Goal: Task Accomplishment & Management: Use online tool/utility

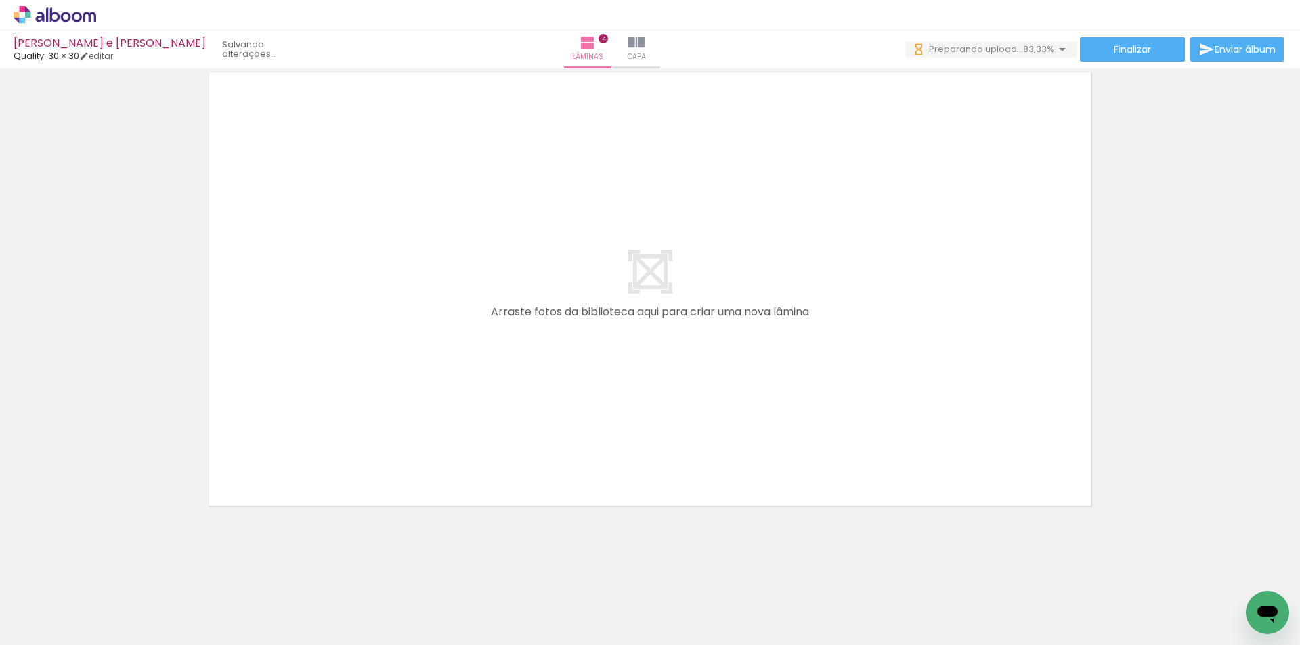
scroll to position [0, 256]
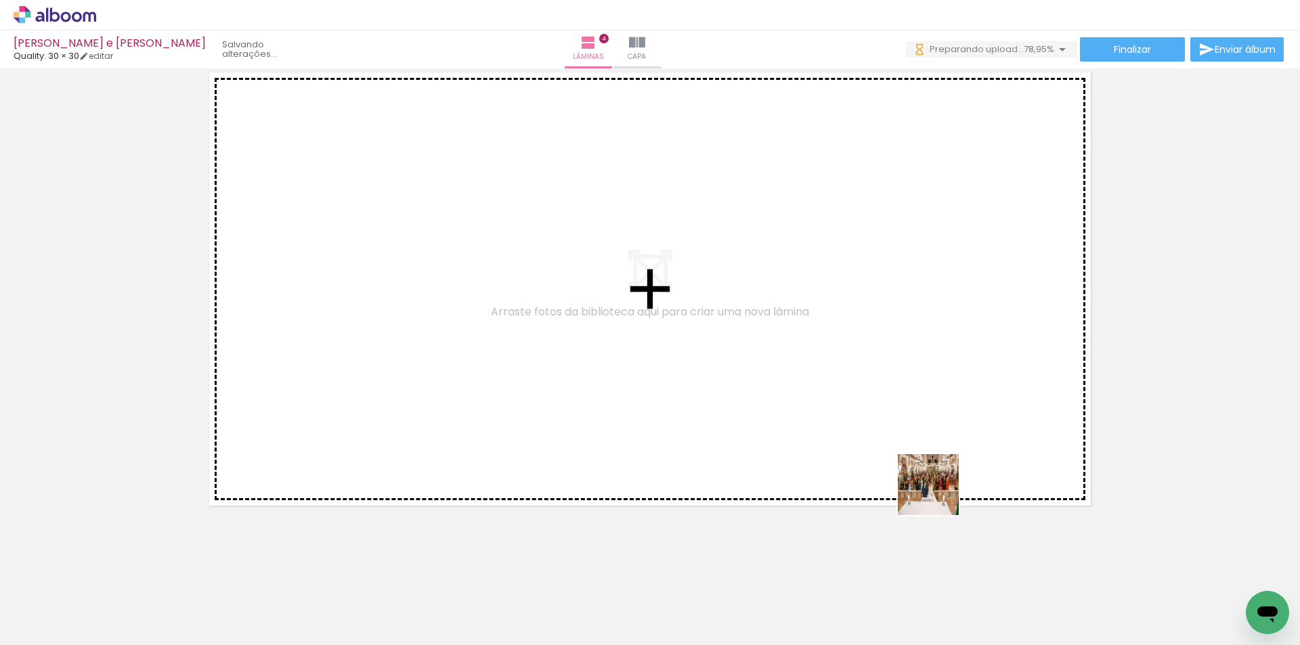
drag, startPoint x: 939, startPoint y: 495, endPoint x: 1063, endPoint y: 578, distance: 149.9
click at [869, 406] on quentale-workspace at bounding box center [650, 322] width 1300 height 645
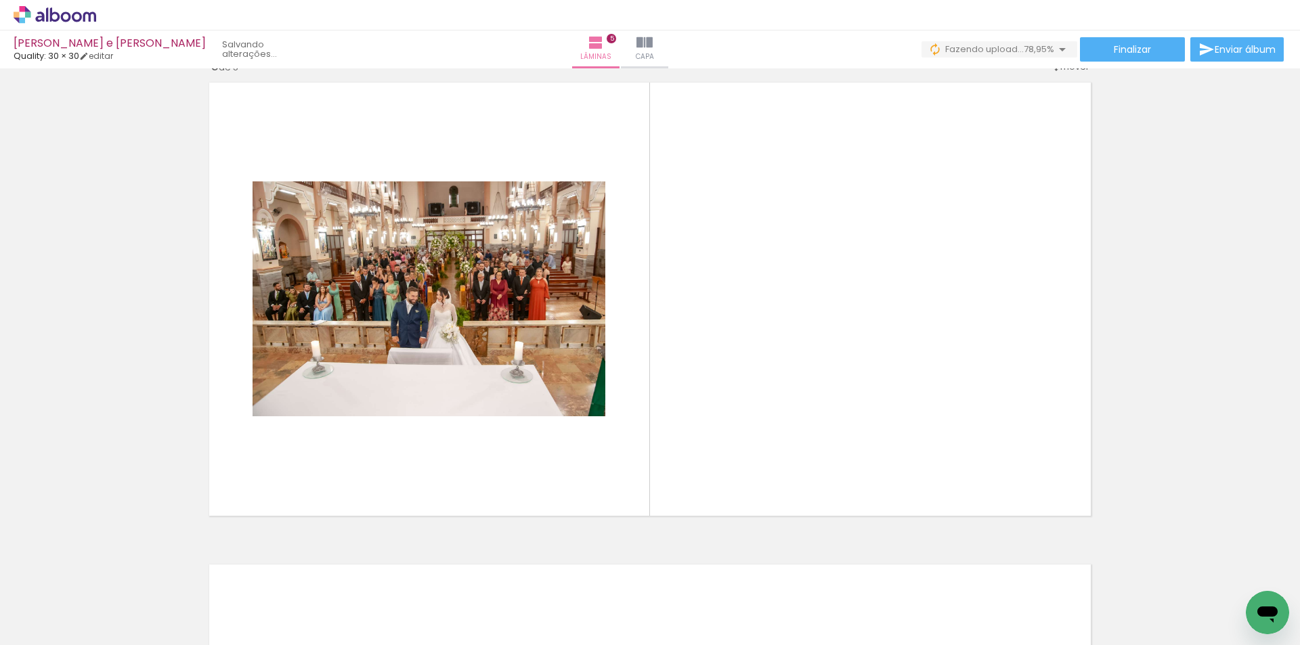
scroll to position [1947, 0]
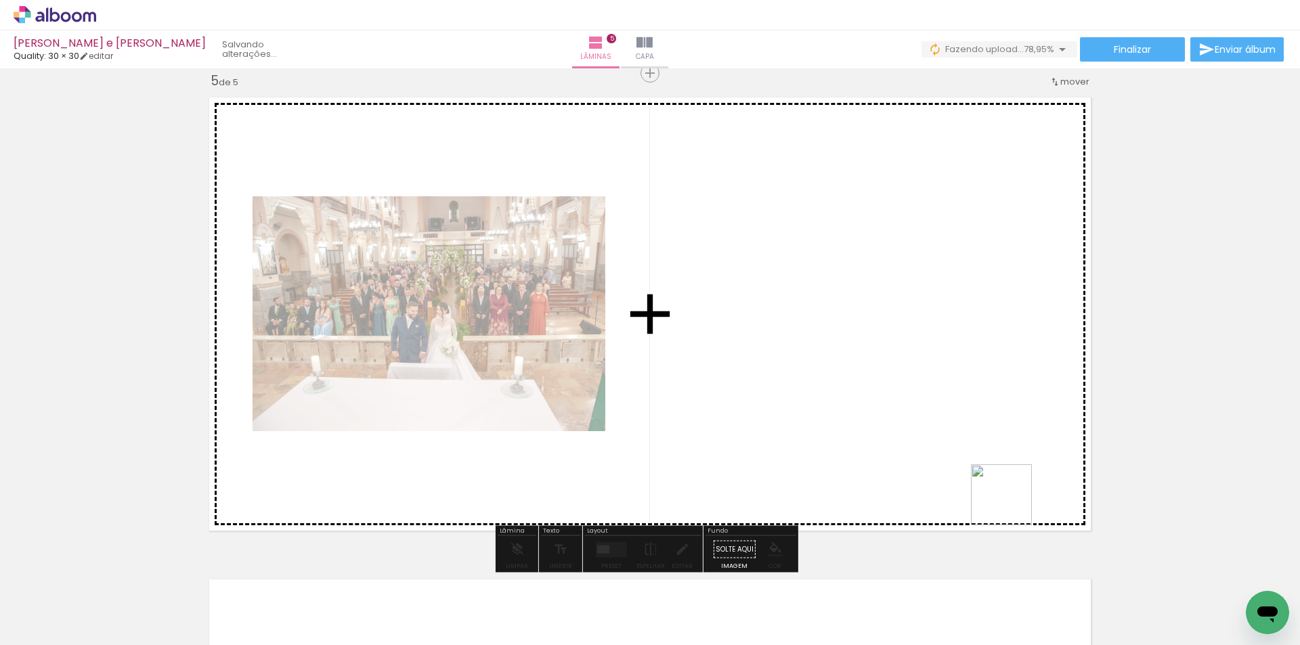
drag, startPoint x: 1099, startPoint y: 595, endPoint x: 1070, endPoint y: 537, distance: 64.8
click at [912, 414] on quentale-workspace at bounding box center [650, 322] width 1300 height 645
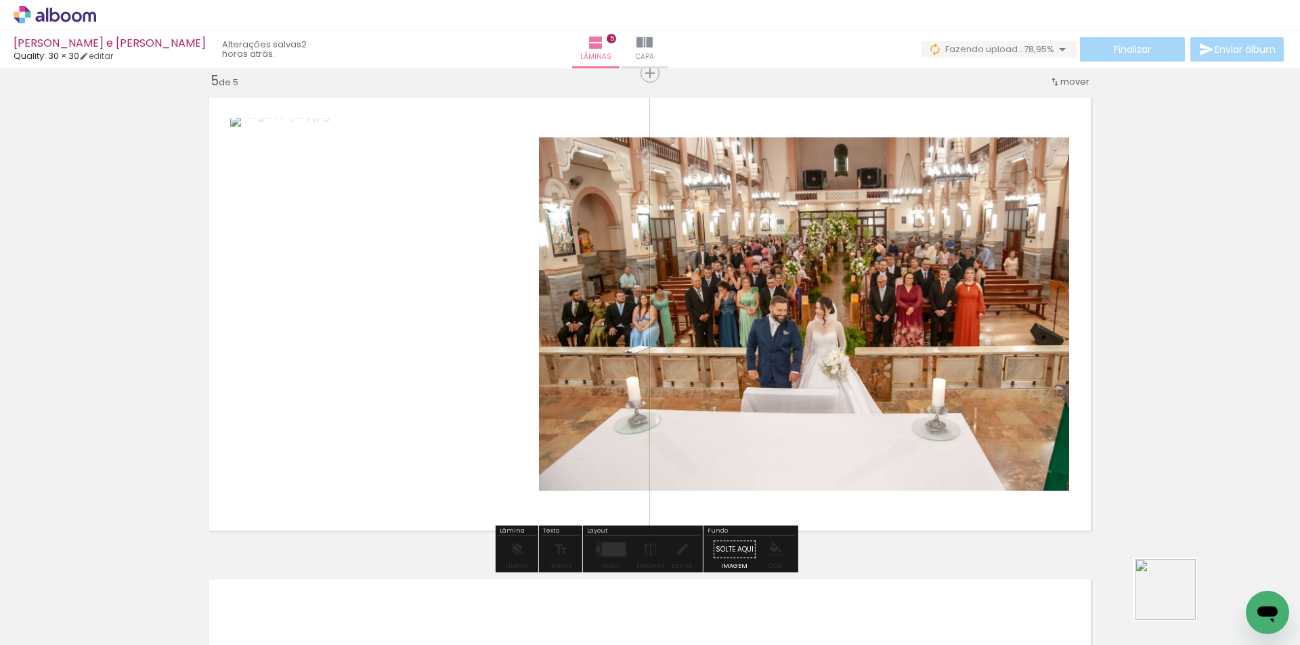
drag, startPoint x: 1176, startPoint y: 600, endPoint x: 1005, endPoint y: 470, distance: 214.6
click at [1005, 470] on quentale-workspace at bounding box center [650, 322] width 1300 height 645
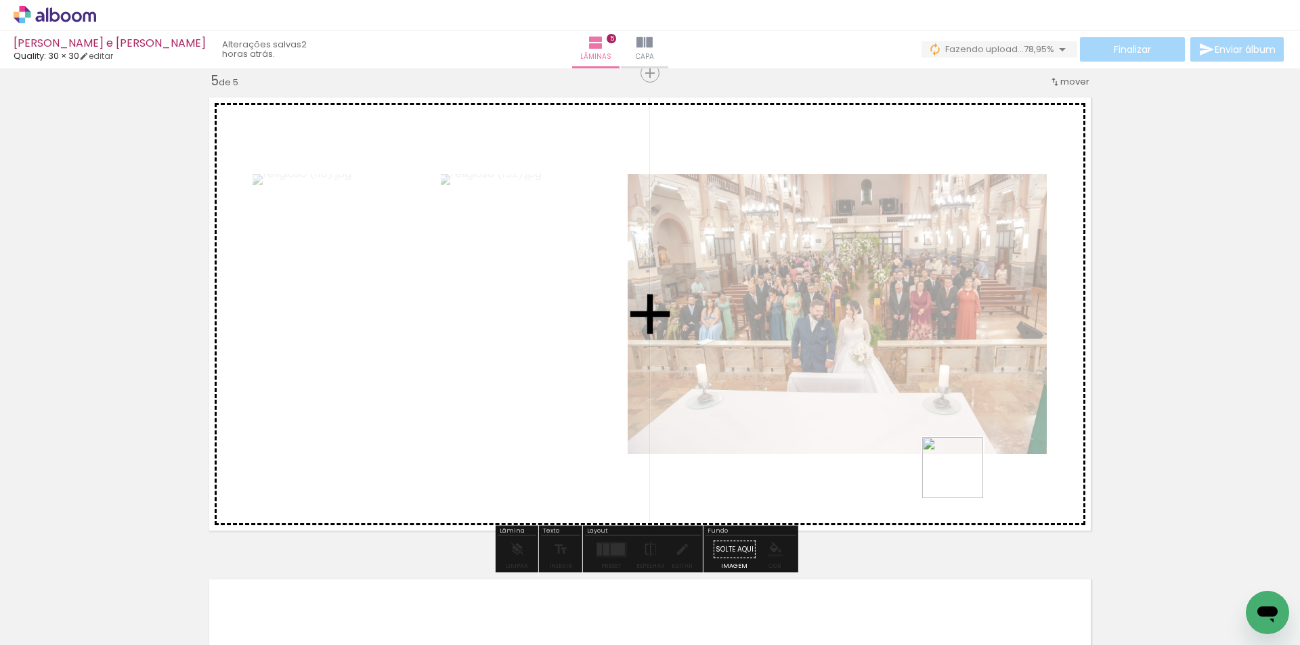
drag, startPoint x: 1235, startPoint y: 595, endPoint x: 853, endPoint y: 515, distance: 390.3
click at [948, 469] on quentale-workspace at bounding box center [650, 322] width 1300 height 645
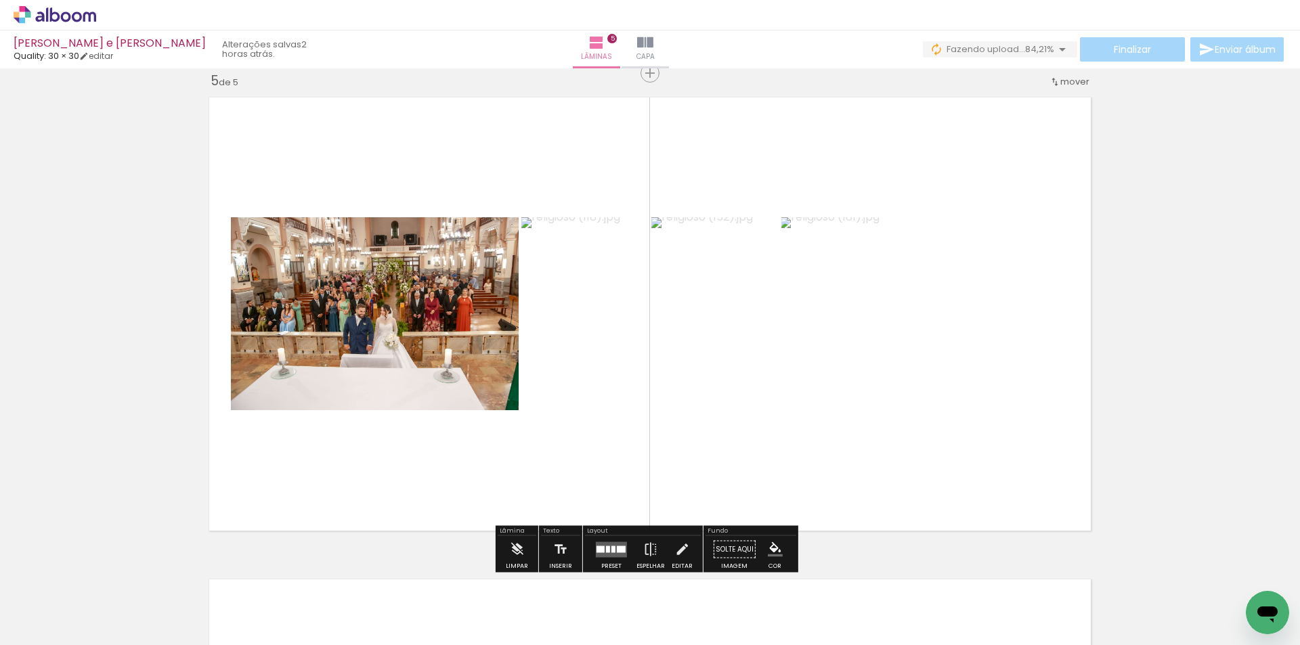
click at [612, 547] on div at bounding box center [614, 549] width 4 height 7
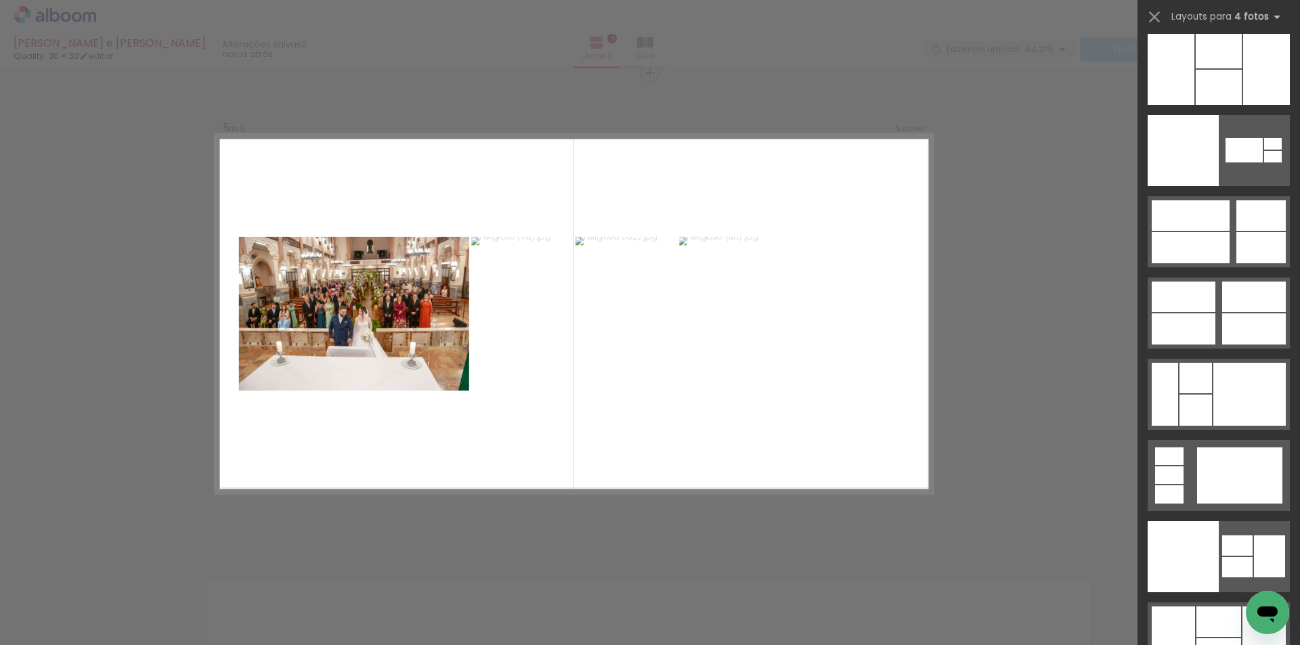
scroll to position [27920, 0]
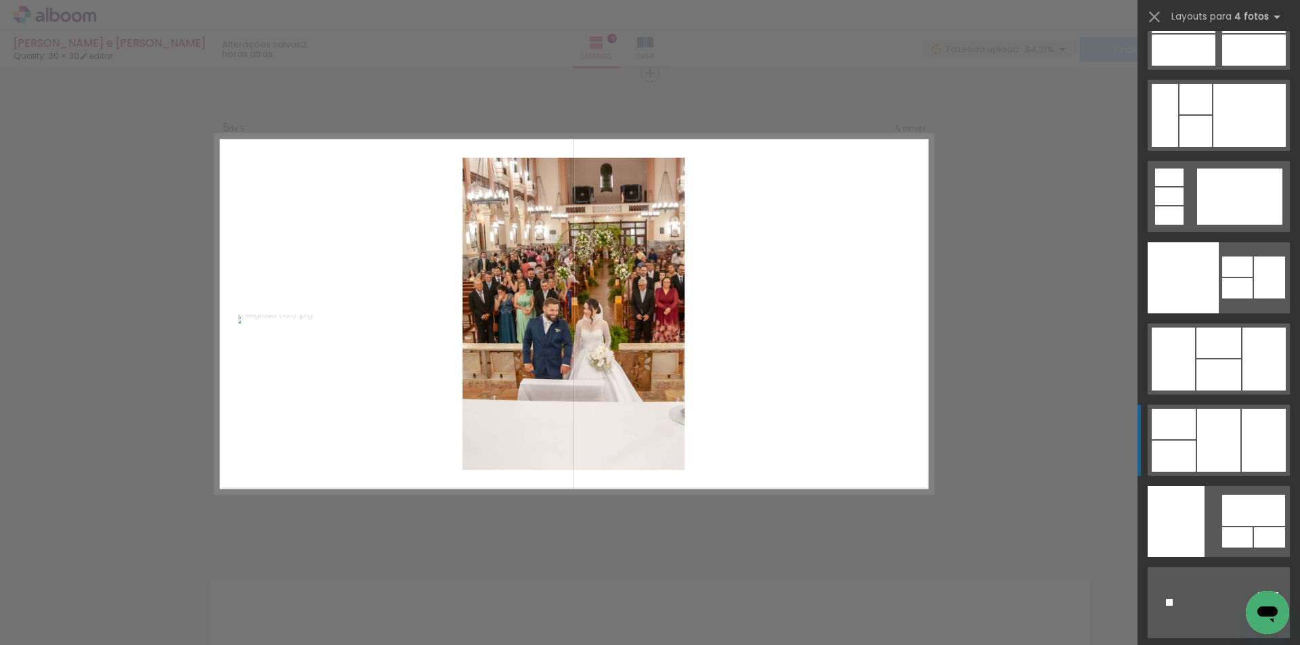
click at [1220, 430] on div at bounding box center [1218, 440] width 43 height 63
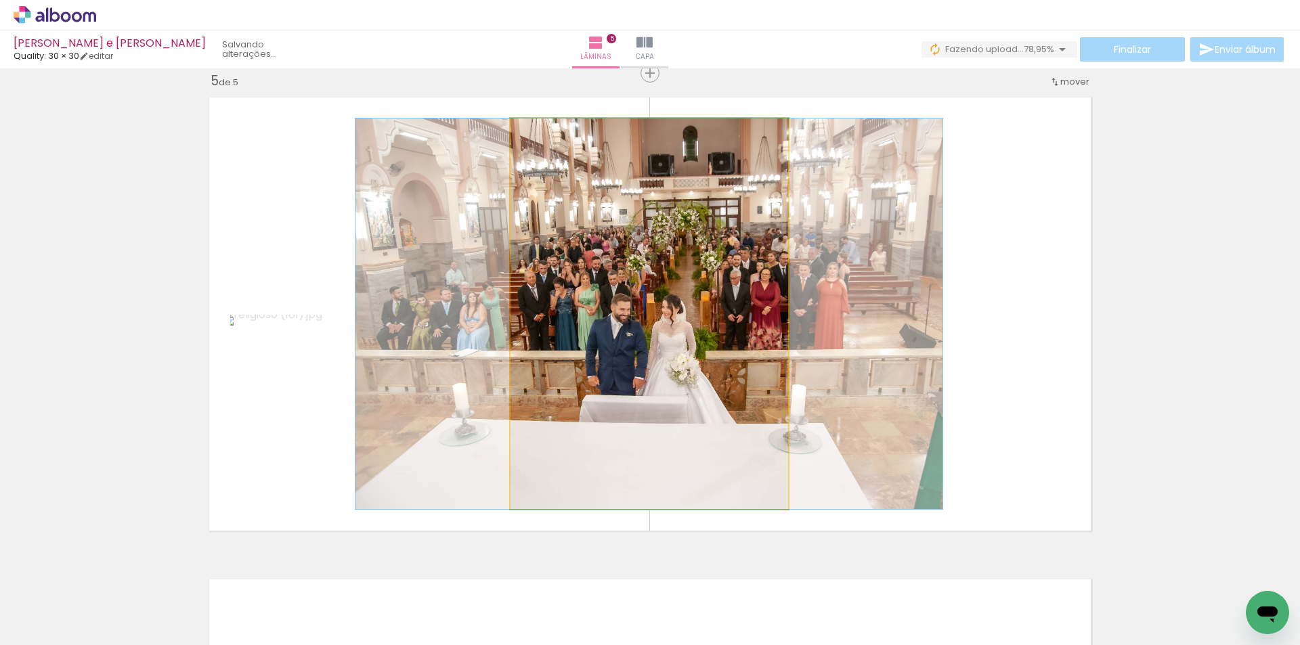
click at [733, 376] on quentale-photo at bounding box center [650, 314] width 278 height 391
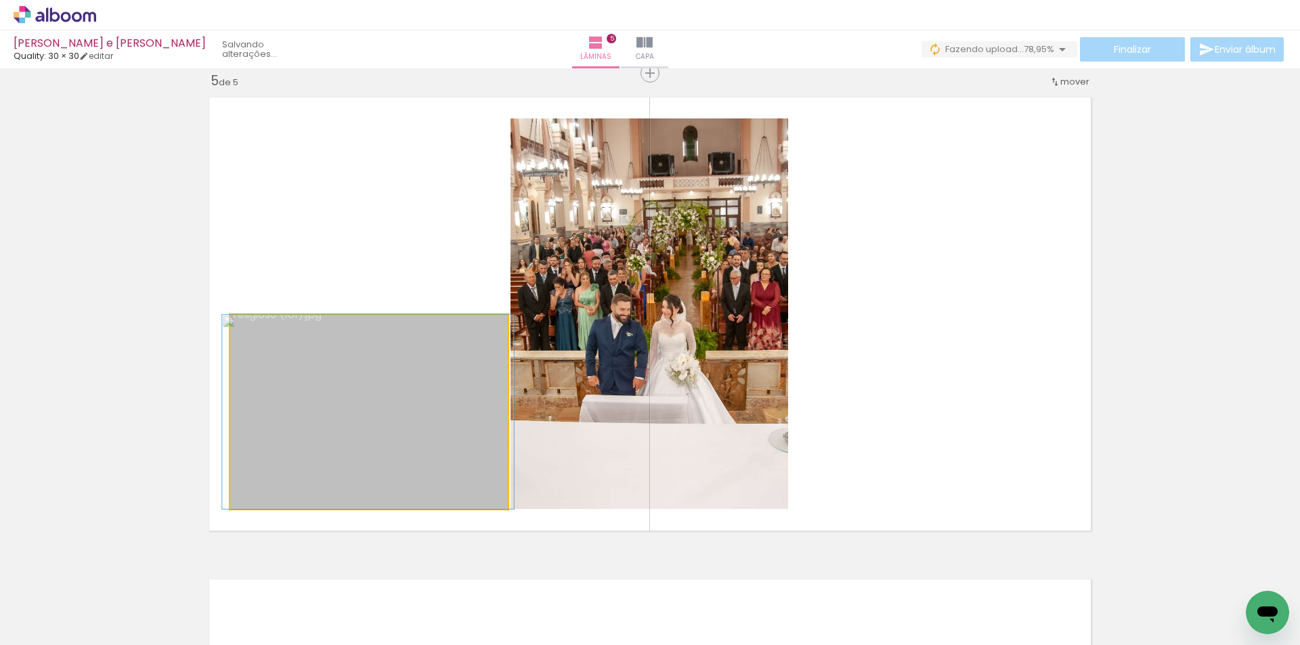
drag, startPoint x: 429, startPoint y: 370, endPoint x: 429, endPoint y: 397, distance: 27.1
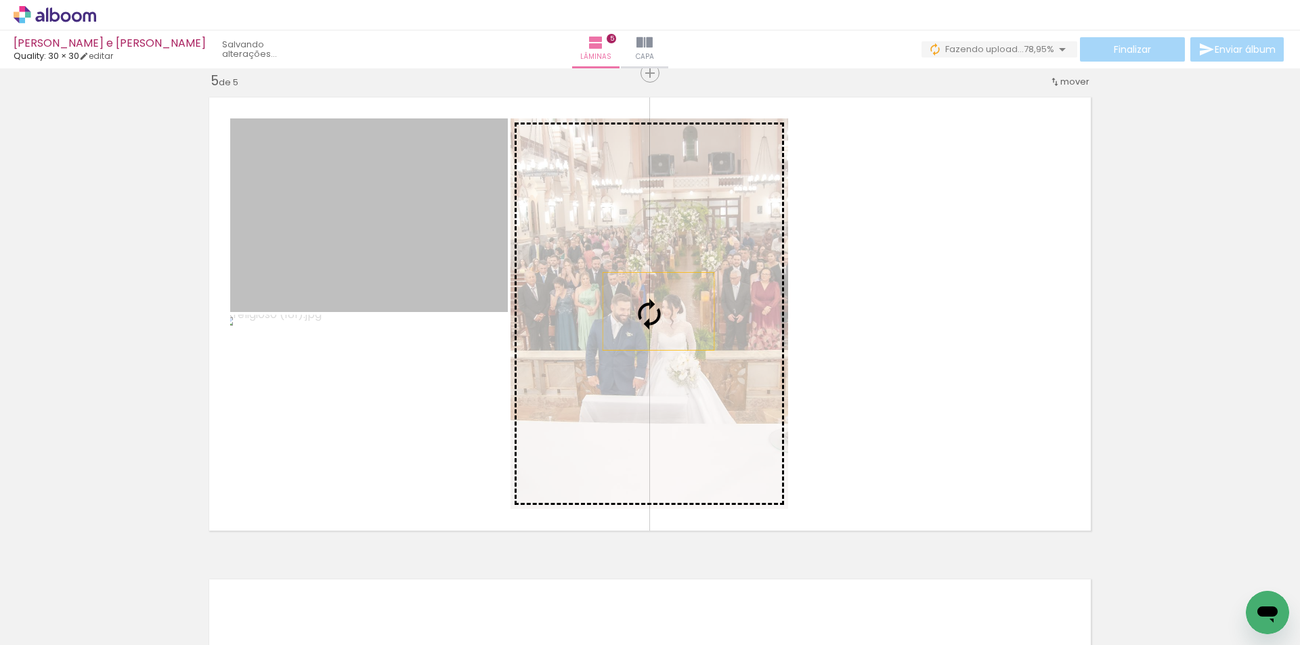
drag, startPoint x: 440, startPoint y: 269, endPoint x: 654, endPoint y: 312, distance: 217.6
click at [0, 0] on slot at bounding box center [0, 0] width 0 height 0
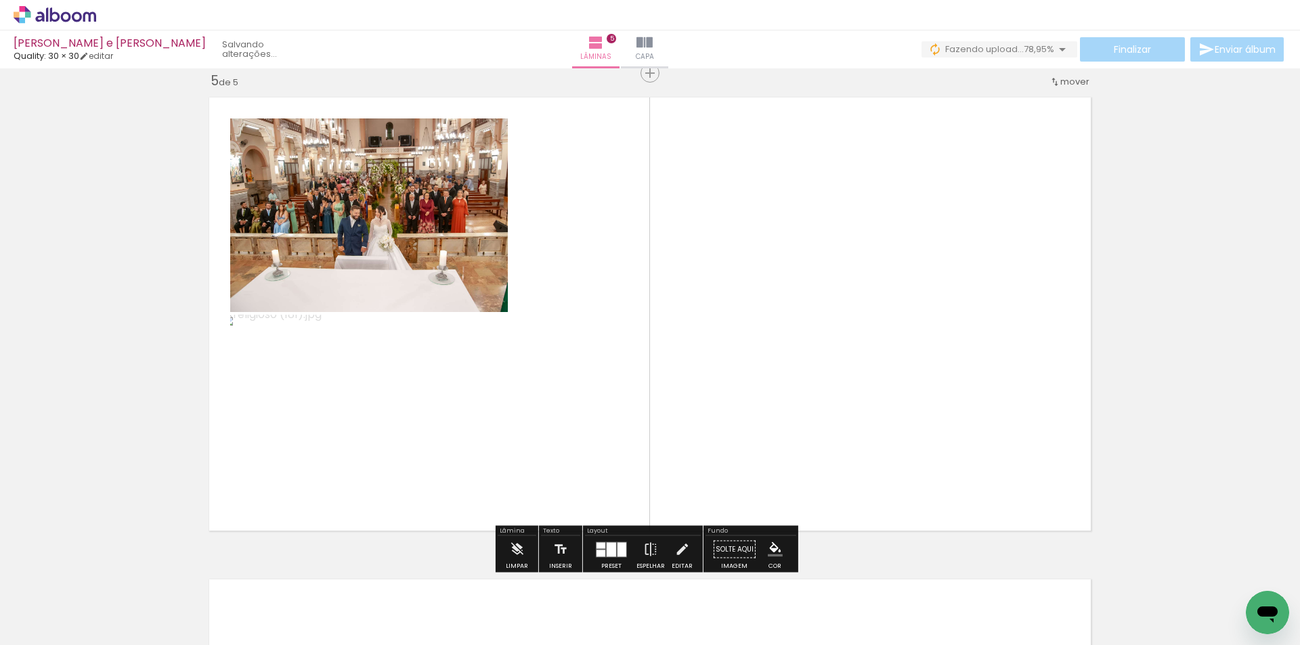
drag, startPoint x: 715, startPoint y: 320, endPoint x: 879, endPoint y: 322, distance: 163.9
click at [0, 0] on slot at bounding box center [0, 0] width 0 height 0
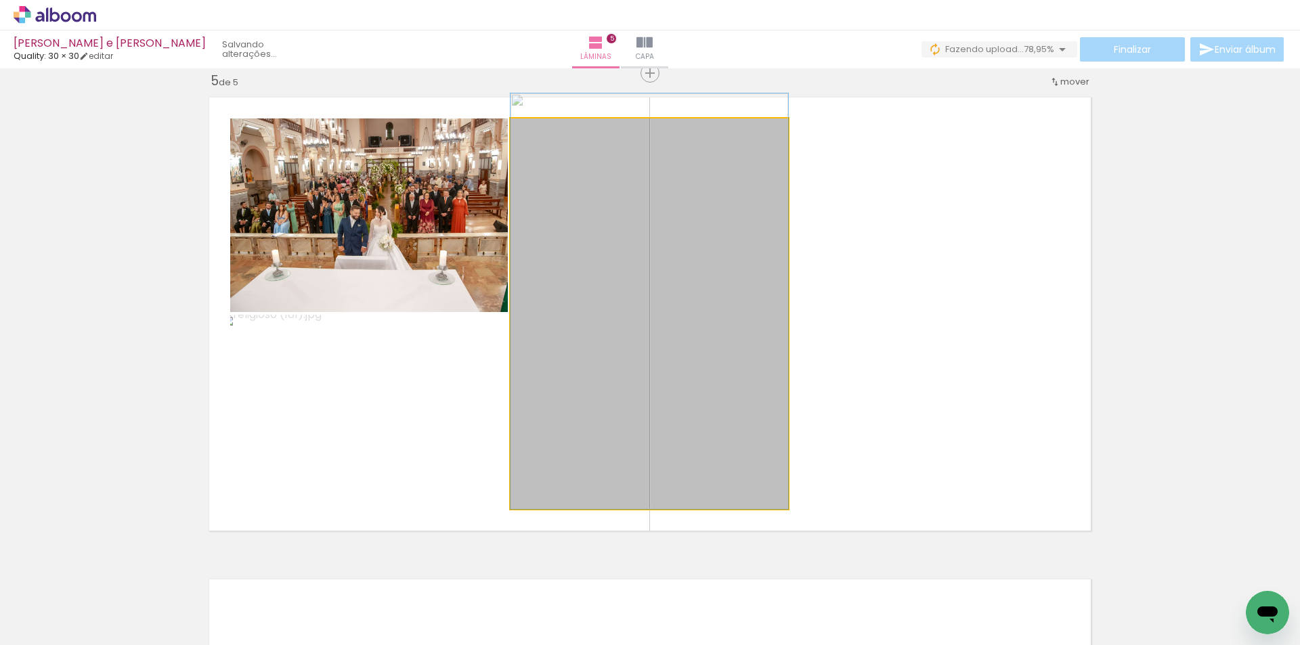
drag, startPoint x: 706, startPoint y: 326, endPoint x: 694, endPoint y: 283, distance: 45.0
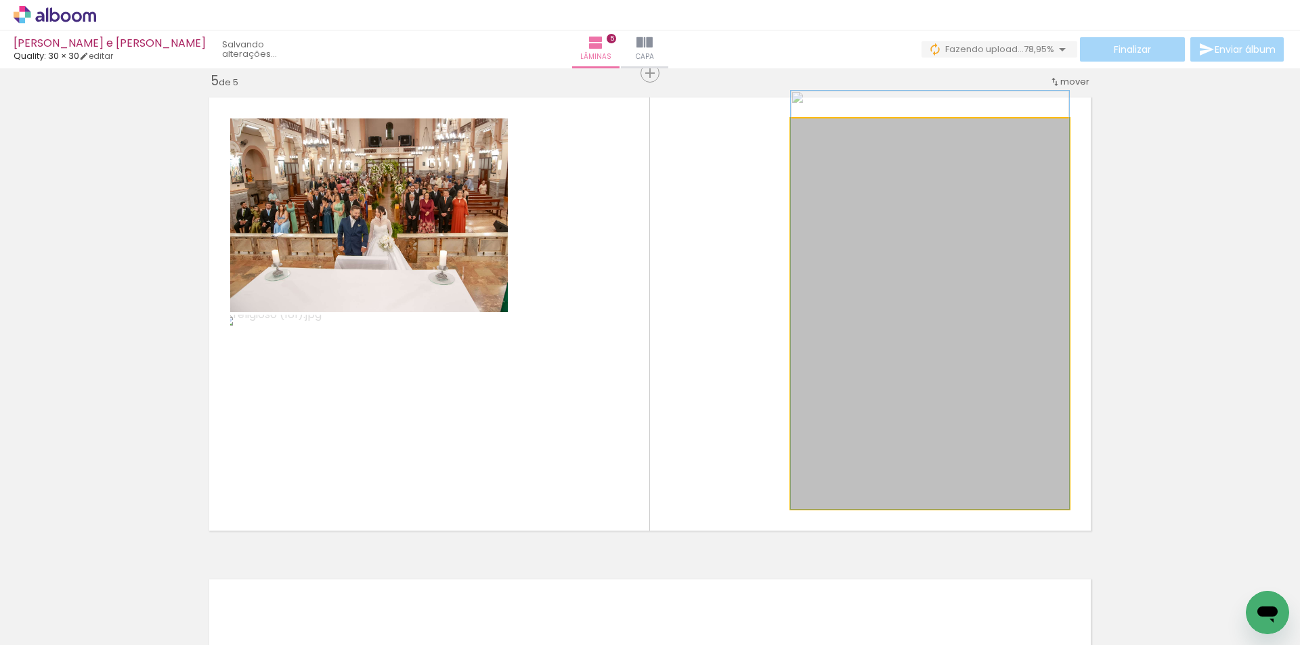
drag, startPoint x: 951, startPoint y: 286, endPoint x: 948, endPoint y: 247, distance: 38.7
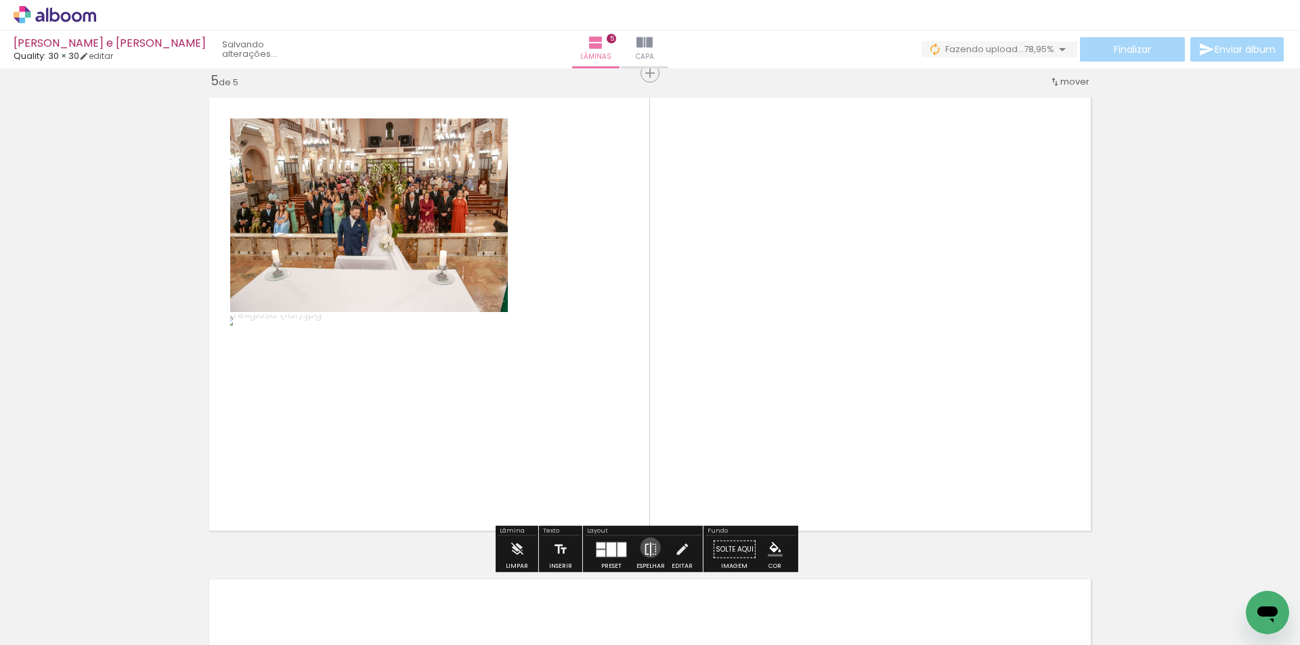
click at [647, 548] on iron-icon at bounding box center [650, 549] width 15 height 27
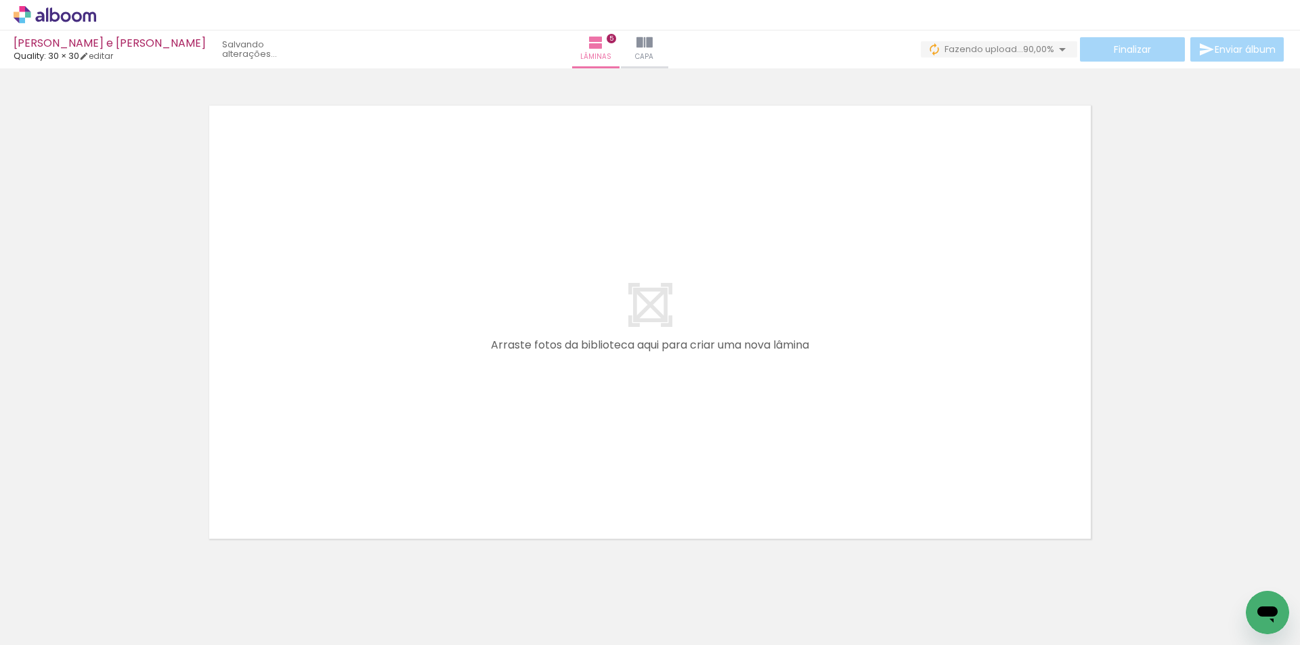
scroll to position [0, 332]
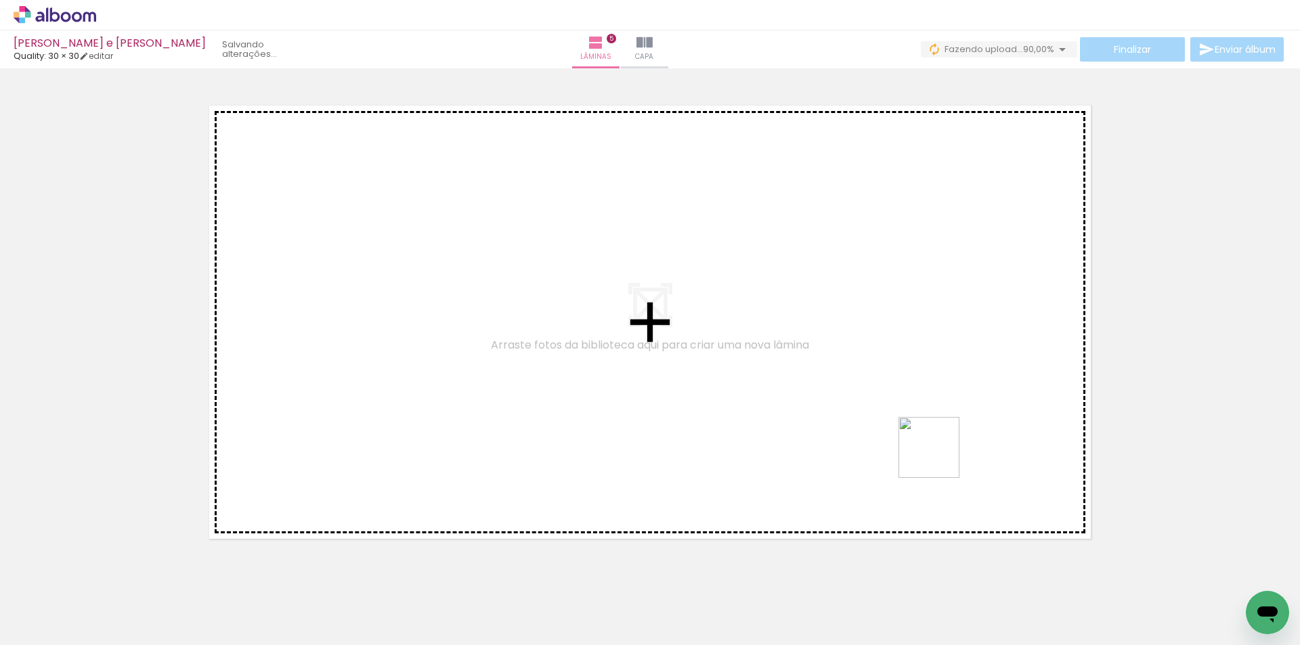
drag, startPoint x: 1225, startPoint y: 597, endPoint x: 908, endPoint y: 475, distance: 339.6
click at [931, 454] on quentale-workspace at bounding box center [650, 322] width 1300 height 645
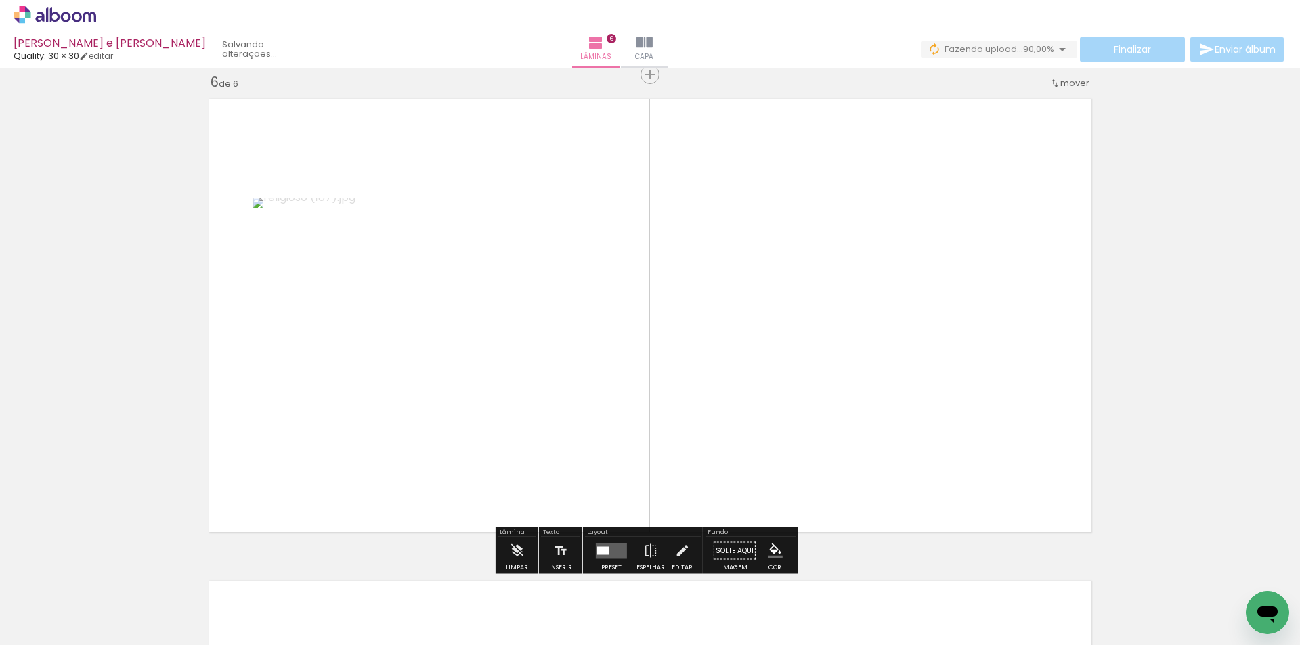
scroll to position [2429, 0]
click at [607, 549] on quentale-layouter at bounding box center [611, 550] width 31 height 16
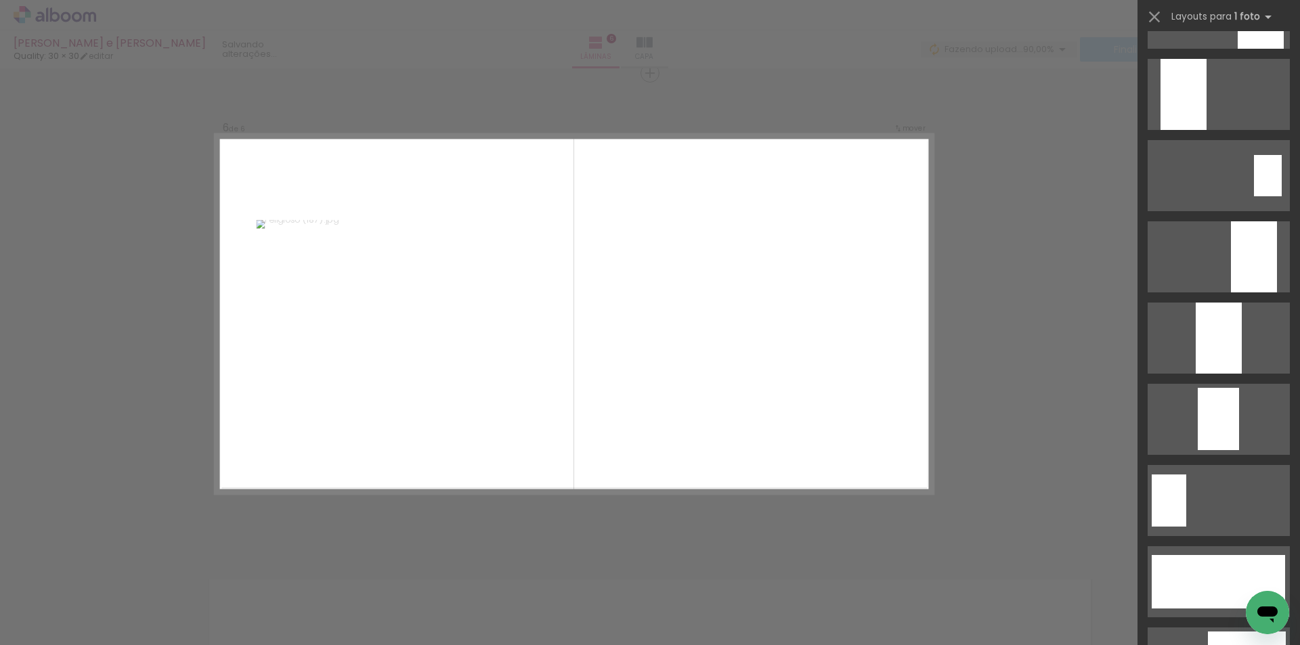
scroll to position [3503, 0]
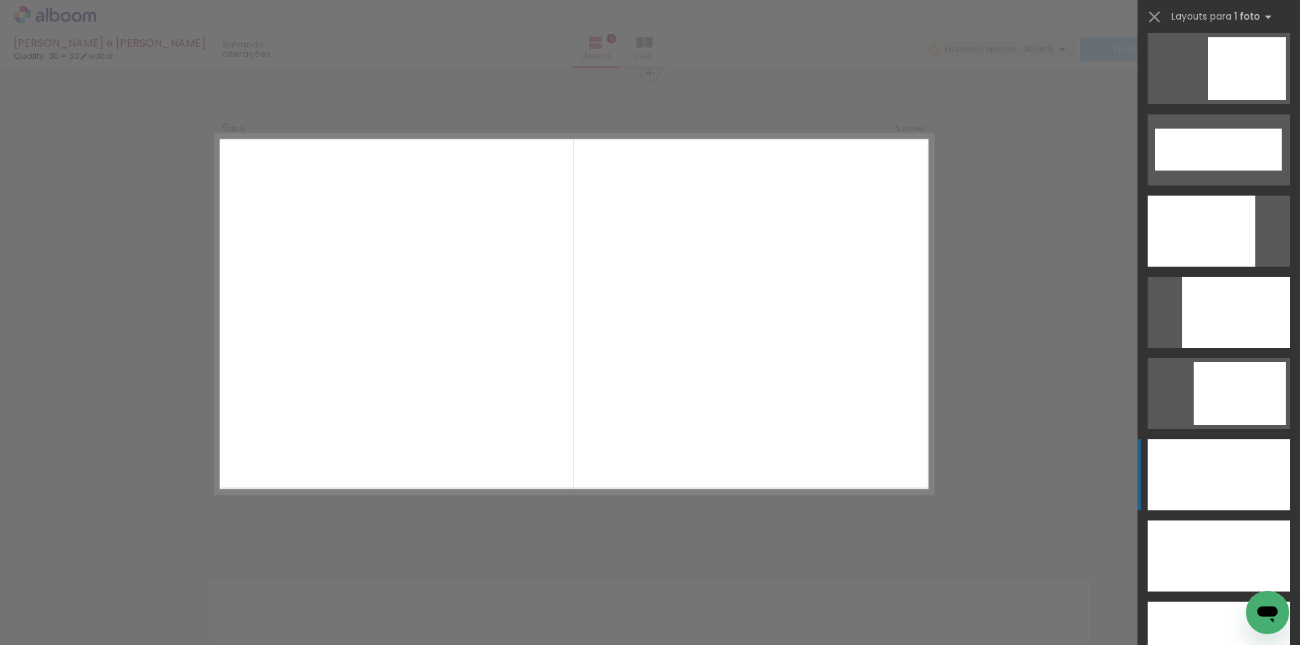
click at [1192, 489] on div at bounding box center [1219, 475] width 142 height 71
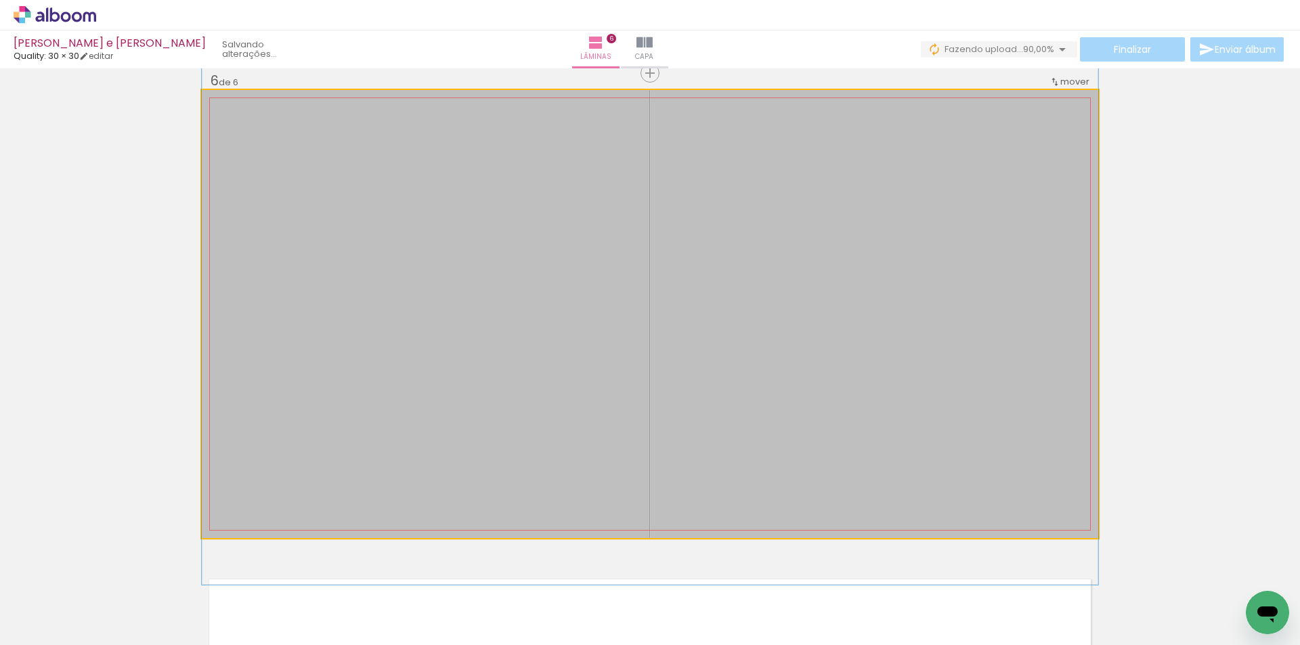
drag, startPoint x: 895, startPoint y: 417, endPoint x: 897, endPoint y: 390, distance: 27.2
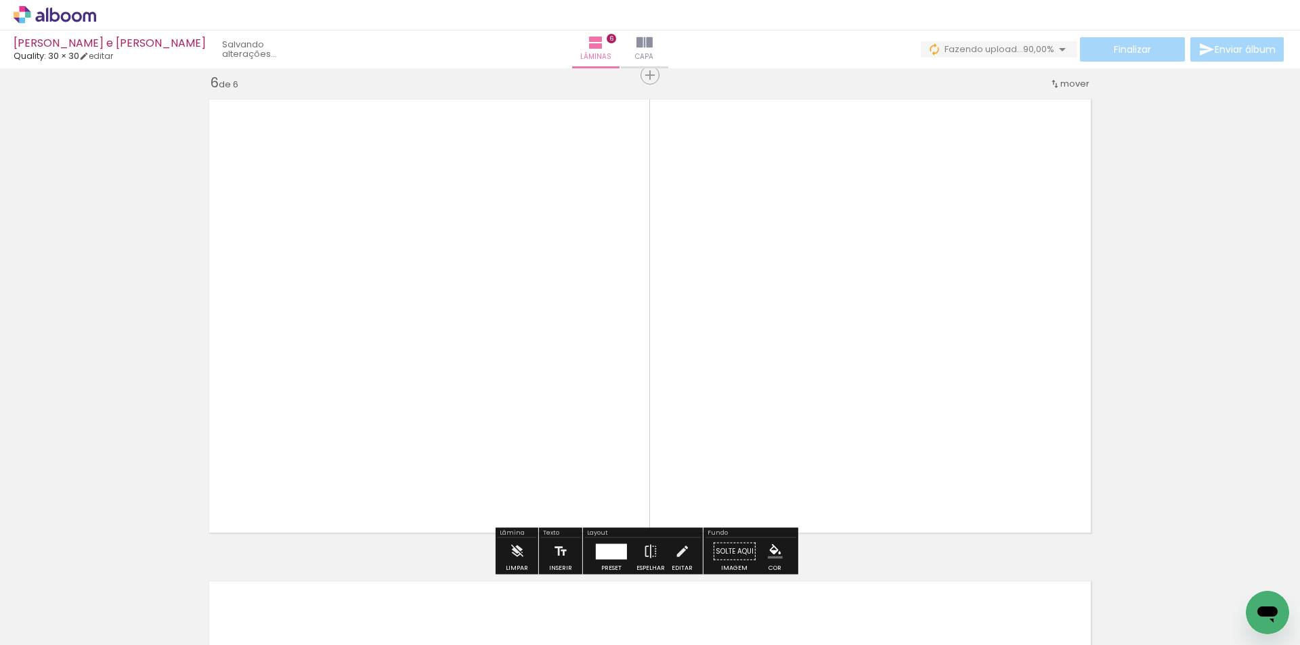
scroll to position [2429, 0]
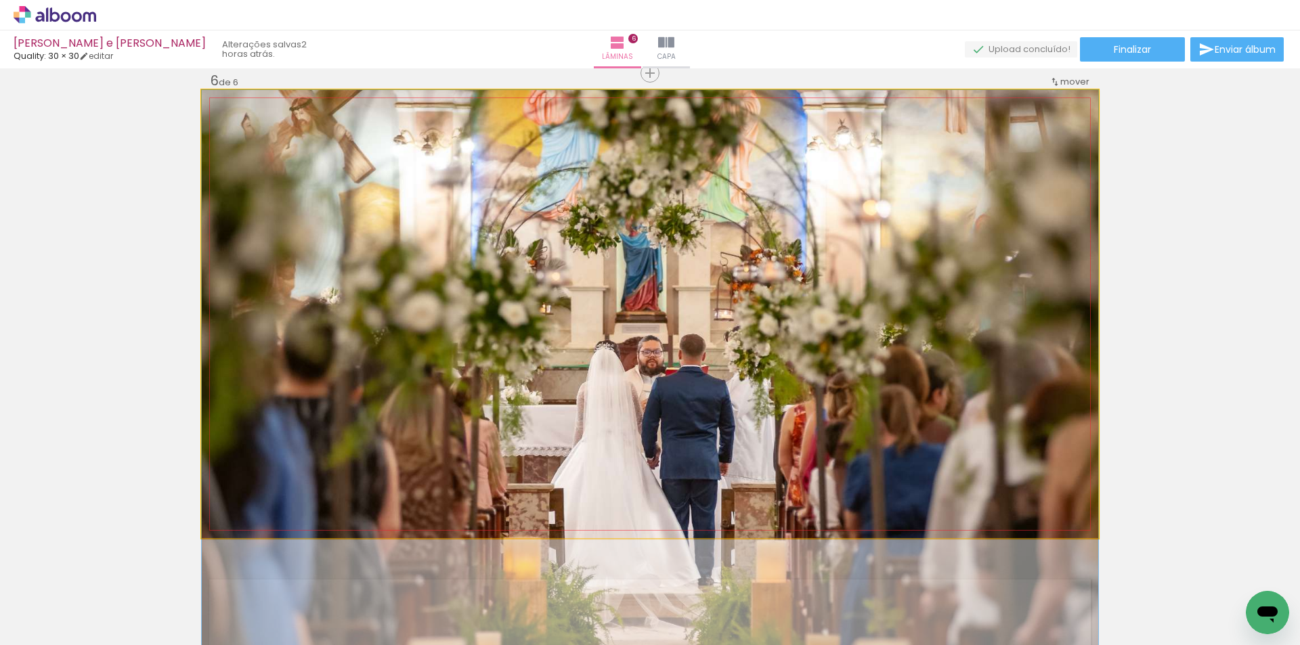
drag, startPoint x: 947, startPoint y: 311, endPoint x: 944, endPoint y: 421, distance: 110.4
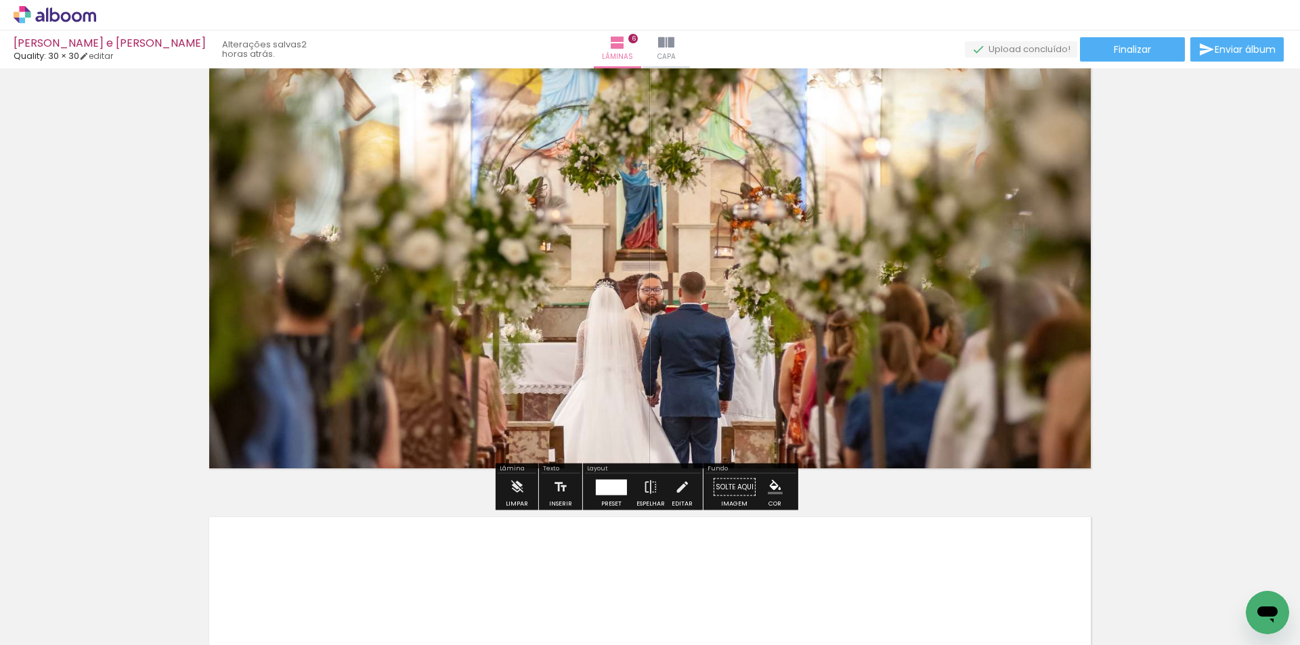
scroll to position [2497, 0]
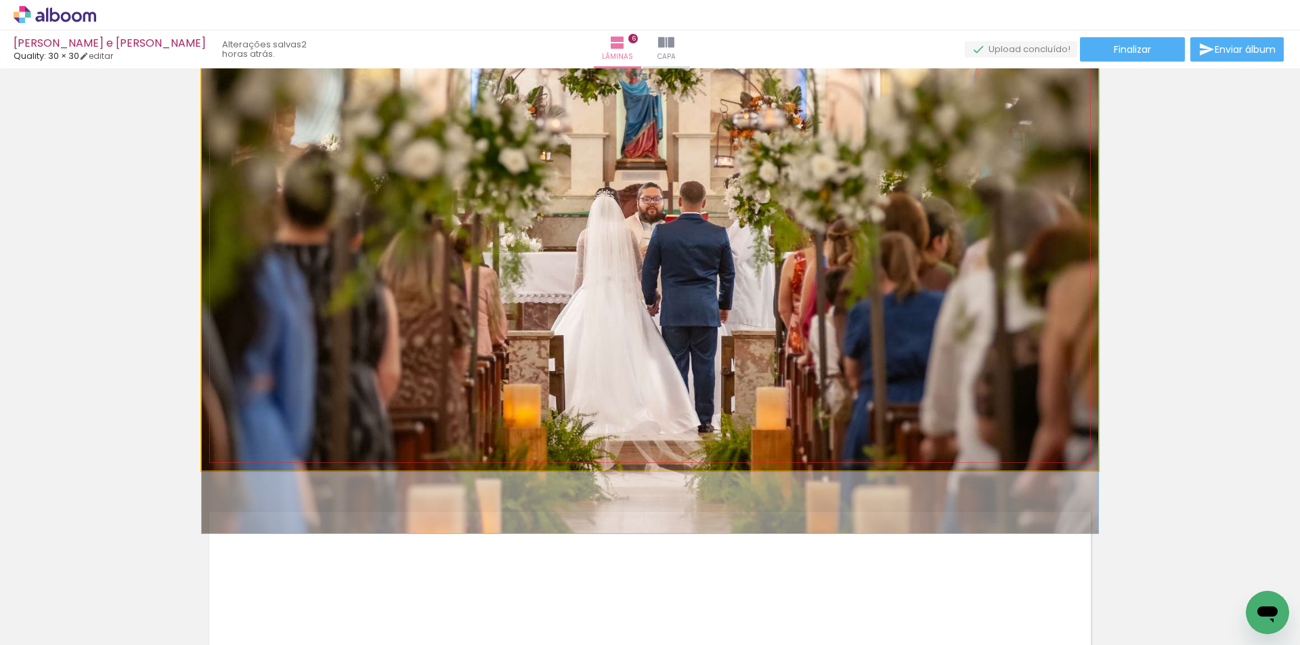
drag, startPoint x: 908, startPoint y: 324, endPoint x: 922, endPoint y: 242, distance: 82.4
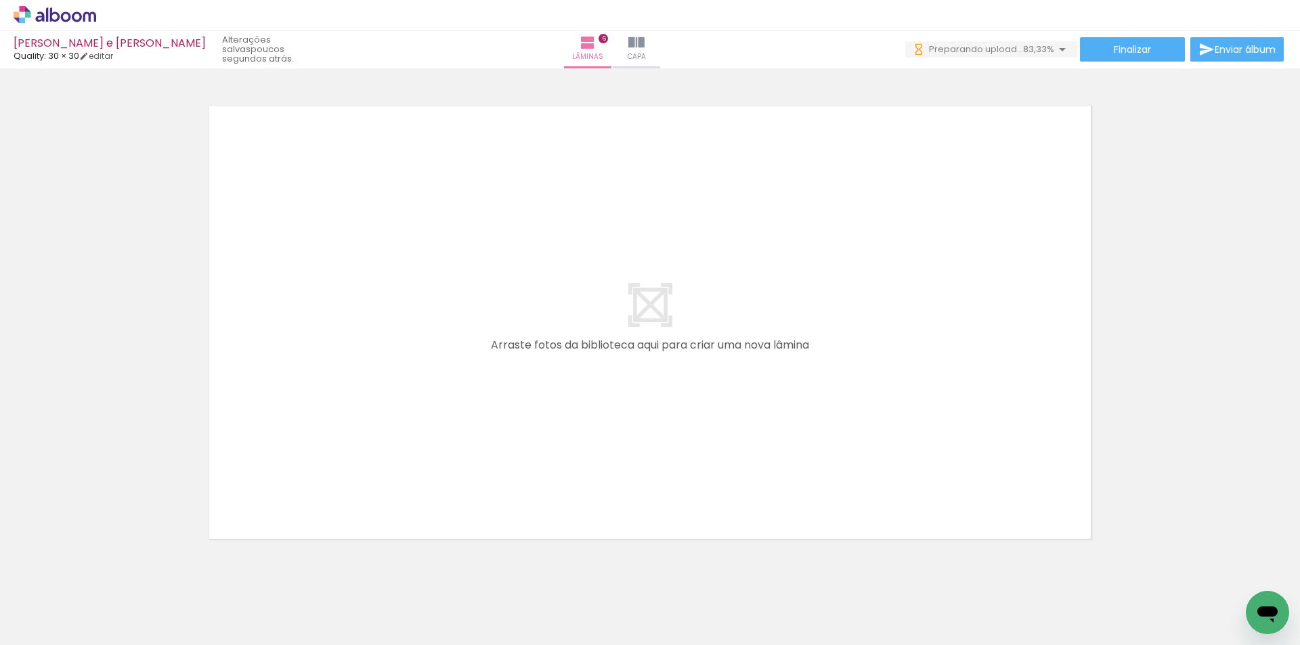
scroll to position [0, 635]
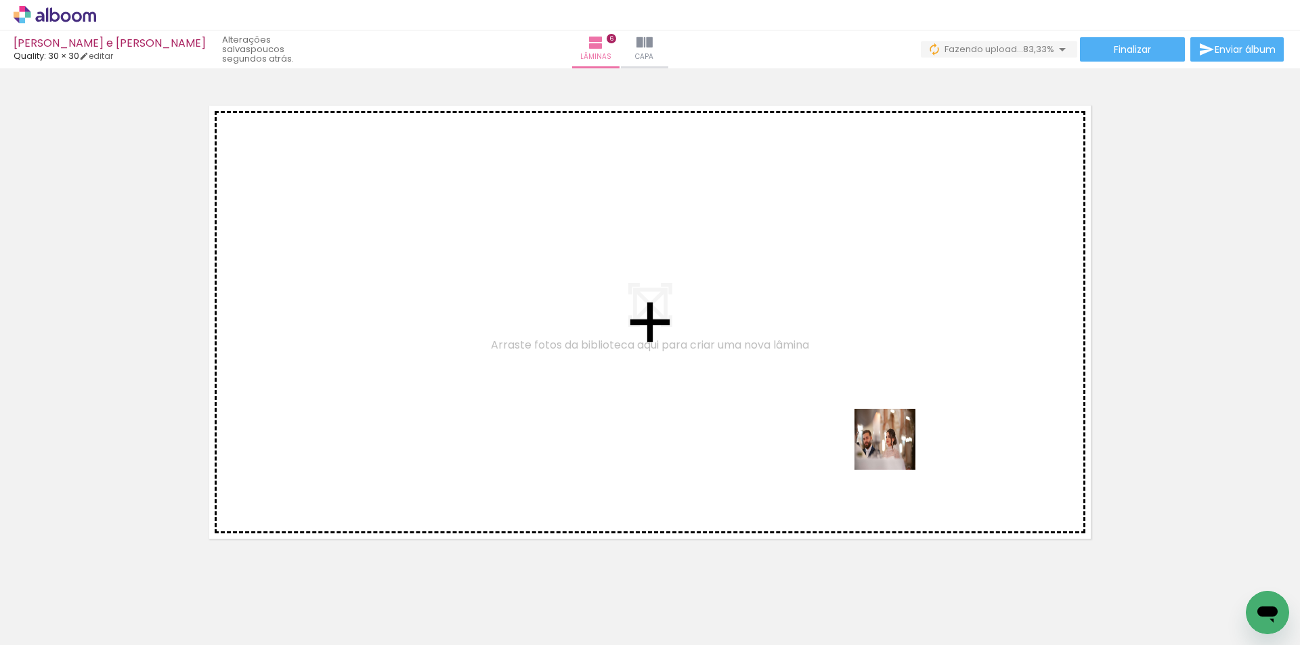
drag, startPoint x: 927, startPoint y: 488, endPoint x: 1050, endPoint y: 576, distance: 152.0
click at [889, 442] on quentale-workspace at bounding box center [650, 322] width 1300 height 645
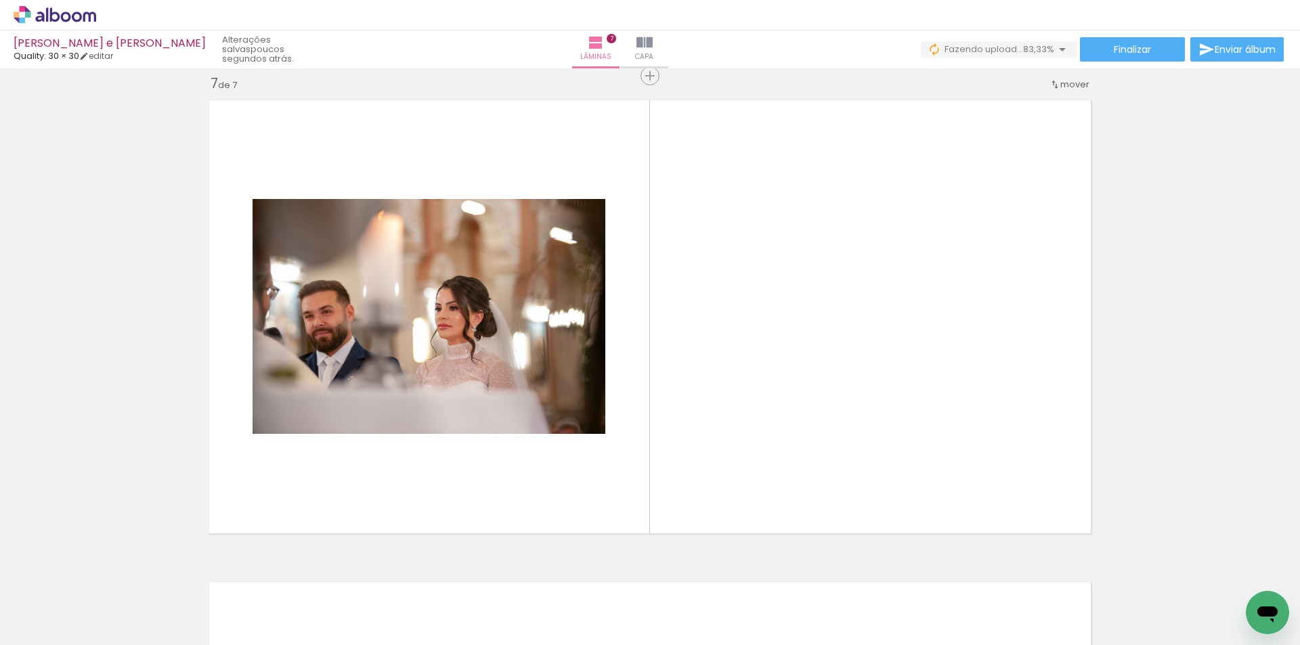
scroll to position [2911, 0]
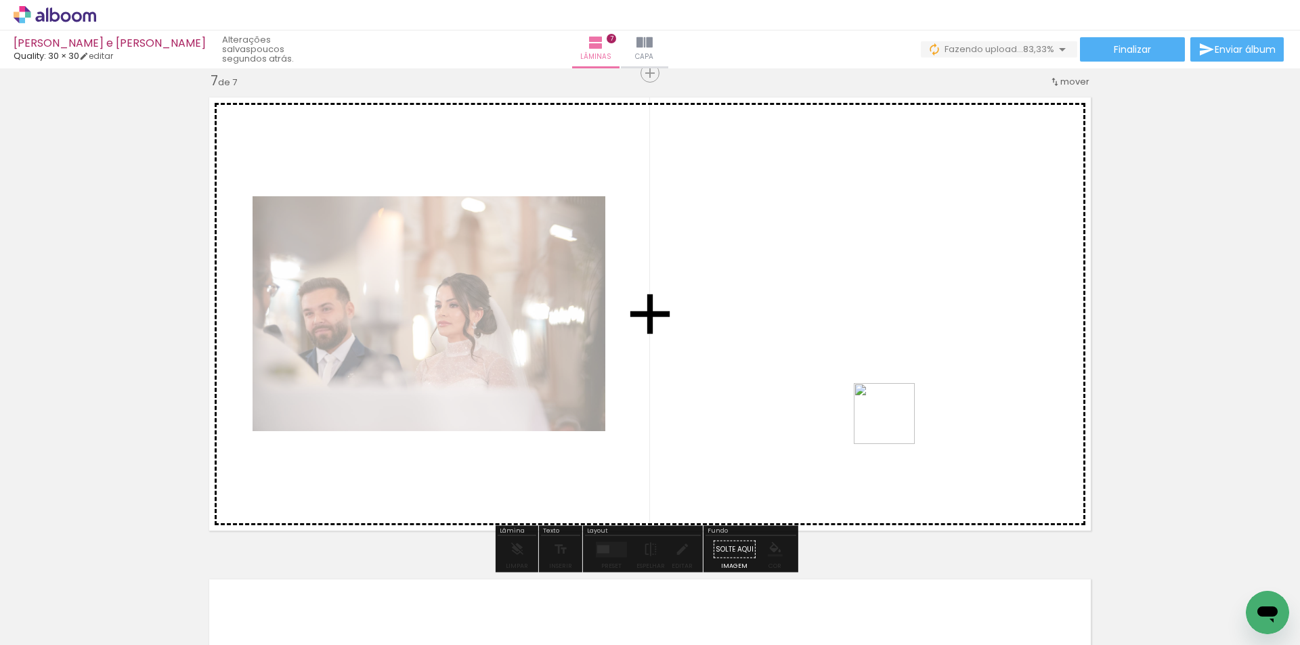
drag, startPoint x: 1098, startPoint y: 597, endPoint x: 1004, endPoint y: 507, distance: 130.8
click at [894, 423] on quentale-workspace at bounding box center [650, 322] width 1300 height 645
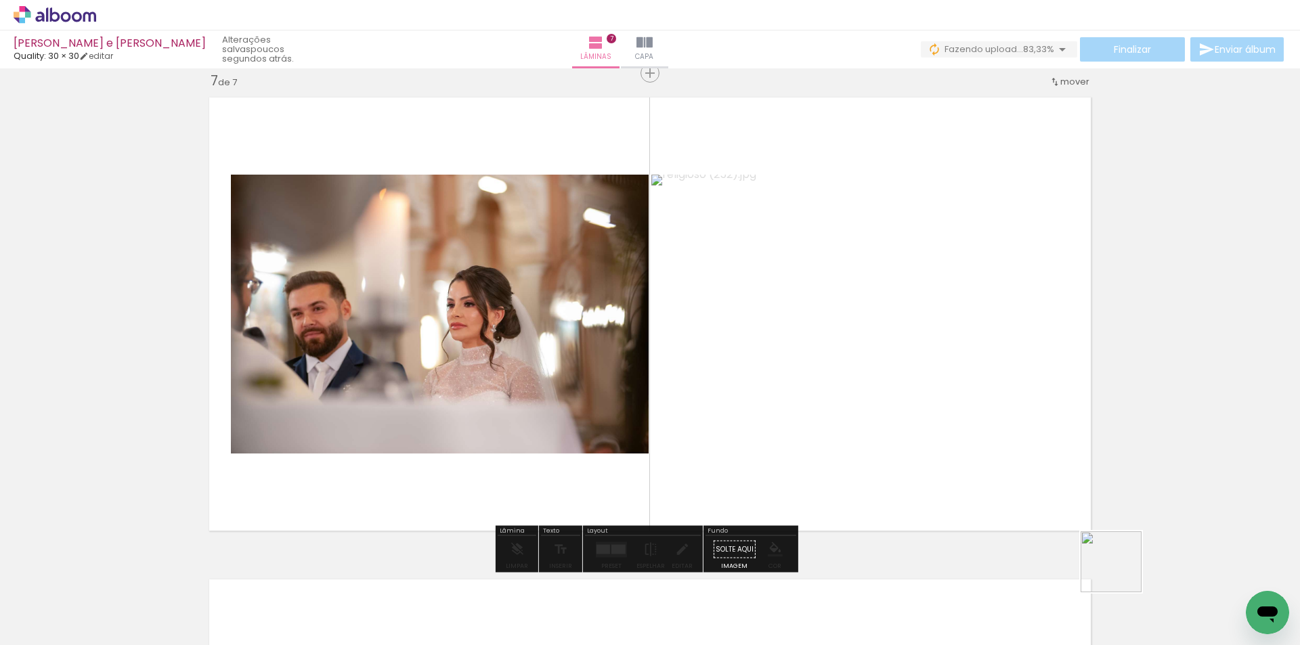
drag, startPoint x: 1154, startPoint y: 591, endPoint x: 1106, endPoint y: 541, distance: 69.0
click at [971, 472] on quentale-workspace at bounding box center [650, 322] width 1300 height 645
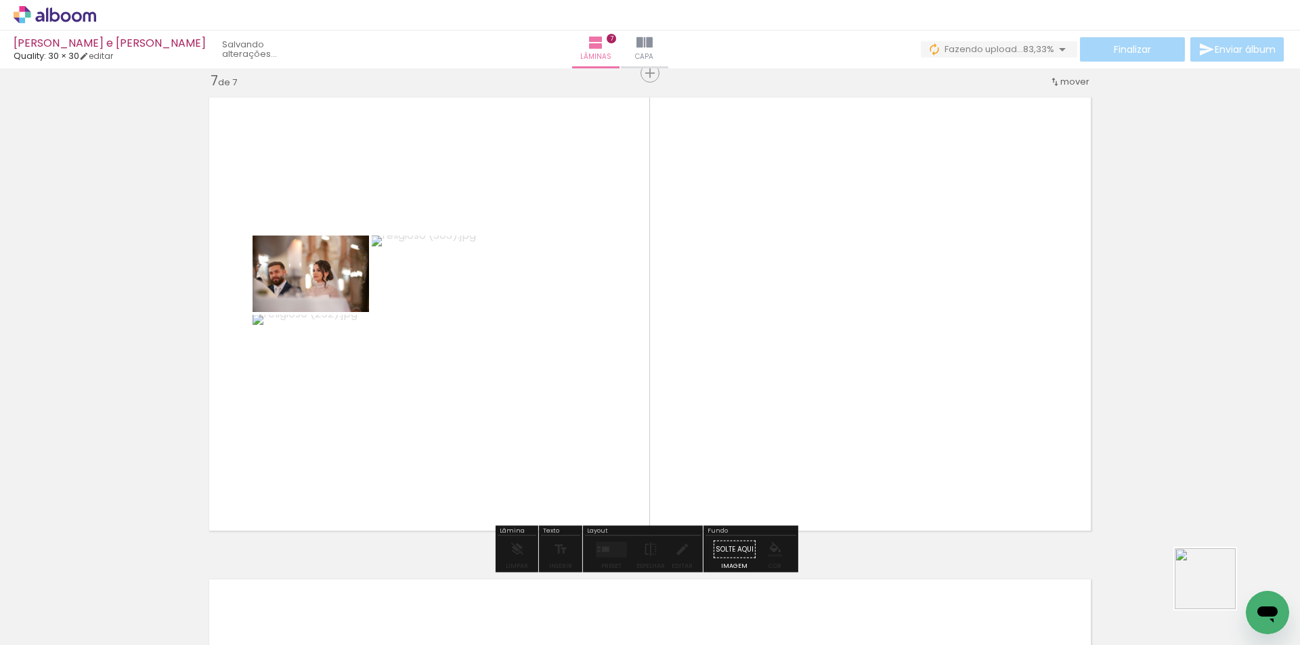
drag, startPoint x: 1216, startPoint y: 589, endPoint x: 980, endPoint y: 482, distance: 258.9
click at [980, 482] on quentale-workspace at bounding box center [650, 322] width 1300 height 645
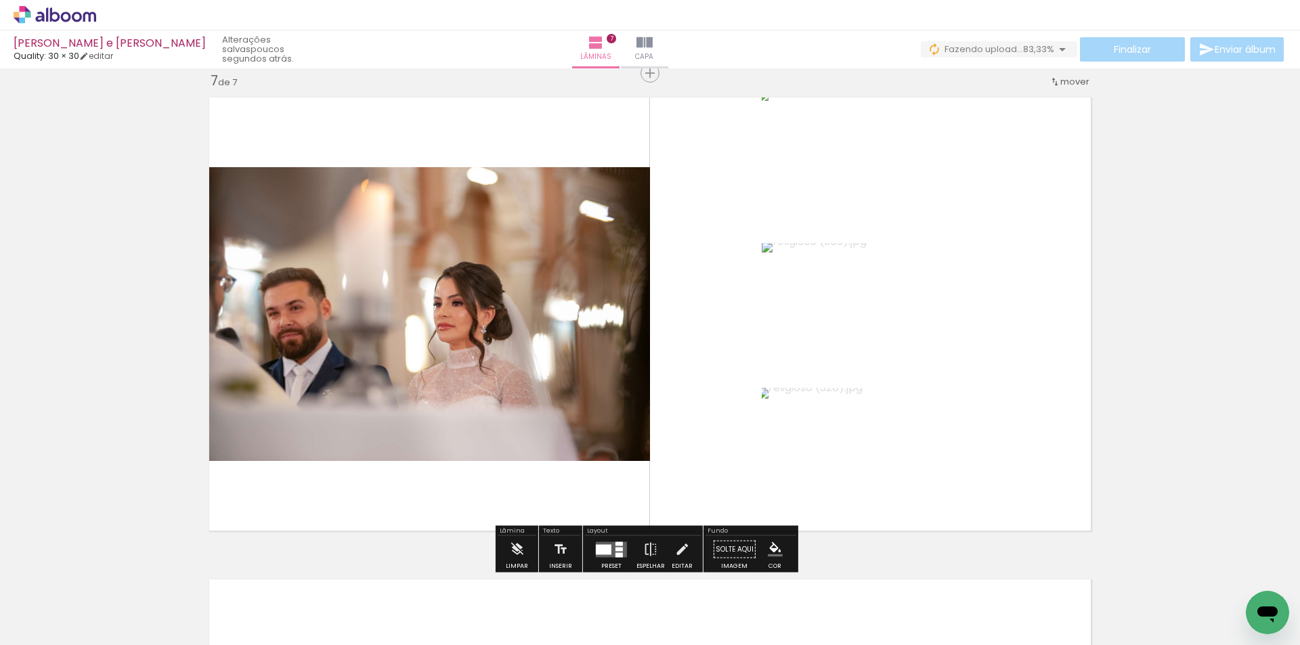
click at [616, 546] on quentale-layouter at bounding box center [611, 550] width 31 height 16
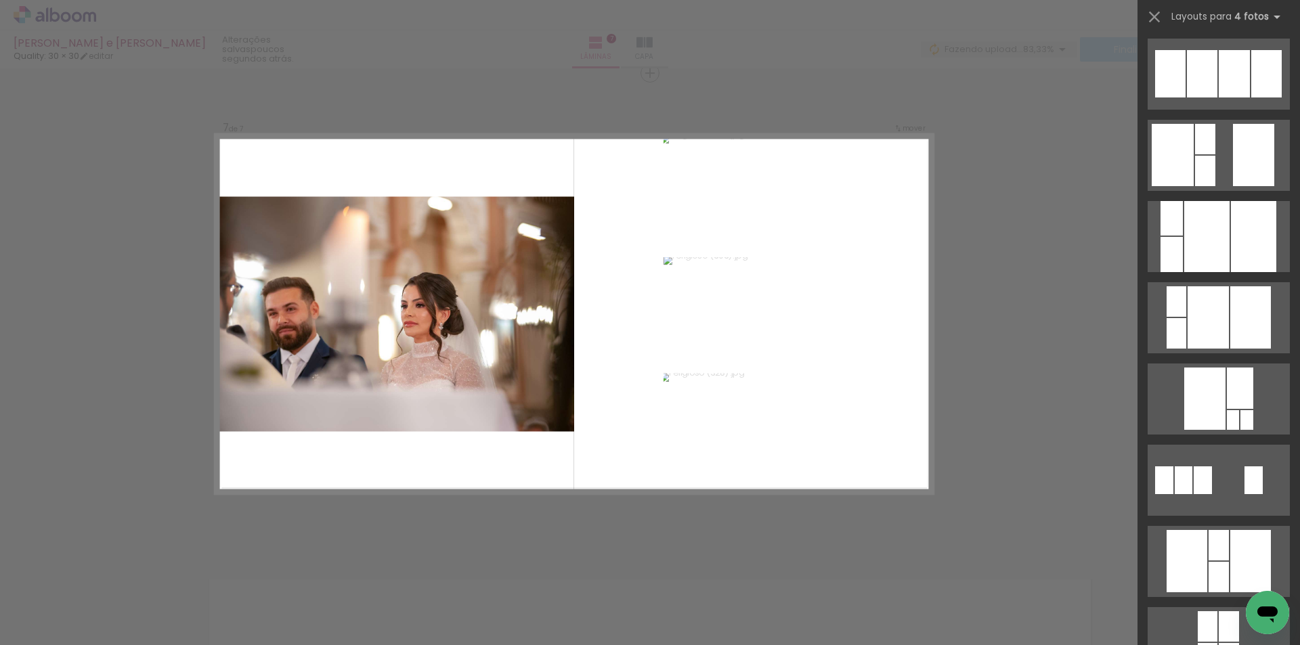
scroll to position [28982, 0]
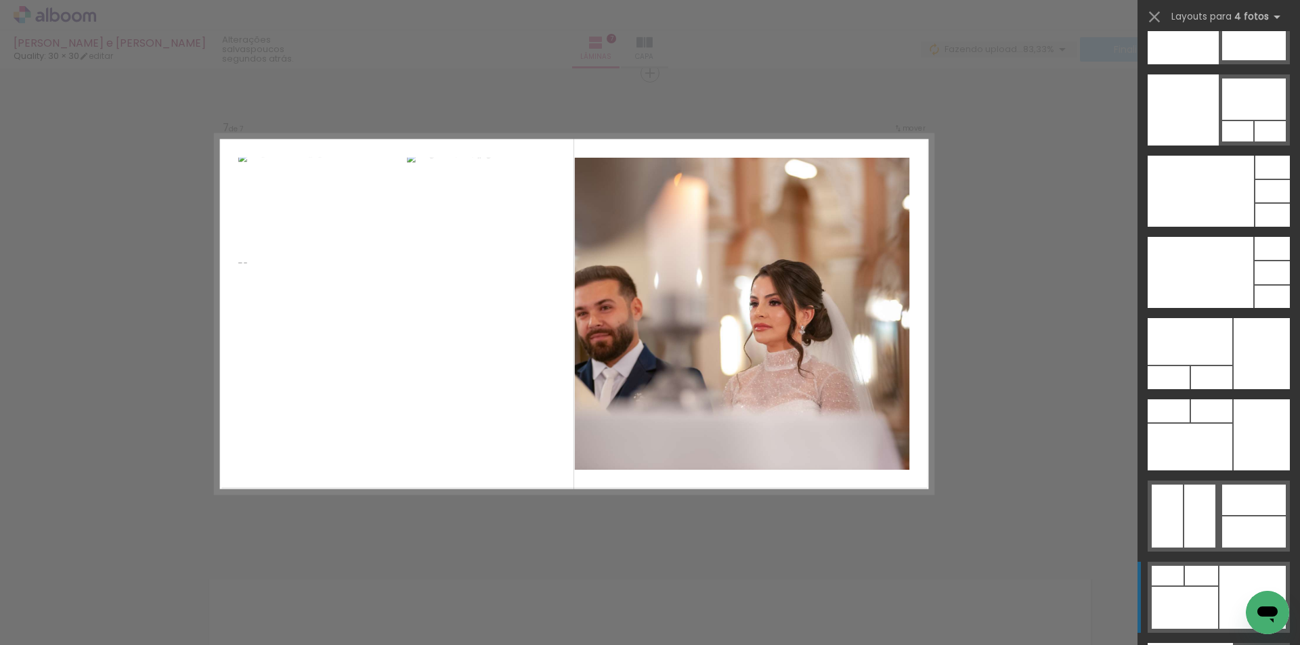
click at [1204, 588] on div at bounding box center [1185, 608] width 66 height 42
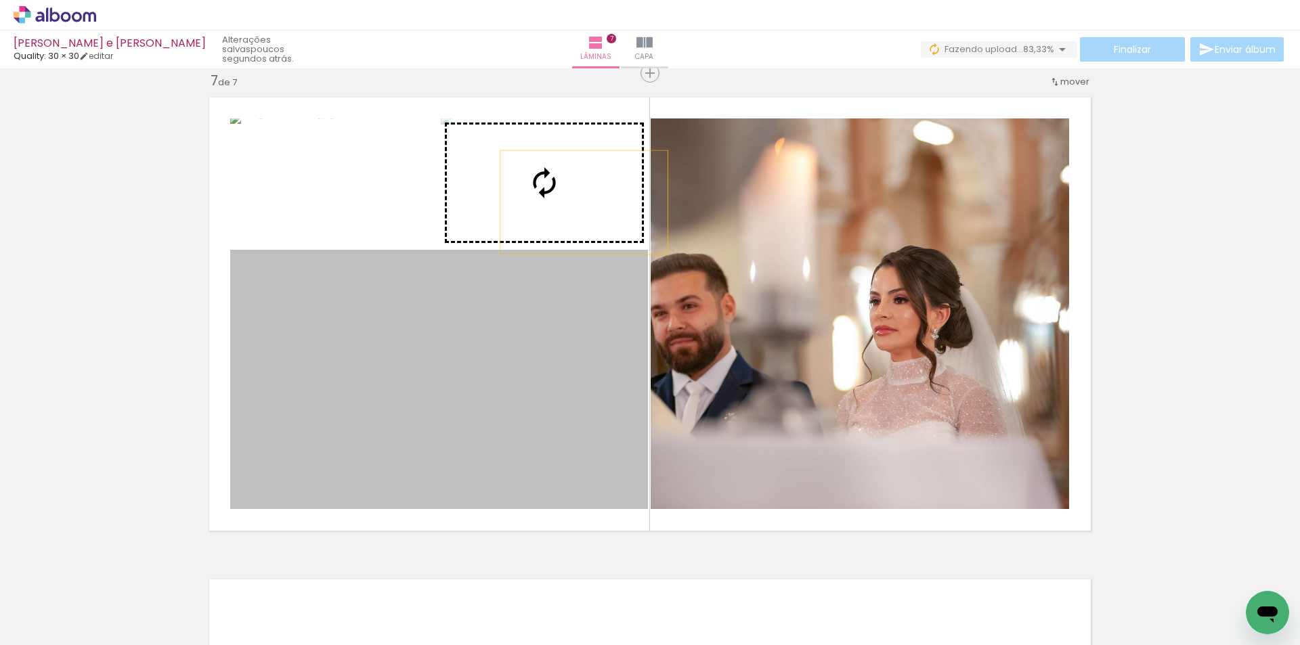
drag, startPoint x: 595, startPoint y: 348, endPoint x: 576, endPoint y: 190, distance: 159.6
click at [0, 0] on slot at bounding box center [0, 0] width 0 height 0
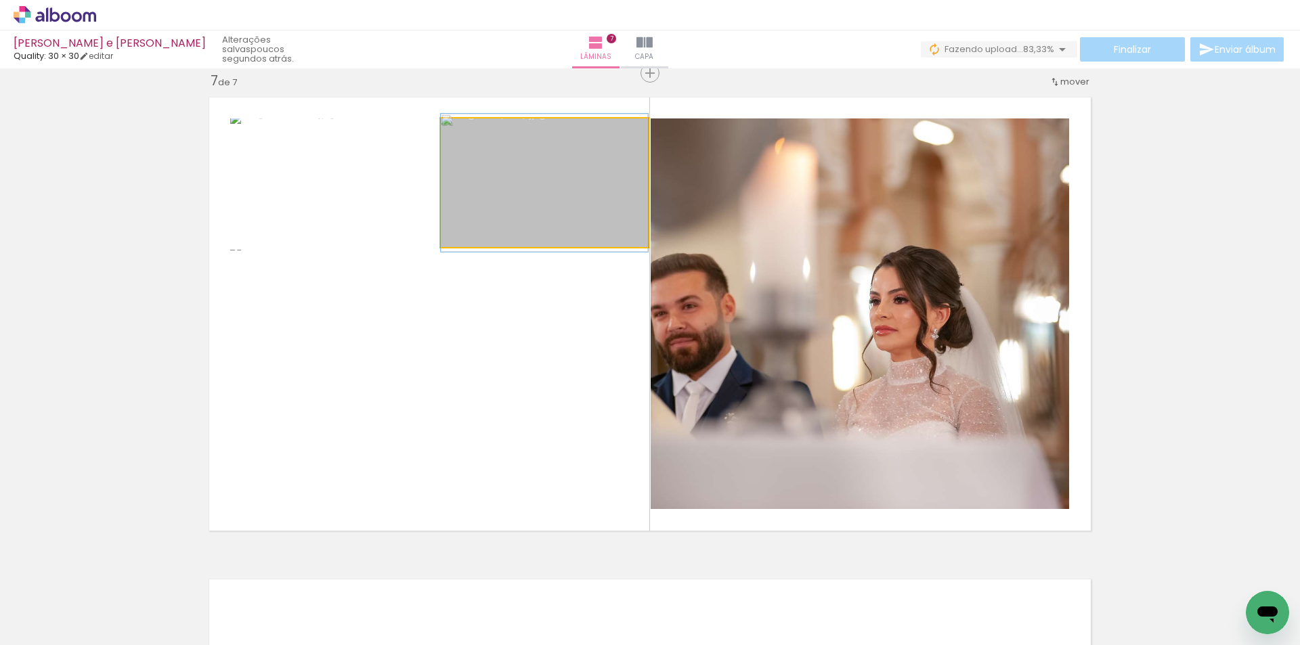
drag, startPoint x: 585, startPoint y: 209, endPoint x: 603, endPoint y: 209, distance: 18.3
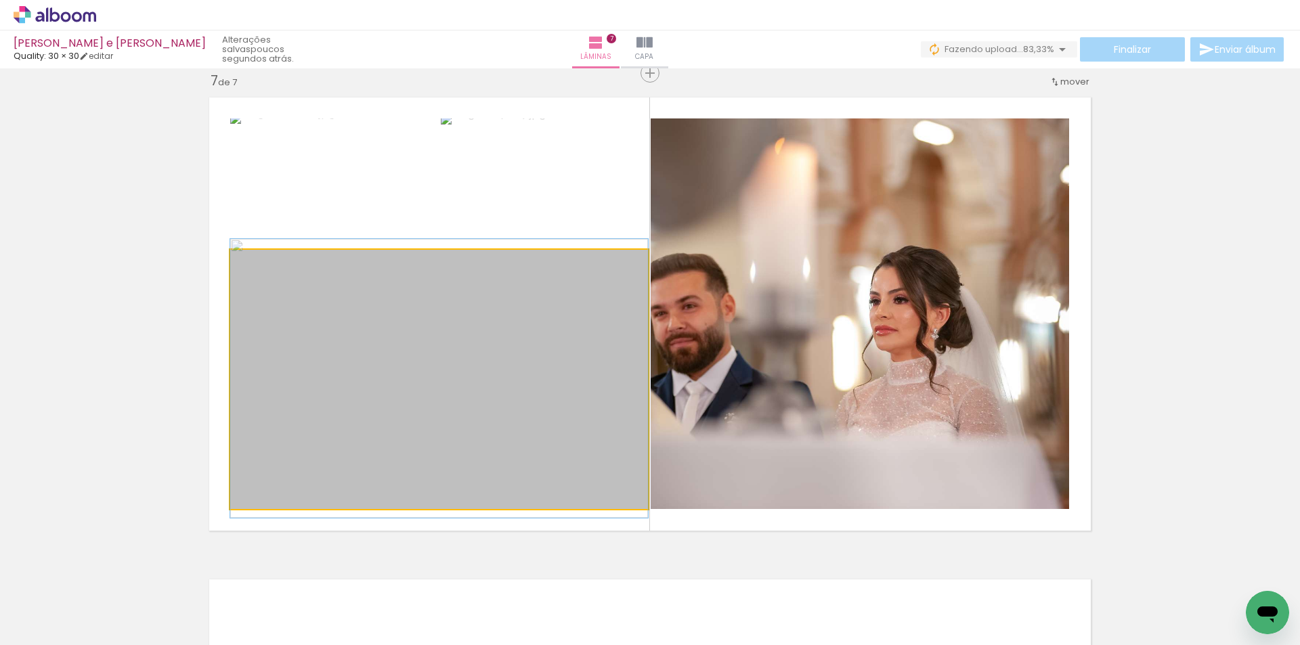
drag, startPoint x: 600, startPoint y: 344, endPoint x: 756, endPoint y: 337, distance: 155.9
click at [0, 0] on slot at bounding box center [0, 0] width 0 height 0
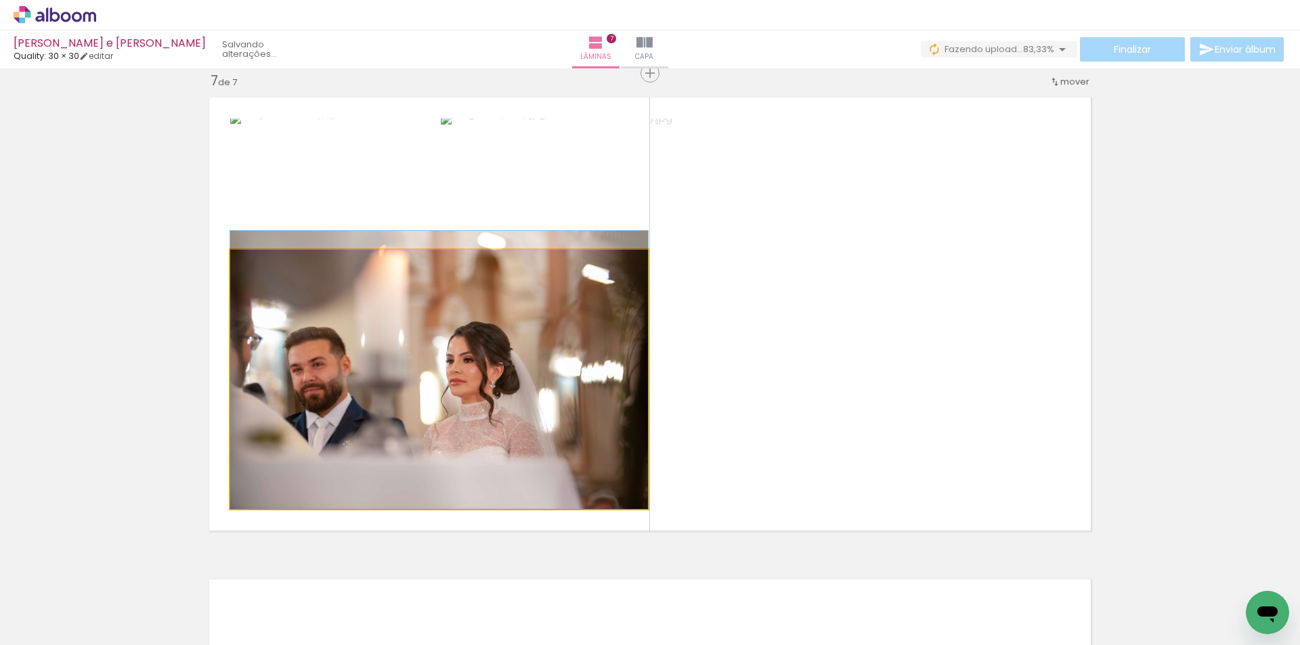
drag, startPoint x: 469, startPoint y: 388, endPoint x: 494, endPoint y: 350, distance: 45.5
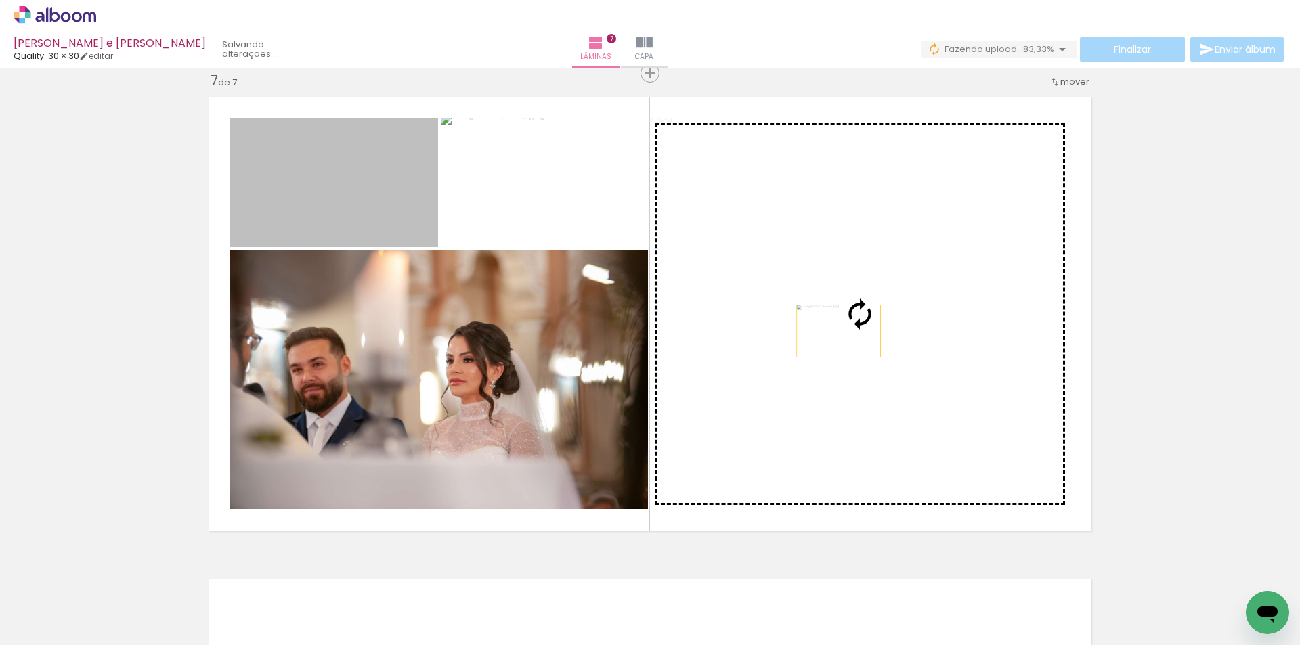
drag, startPoint x: 391, startPoint y: 233, endPoint x: 887, endPoint y: 339, distance: 507.6
click at [0, 0] on slot at bounding box center [0, 0] width 0 height 0
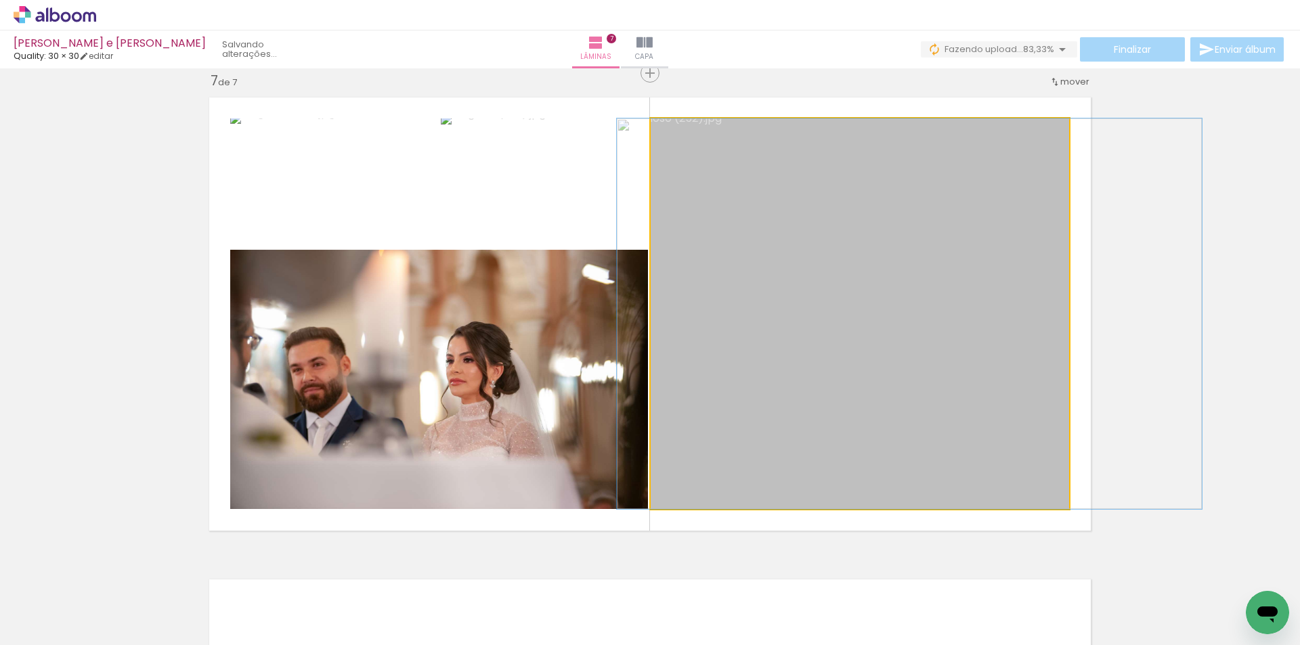
drag, startPoint x: 889, startPoint y: 379, endPoint x: 938, endPoint y: 384, distance: 49.7
drag, startPoint x: 938, startPoint y: 384, endPoint x: 919, endPoint y: 381, distance: 19.3
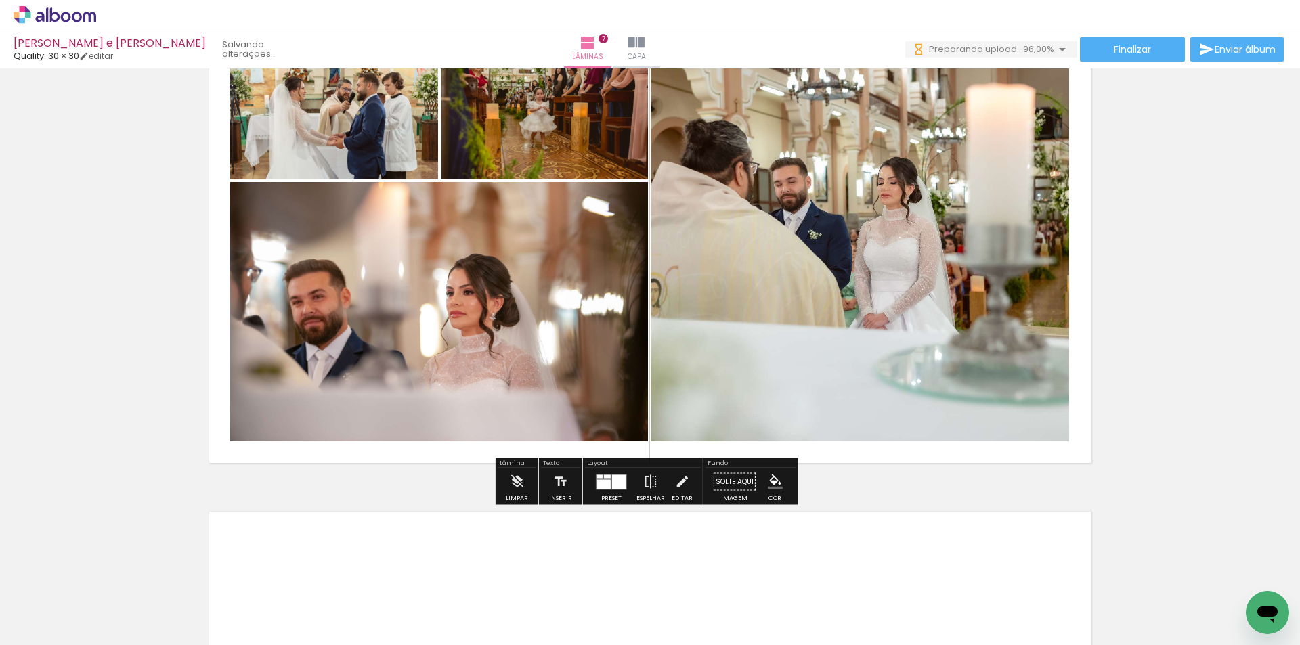
scroll to position [0, 711]
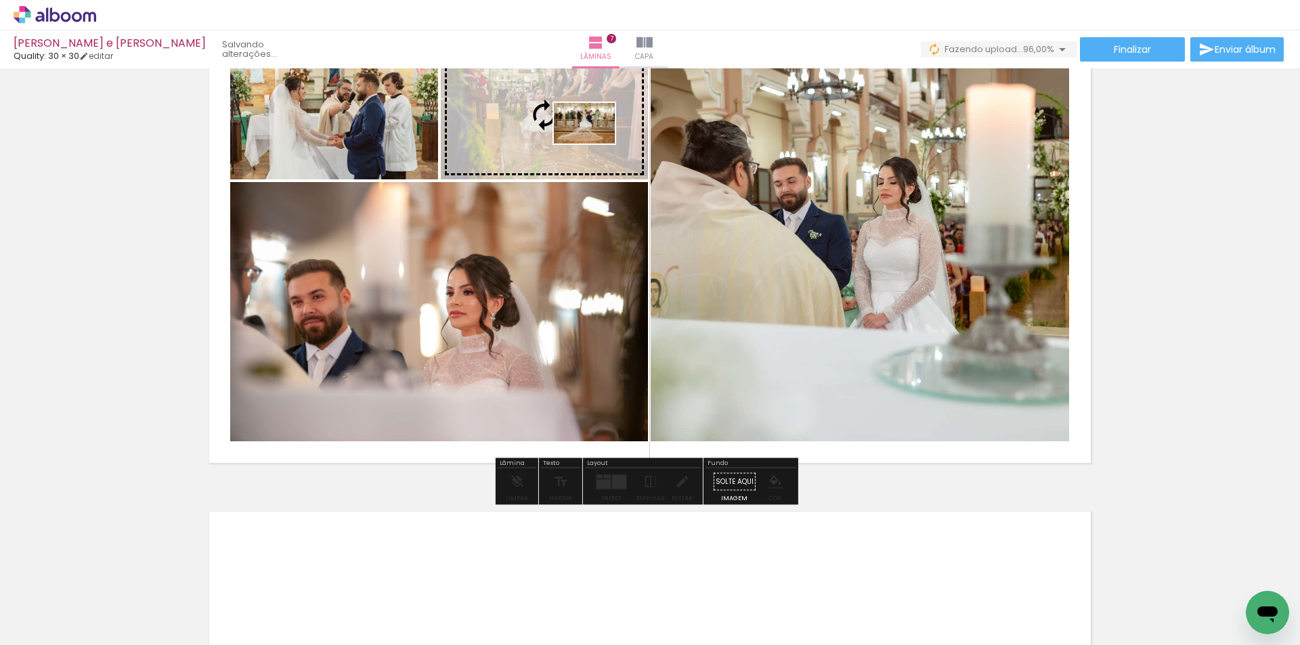
drag, startPoint x: 1231, startPoint y: 593, endPoint x: 595, endPoint y: 144, distance: 778.9
click at [595, 144] on quentale-workspace at bounding box center [650, 322] width 1300 height 645
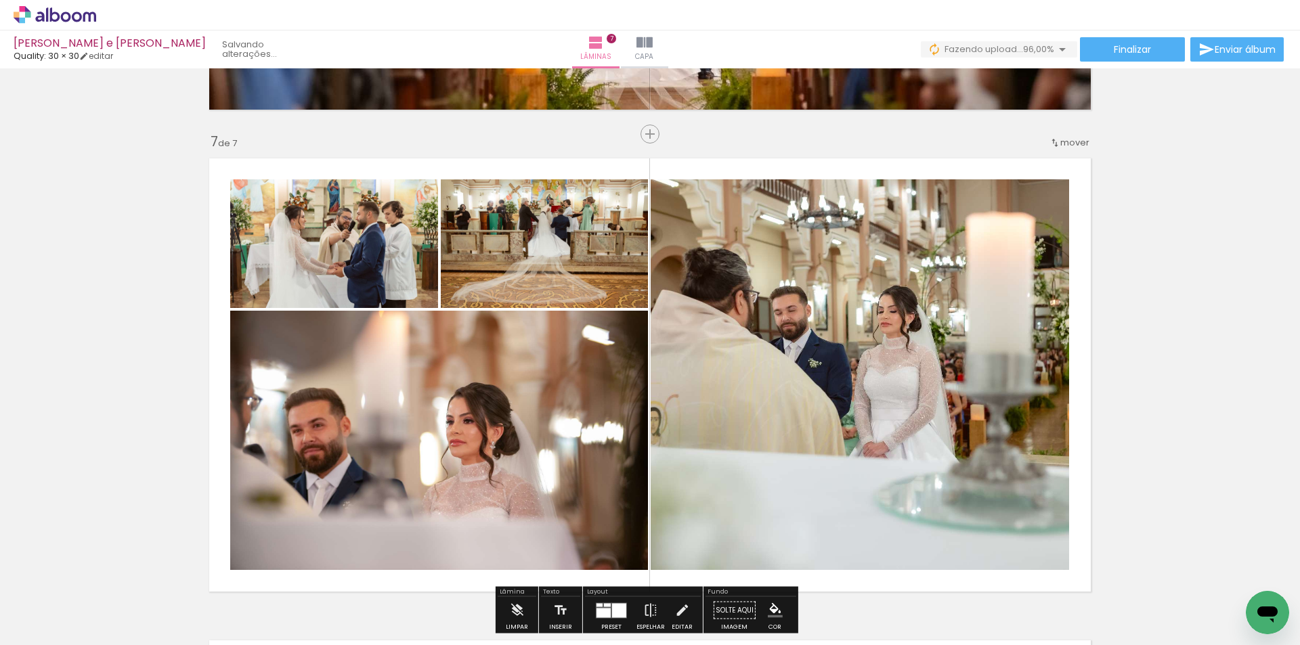
scroll to position [2843, 0]
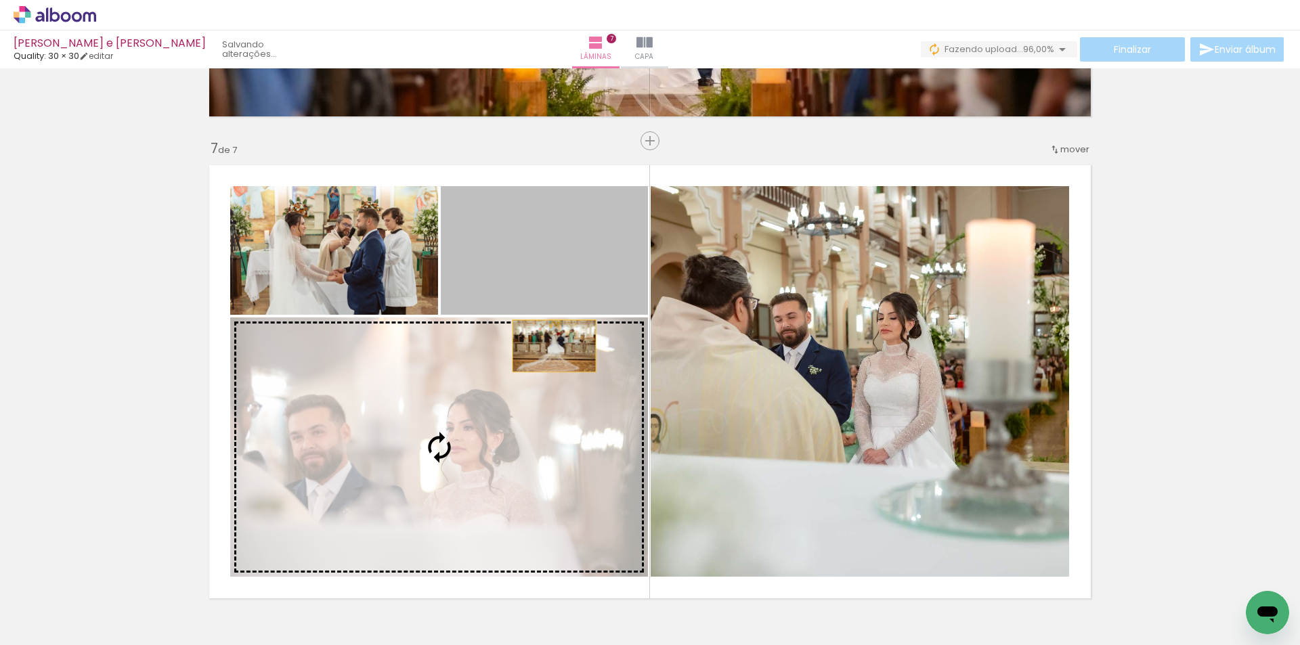
drag, startPoint x: 549, startPoint y: 339, endPoint x: 546, endPoint y: 416, distance: 76.6
click at [0, 0] on slot at bounding box center [0, 0] width 0 height 0
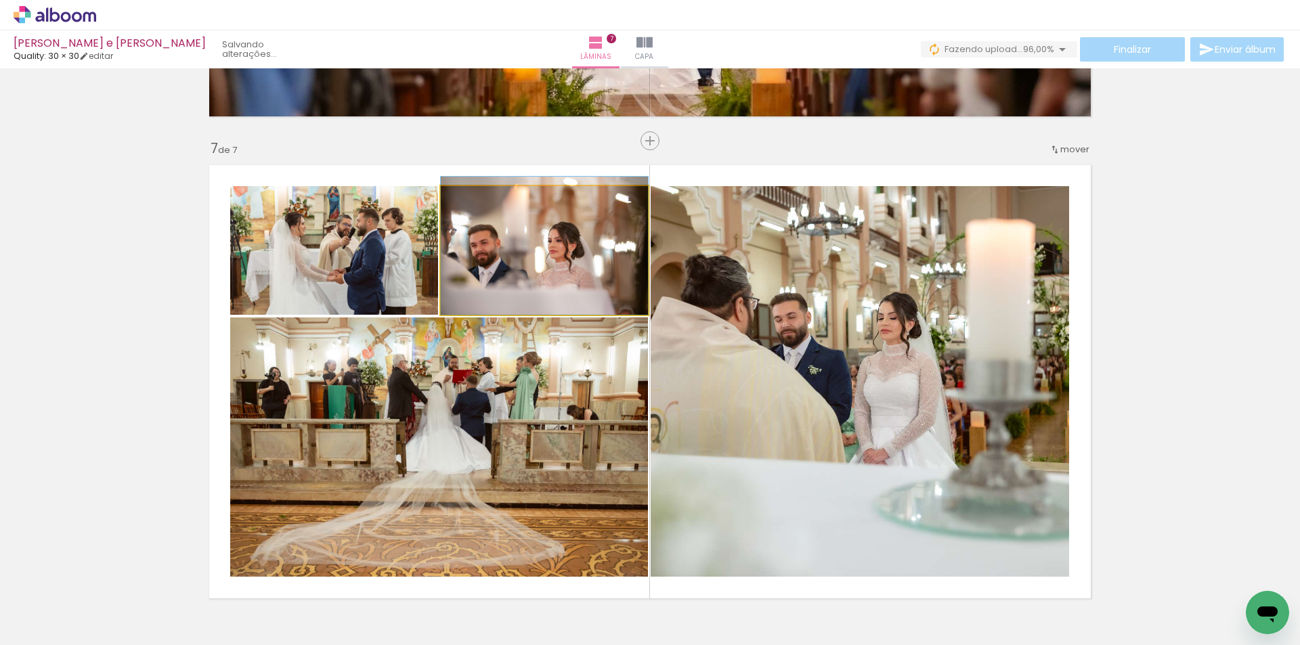
drag, startPoint x: 556, startPoint y: 268, endPoint x: 565, endPoint y: 253, distance: 17.9
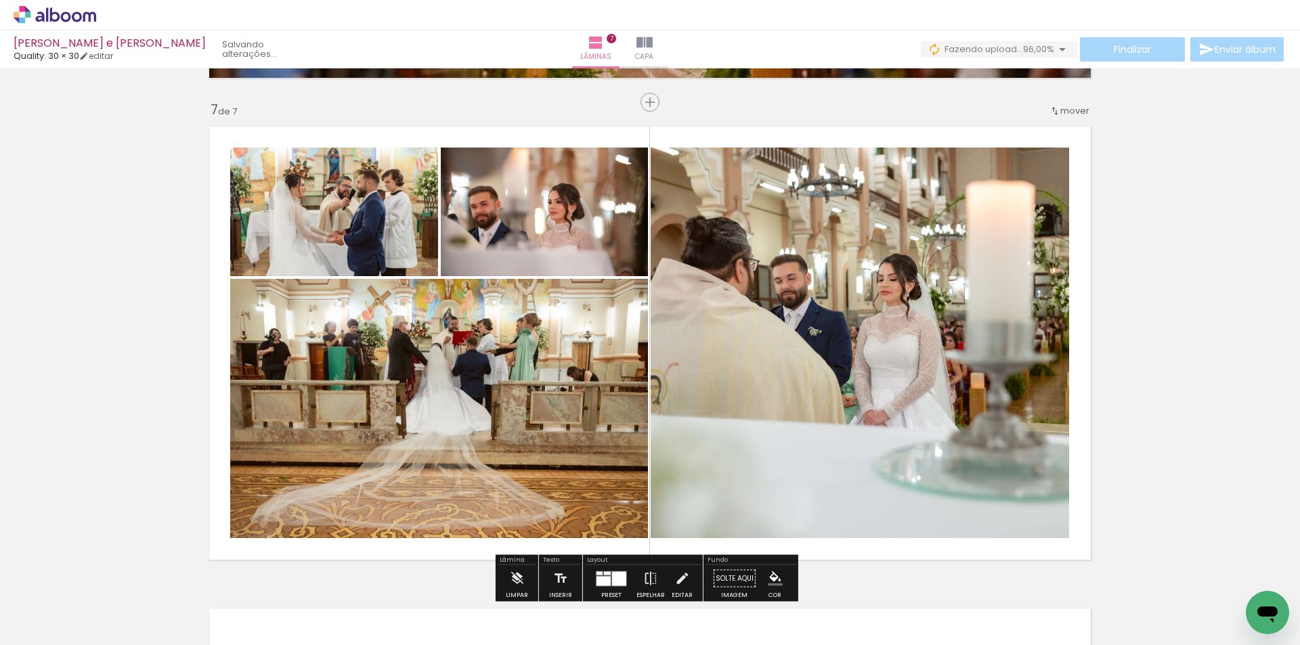
scroll to position [2911, 0]
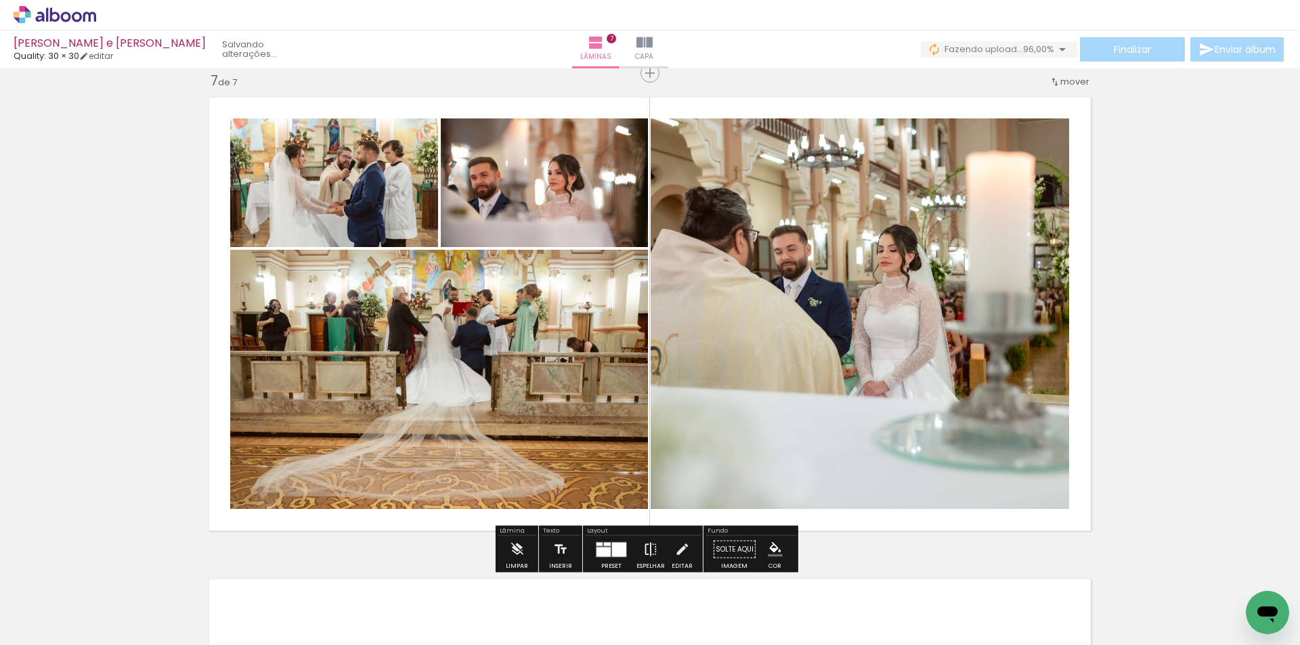
click at [643, 543] on iron-icon at bounding box center [650, 549] width 15 height 27
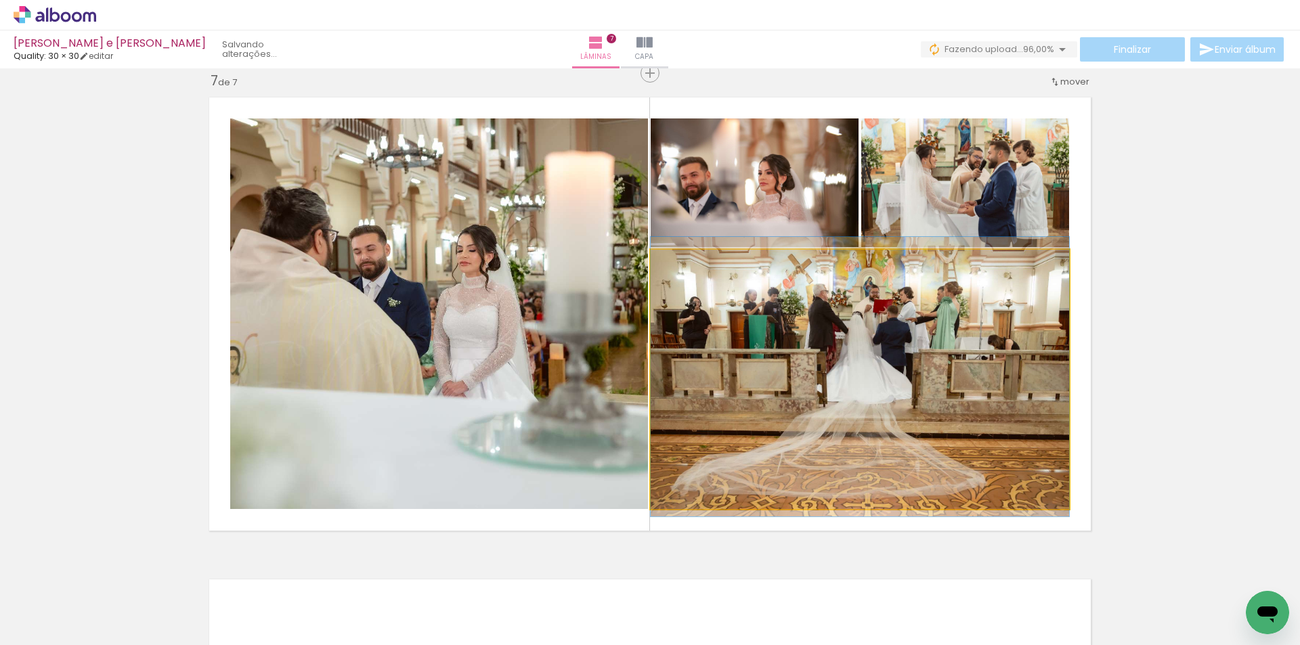
drag, startPoint x: 847, startPoint y: 337, endPoint x: 505, endPoint y: 307, distance: 342.7
click at [0, 0] on slot at bounding box center [0, 0] width 0 height 0
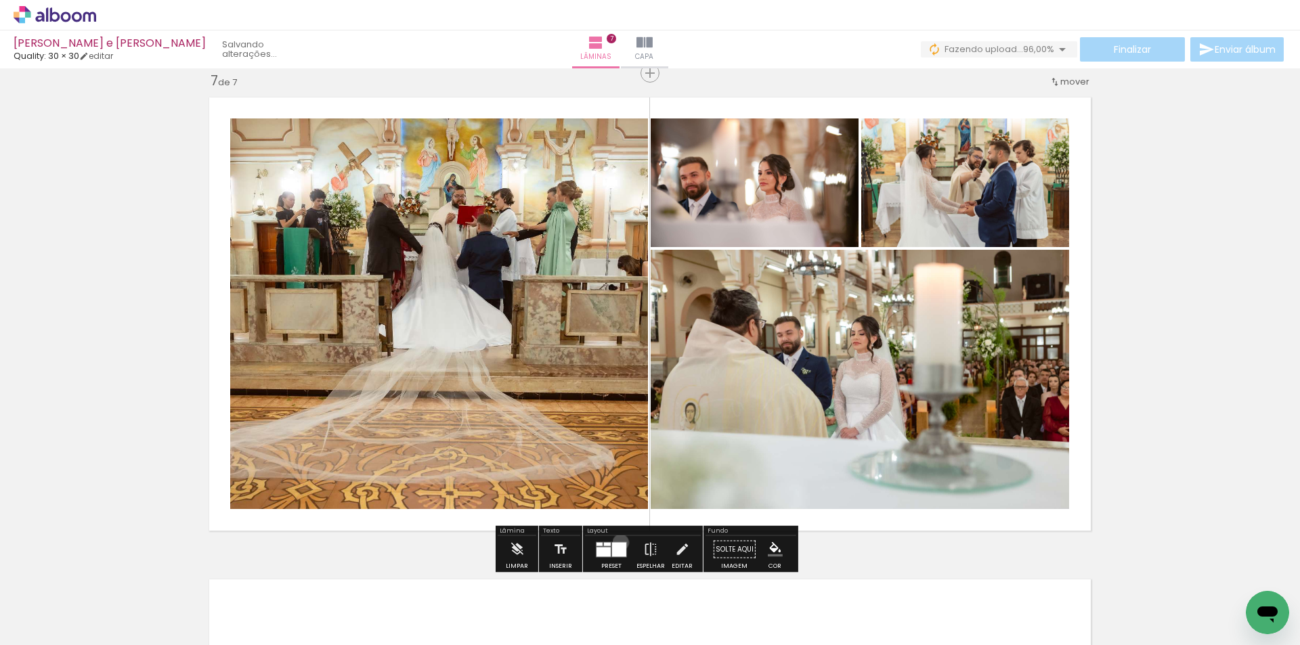
click at [618, 543] on div at bounding box center [619, 550] width 14 height 14
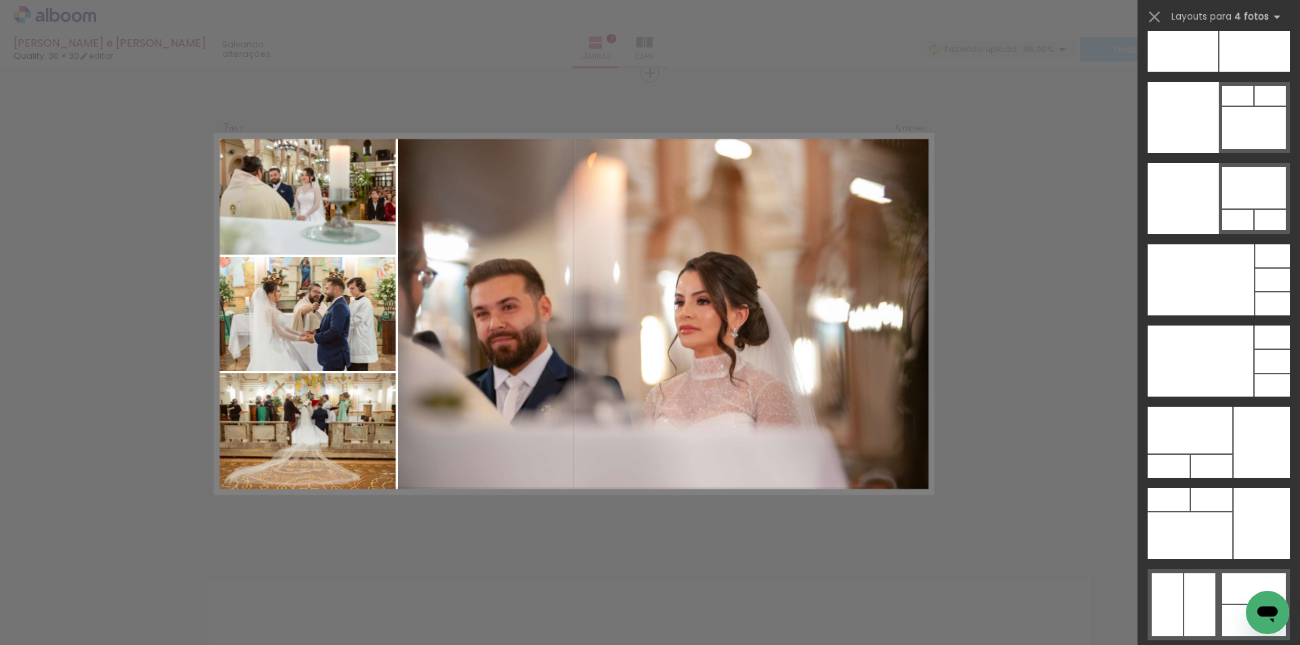
scroll to position [28758, 0]
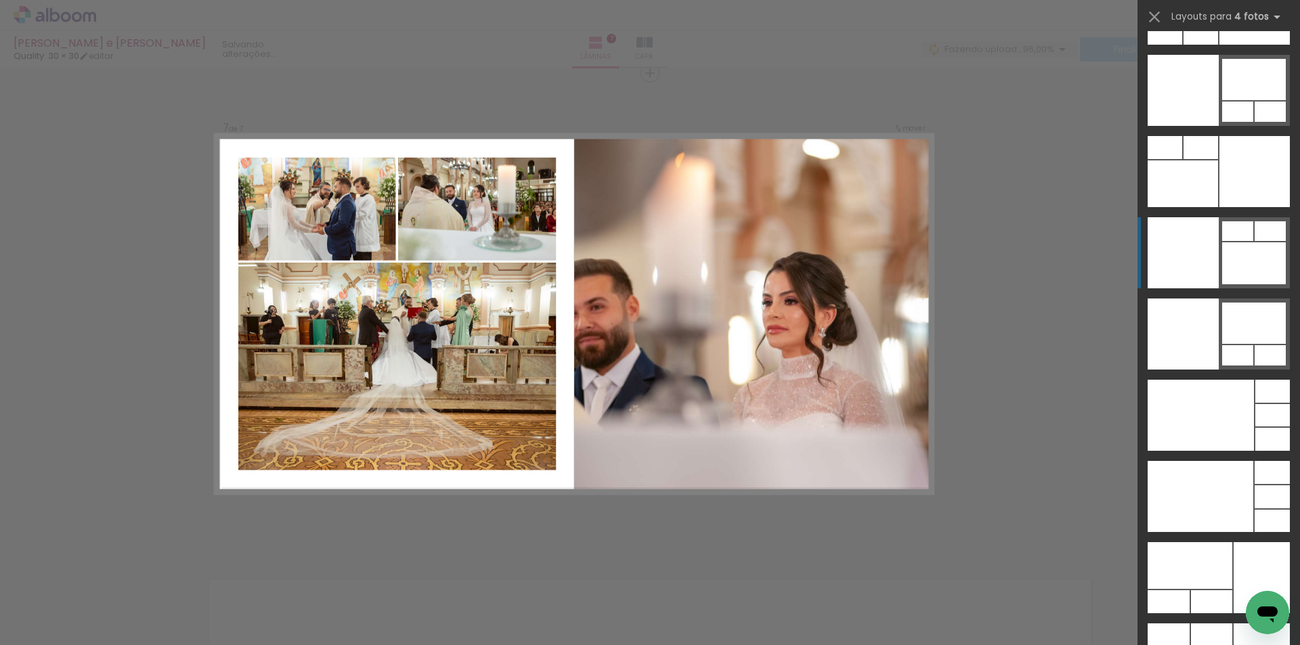
click at [1215, 263] on quentale-layouter at bounding box center [1219, 252] width 142 height 71
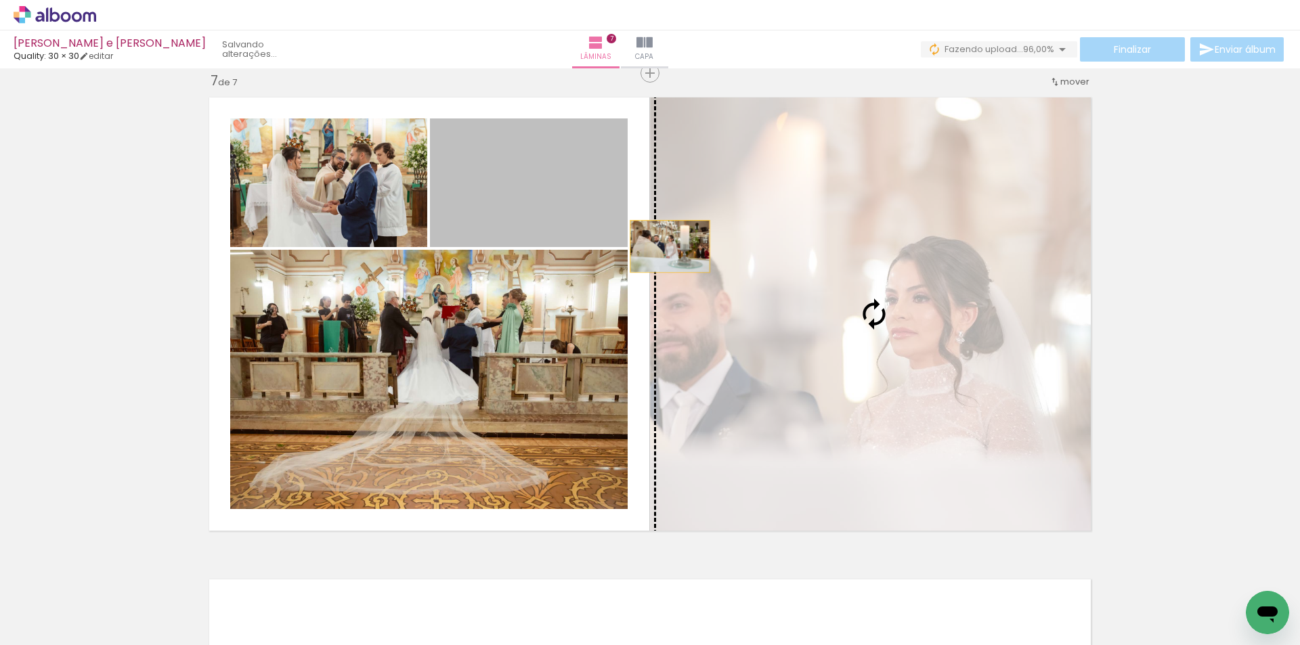
drag, startPoint x: 517, startPoint y: 215, endPoint x: 720, endPoint y: 256, distance: 207.2
click at [0, 0] on slot at bounding box center [0, 0] width 0 height 0
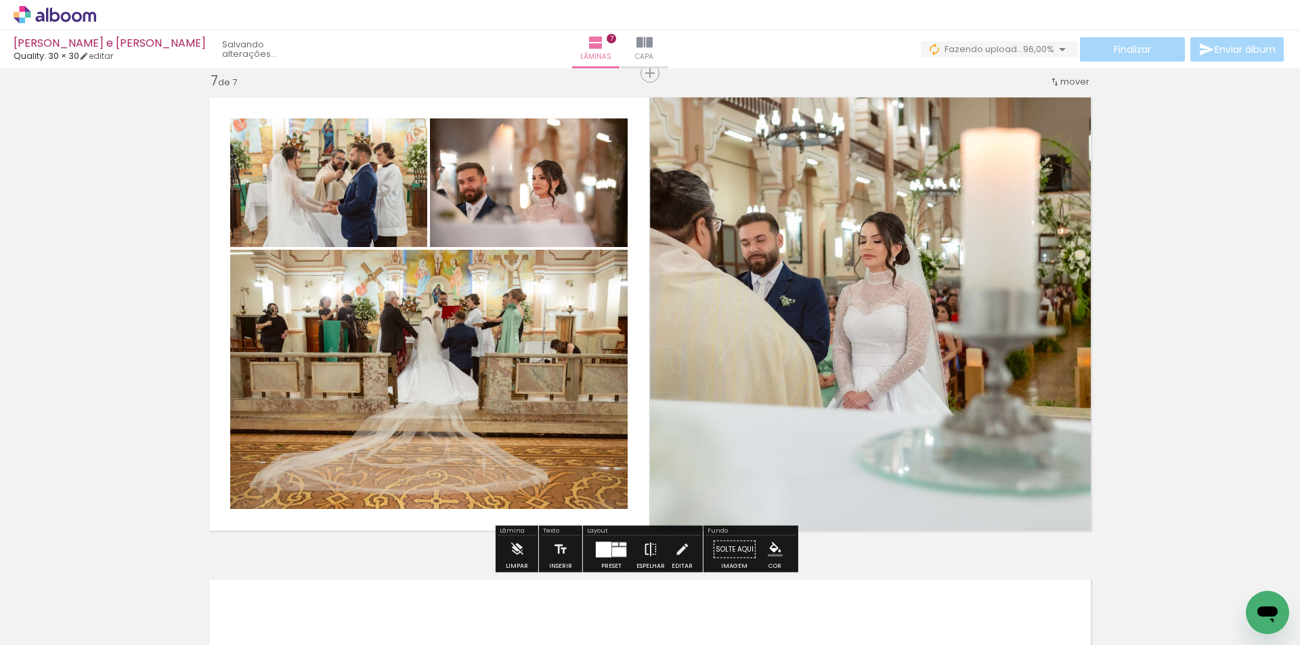
click at [643, 547] on iron-icon at bounding box center [650, 549] width 15 height 27
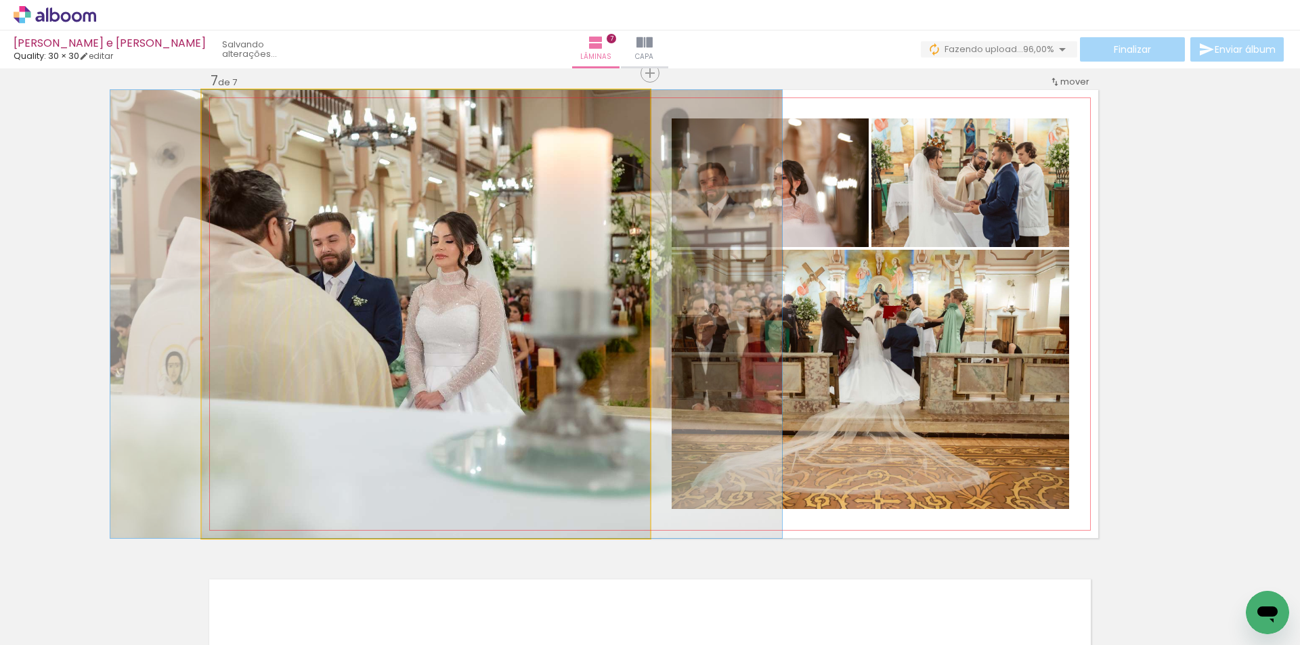
drag, startPoint x: 500, startPoint y: 332, endPoint x: 517, endPoint y: 332, distance: 17.6
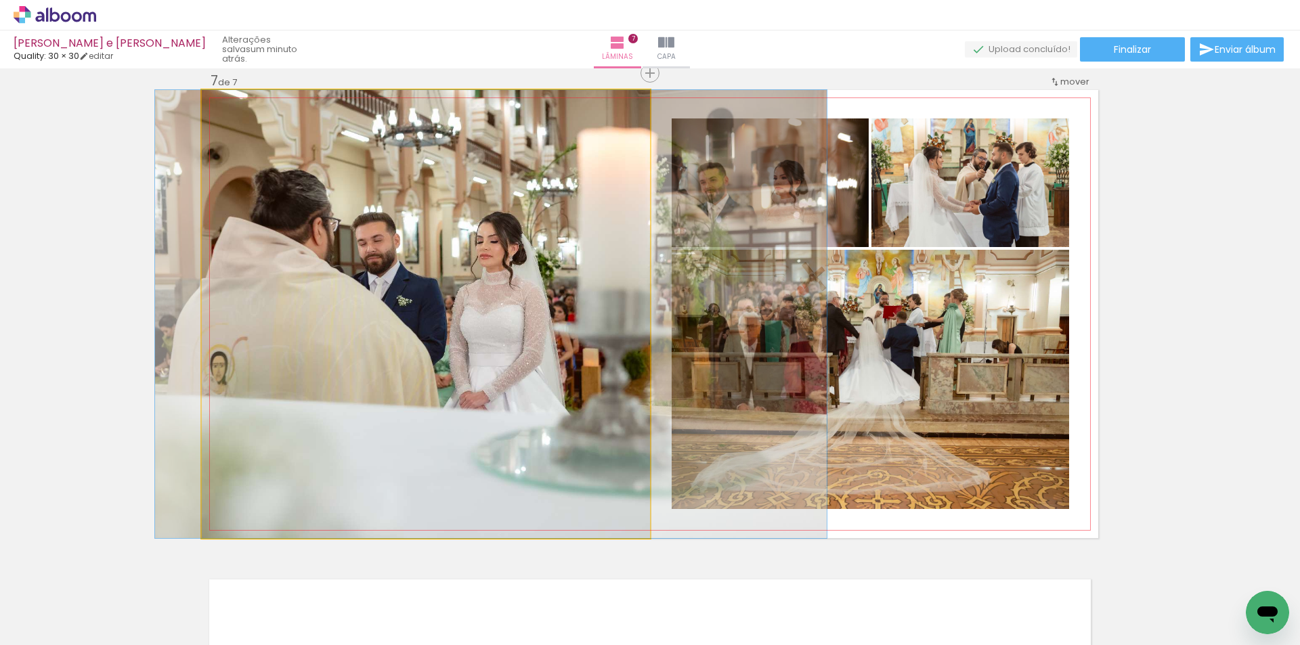
drag, startPoint x: 541, startPoint y: 383, endPoint x: 586, endPoint y: 387, distance: 45.0
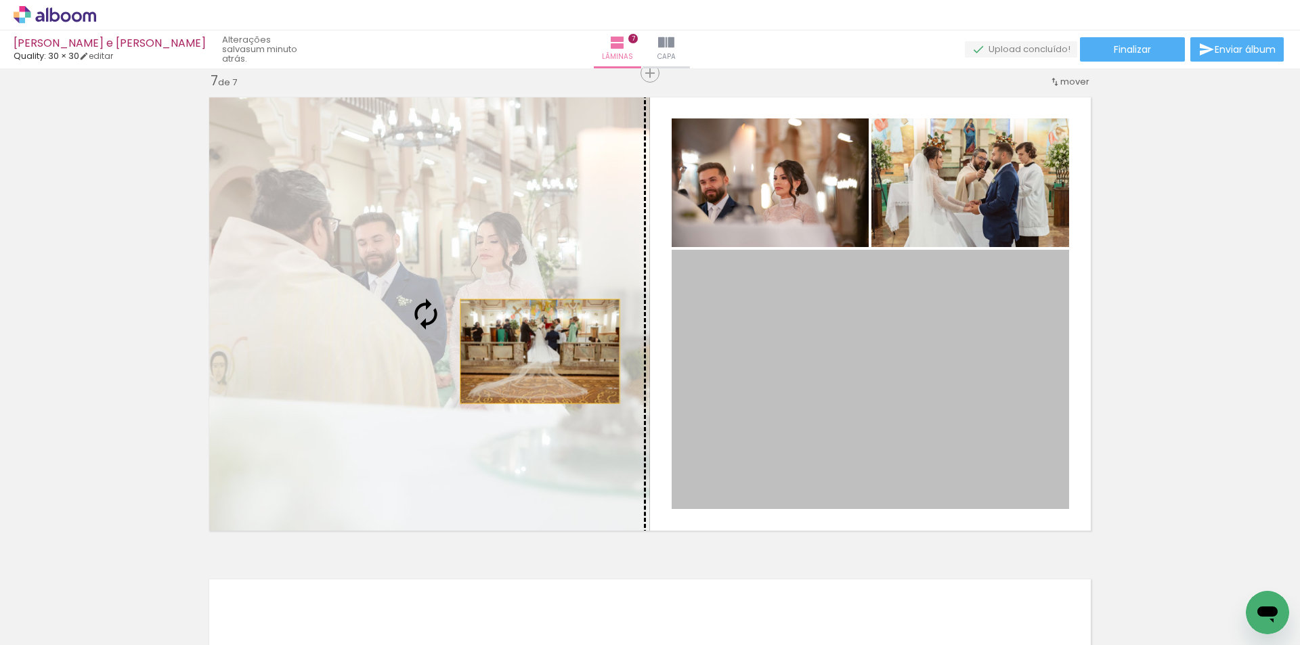
drag, startPoint x: 891, startPoint y: 373, endPoint x: 530, endPoint y: 352, distance: 361.6
click at [0, 0] on slot at bounding box center [0, 0] width 0 height 0
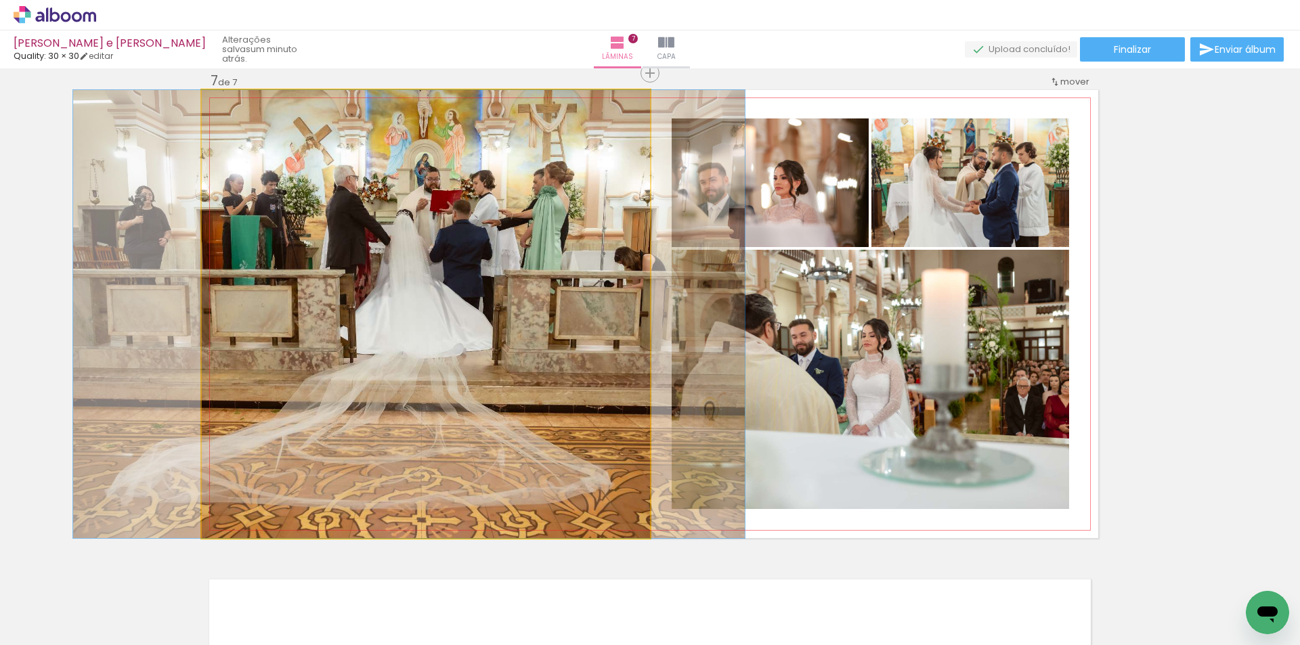
drag, startPoint x: 504, startPoint y: 369, endPoint x: 487, endPoint y: 370, distance: 17.0
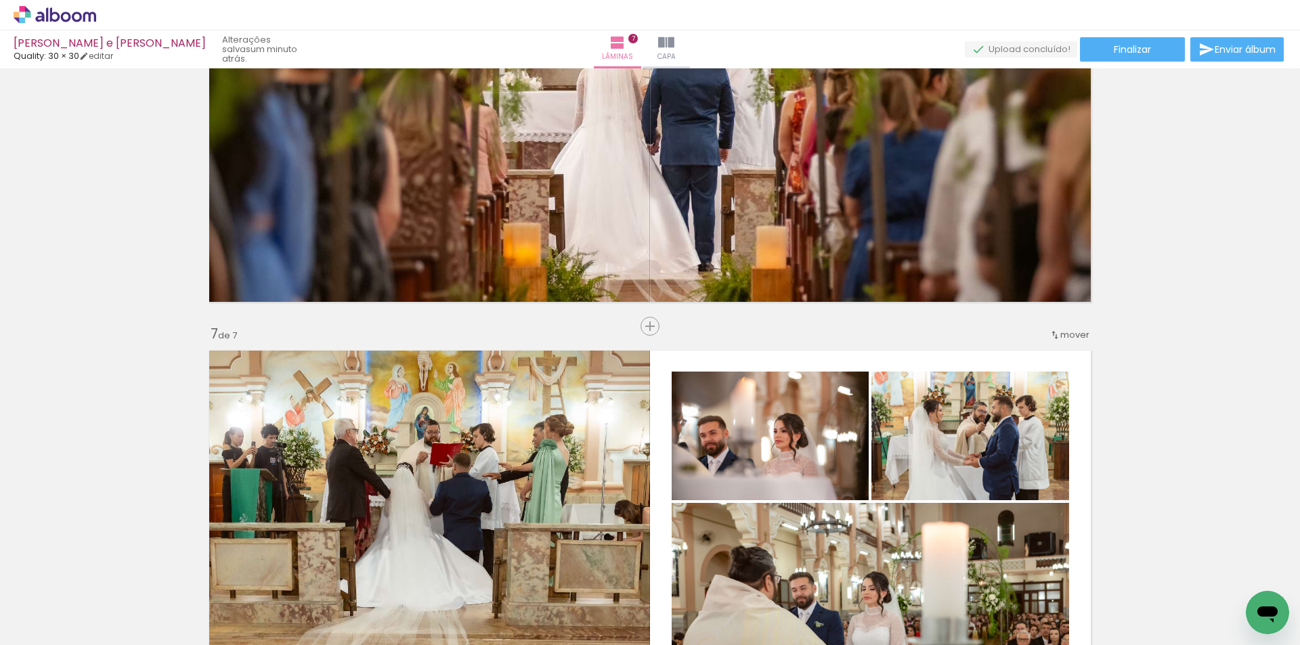
scroll to position [2843, 0]
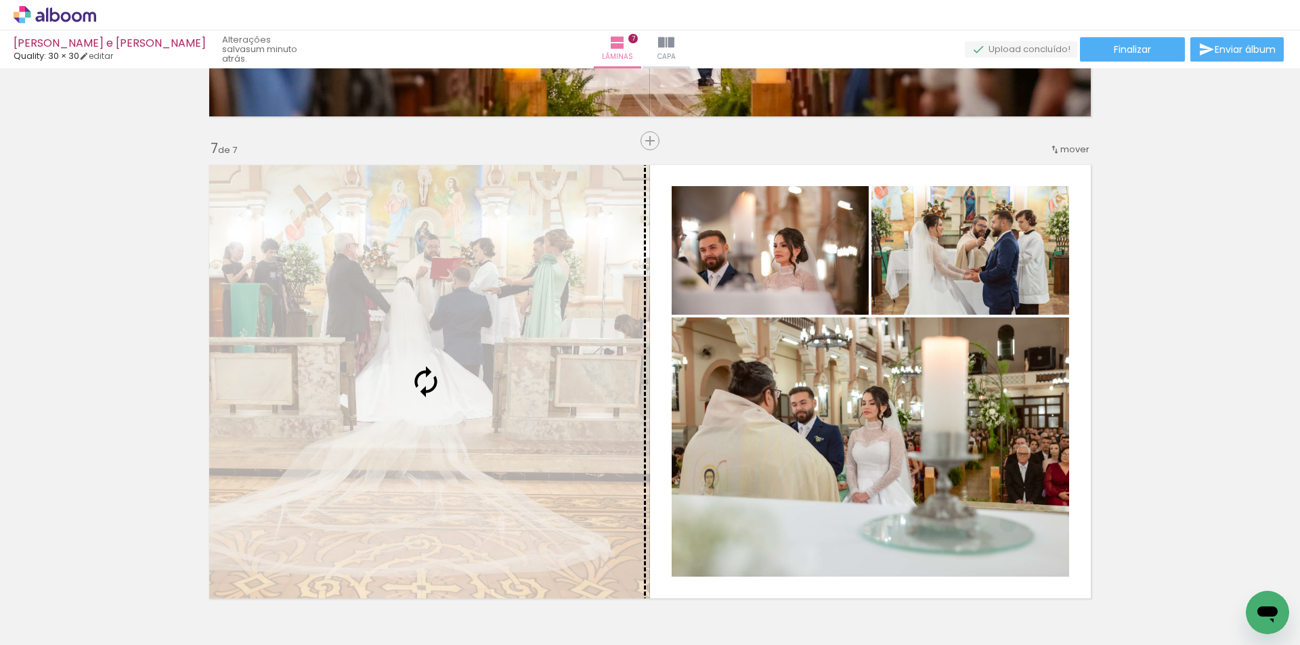
drag, startPoint x: 910, startPoint y: 303, endPoint x: 572, endPoint y: 387, distance: 347.8
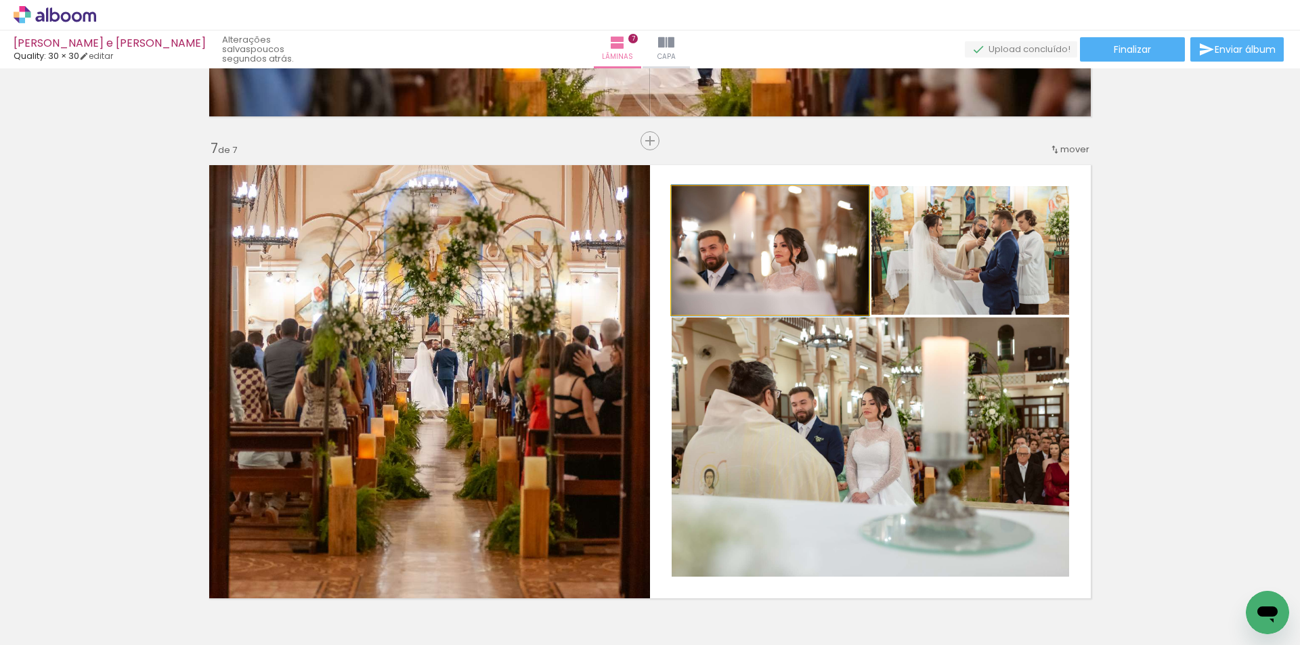
drag, startPoint x: 821, startPoint y: 289, endPoint x: 935, endPoint y: 451, distance: 197.9
click at [0, 0] on slot at bounding box center [0, 0] width 0 height 0
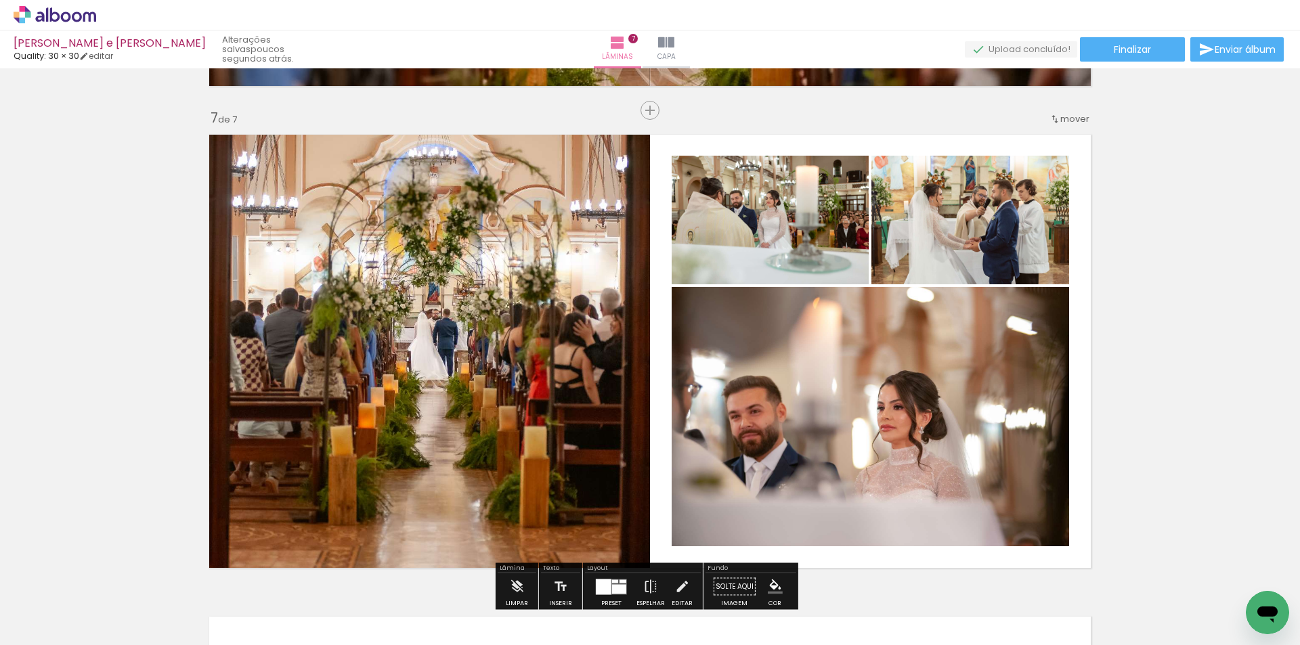
scroll to position [2979, 0]
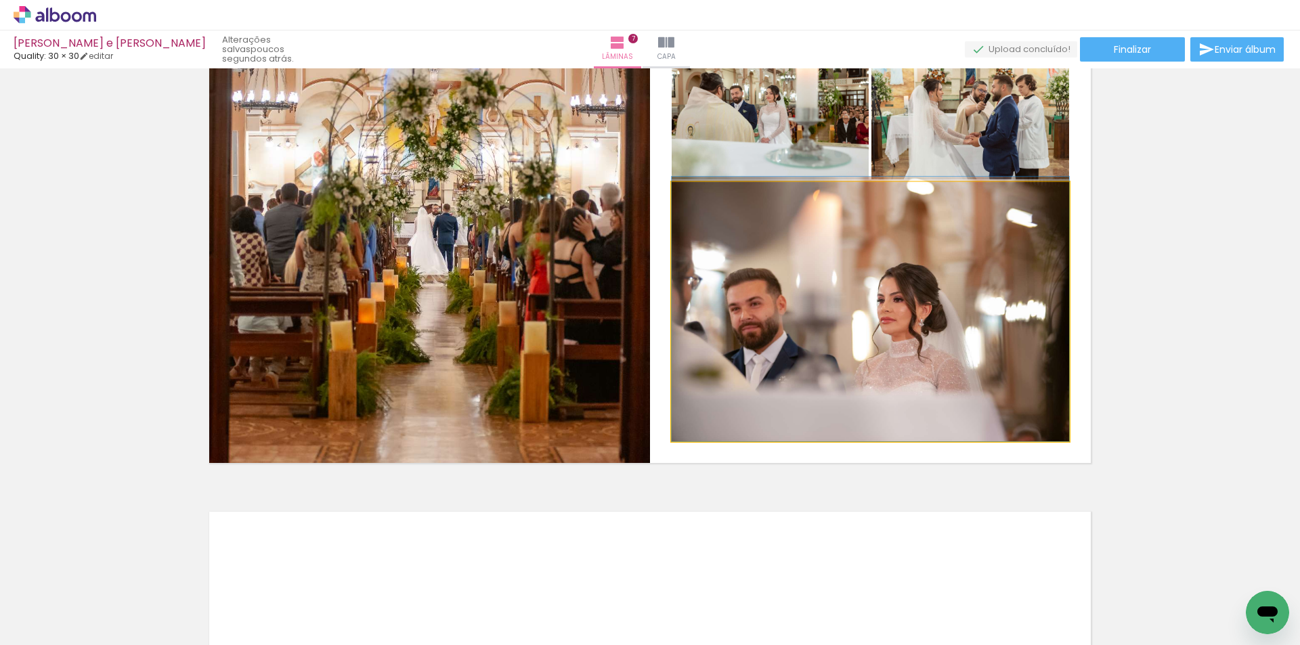
drag, startPoint x: 977, startPoint y: 387, endPoint x: 979, endPoint y: 338, distance: 48.8
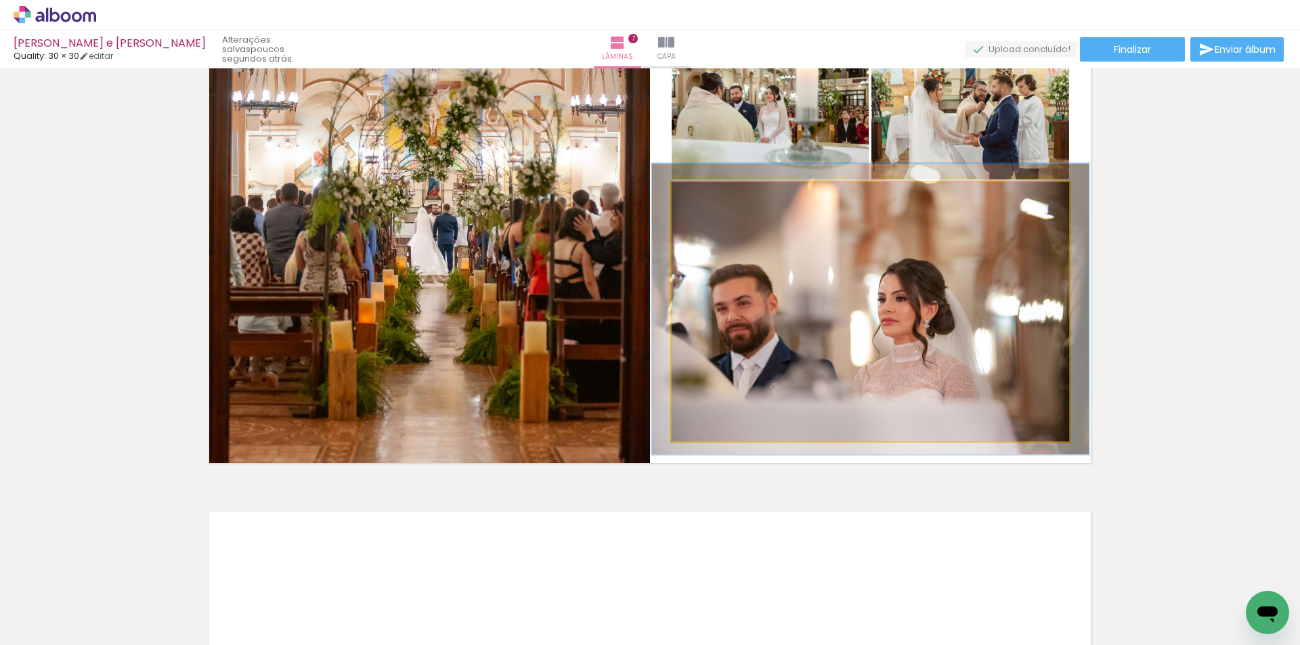
type paper-slider "110"
click at [711, 197] on div at bounding box center [709, 197] width 22 height 22
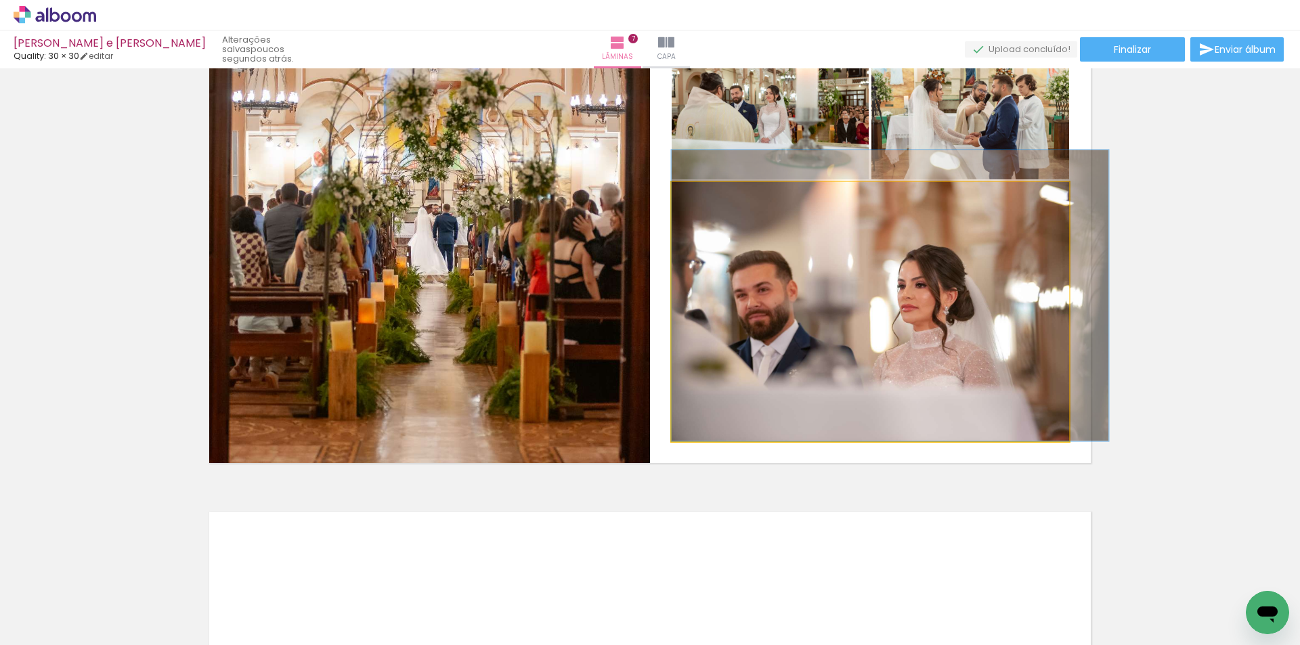
drag, startPoint x: 815, startPoint y: 311, endPoint x: 863, endPoint y: 282, distance: 56.2
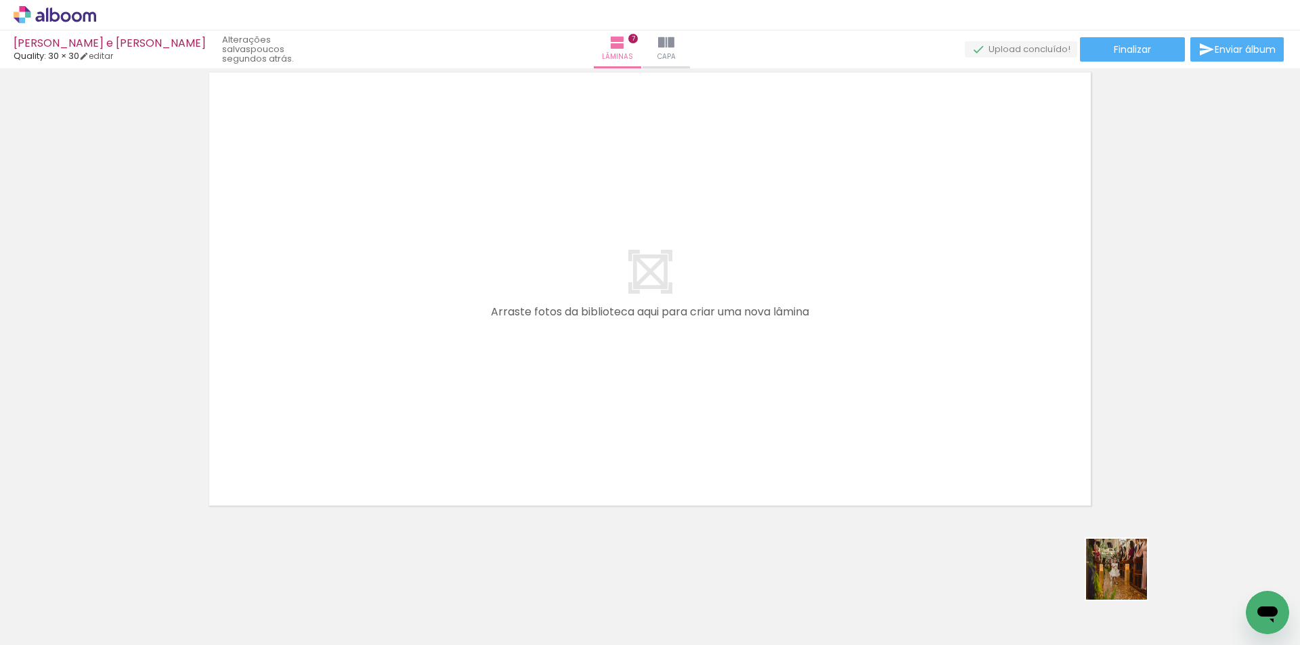
drag, startPoint x: 1127, startPoint y: 580, endPoint x: 908, endPoint y: 454, distance: 252.1
click at [910, 456] on quentale-workspace at bounding box center [650, 322] width 1300 height 645
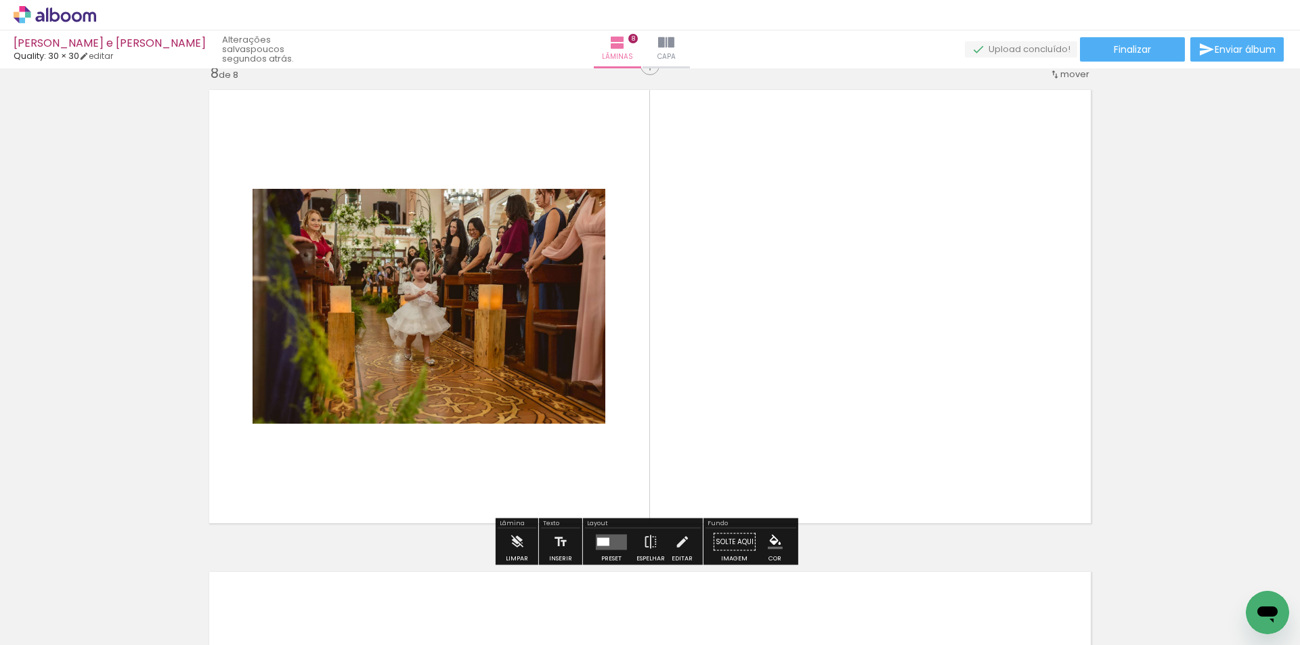
scroll to position [3393, 0]
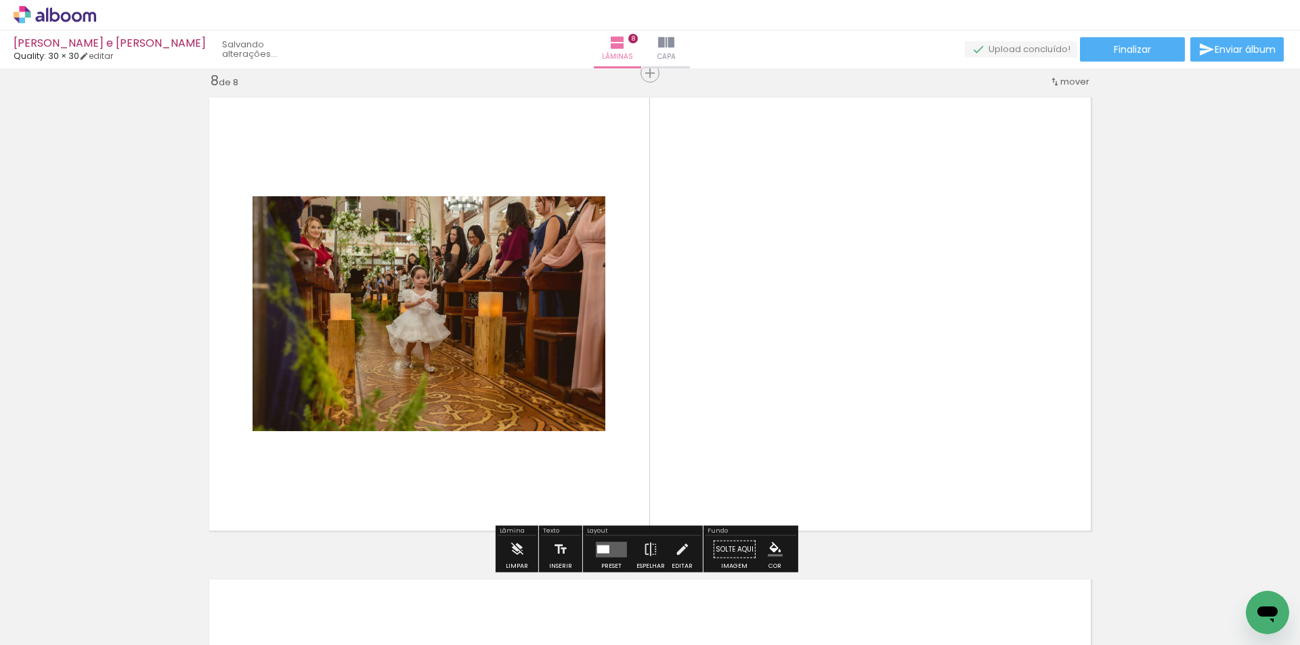
scroll to position [0, 939]
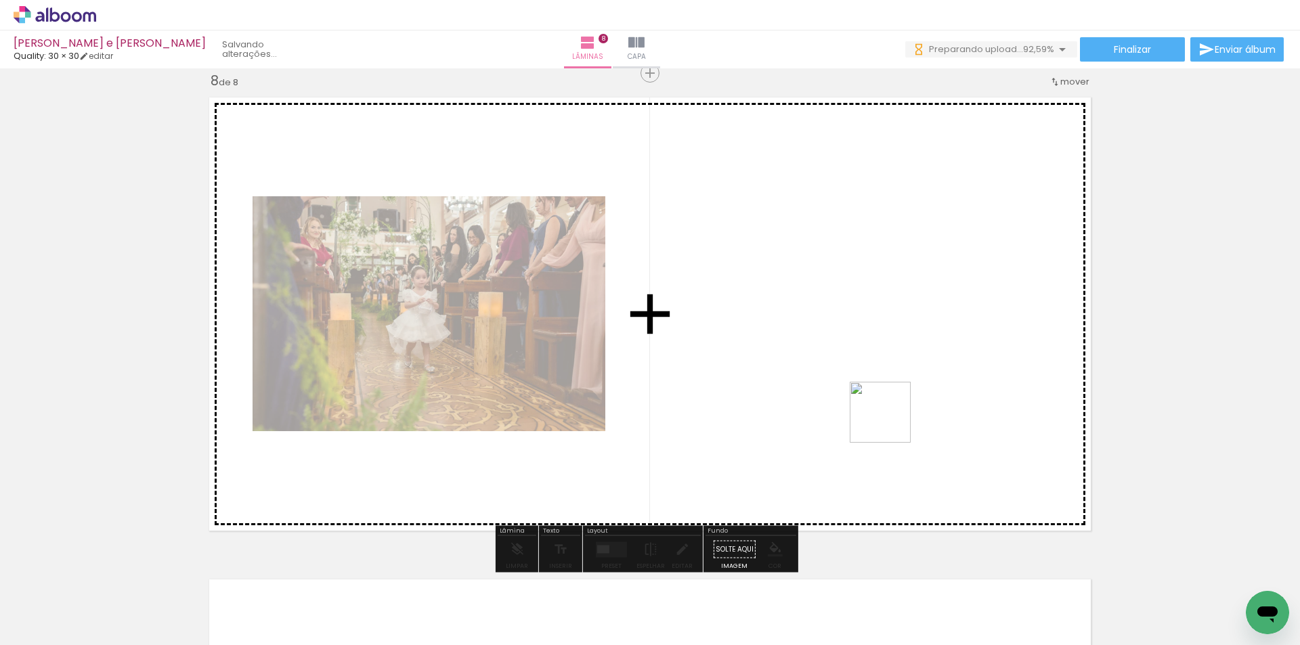
drag, startPoint x: 952, startPoint y: 487, endPoint x: 1061, endPoint y: 538, distance: 120.6
click at [873, 407] on quentale-workspace at bounding box center [650, 322] width 1300 height 645
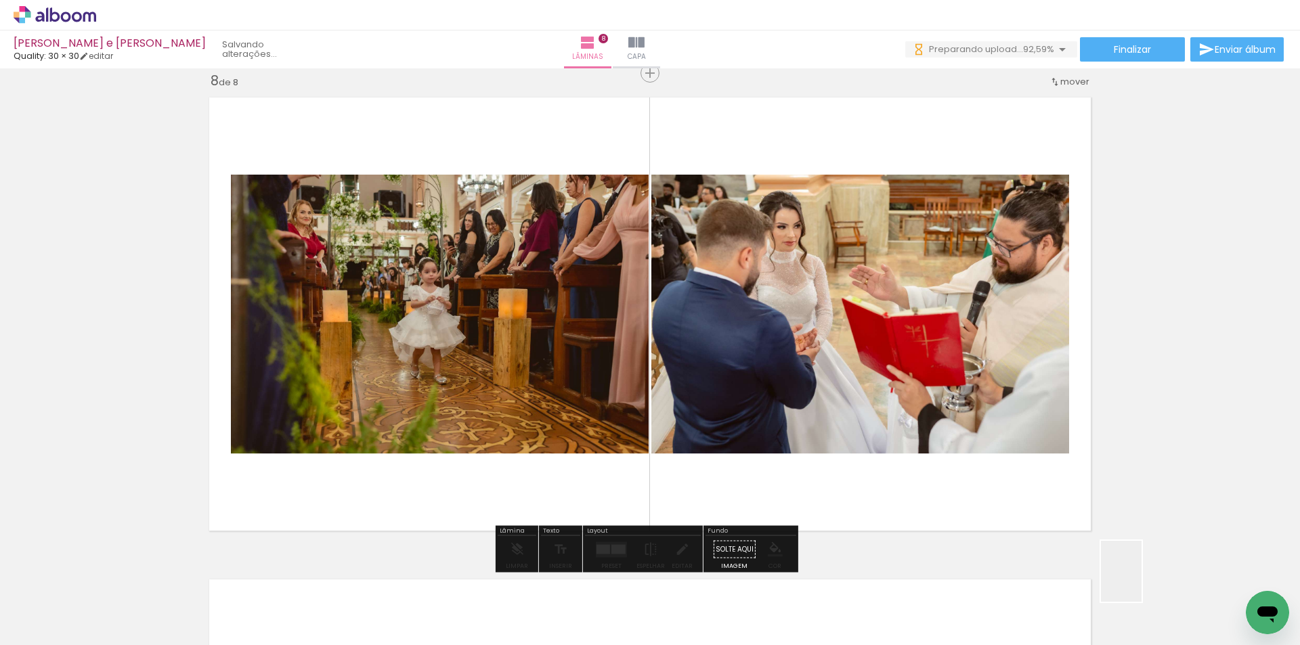
drag, startPoint x: 1164, startPoint y: 599, endPoint x: 1193, endPoint y: 615, distance: 33.0
click at [981, 472] on quentale-workspace at bounding box center [650, 322] width 1300 height 645
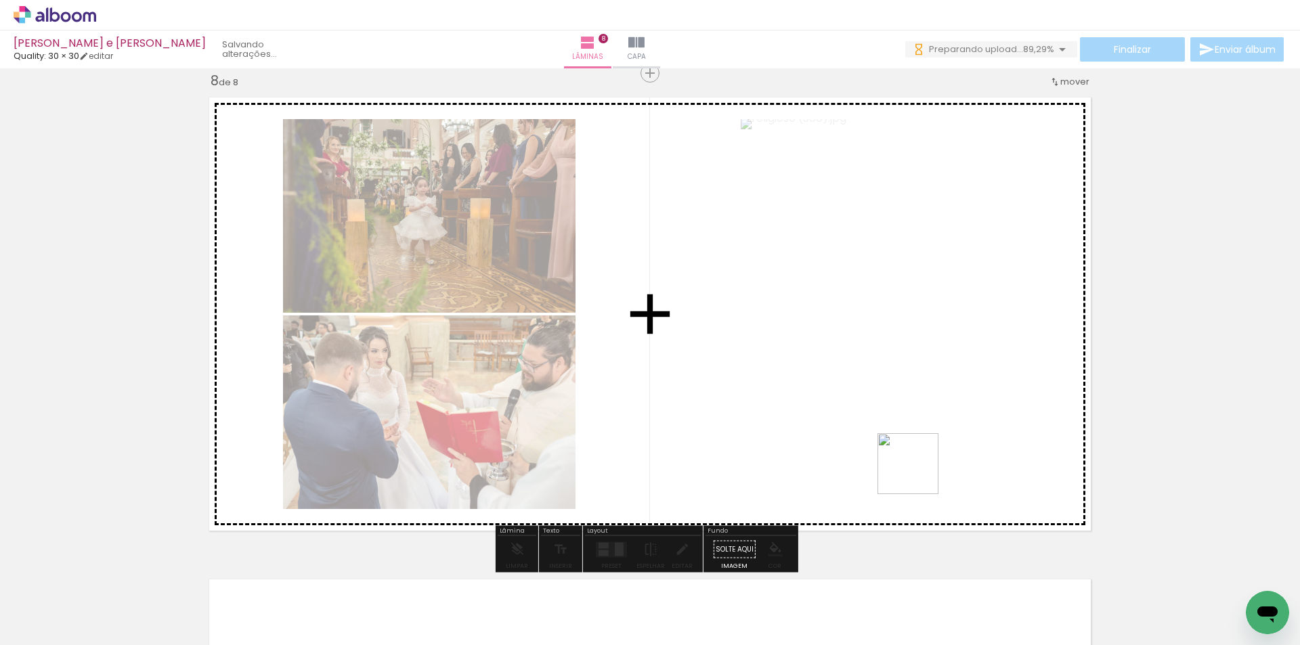
drag, startPoint x: 1229, startPoint y: 607, endPoint x: 908, endPoint y: 467, distance: 350.9
click at [908, 467] on quentale-workspace at bounding box center [650, 322] width 1300 height 645
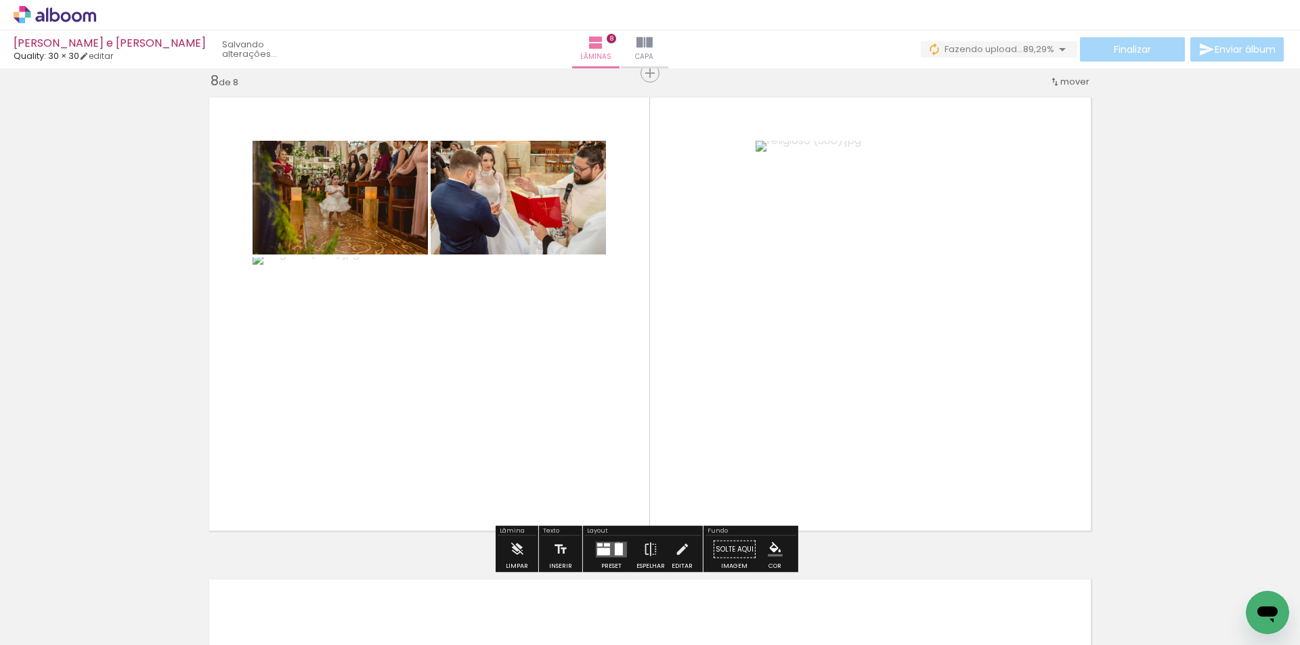
drag, startPoint x: 615, startPoint y: 544, endPoint x: 536, endPoint y: 559, distance: 80.0
click at [615, 545] on div at bounding box center [619, 549] width 8 height 12
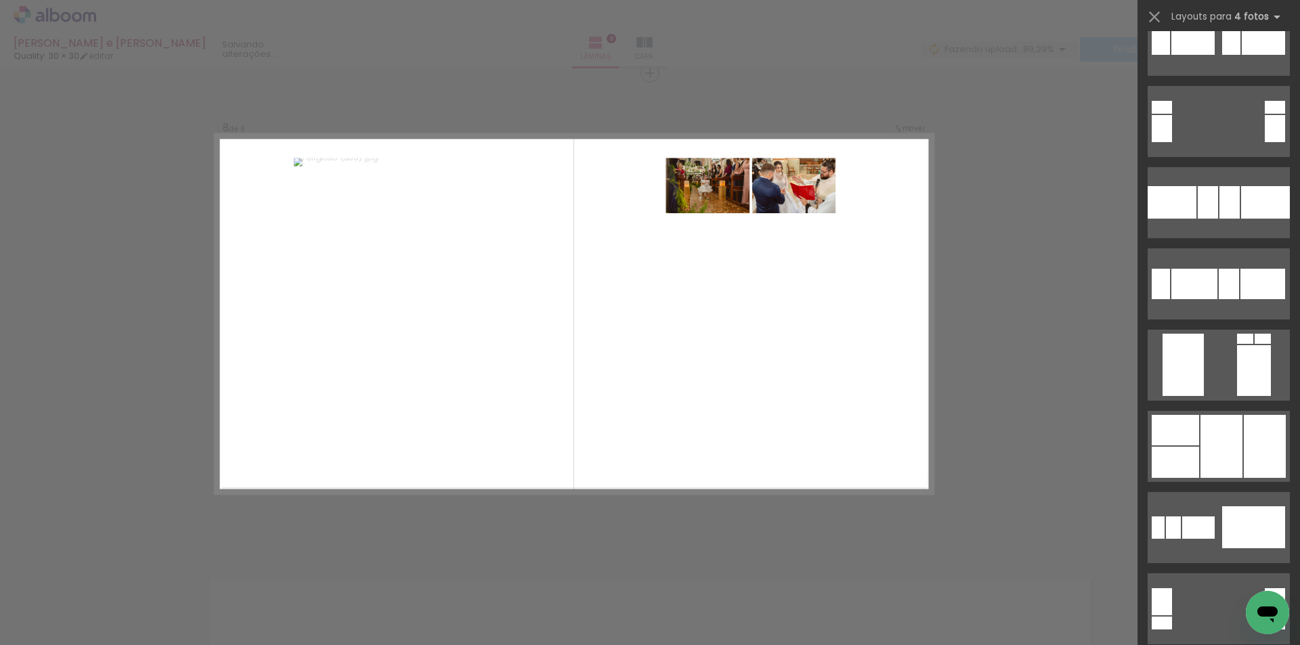
scroll to position [7653, 0]
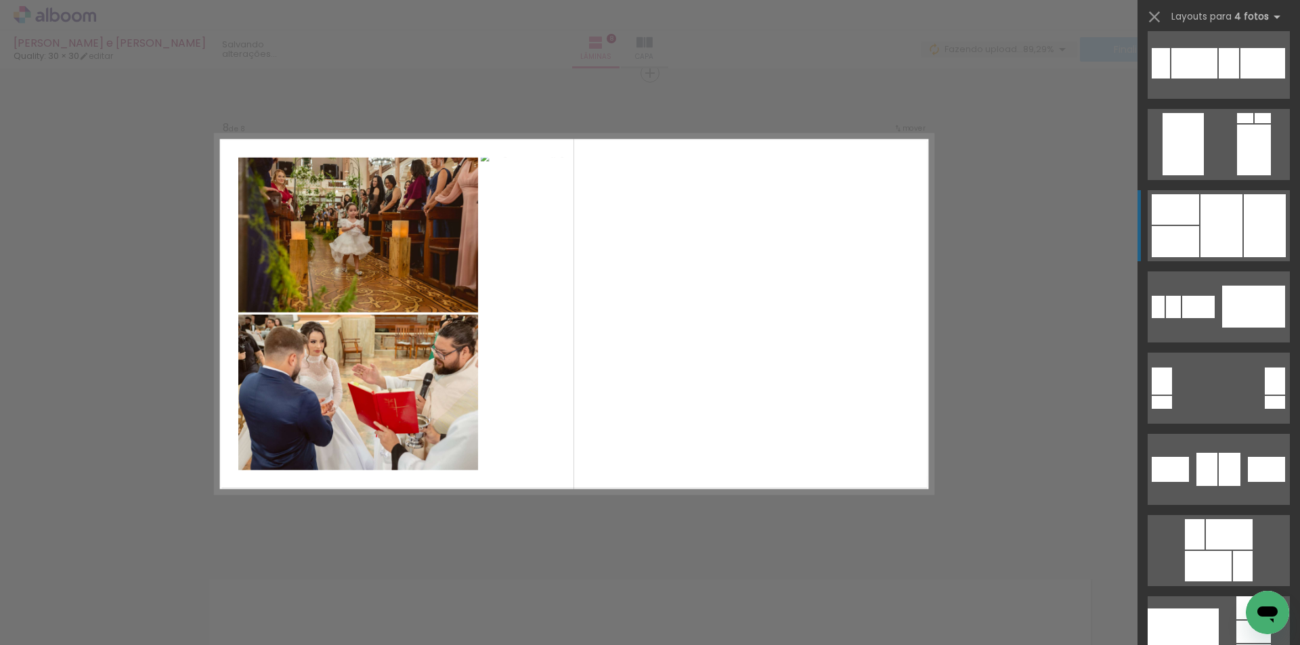
click at [1246, 217] on div at bounding box center [1265, 225] width 42 height 63
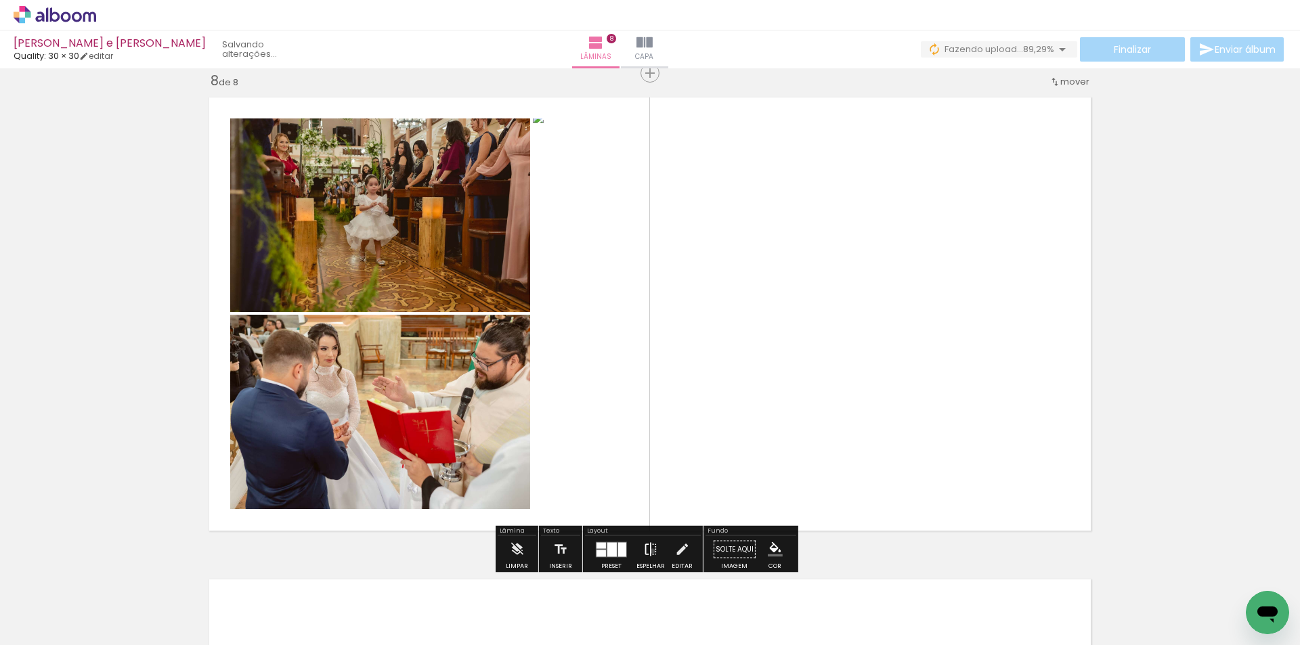
click at [650, 551] on iron-icon at bounding box center [650, 549] width 15 height 27
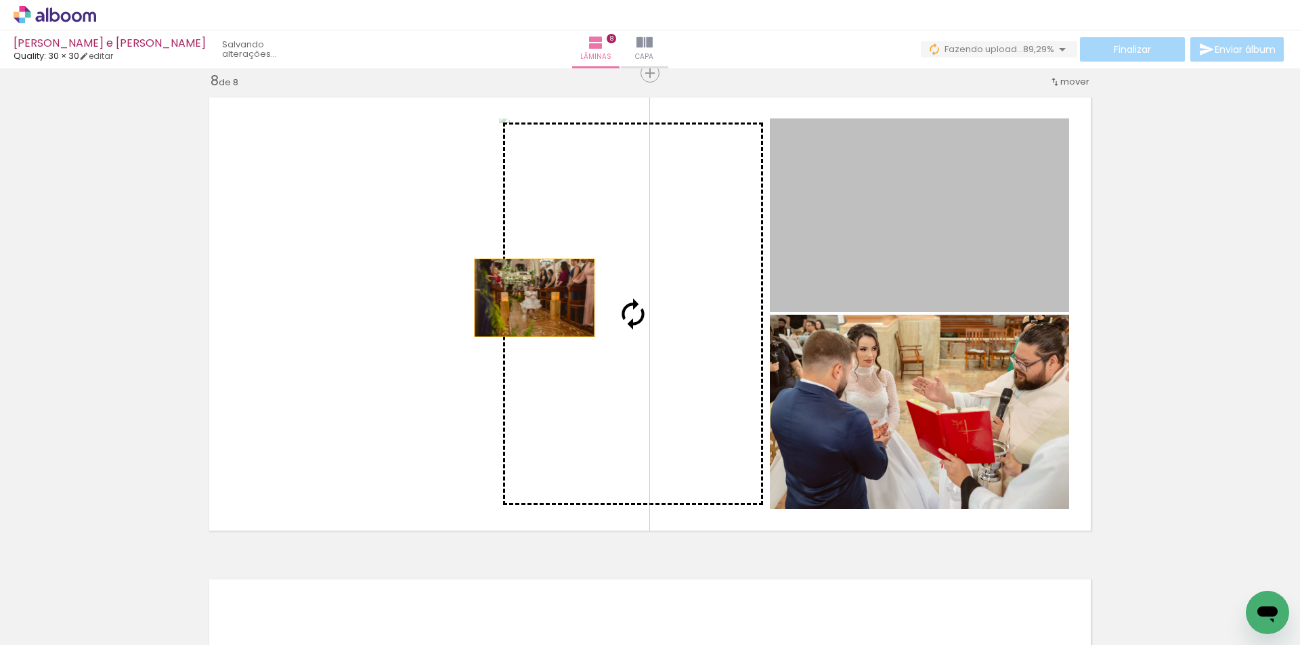
drag, startPoint x: 925, startPoint y: 259, endPoint x: 469, endPoint y: 301, distance: 457.8
click at [0, 0] on slot at bounding box center [0, 0] width 0 height 0
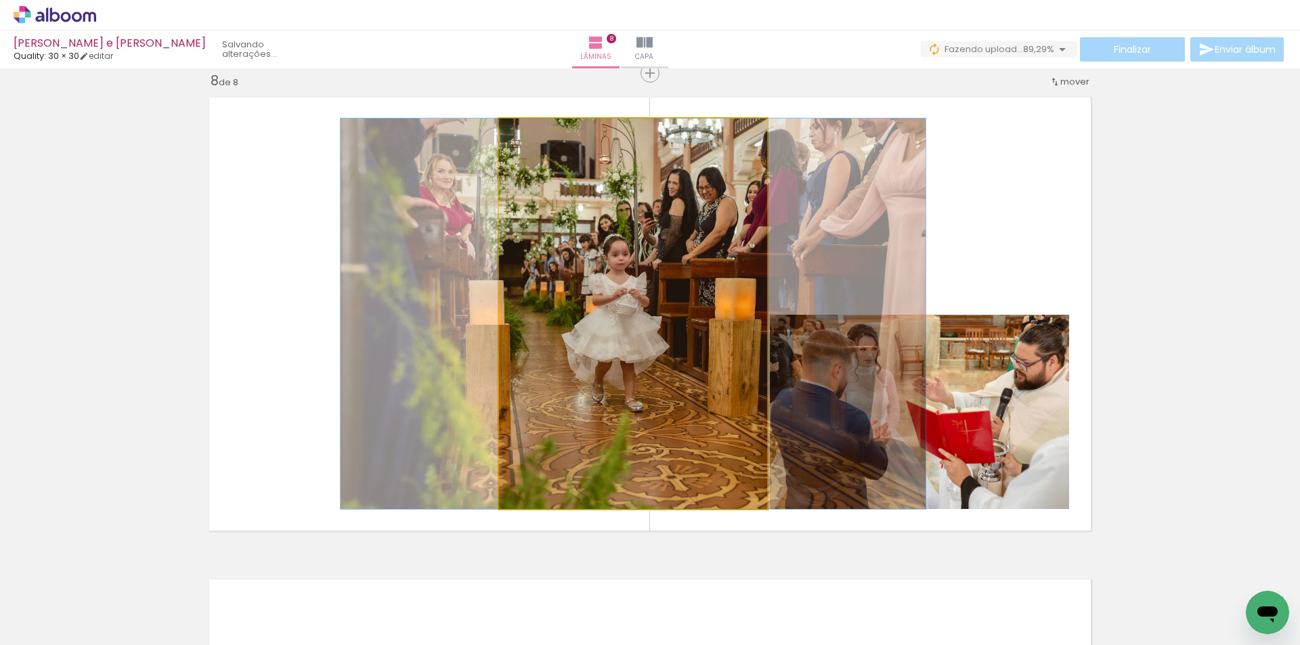
drag, startPoint x: 670, startPoint y: 294, endPoint x: 419, endPoint y: 297, distance: 250.6
click at [0, 0] on slot at bounding box center [0, 0] width 0 height 0
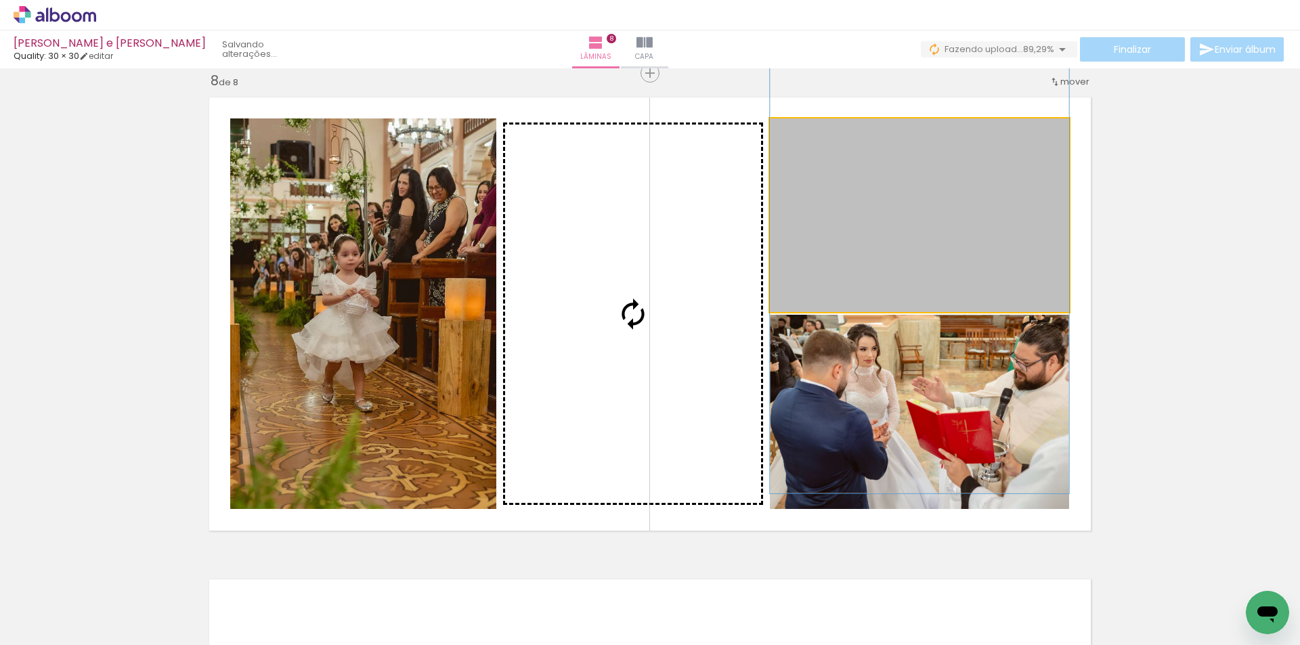
drag, startPoint x: 852, startPoint y: 257, endPoint x: 672, endPoint y: 329, distance: 193.9
click at [0, 0] on slot at bounding box center [0, 0] width 0 height 0
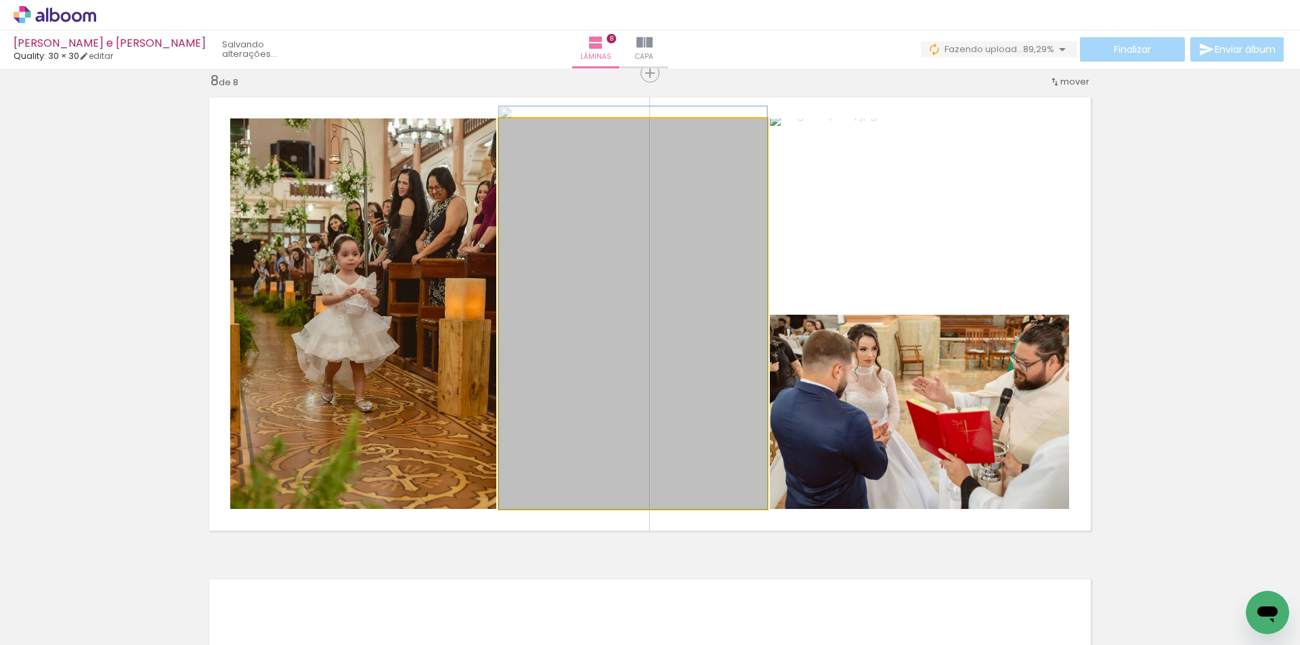
drag, startPoint x: 679, startPoint y: 353, endPoint x: 717, endPoint y: 329, distance: 45.3
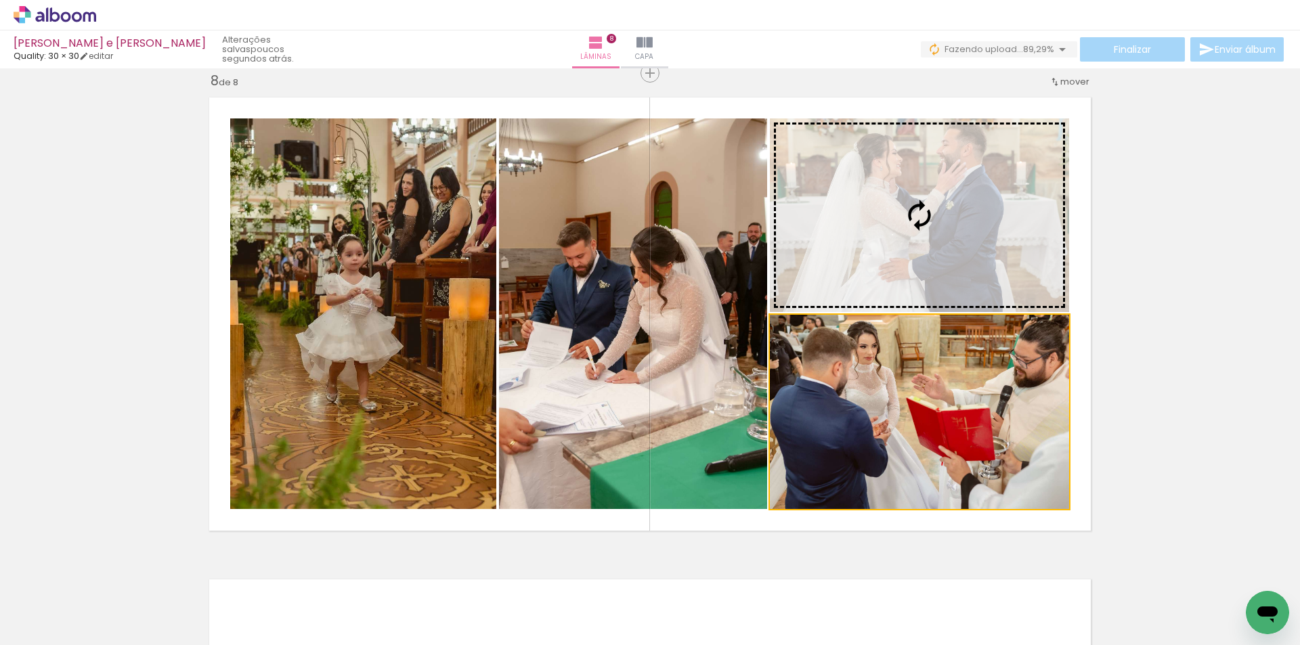
drag, startPoint x: 948, startPoint y: 309, endPoint x: 948, endPoint y: 240, distance: 68.4
click at [0, 0] on slot at bounding box center [0, 0] width 0 height 0
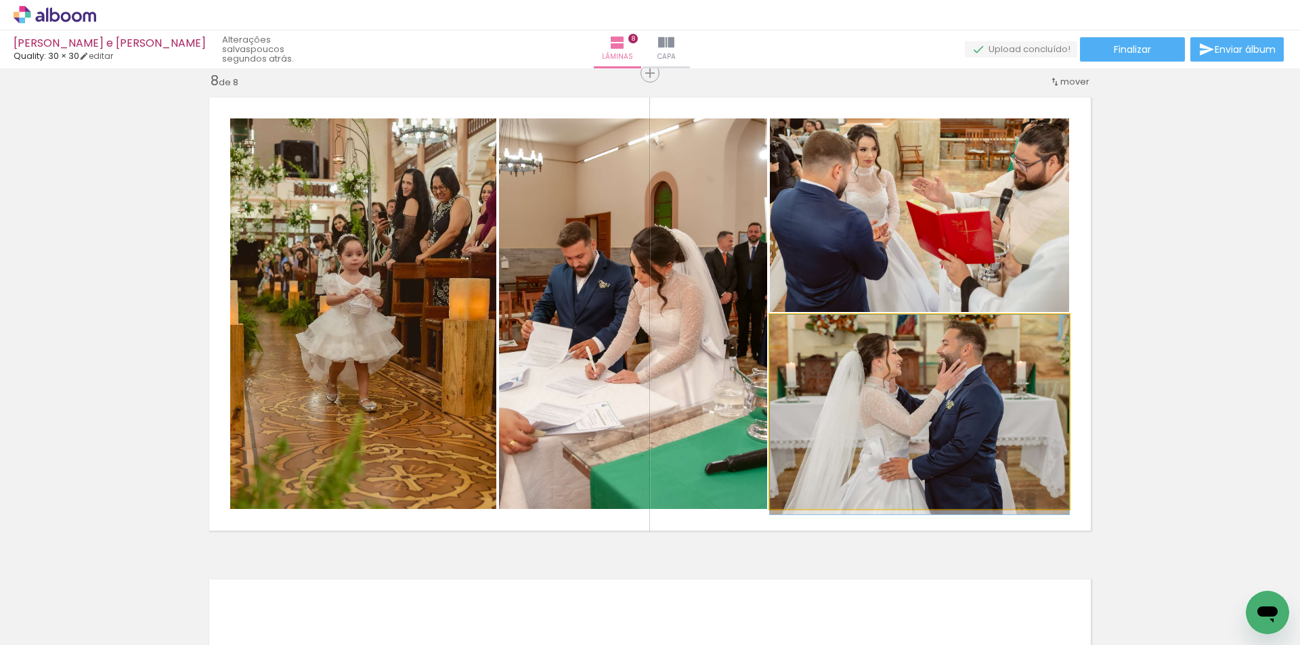
drag, startPoint x: 978, startPoint y: 382, endPoint x: 979, endPoint y: 398, distance: 15.6
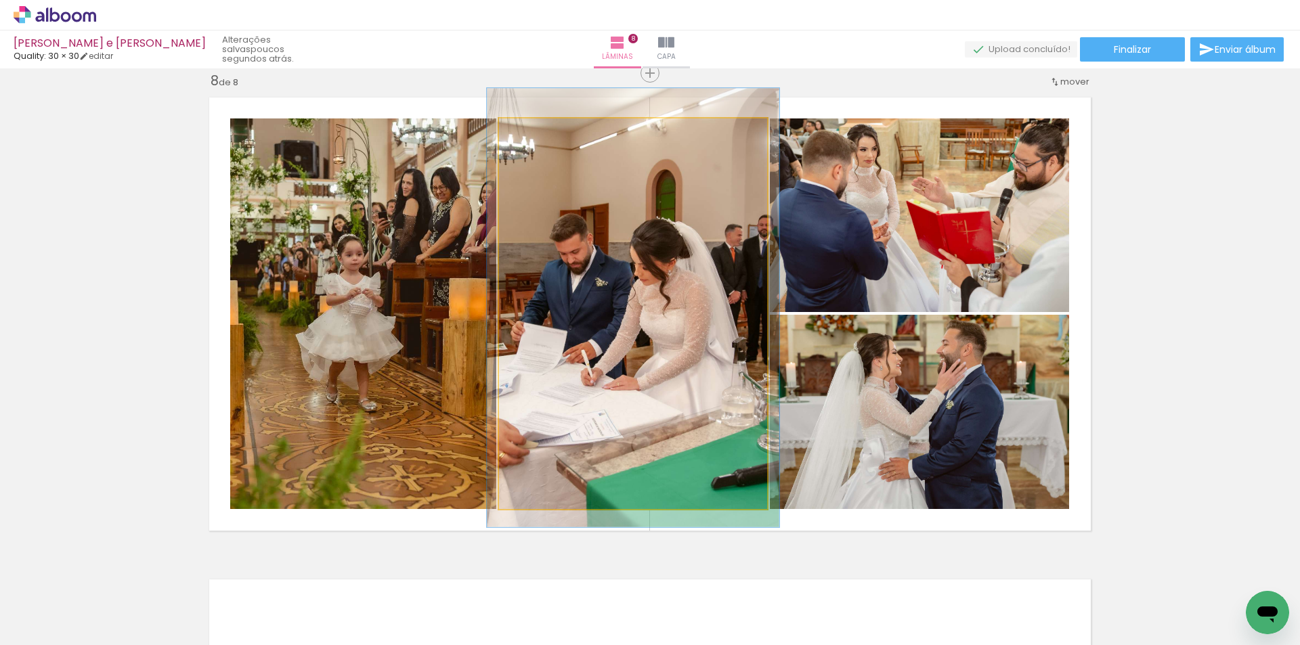
click at [540, 134] on div at bounding box center [535, 133] width 22 height 22
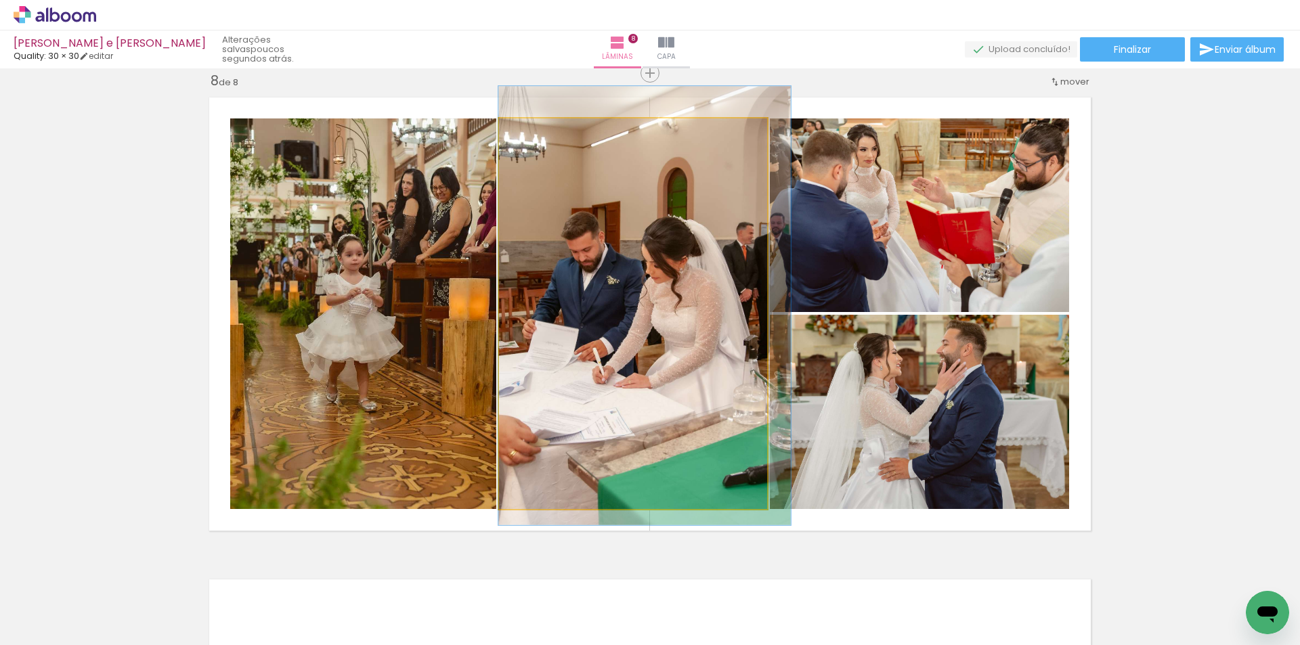
drag, startPoint x: 666, startPoint y: 291, endPoint x: 692, endPoint y: 289, distance: 26.5
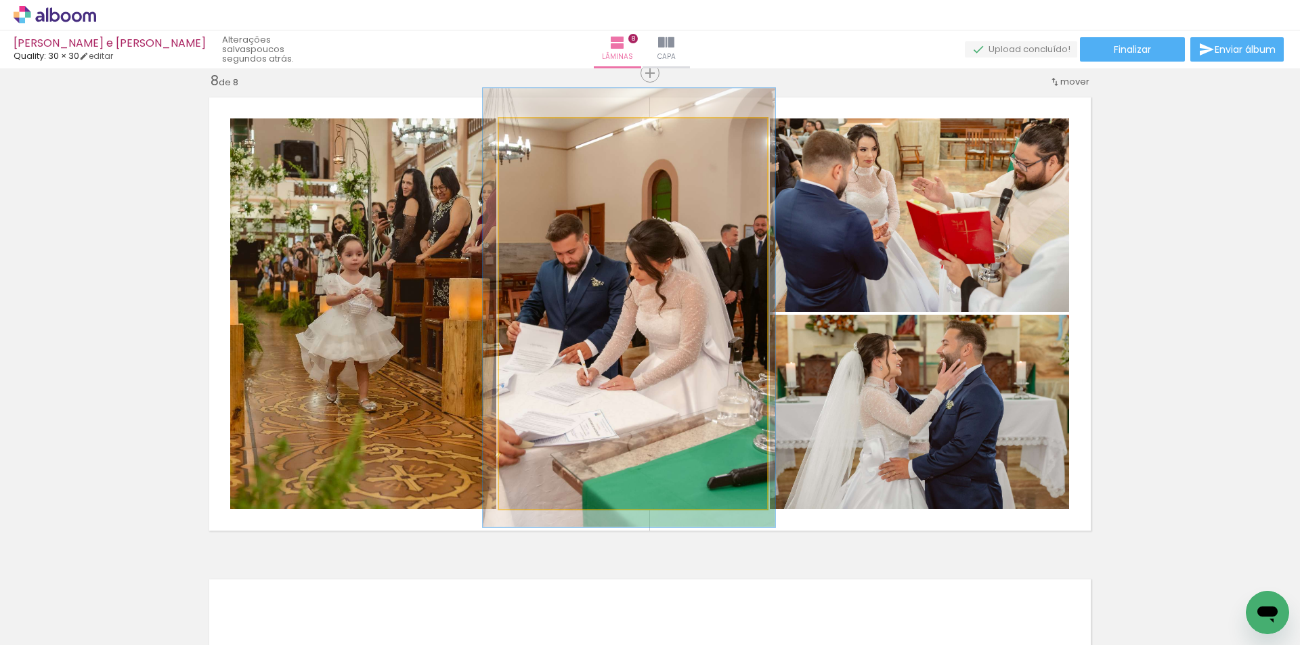
drag, startPoint x: 694, startPoint y: 290, endPoint x: 679, endPoint y: 292, distance: 15.7
drag, startPoint x: 533, startPoint y: 135, endPoint x: 517, endPoint y: 131, distance: 16.6
type paper-slider "100"
click at [525, 131] on div at bounding box center [536, 133] width 22 height 22
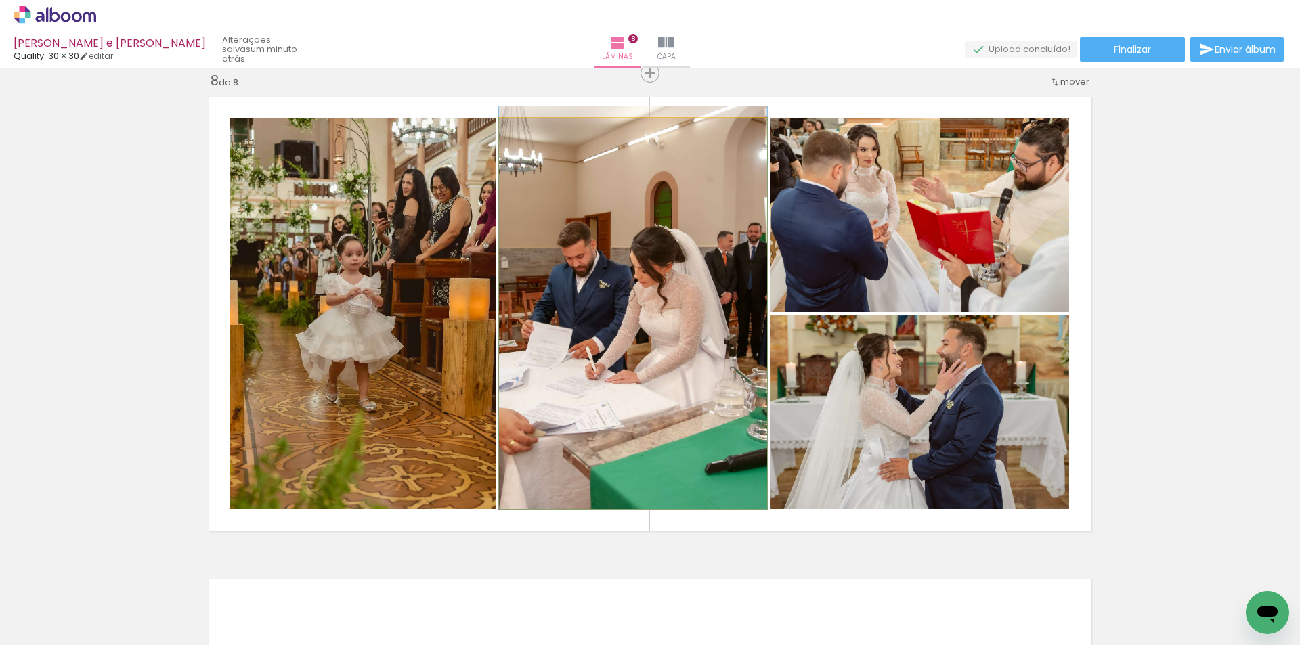
drag, startPoint x: 681, startPoint y: 275, endPoint x: 681, endPoint y: 230, distance: 44.7
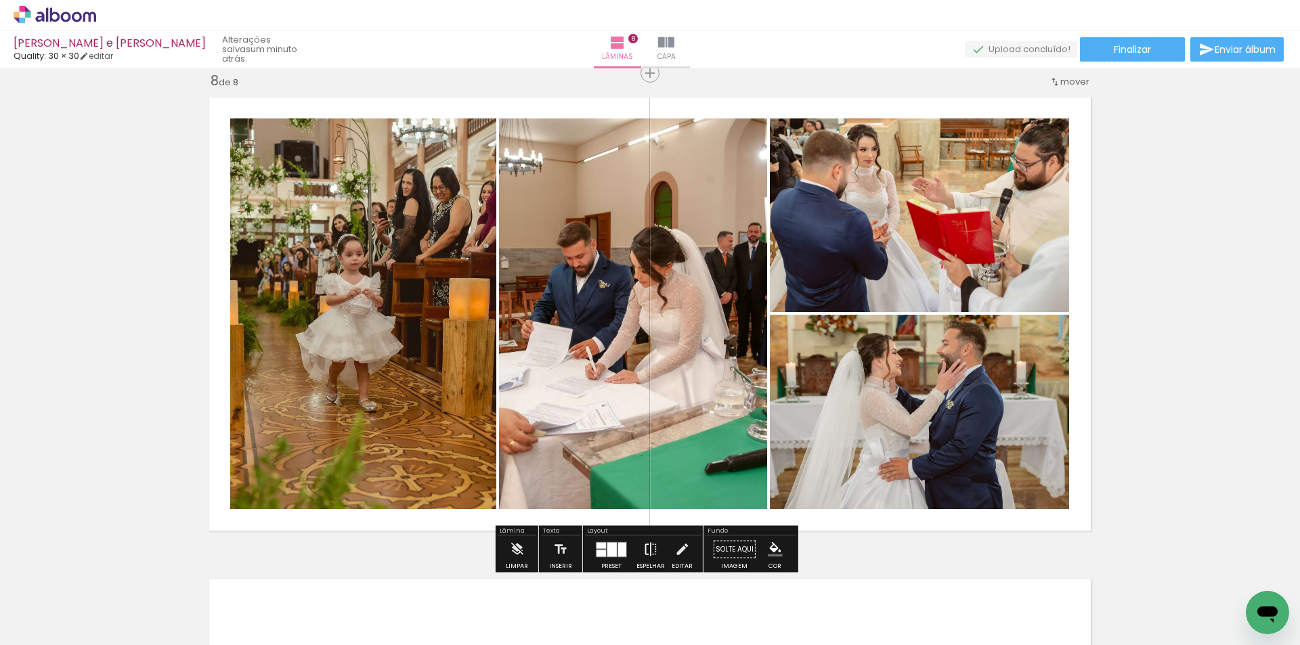
click at [645, 543] on iron-icon at bounding box center [650, 549] width 15 height 27
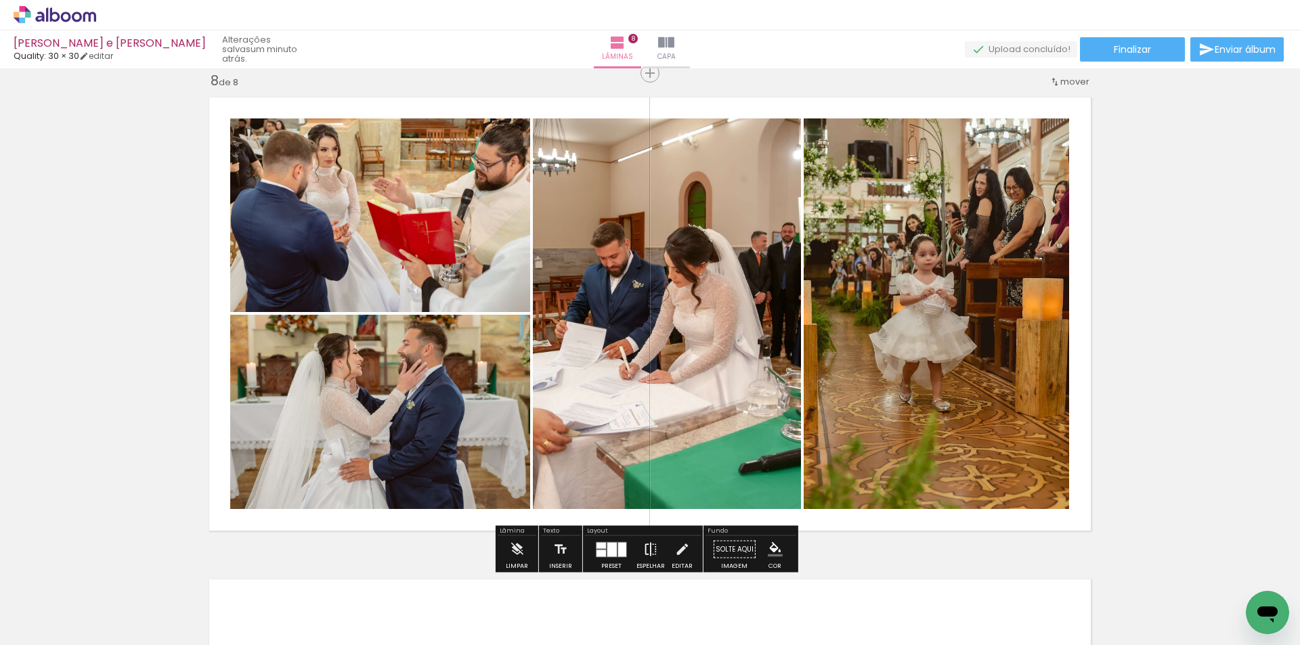
click at [647, 552] on iron-icon at bounding box center [650, 549] width 15 height 27
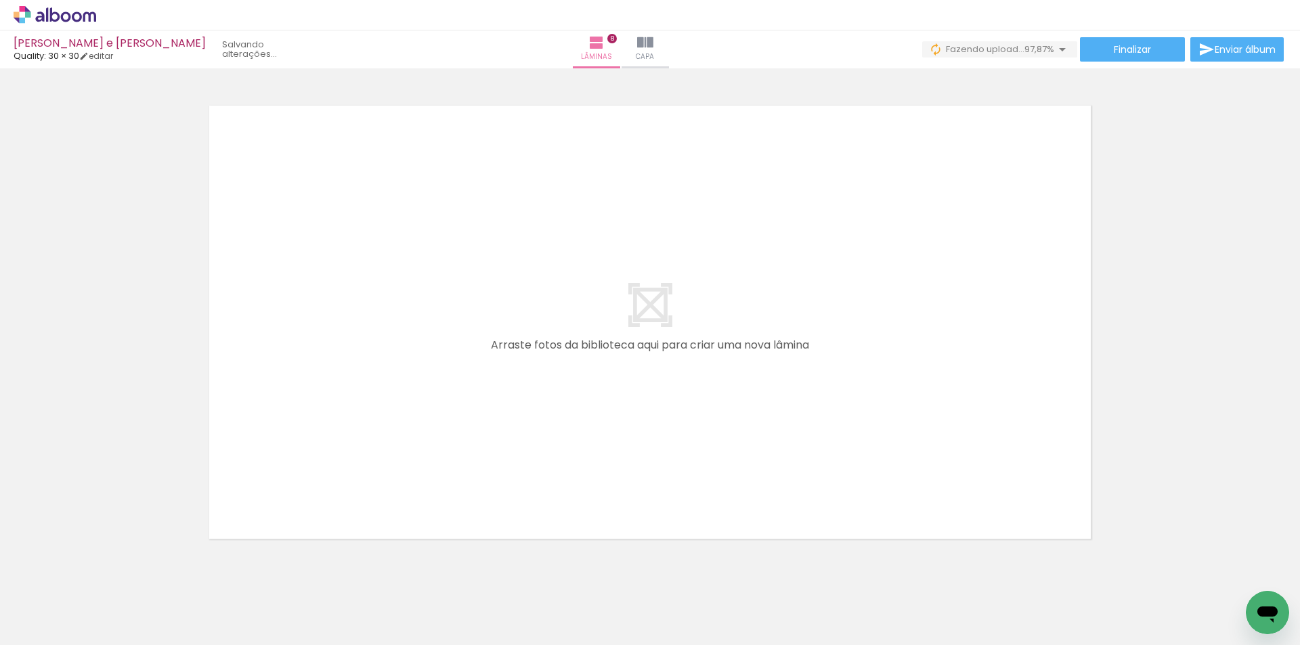
scroll to position [0, 1547]
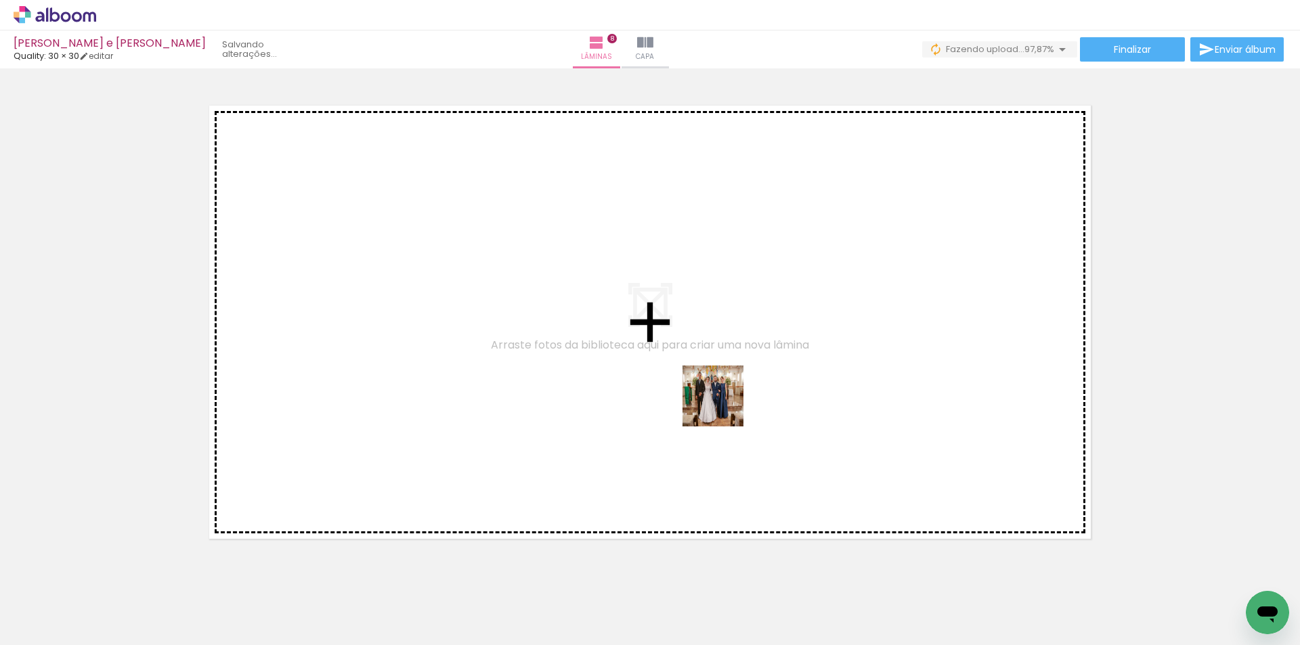
drag, startPoint x: 725, startPoint y: 599, endPoint x: 723, endPoint y: 406, distance: 193.0
click at [723, 406] on quentale-workspace at bounding box center [650, 322] width 1300 height 645
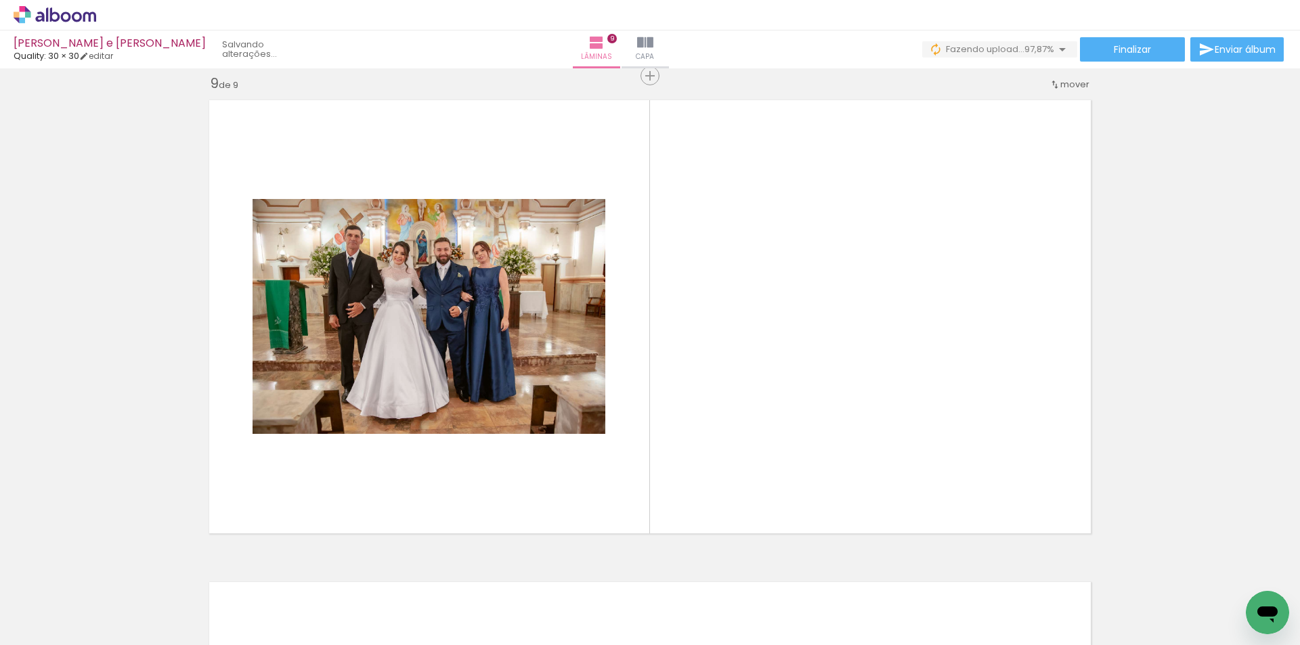
scroll to position [3876, 0]
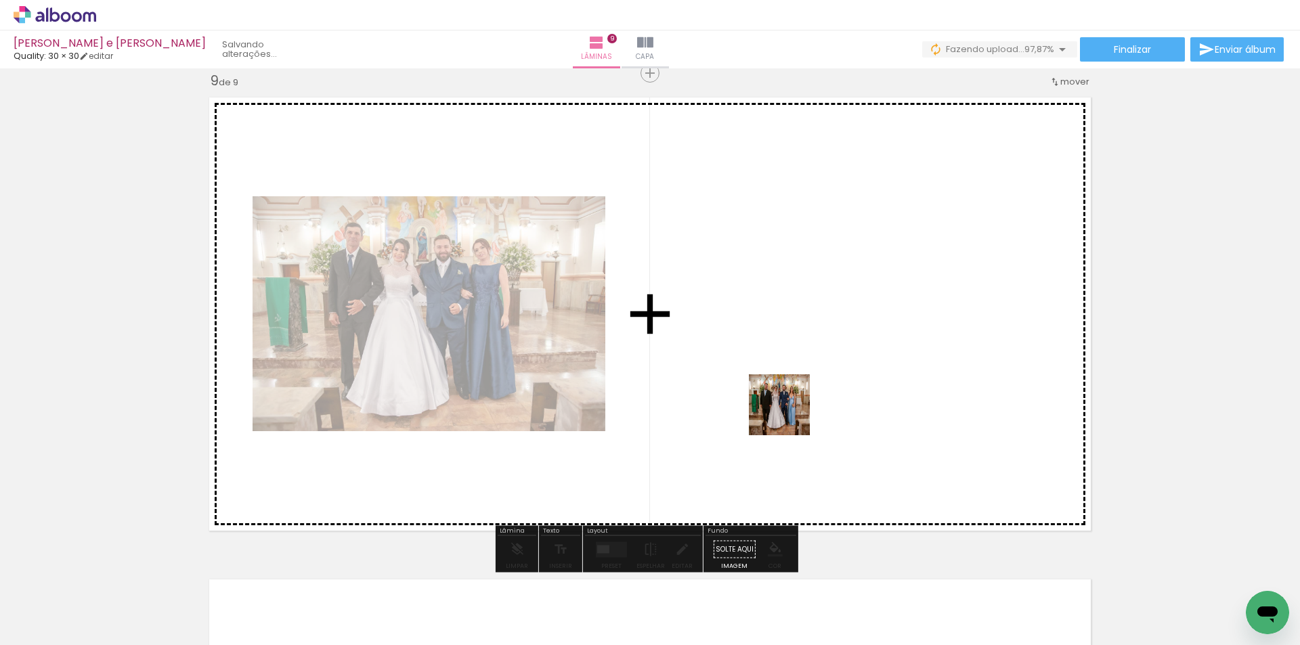
drag, startPoint x: 797, startPoint y: 488, endPoint x: 817, endPoint y: 459, distance: 35.7
click at [790, 415] on quentale-workspace at bounding box center [650, 322] width 1300 height 645
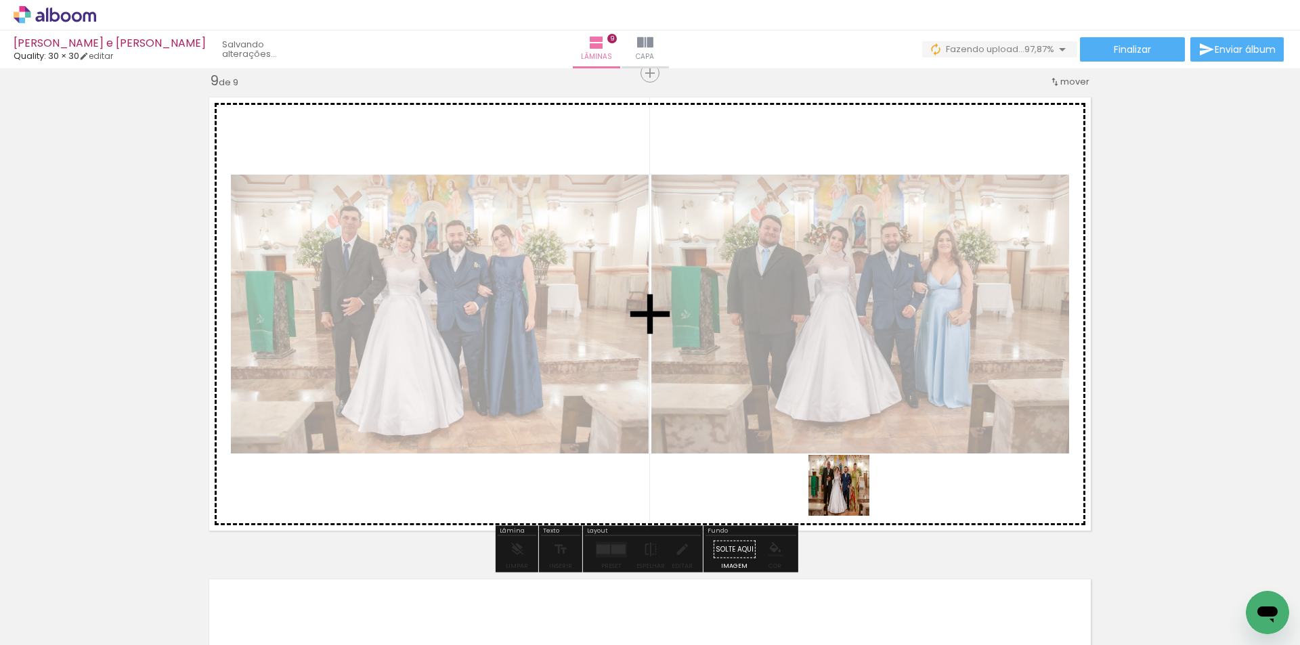
drag, startPoint x: 879, startPoint y: 597, endPoint x: 898, endPoint y: 545, distance: 54.9
click at [830, 439] on quentale-workspace at bounding box center [650, 322] width 1300 height 645
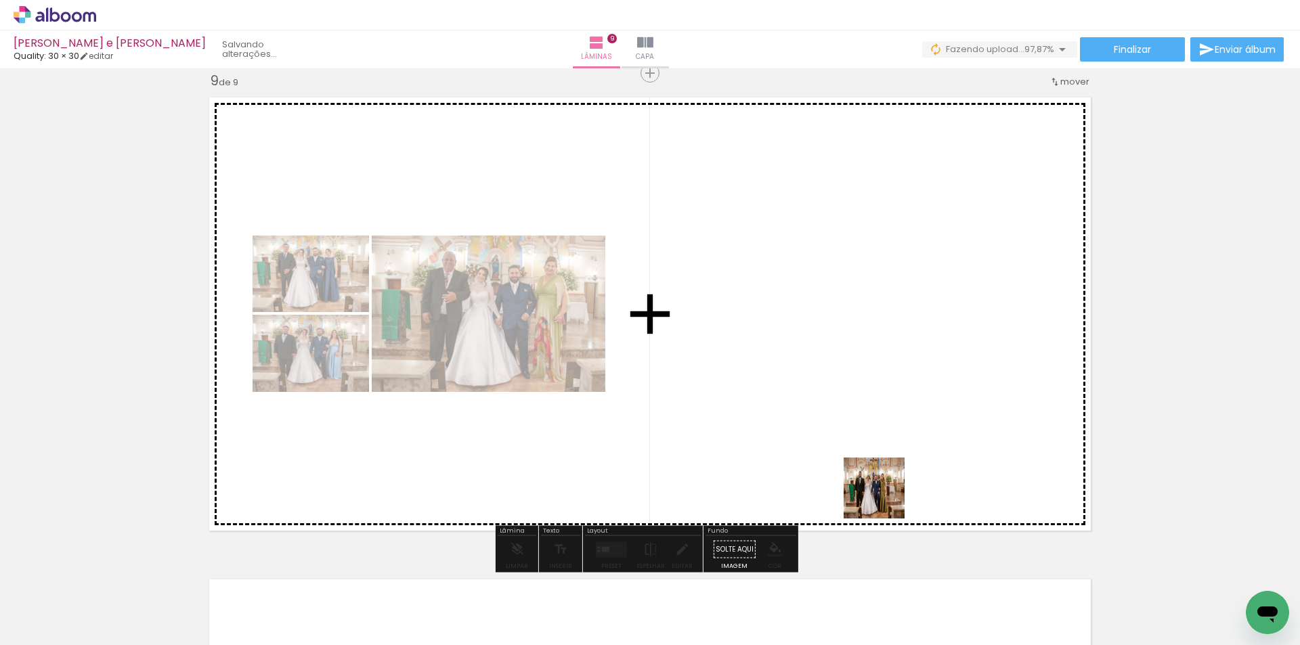
drag, startPoint x: 929, startPoint y: 574, endPoint x: 973, endPoint y: 573, distance: 44.7
click at [849, 432] on quentale-workspace at bounding box center [650, 322] width 1300 height 645
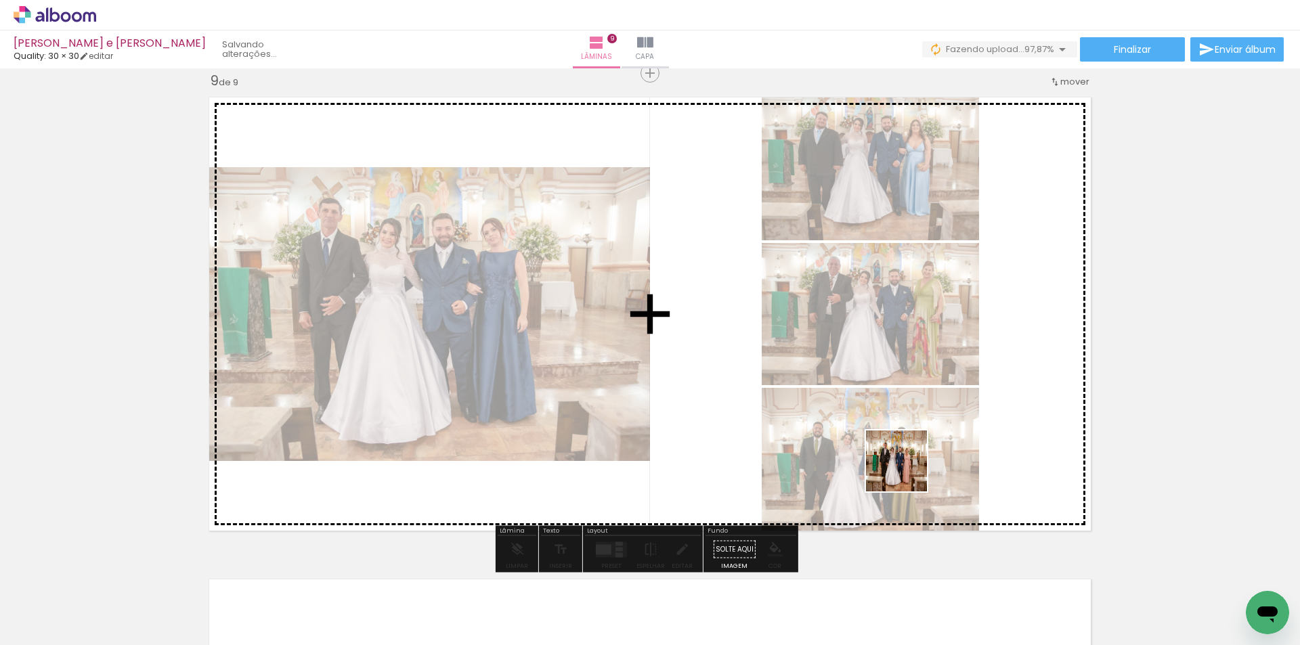
drag, startPoint x: 907, startPoint y: 471, endPoint x: 1042, endPoint y: 585, distance: 176.4
click at [871, 433] on quentale-workspace at bounding box center [650, 322] width 1300 height 645
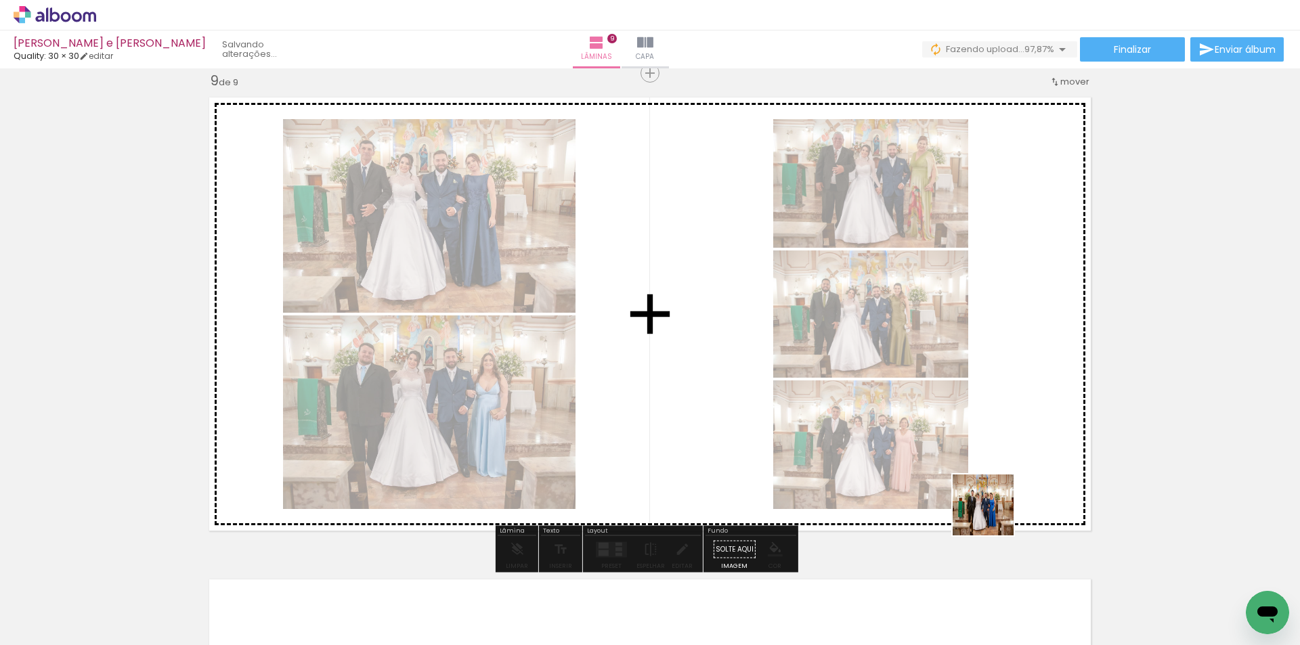
drag, startPoint x: 994, startPoint y: 515, endPoint x: 1063, endPoint y: 576, distance: 92.6
click at [876, 423] on quentale-workspace at bounding box center [650, 322] width 1300 height 645
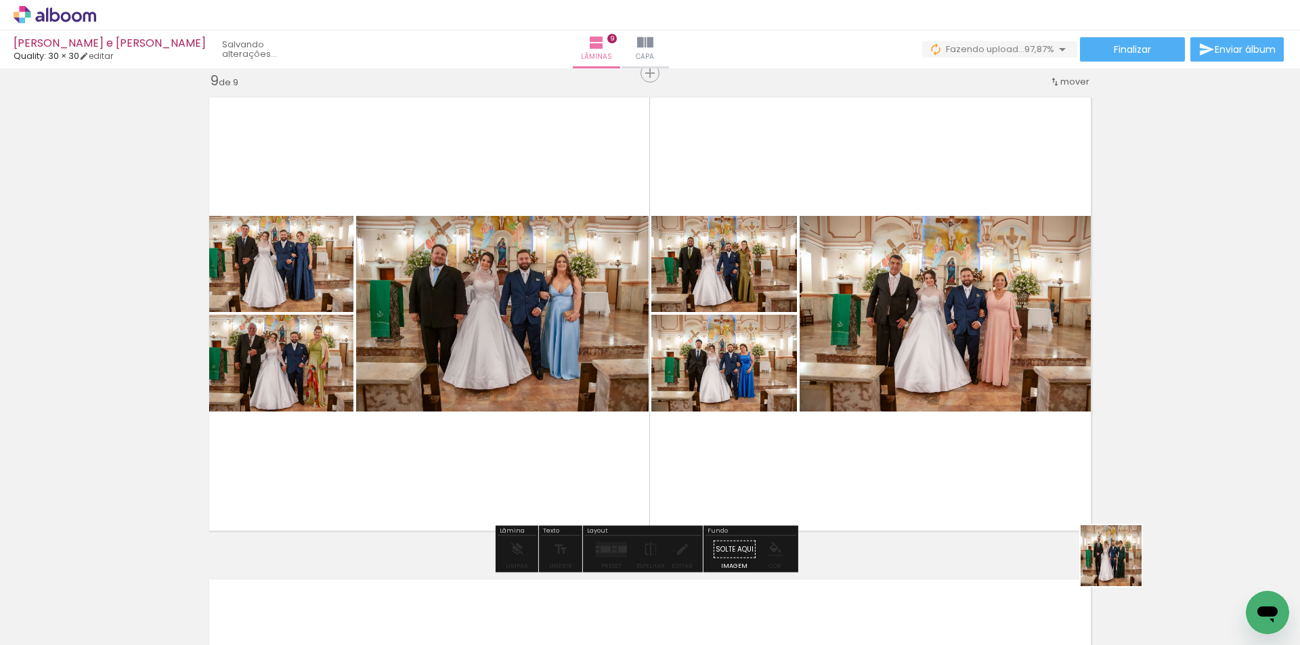
drag, startPoint x: 1133, startPoint y: 575, endPoint x: 1212, endPoint y: 588, distance: 79.6
click at [969, 461] on quentale-workspace at bounding box center [650, 322] width 1300 height 645
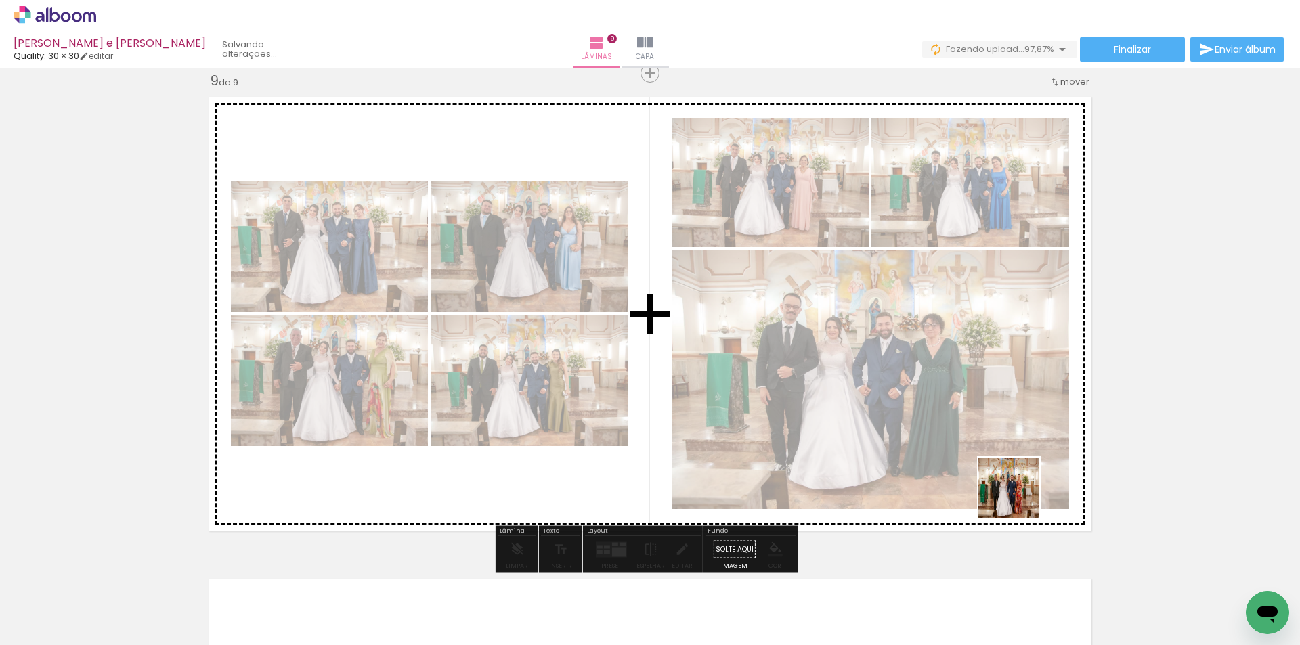
drag, startPoint x: 1229, startPoint y: 591, endPoint x: 916, endPoint y: 448, distance: 344.0
click at [931, 453] on quentale-workspace at bounding box center [650, 322] width 1300 height 645
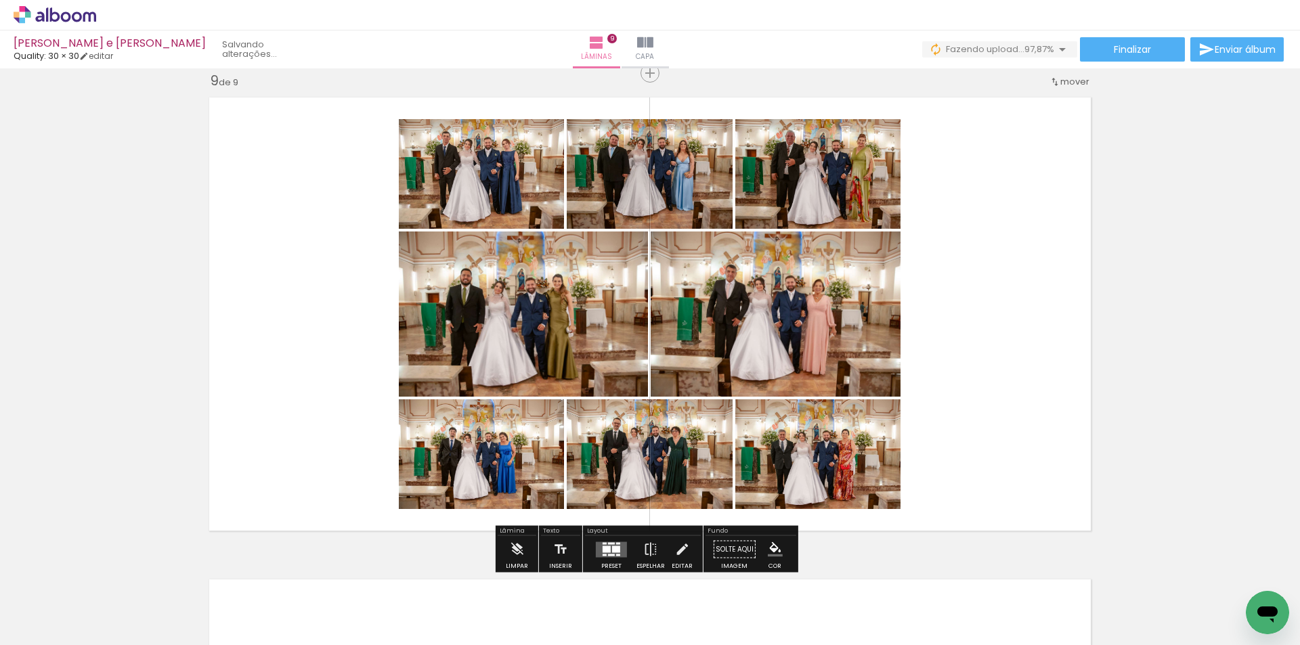
click at [612, 546] on div at bounding box center [616, 549] width 8 height 7
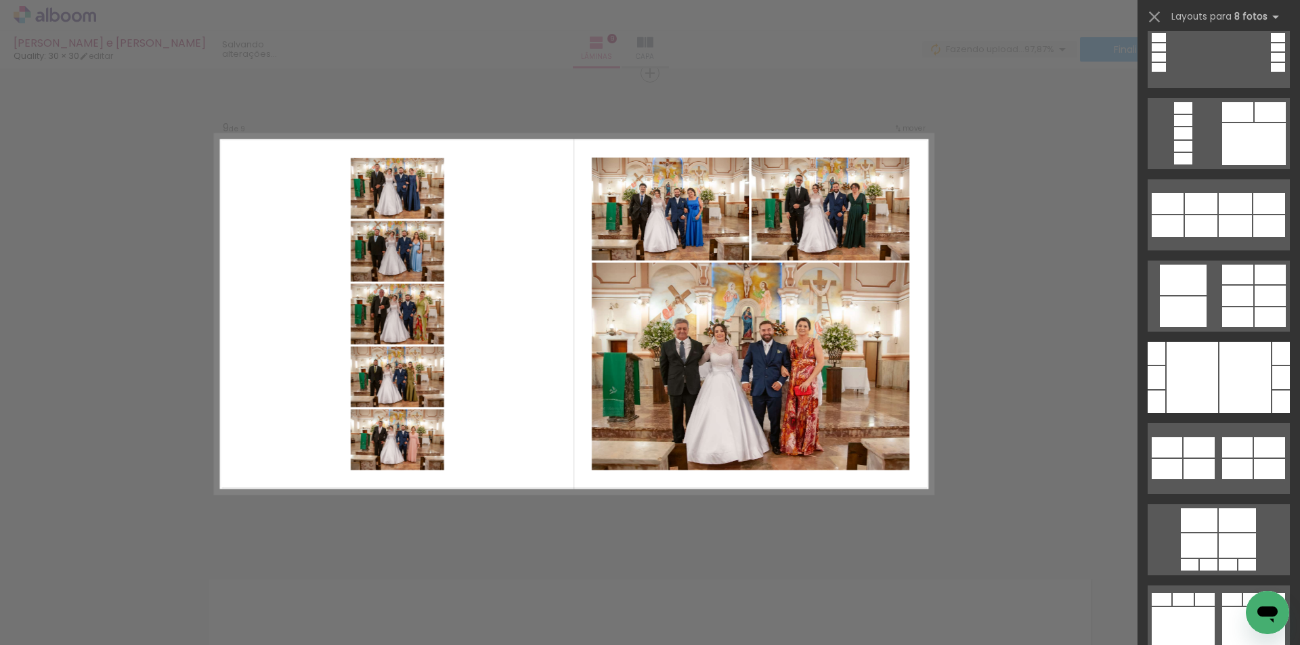
scroll to position [1287, 0]
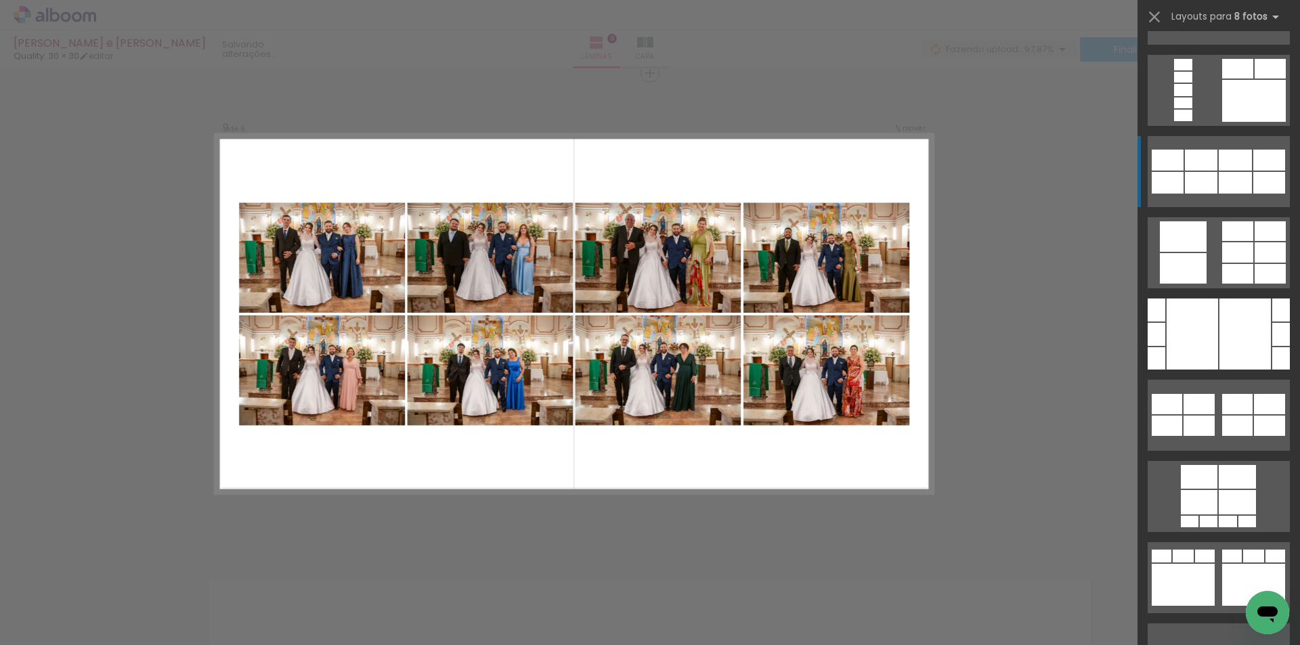
click at [1220, 185] on div at bounding box center [1235, 183] width 33 height 22
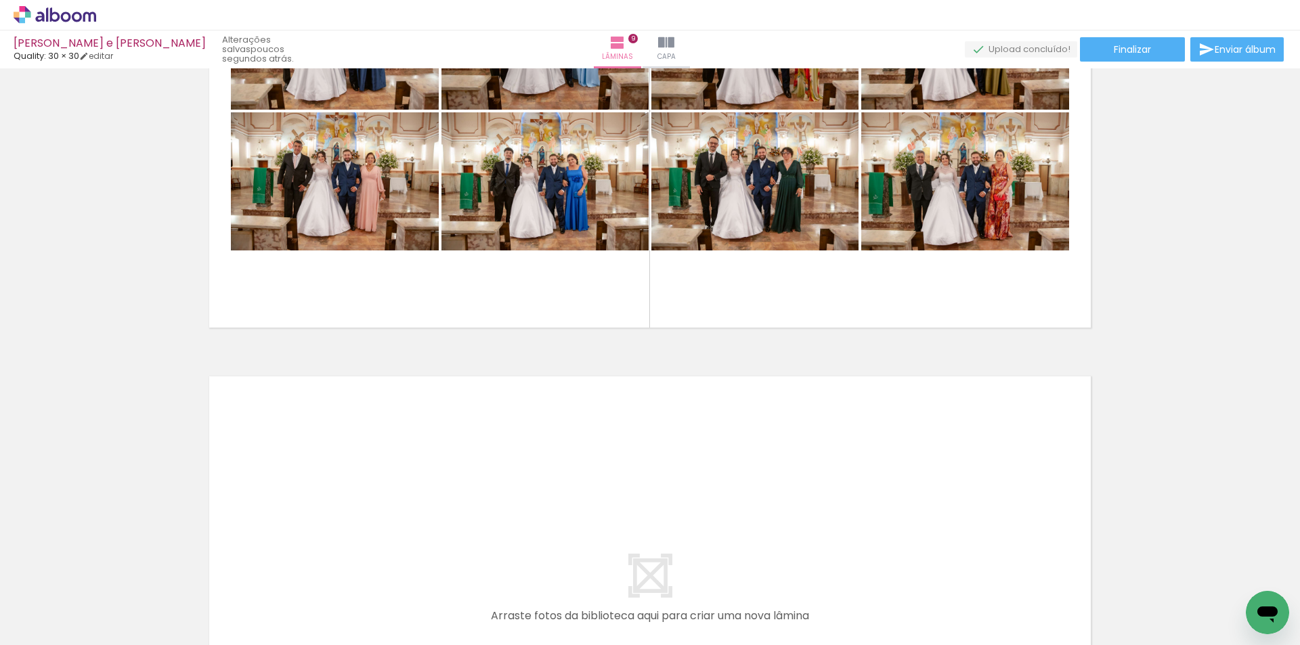
scroll to position [0, 2110]
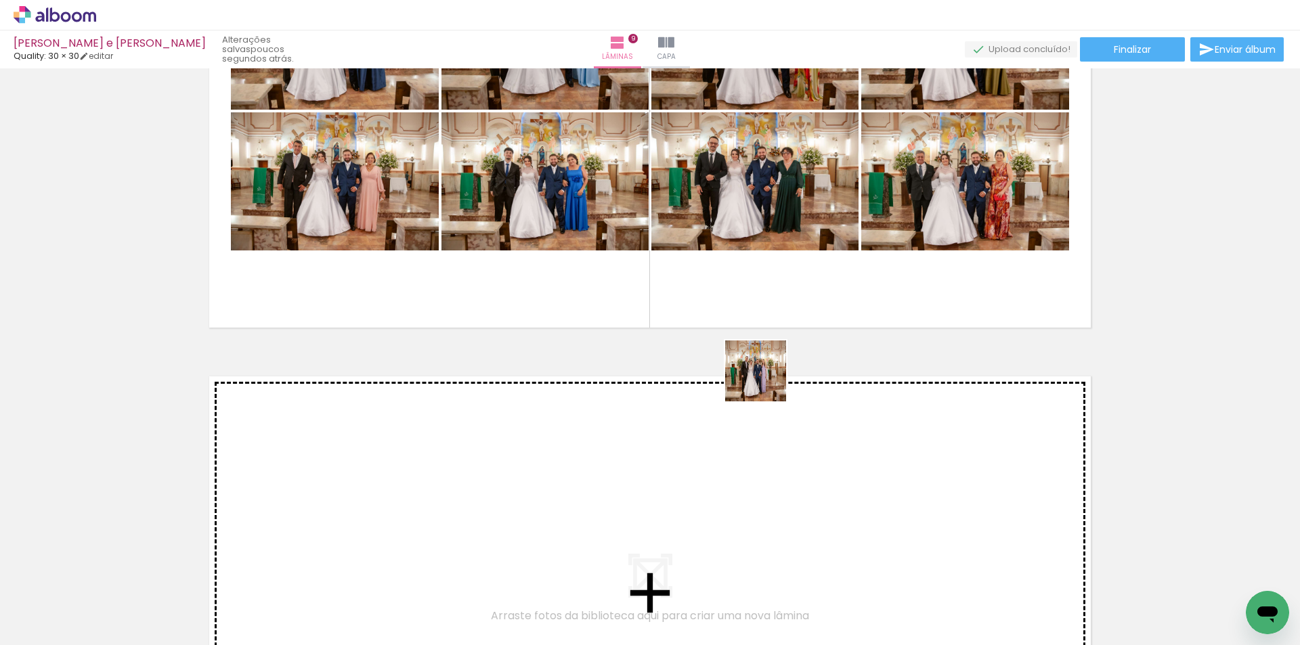
drag, startPoint x: 759, startPoint y: 474, endPoint x: 779, endPoint y: 310, distance: 165.8
click at [778, 307] on quentale-workspace at bounding box center [650, 322] width 1300 height 645
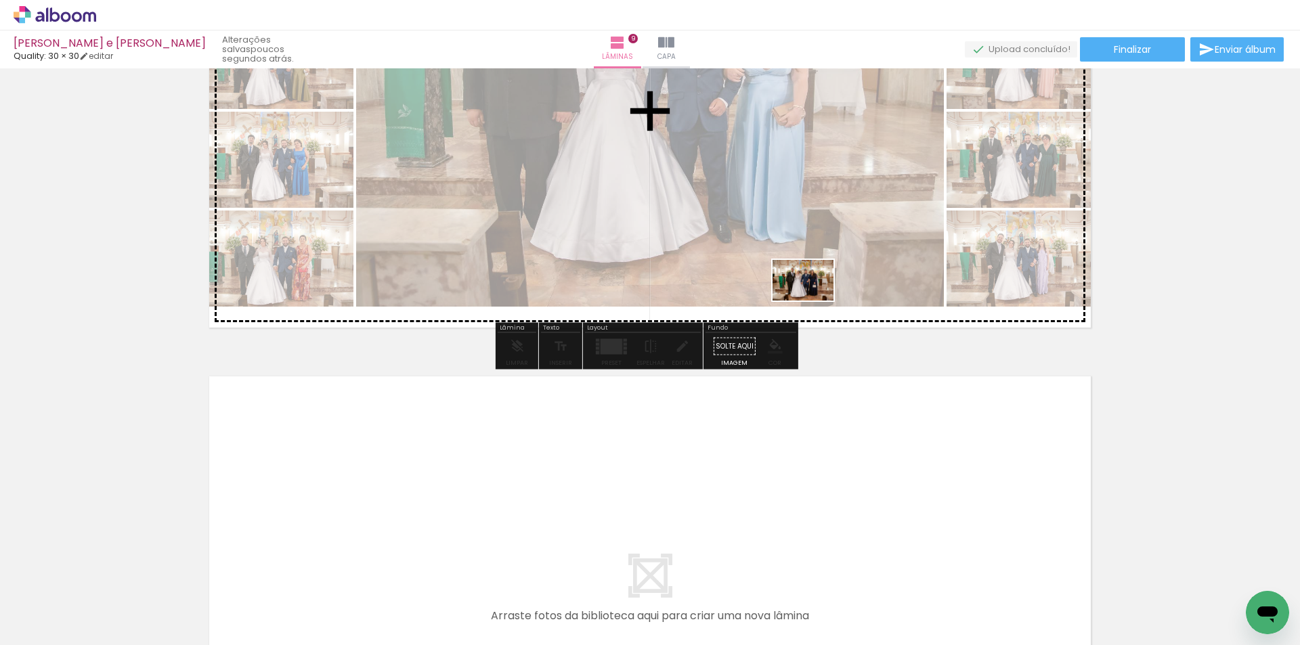
drag, startPoint x: 830, startPoint y: 492, endPoint x: 869, endPoint y: 402, distance: 97.7
click at [813, 300] on quentale-workspace at bounding box center [650, 322] width 1300 height 645
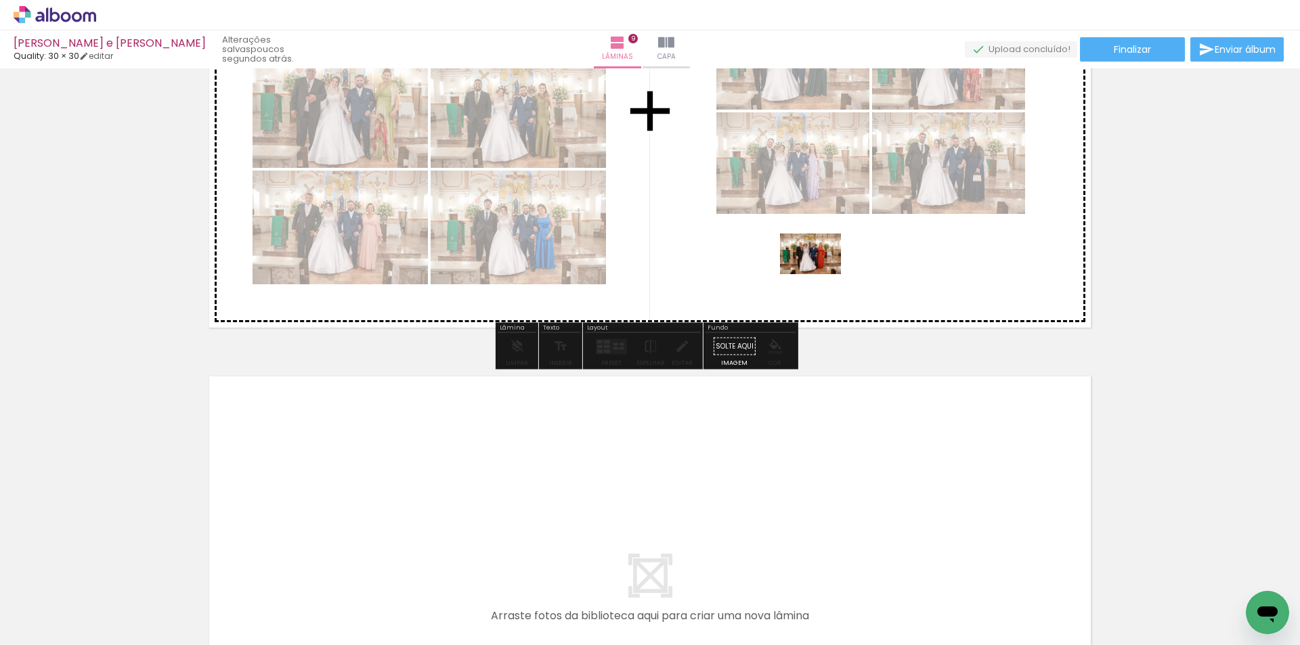
drag, startPoint x: 916, startPoint y: 591, endPoint x: 820, endPoint y: 270, distance: 335.6
click at [820, 270] on quentale-workspace at bounding box center [650, 322] width 1300 height 645
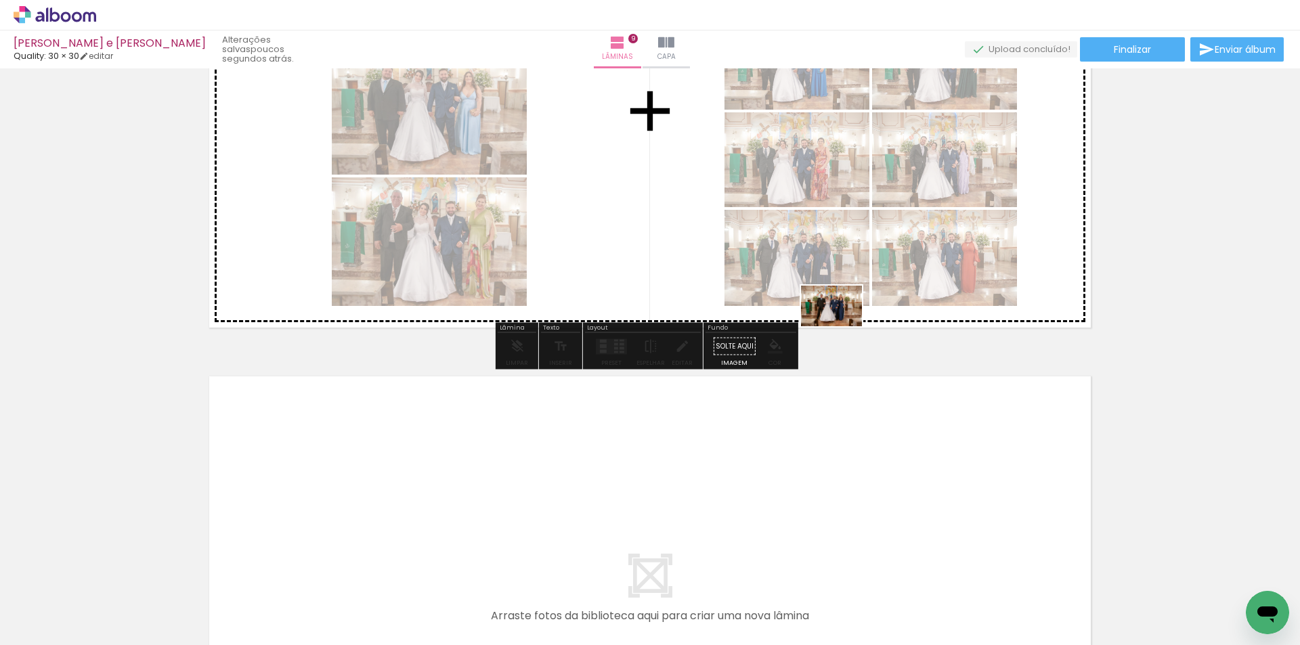
drag, startPoint x: 988, startPoint y: 590, endPoint x: 820, endPoint y: 280, distance: 352.8
click at [820, 280] on quentale-workspace at bounding box center [650, 322] width 1300 height 645
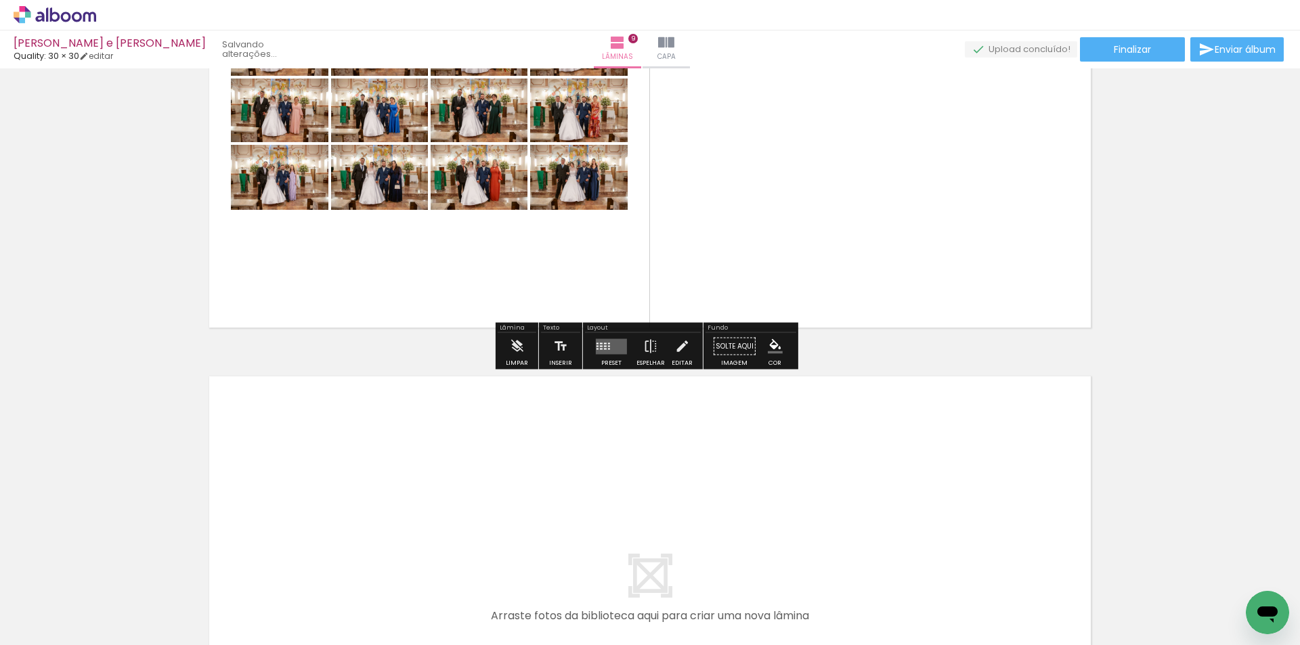
scroll to position [4011, 0]
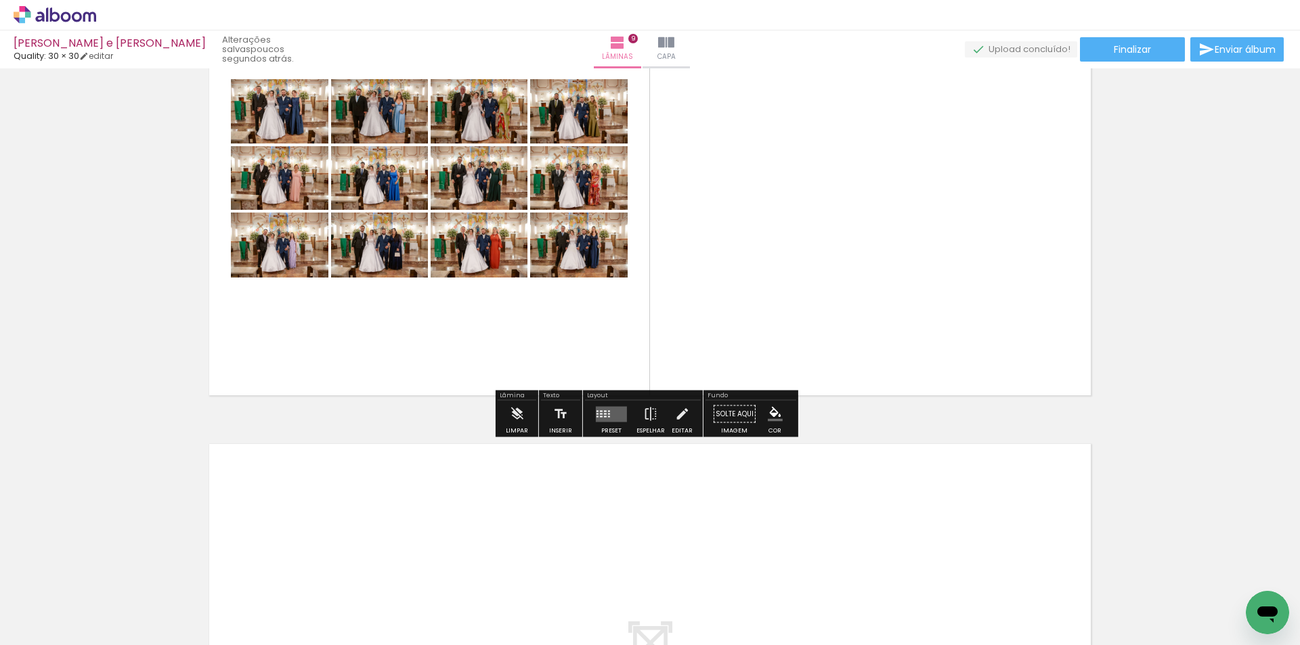
click at [606, 421] on quentale-layouter at bounding box center [611, 414] width 31 height 16
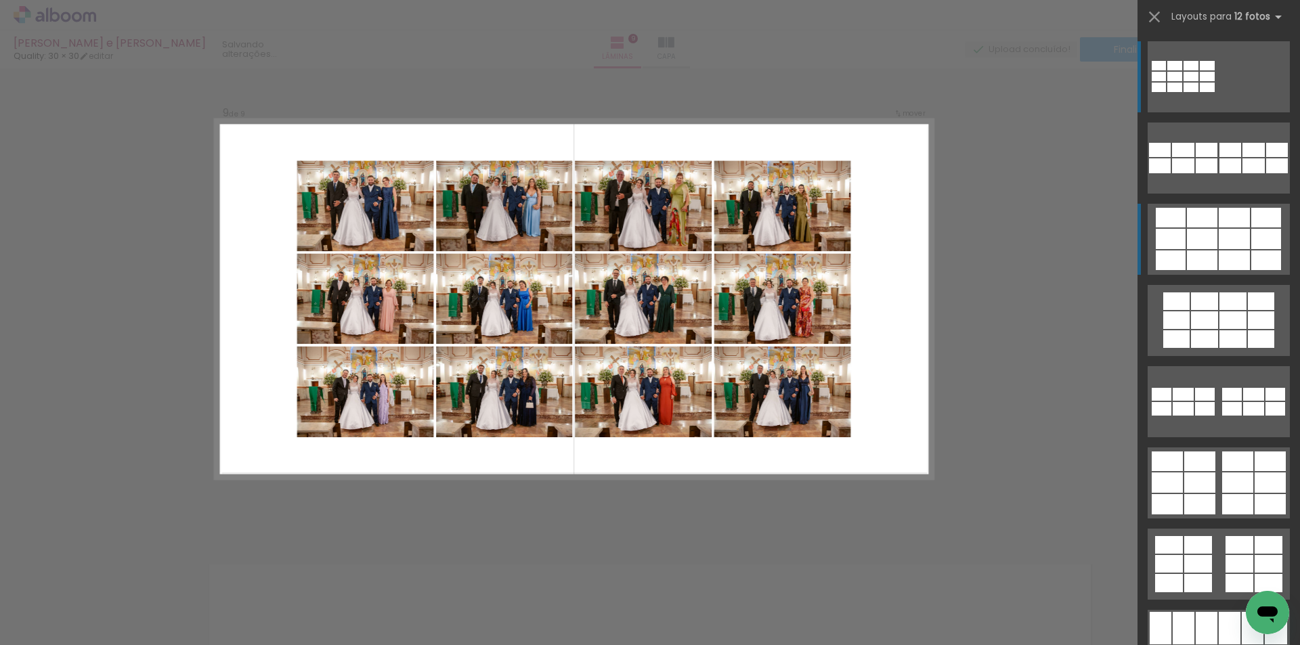
scroll to position [3876, 0]
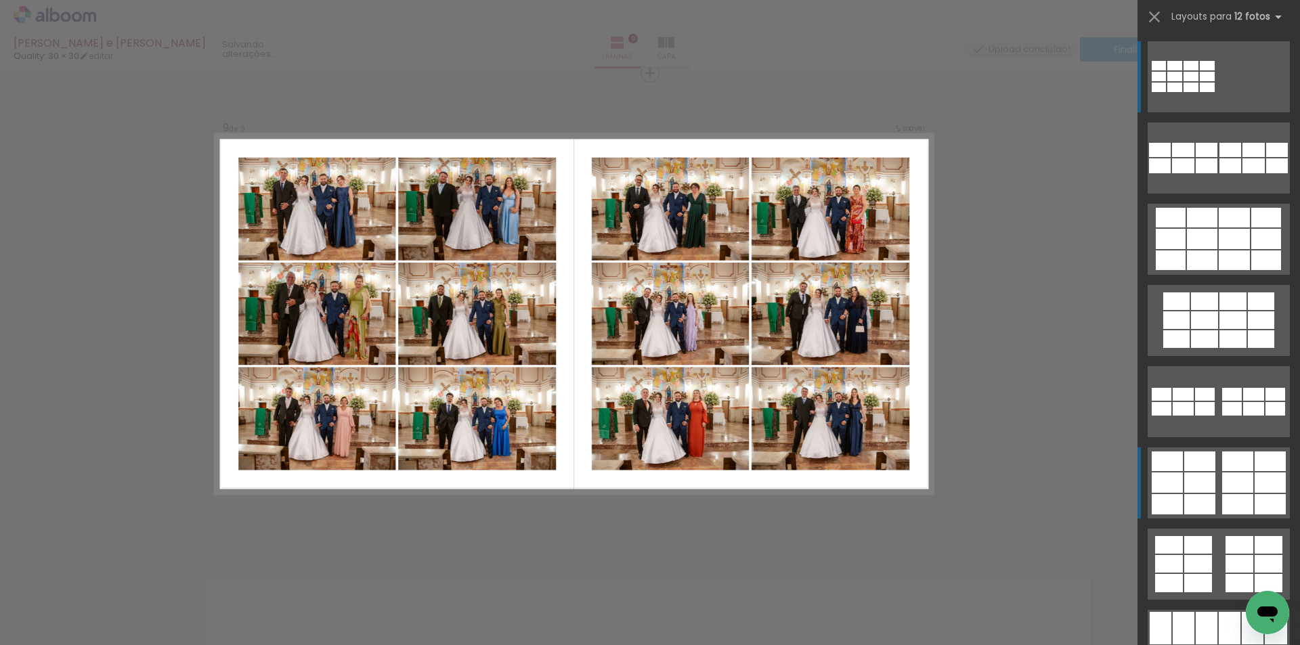
click at [1239, 499] on div at bounding box center [1238, 504] width 31 height 20
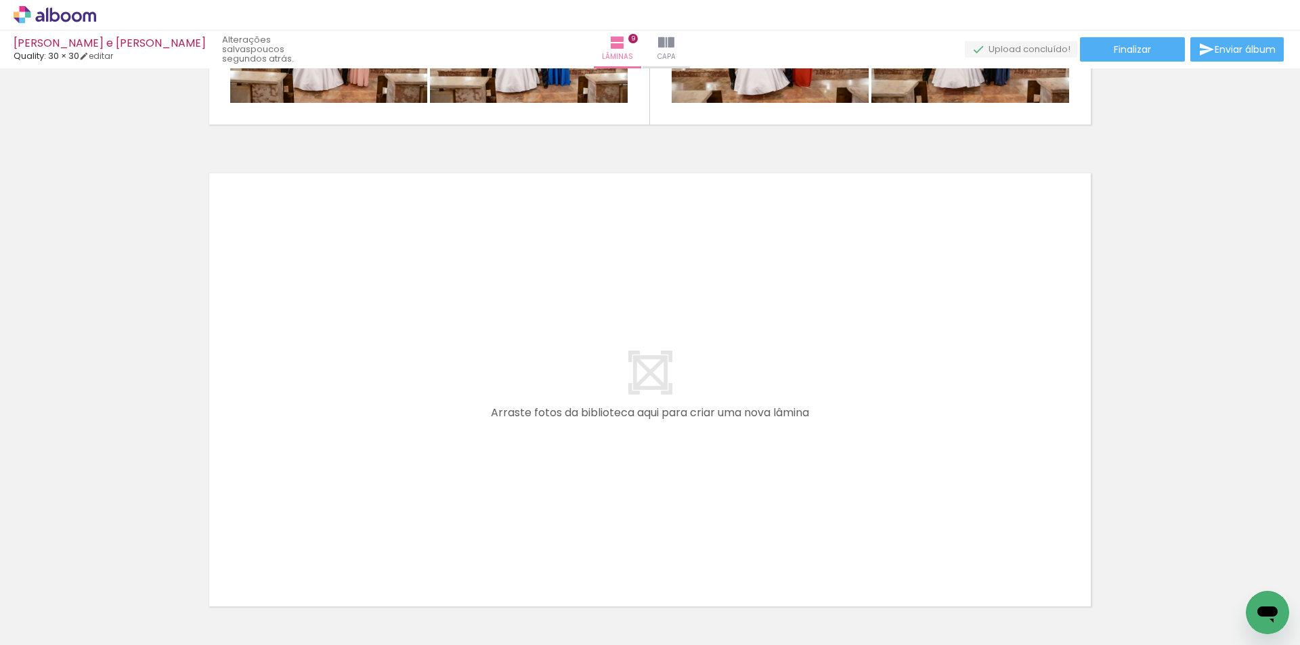
scroll to position [0, 2380]
drag, startPoint x: 946, startPoint y: 580, endPoint x: 872, endPoint y: 453, distance: 146.6
click at [872, 453] on quentale-workspace at bounding box center [650, 322] width 1300 height 645
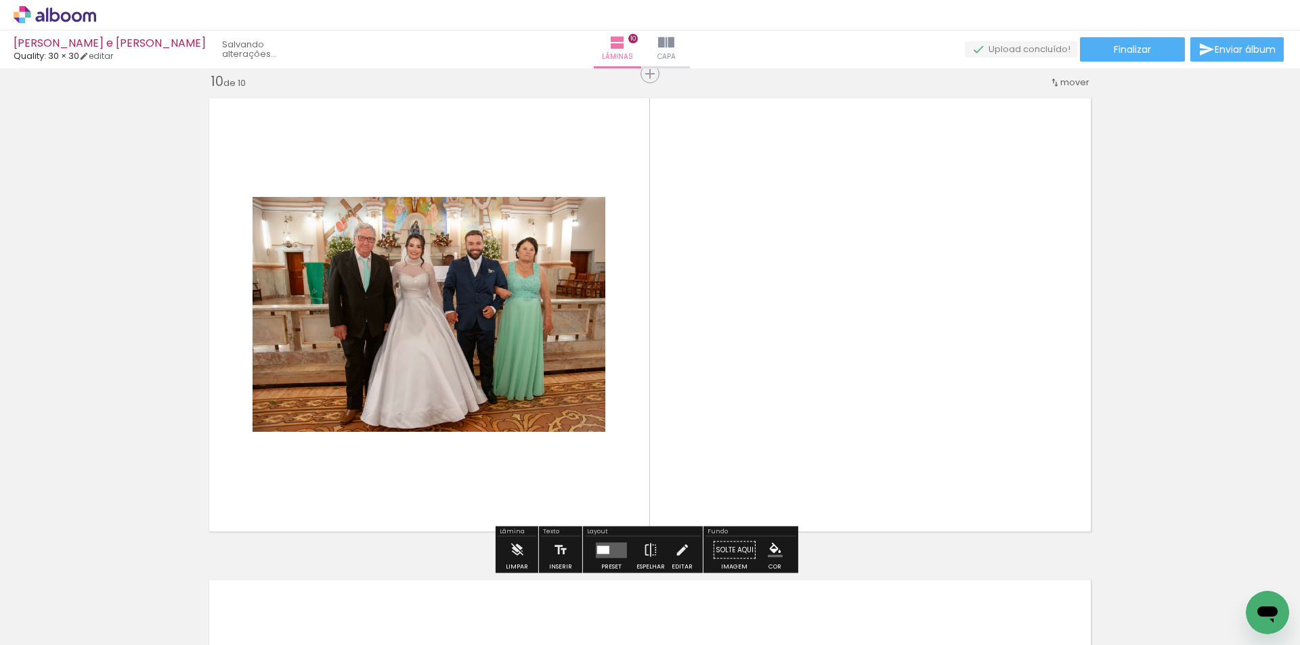
scroll to position [4358, 0]
drag, startPoint x: 1021, startPoint y: 603, endPoint x: 900, endPoint y: 429, distance: 212.7
click at [900, 429] on quentale-workspace at bounding box center [650, 322] width 1300 height 645
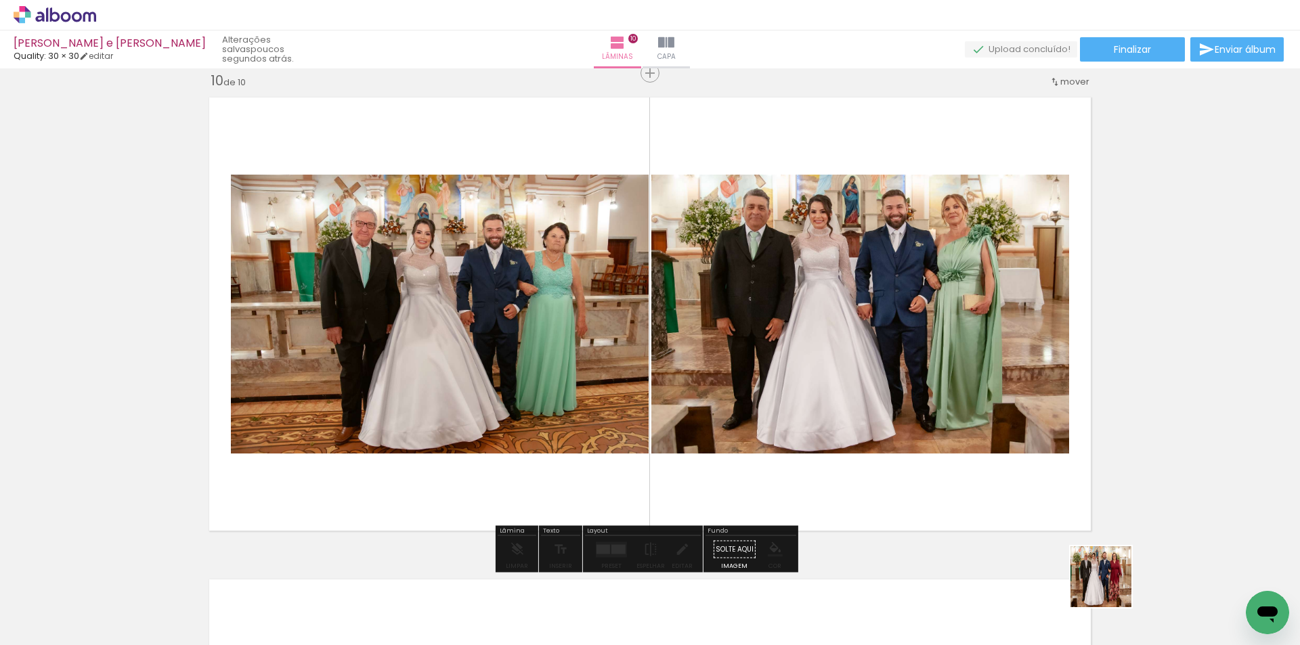
drag, startPoint x: 1111, startPoint y: 587, endPoint x: 973, endPoint y: 454, distance: 192.1
click at [974, 455] on quentale-workspace at bounding box center [650, 322] width 1300 height 645
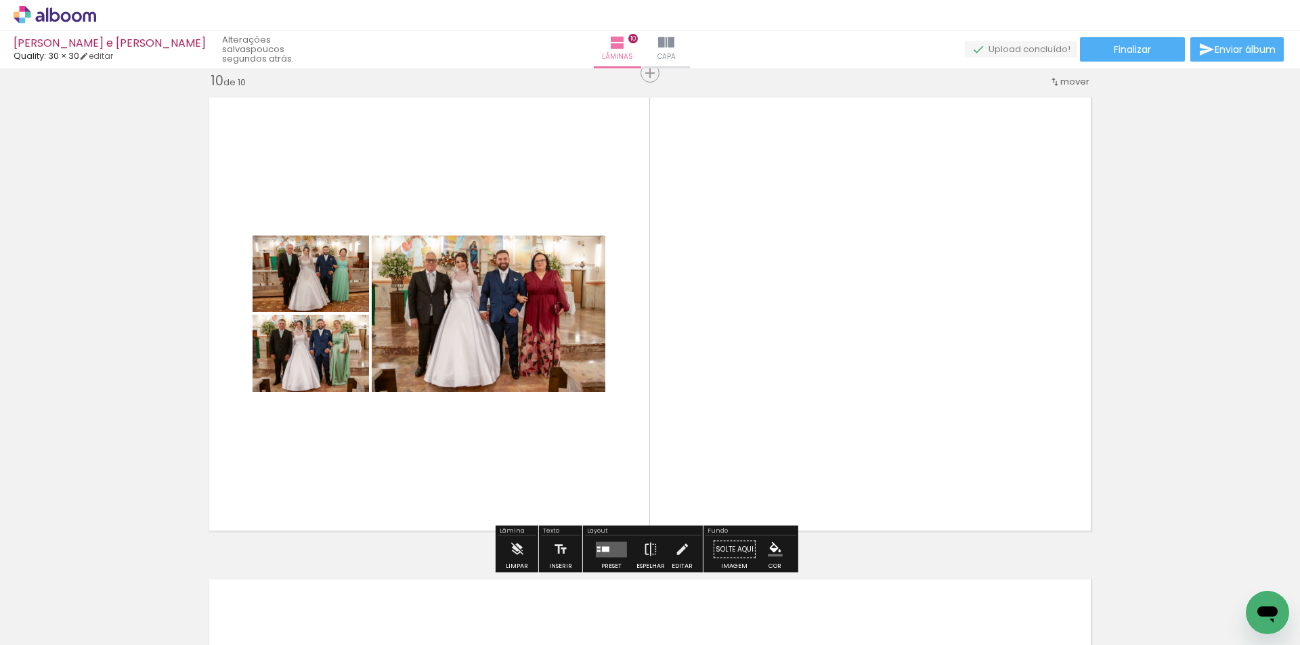
drag, startPoint x: 1150, startPoint y: 588, endPoint x: 990, endPoint y: 474, distance: 196.2
click at [990, 474] on quentale-workspace at bounding box center [650, 322] width 1300 height 645
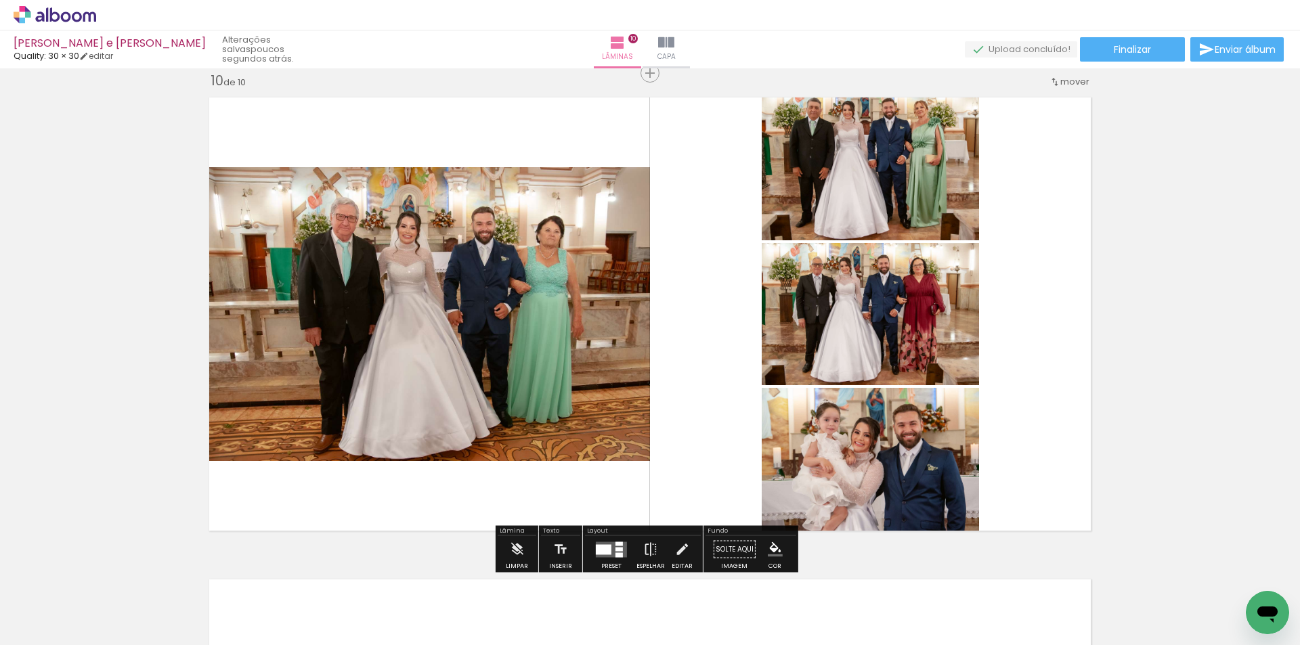
click at [1238, 599] on div at bounding box center [1245, 599] width 67 height 45
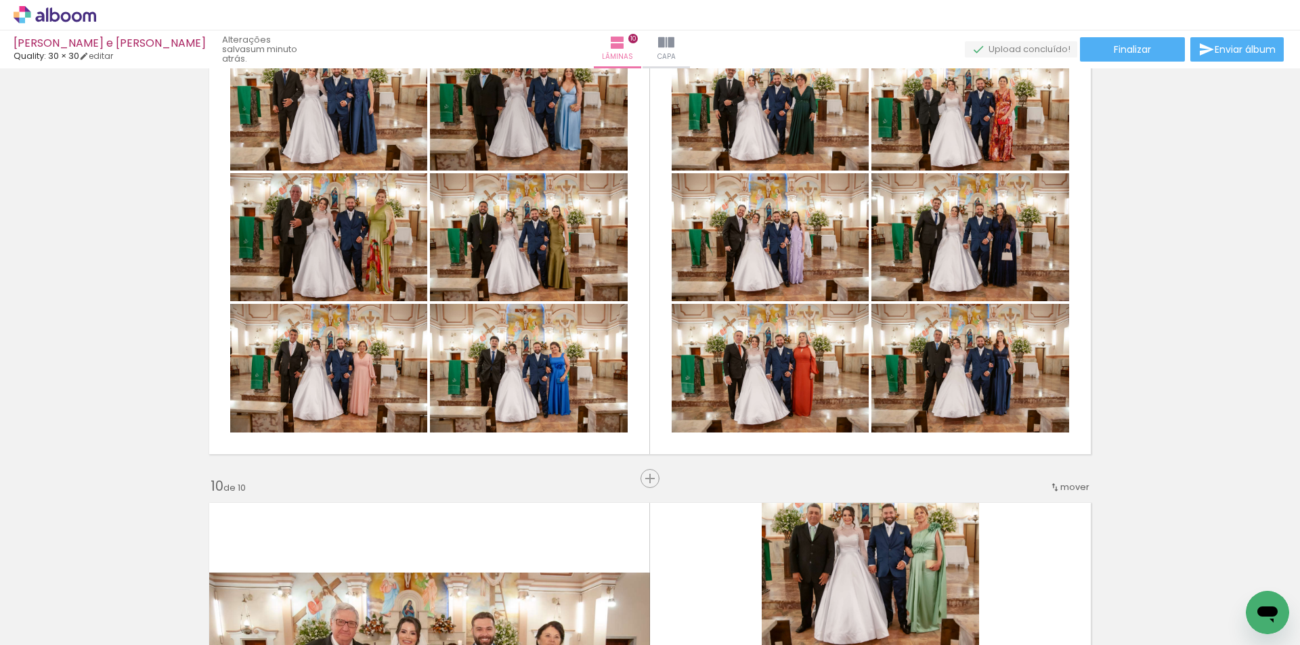
scroll to position [3951, 0]
drag, startPoint x: 1222, startPoint y: 600, endPoint x: 971, endPoint y: 459, distance: 287.5
click at [954, 416] on quentale-workspace at bounding box center [650, 322] width 1300 height 645
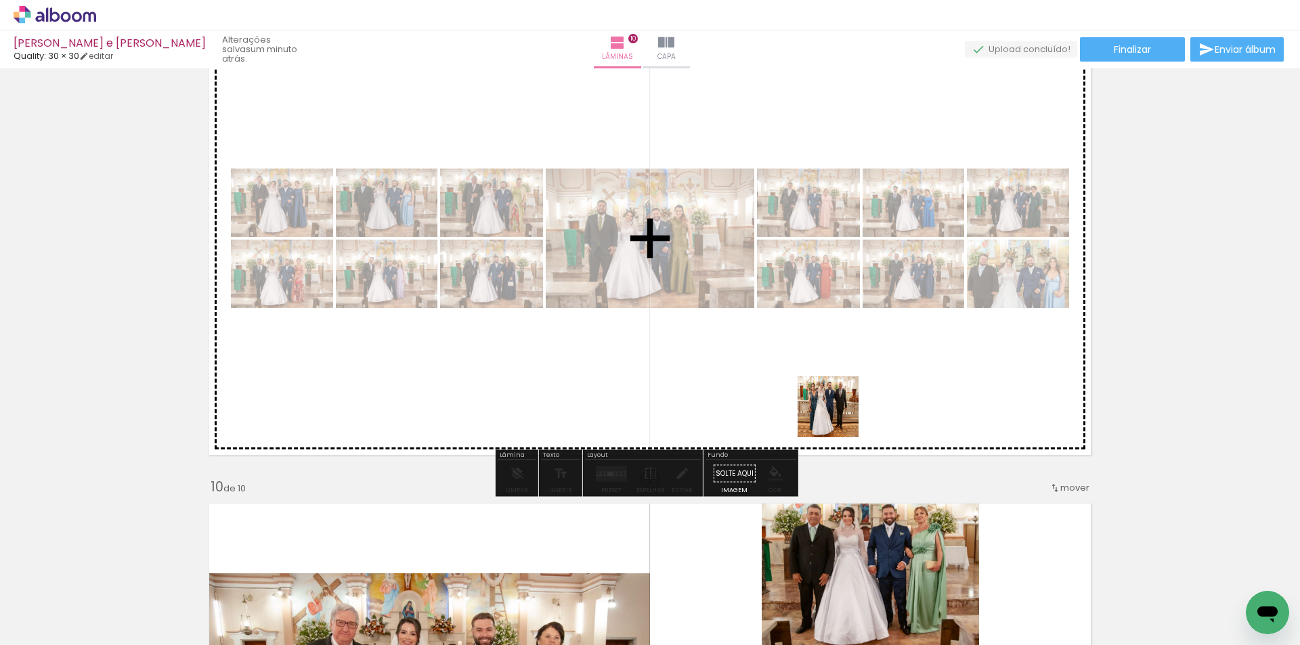
drag, startPoint x: 857, startPoint y: 496, endPoint x: 822, endPoint y: 437, distance: 69.0
click at [822, 342] on quentale-workspace at bounding box center [650, 322] width 1300 height 645
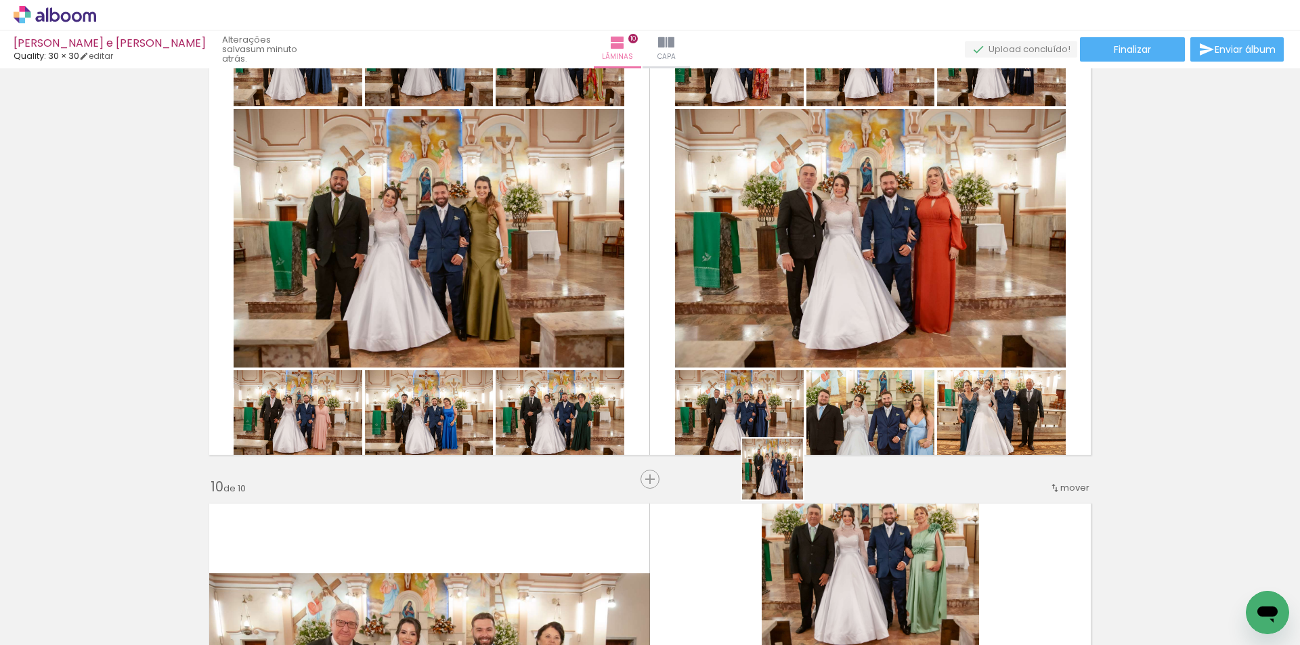
drag, startPoint x: 805, startPoint y: 583, endPoint x: 759, endPoint y: 364, distance: 224.4
click at [759, 364] on quentale-workspace at bounding box center [650, 322] width 1300 height 645
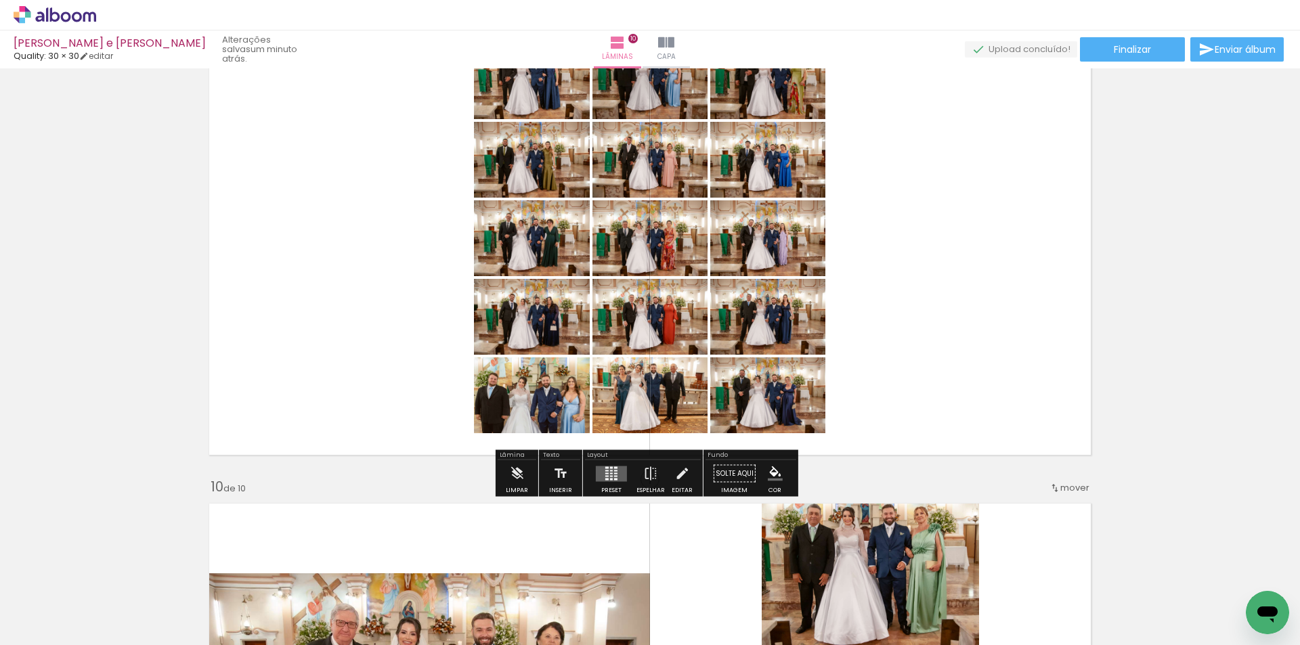
click at [618, 467] on quentale-layouter at bounding box center [611, 474] width 31 height 16
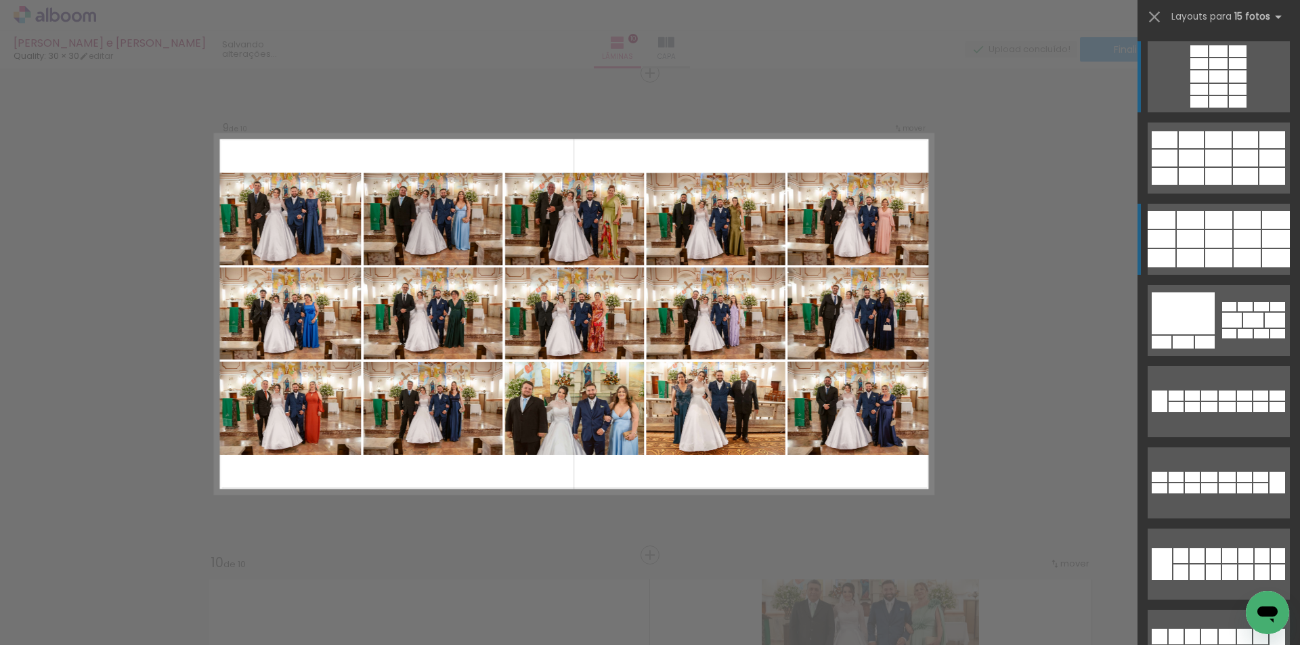
scroll to position [3876, 0]
click at [1206, 256] on div at bounding box center [1219, 258] width 27 height 18
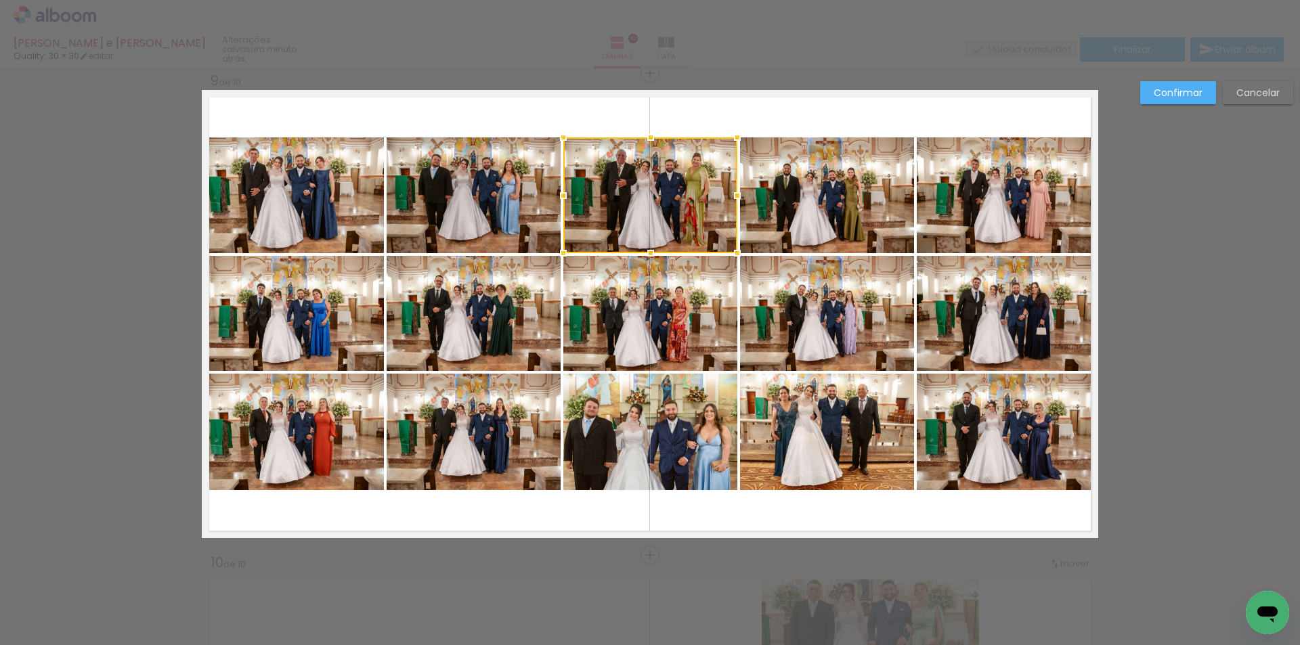
click at [0, 0] on slot "Cancelar" at bounding box center [0, 0] width 0 height 0
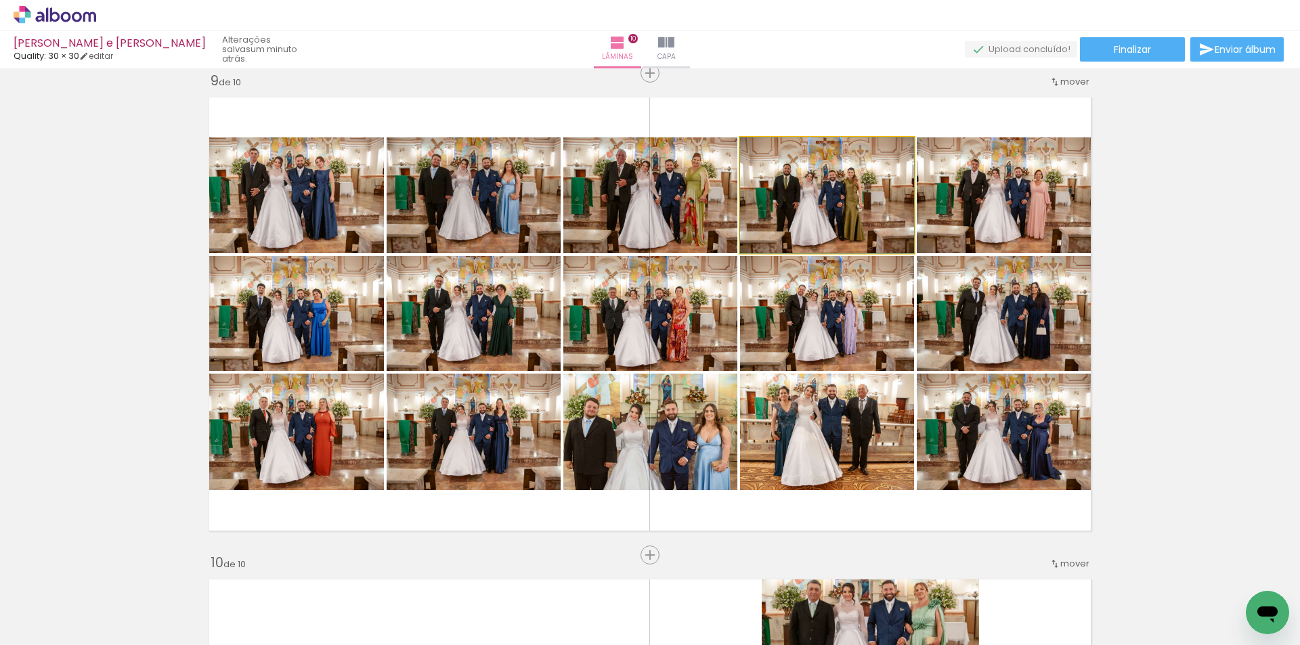
drag, startPoint x: 832, startPoint y: 196, endPoint x: 700, endPoint y: 190, distance: 132.2
click at [0, 0] on slot at bounding box center [0, 0] width 0 height 0
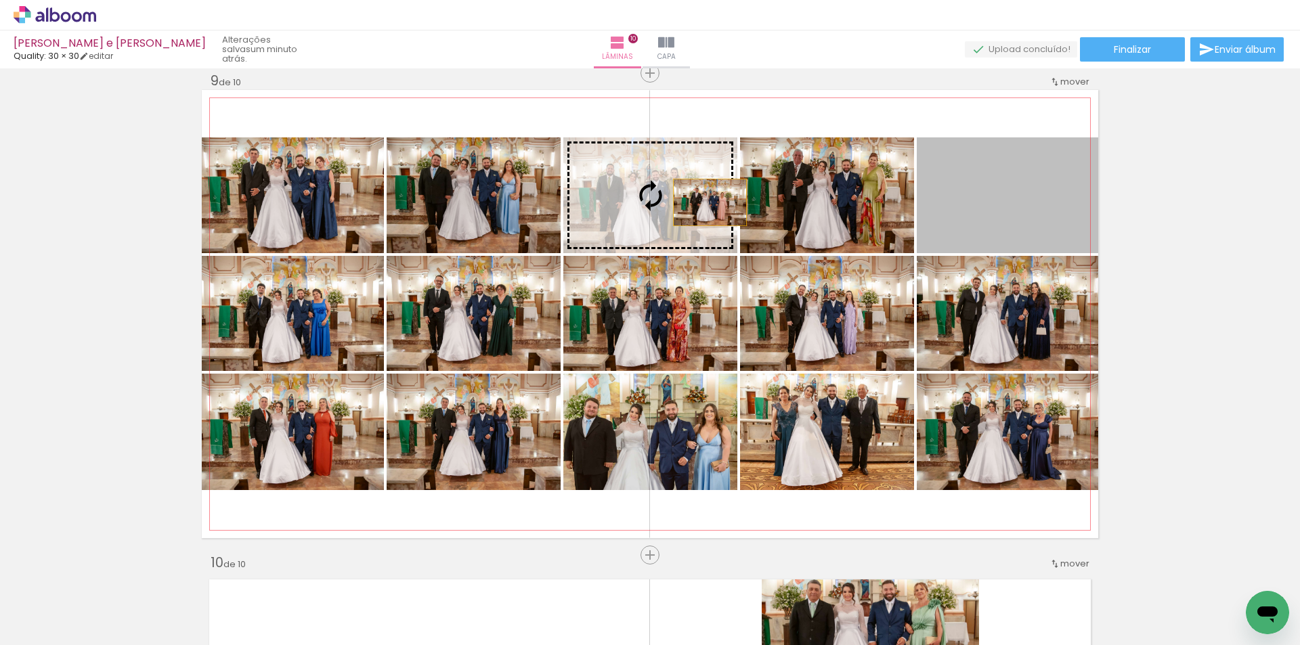
drag, startPoint x: 997, startPoint y: 217, endPoint x: 703, endPoint y: 202, distance: 294.3
click at [0, 0] on slot at bounding box center [0, 0] width 0 height 0
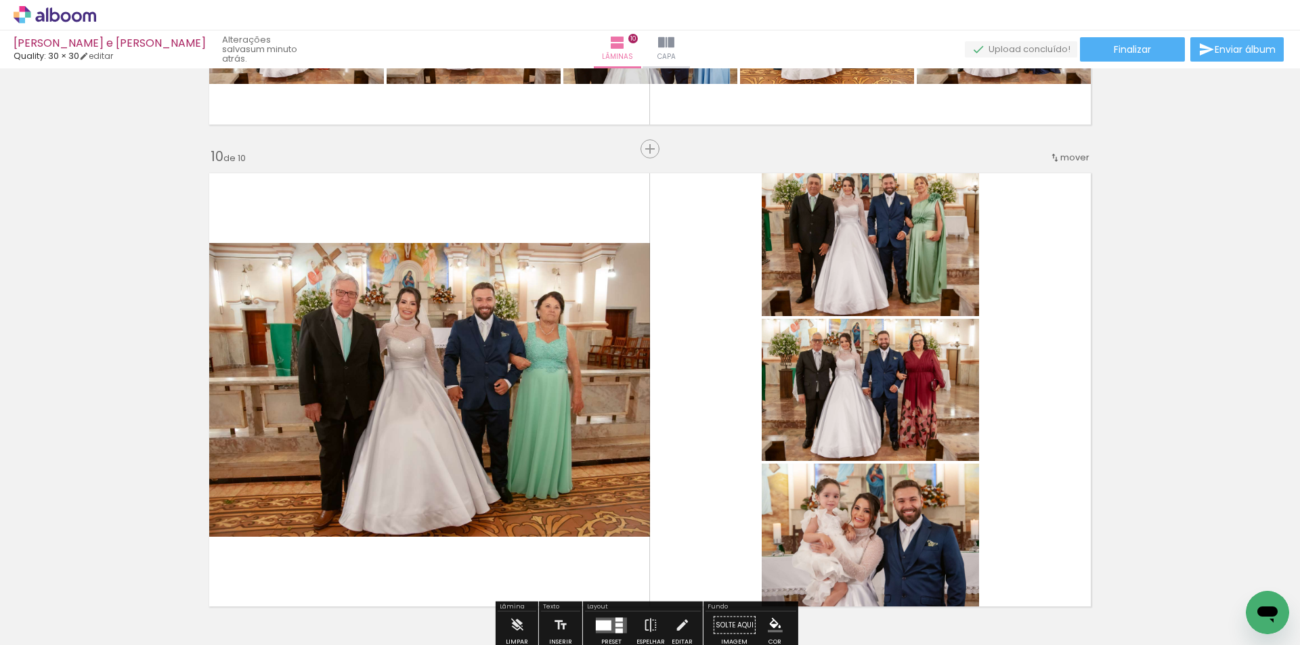
scroll to position [4417, 0]
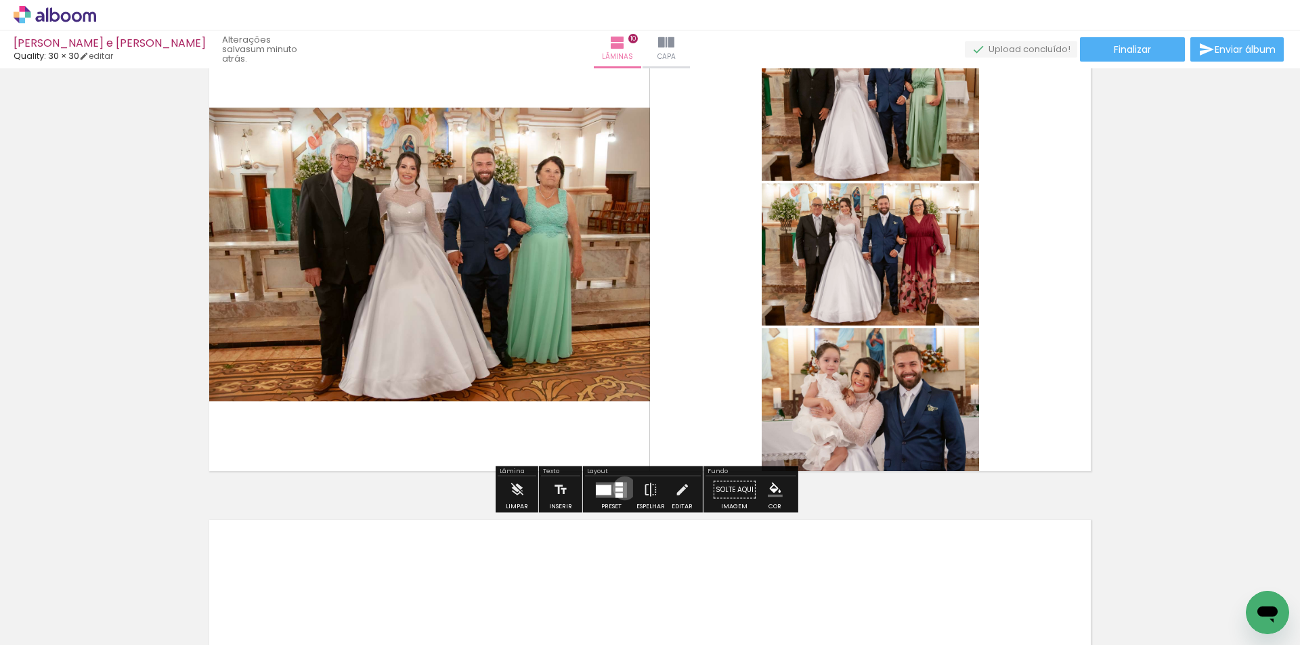
click at [622, 488] on quentale-layouter at bounding box center [611, 490] width 31 height 16
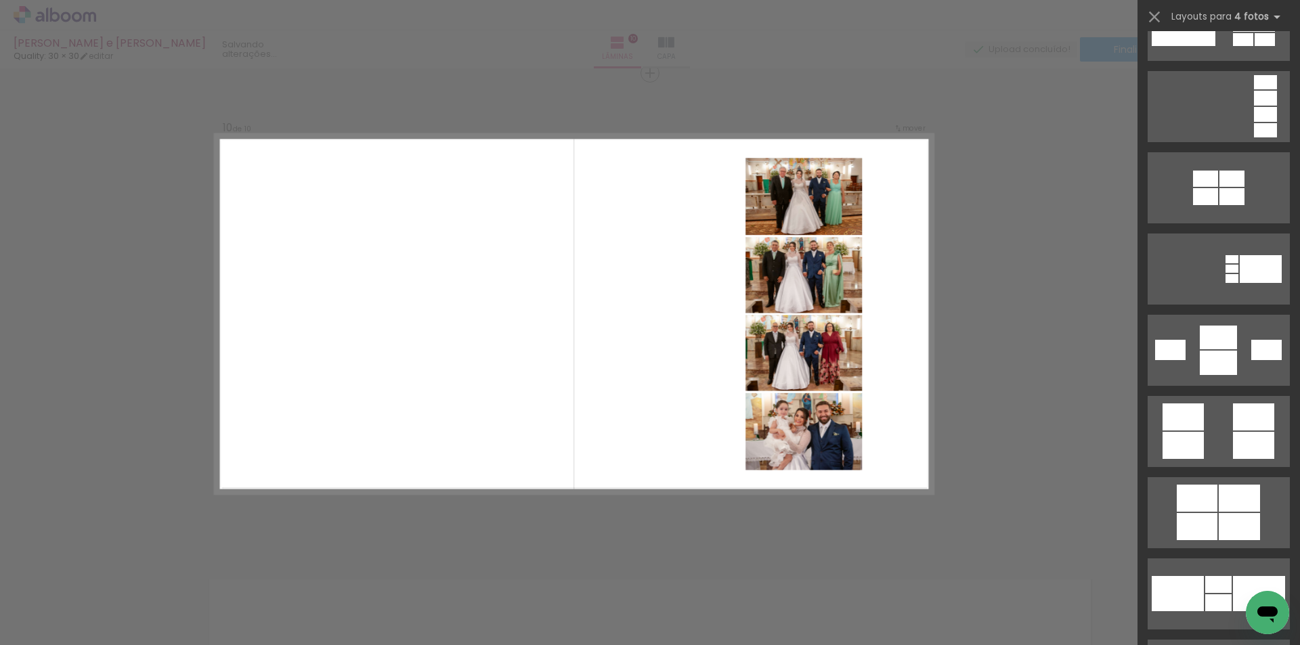
scroll to position [1287, 0]
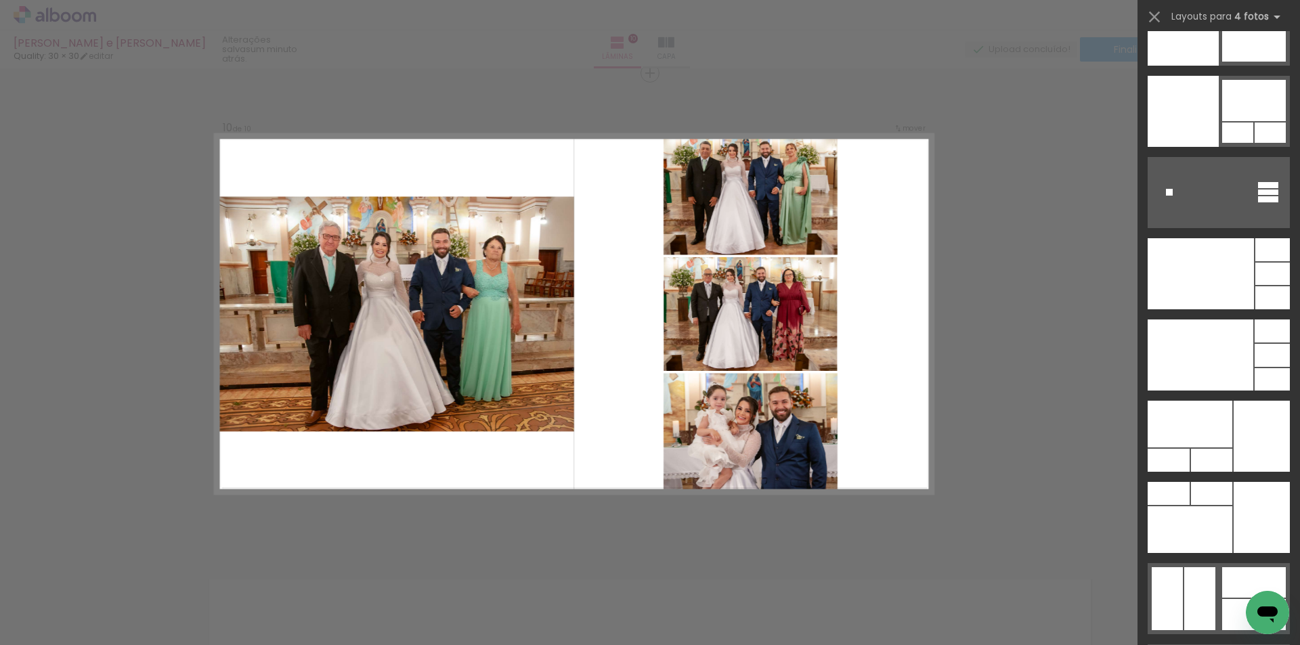
drag, startPoint x: 1292, startPoint y: 75, endPoint x: 36, endPoint y: 20, distance: 1257.6
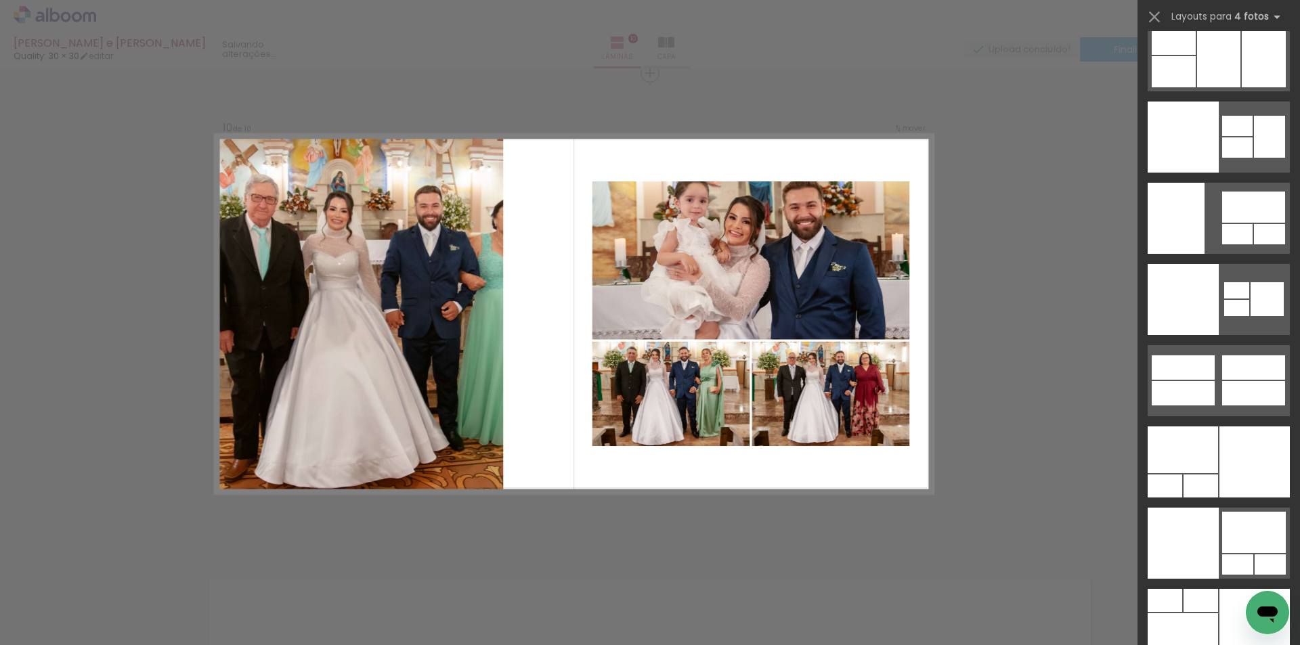
scroll to position [28088, 0]
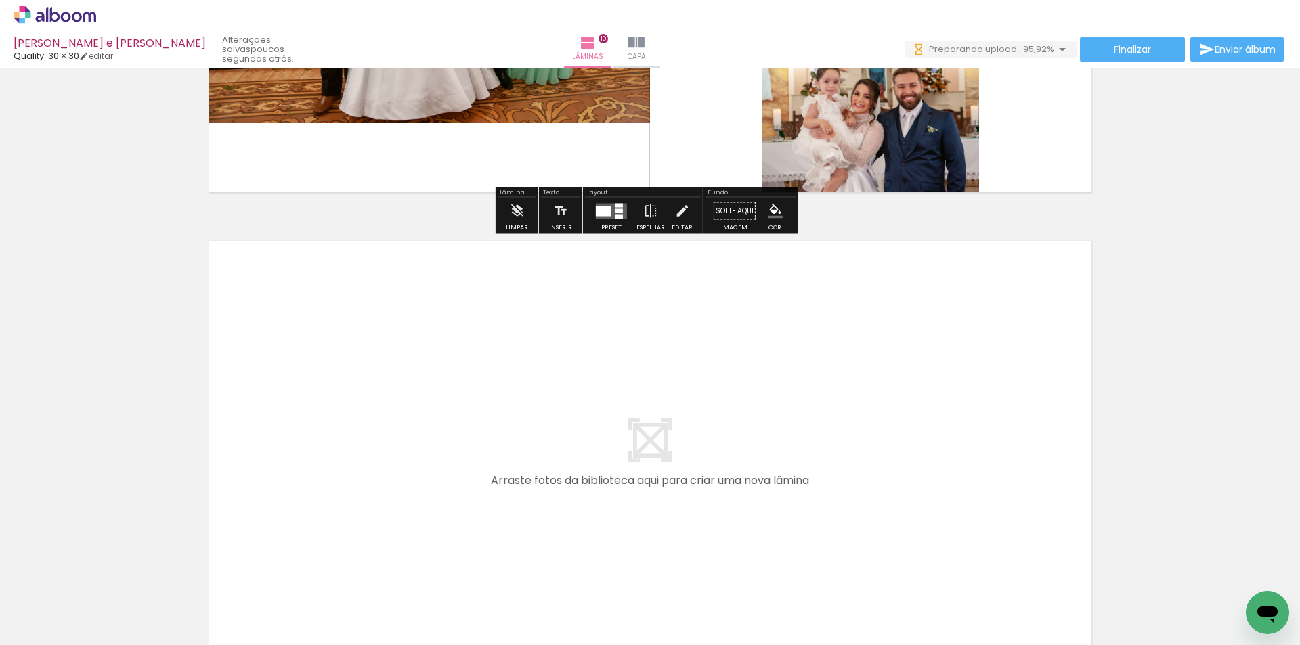
scroll to position [0, 2532]
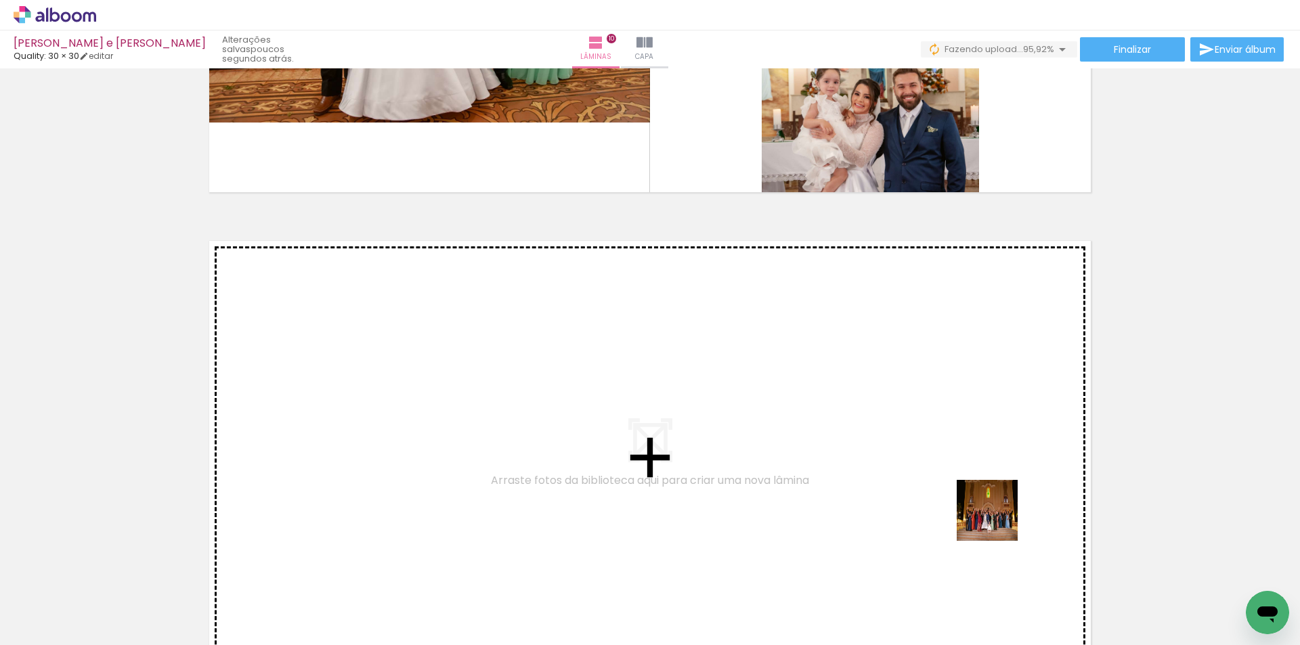
drag, startPoint x: 1062, startPoint y: 558, endPoint x: 1147, endPoint y: 570, distance: 85.5
click at [933, 488] on quentale-workspace at bounding box center [650, 322] width 1300 height 645
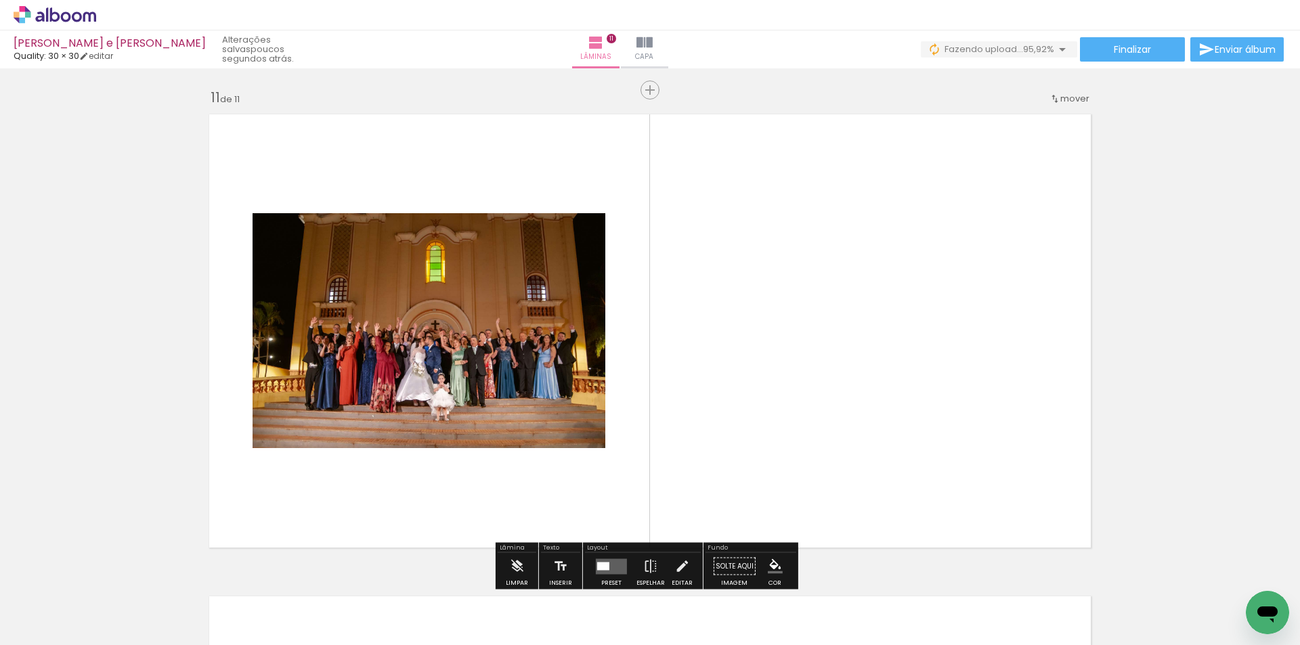
scroll to position [4840, 0]
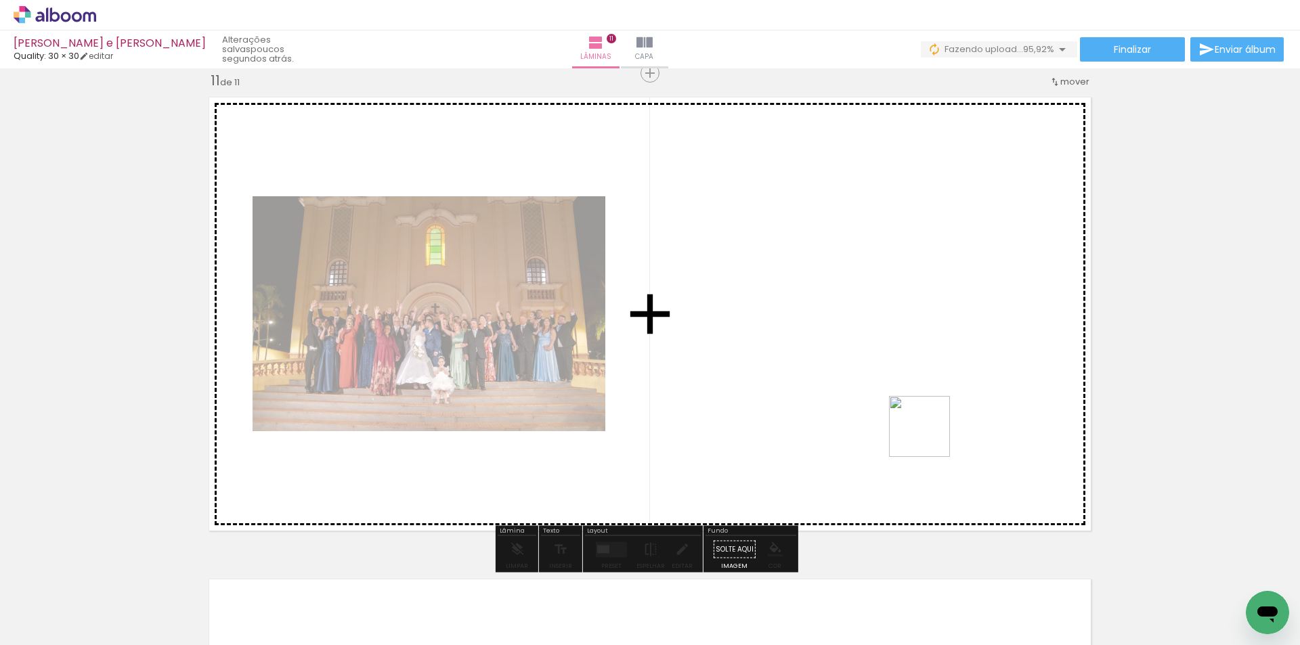
drag, startPoint x: 1034, startPoint y: 498, endPoint x: 794, endPoint y: 479, distance: 239.9
click at [914, 427] on quentale-workspace at bounding box center [650, 322] width 1300 height 645
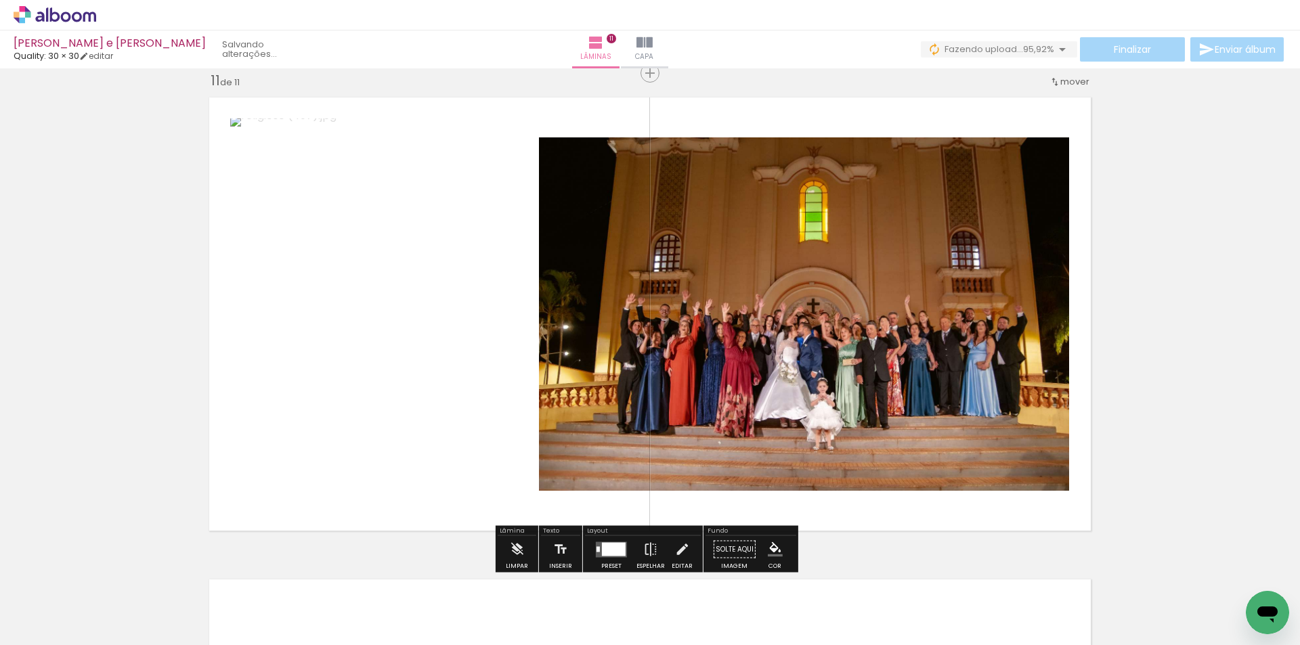
click at [614, 546] on div at bounding box center [614, 550] width 24 height 14
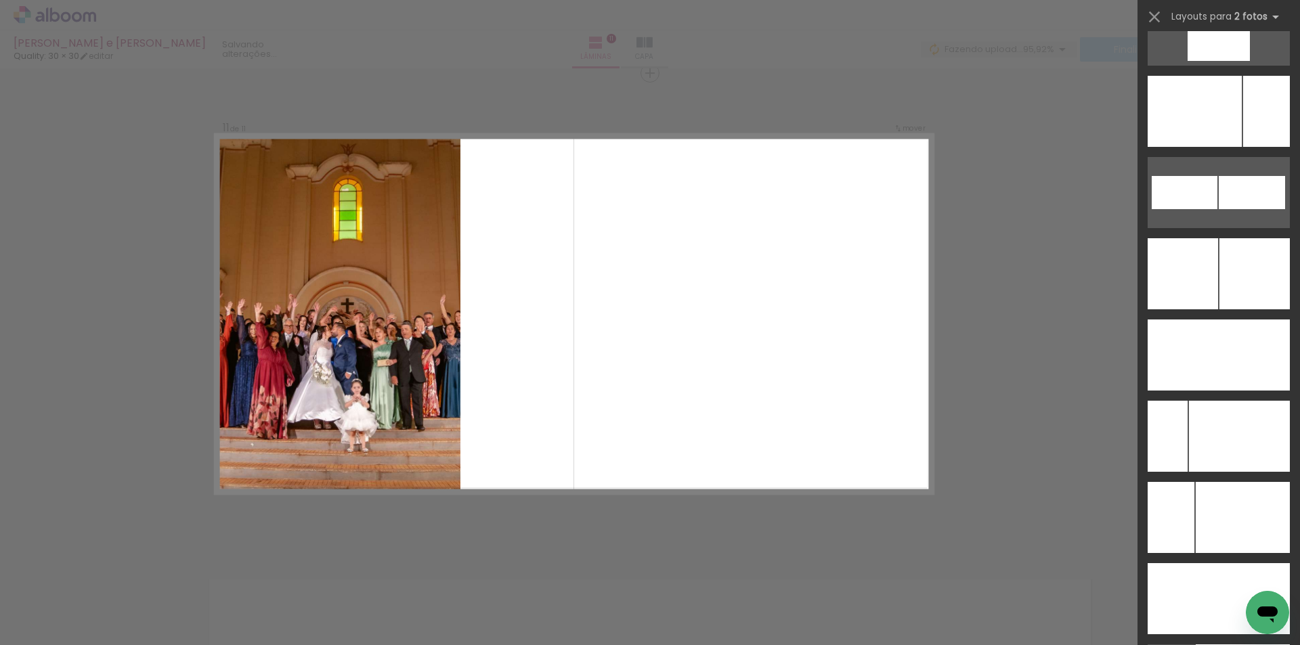
scroll to position [5955, 0]
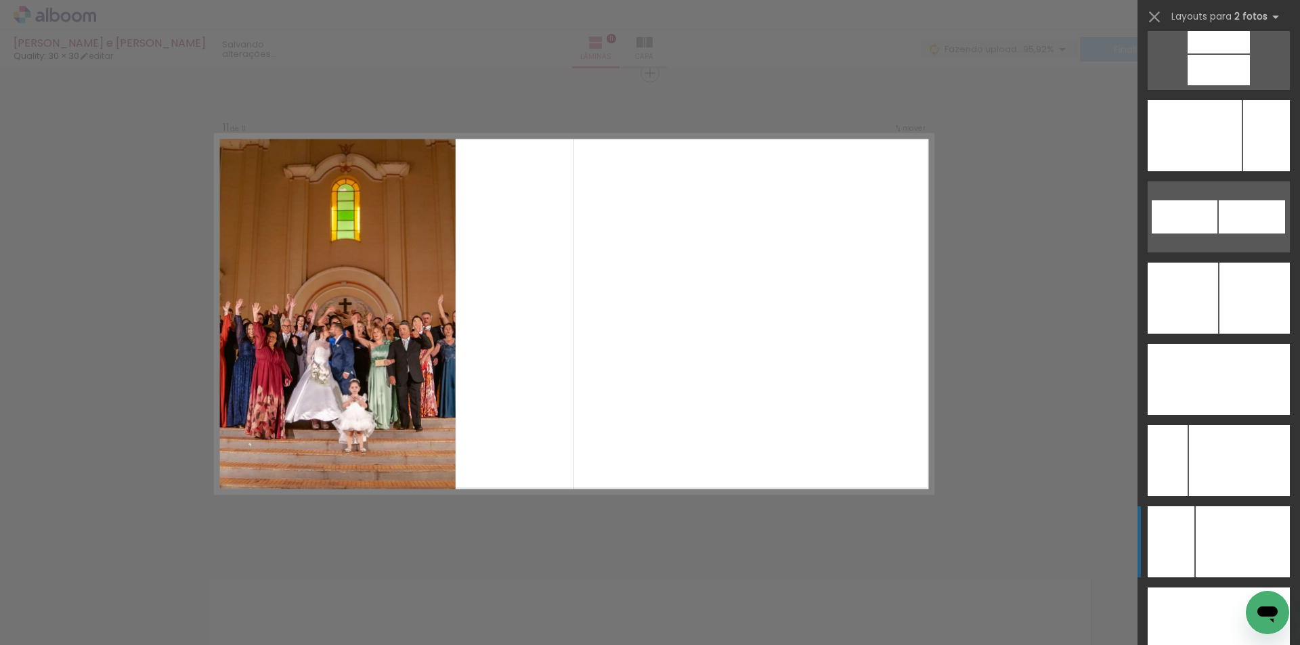
click at [1214, 530] on div at bounding box center [1243, 542] width 94 height 71
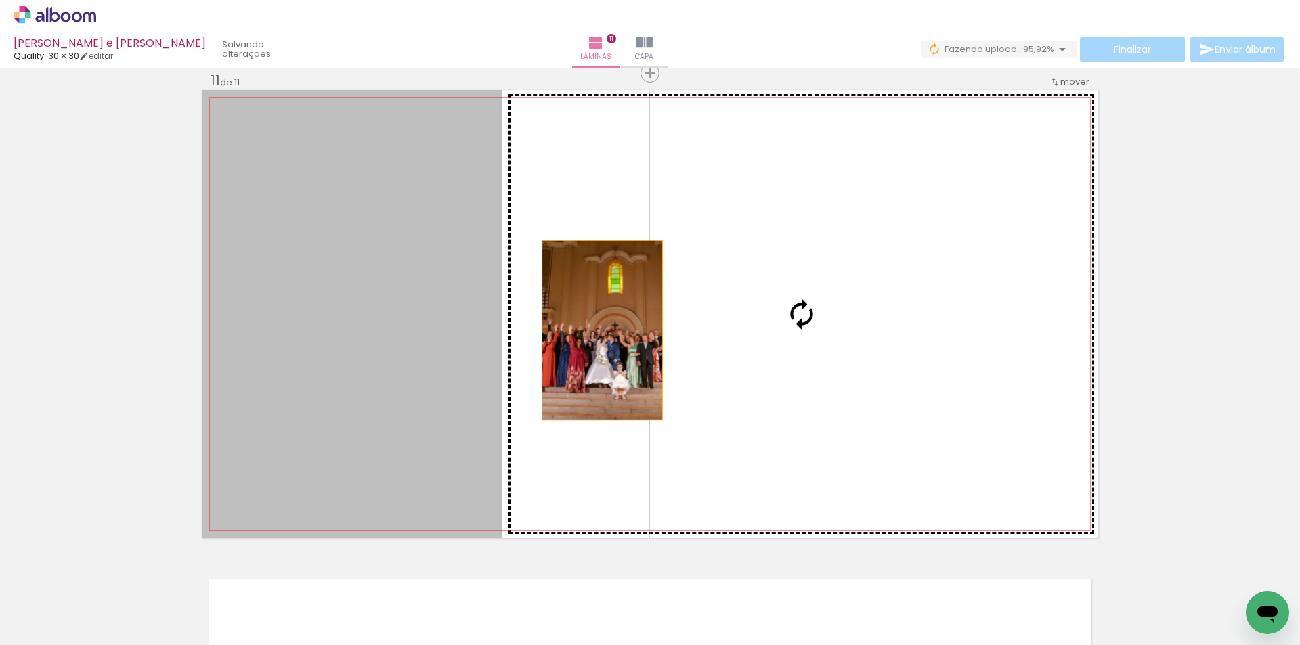
drag, startPoint x: 480, startPoint y: 342, endPoint x: 622, endPoint y: 330, distance: 142.8
click at [0, 0] on slot at bounding box center [0, 0] width 0 height 0
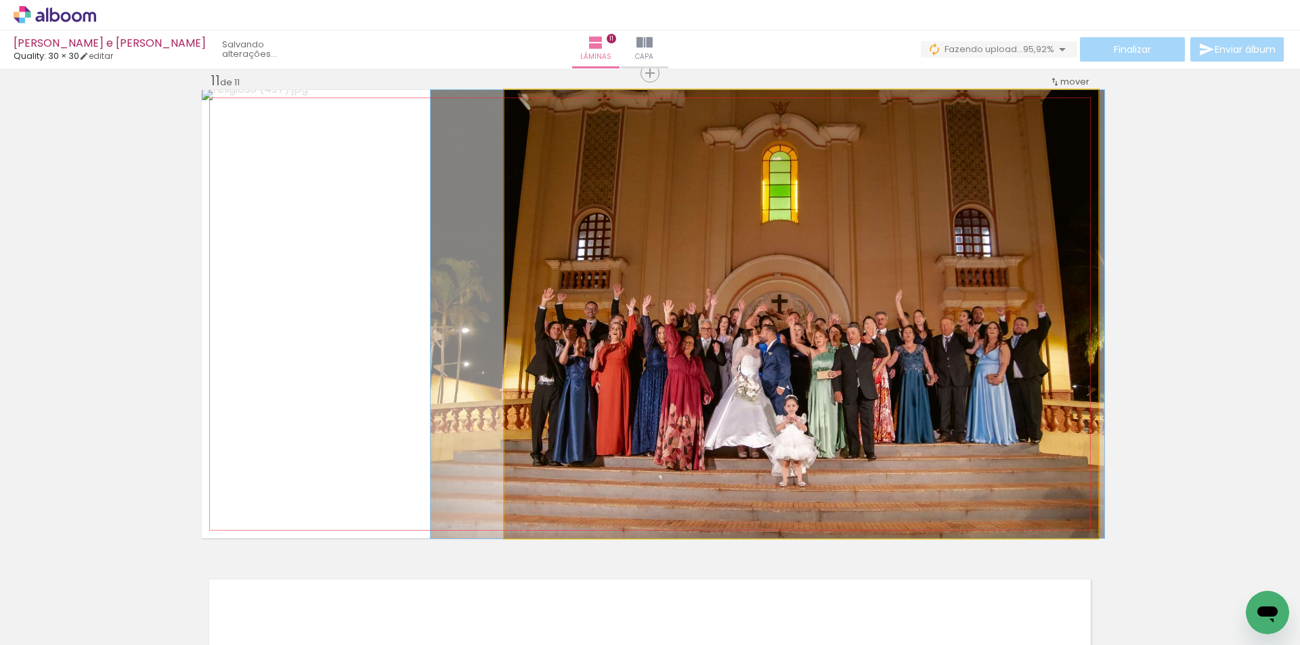
drag, startPoint x: 823, startPoint y: 368, endPoint x: 789, endPoint y: 357, distance: 35.8
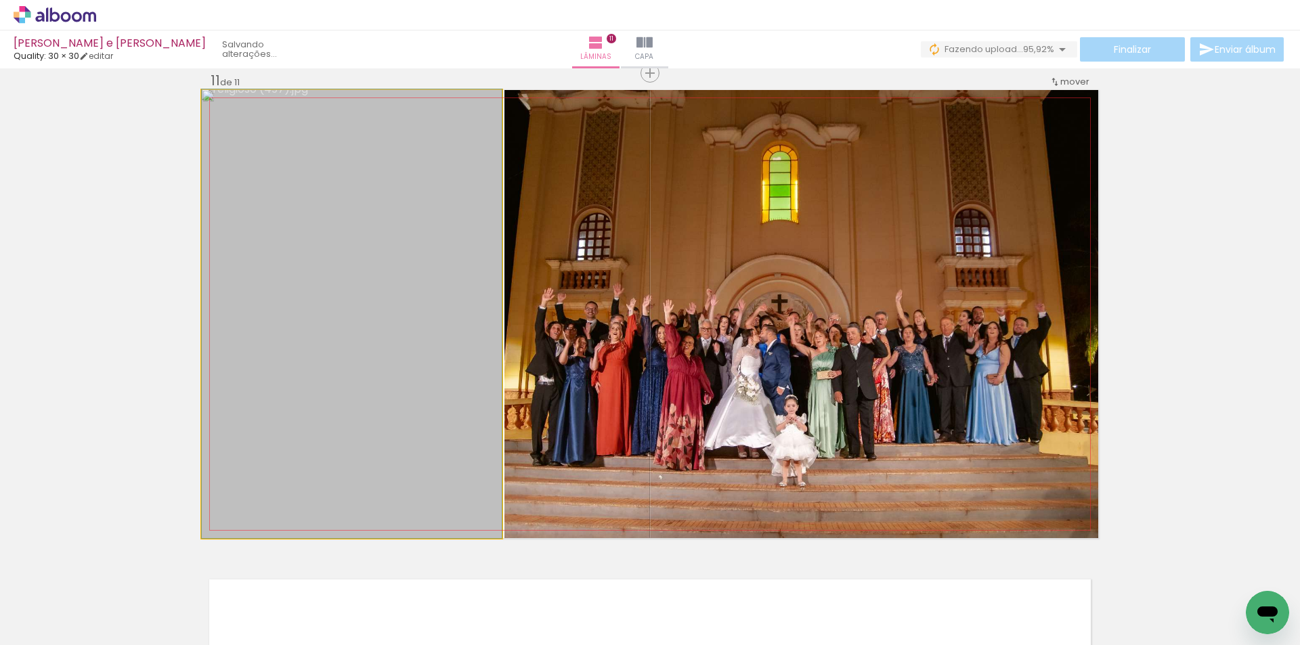
drag, startPoint x: 358, startPoint y: 349, endPoint x: 384, endPoint y: 322, distance: 37.4
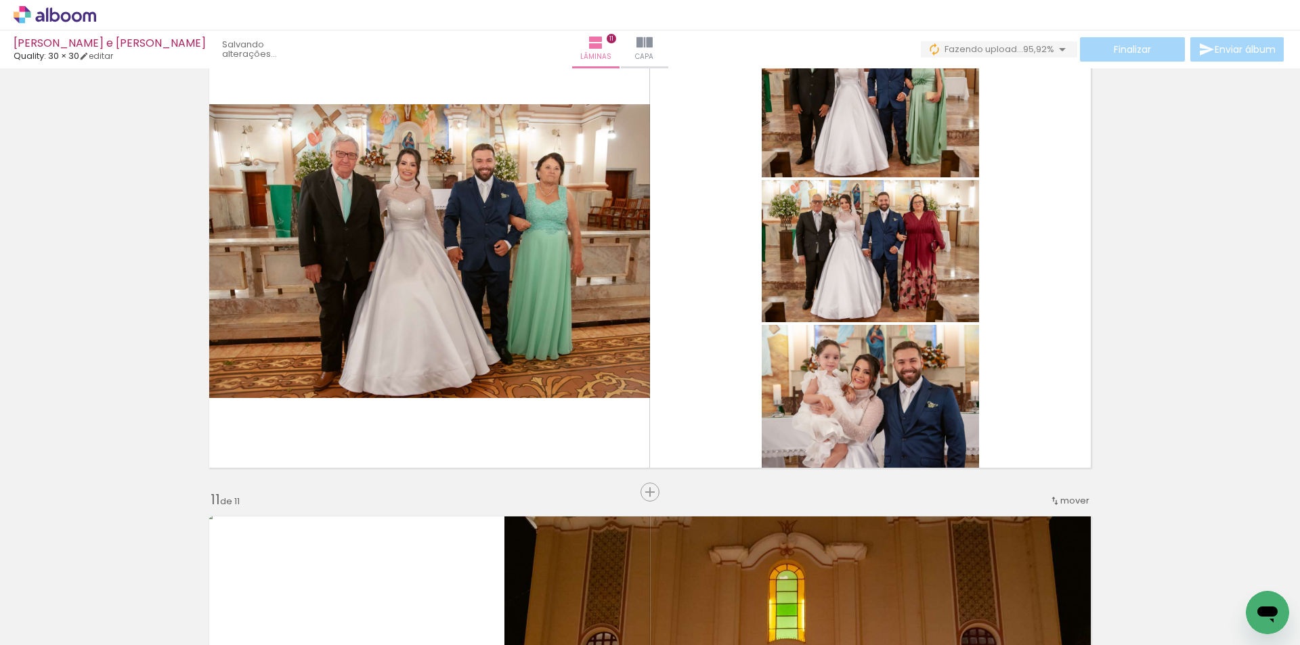
scroll to position [4366, 0]
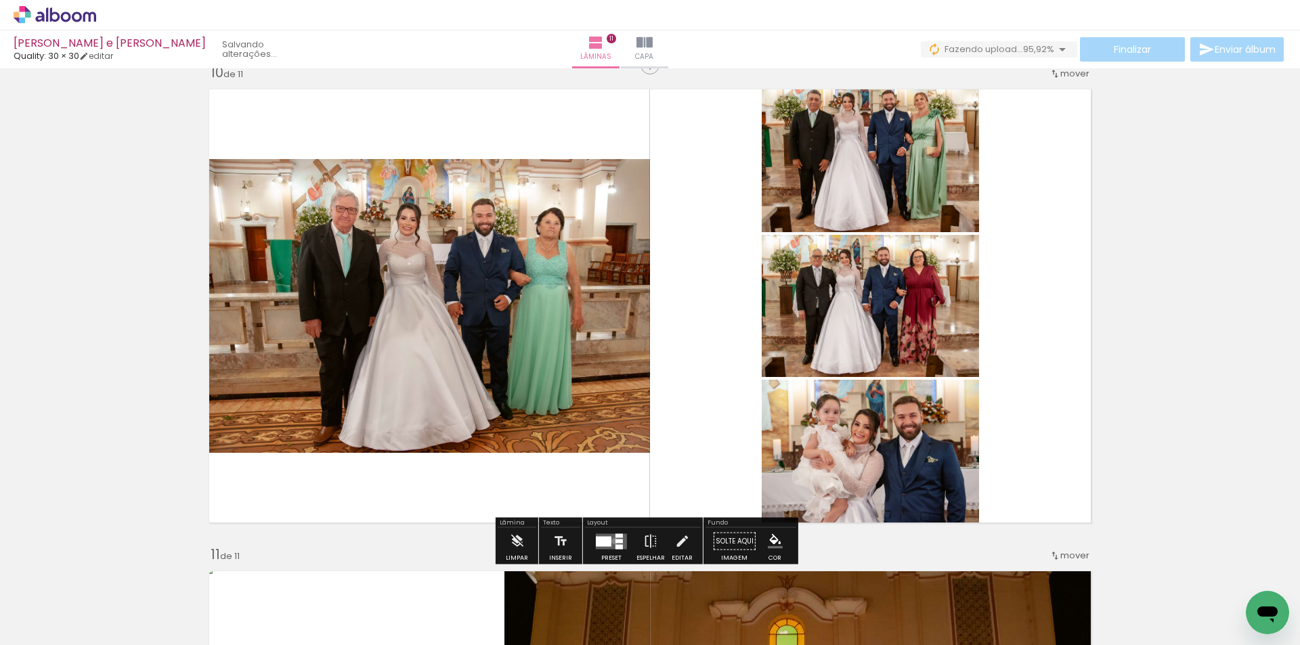
click at [612, 541] on quentale-layouter at bounding box center [611, 542] width 31 height 16
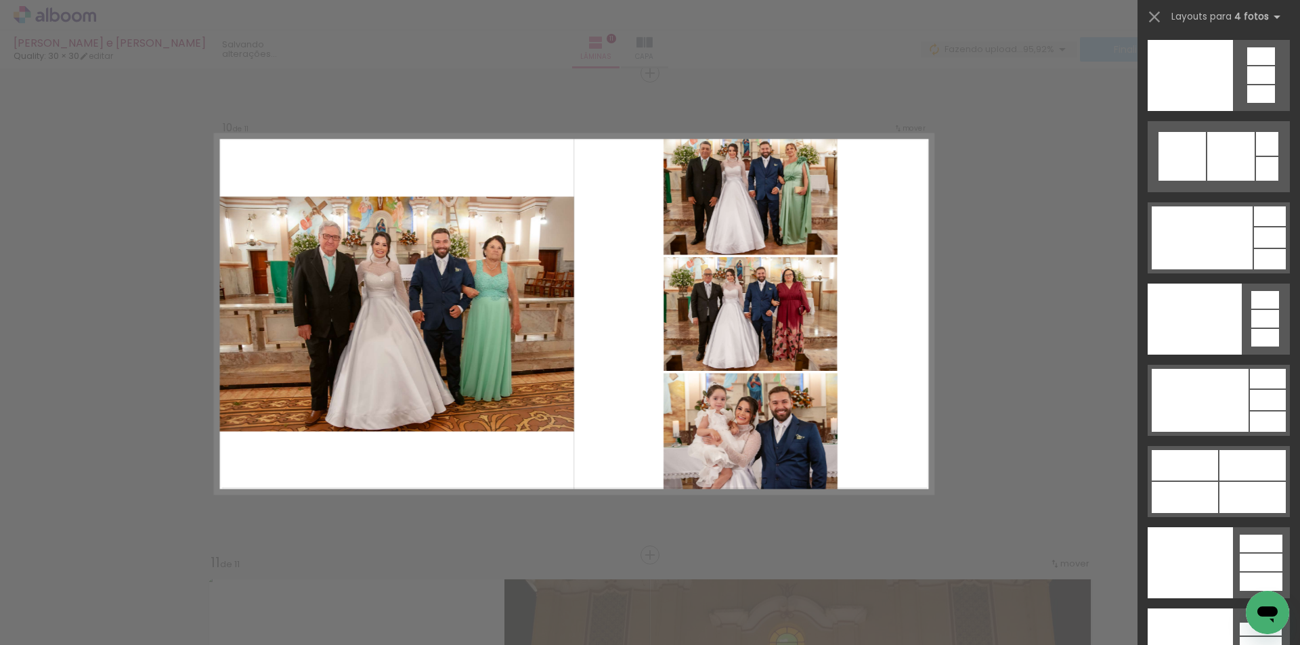
scroll to position [29702, 0]
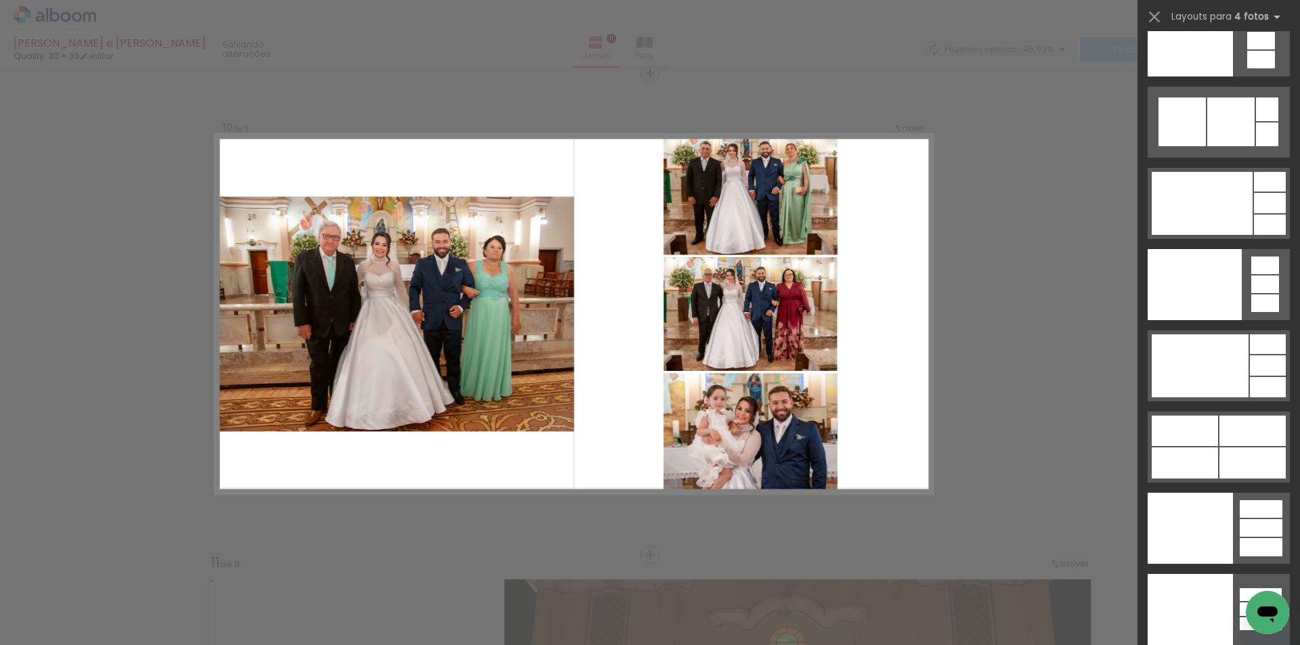
drag, startPoint x: 1296, startPoint y: 50, endPoint x: 19, endPoint y: 3, distance: 1277.6
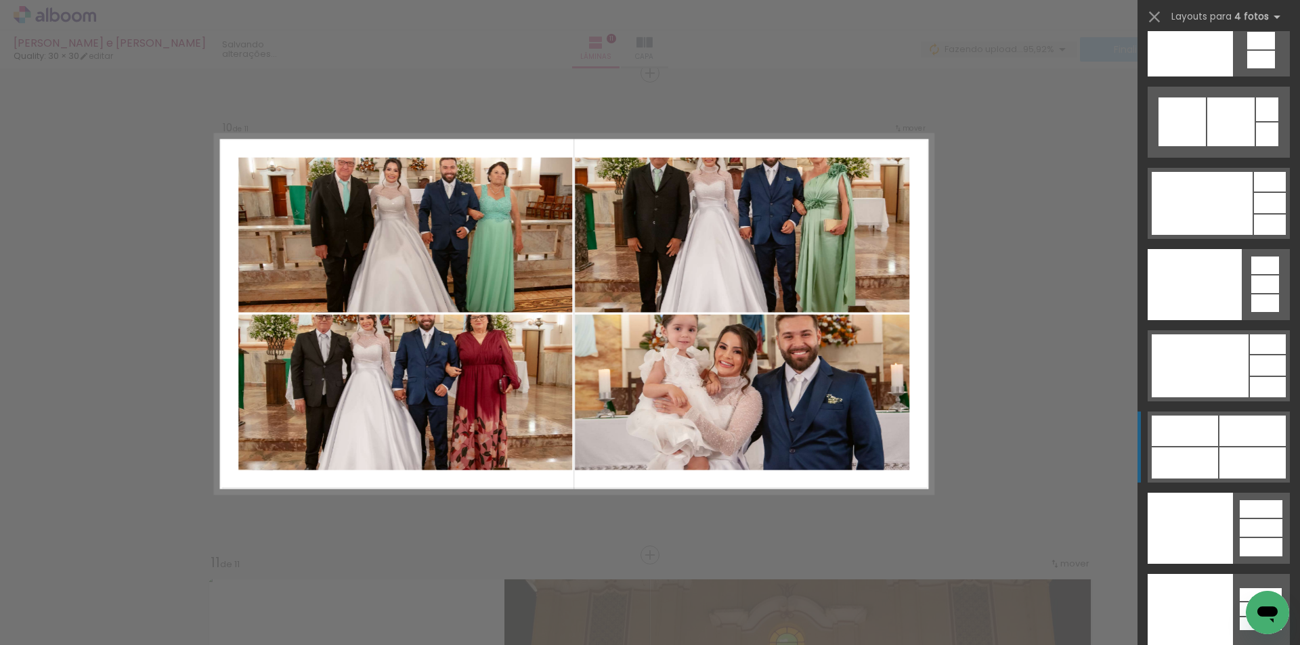
click at [1220, 430] on div at bounding box center [1253, 431] width 66 height 30
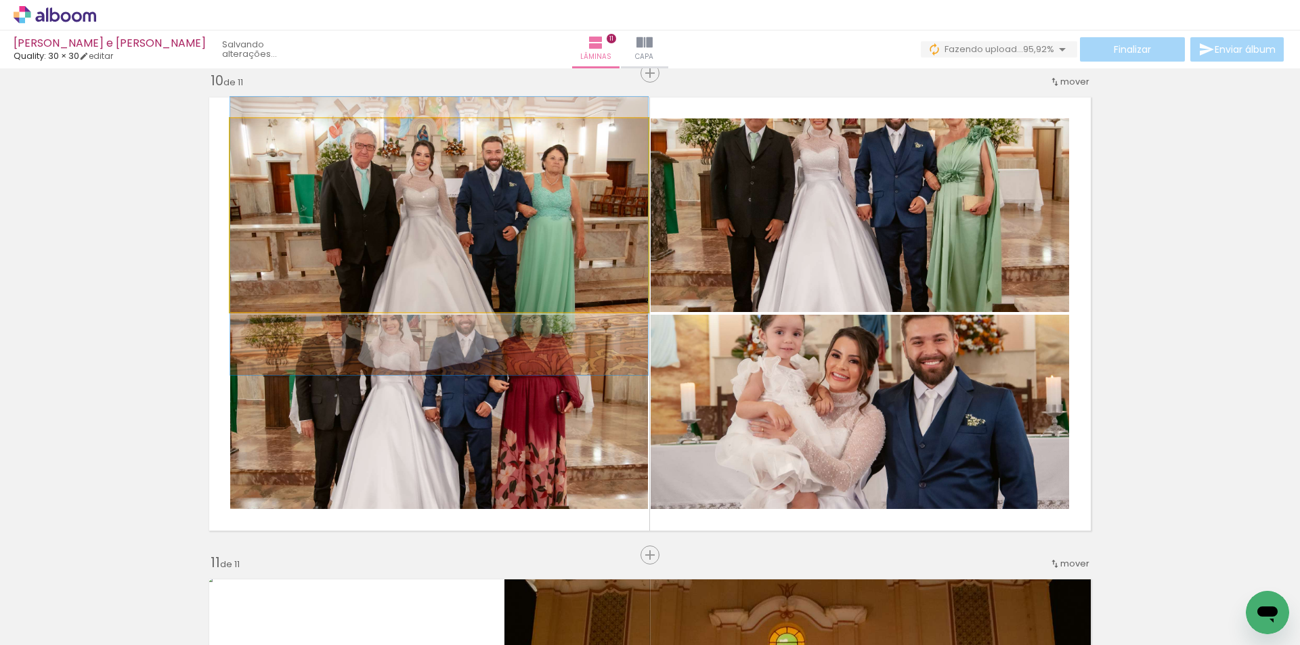
drag, startPoint x: 535, startPoint y: 247, endPoint x: 538, endPoint y: 268, distance: 21.2
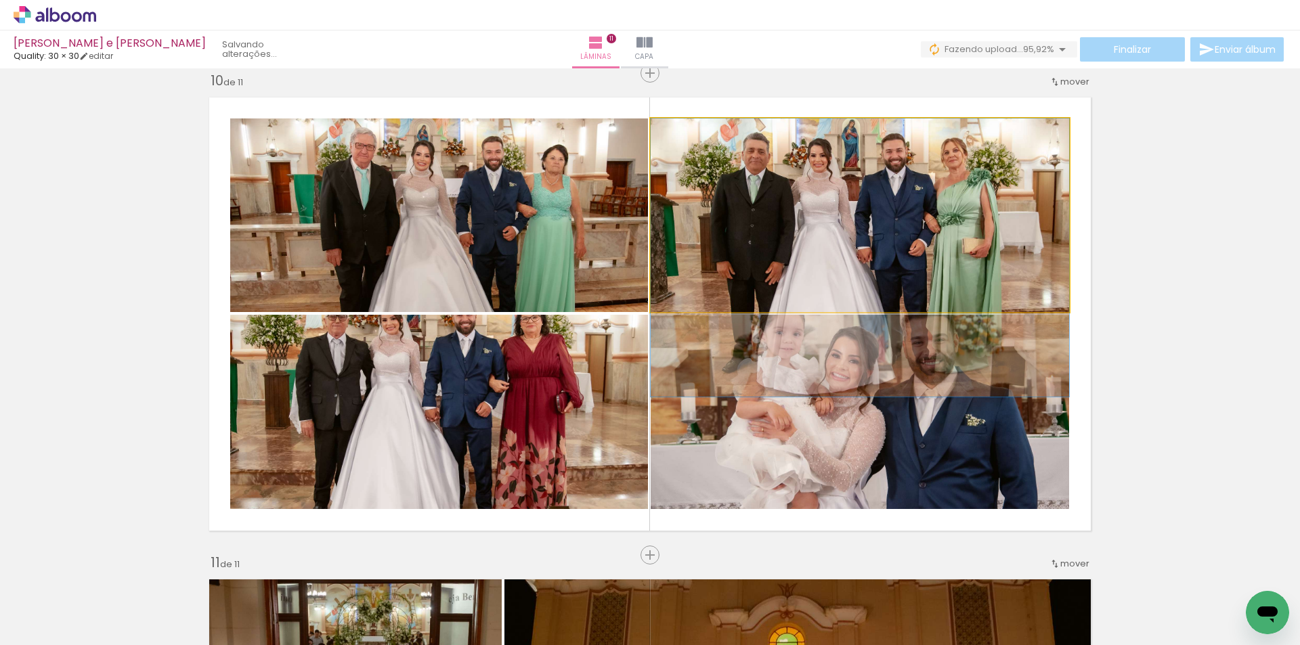
drag, startPoint x: 922, startPoint y: 224, endPoint x: 927, endPoint y: 266, distance: 42.9
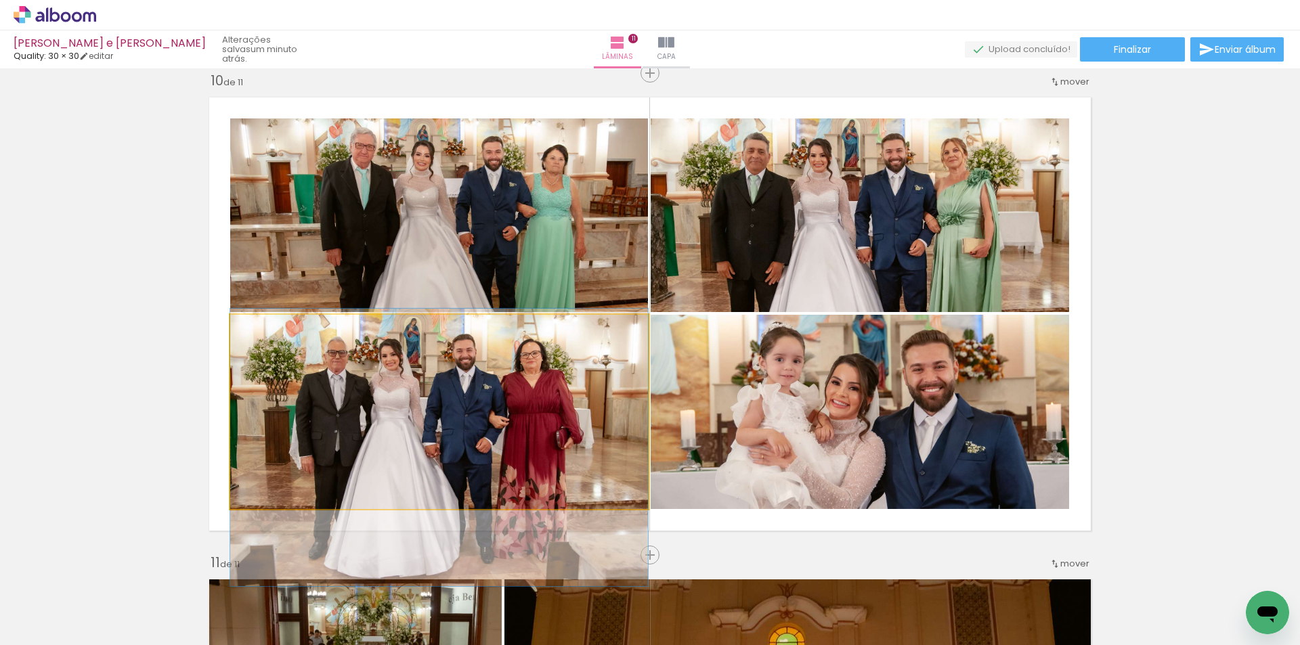
drag, startPoint x: 593, startPoint y: 396, endPoint x: 585, endPoint y: 431, distance: 35.5
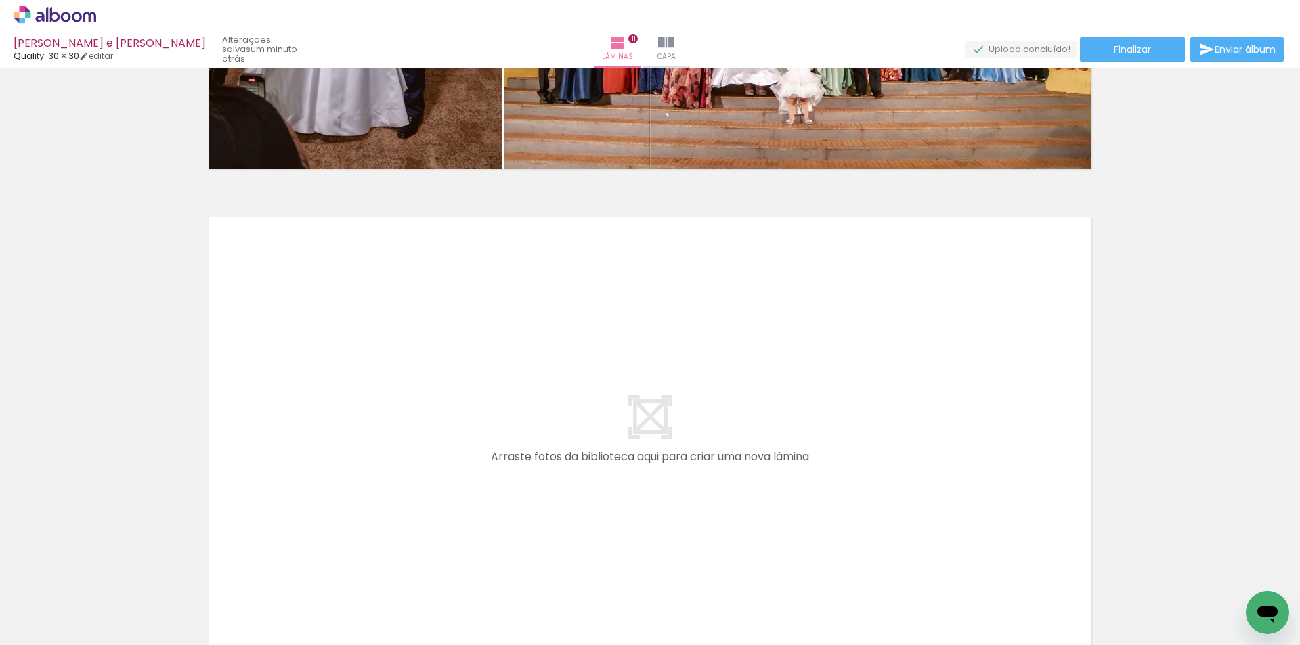
scroll to position [5238, 0]
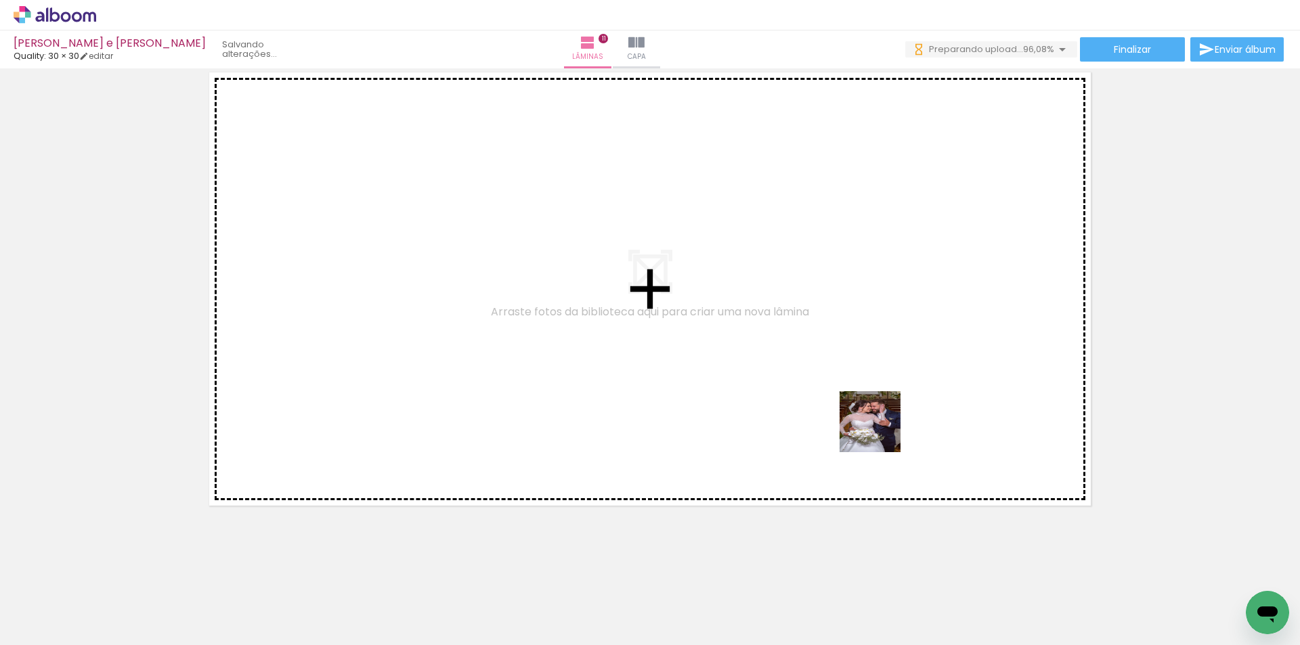
drag, startPoint x: 1080, startPoint y: 595, endPoint x: 1040, endPoint y: 535, distance: 72.3
click at [874, 421] on quentale-workspace at bounding box center [650, 322] width 1300 height 645
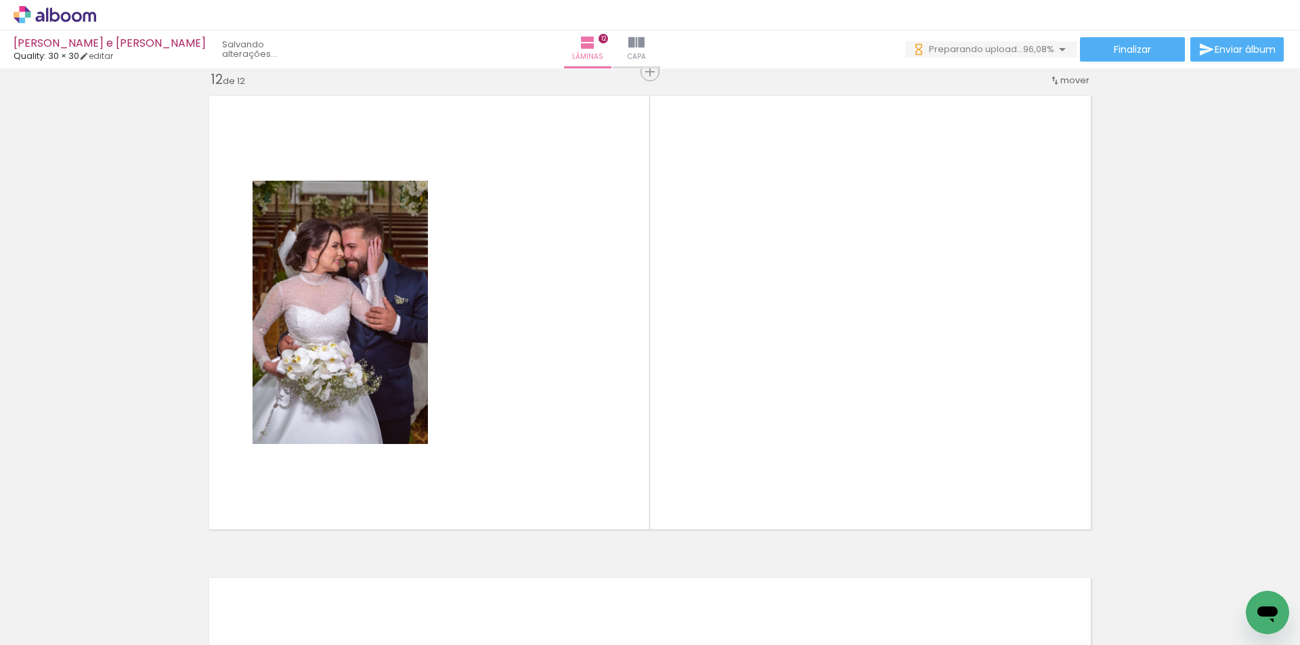
scroll to position [5322, 0]
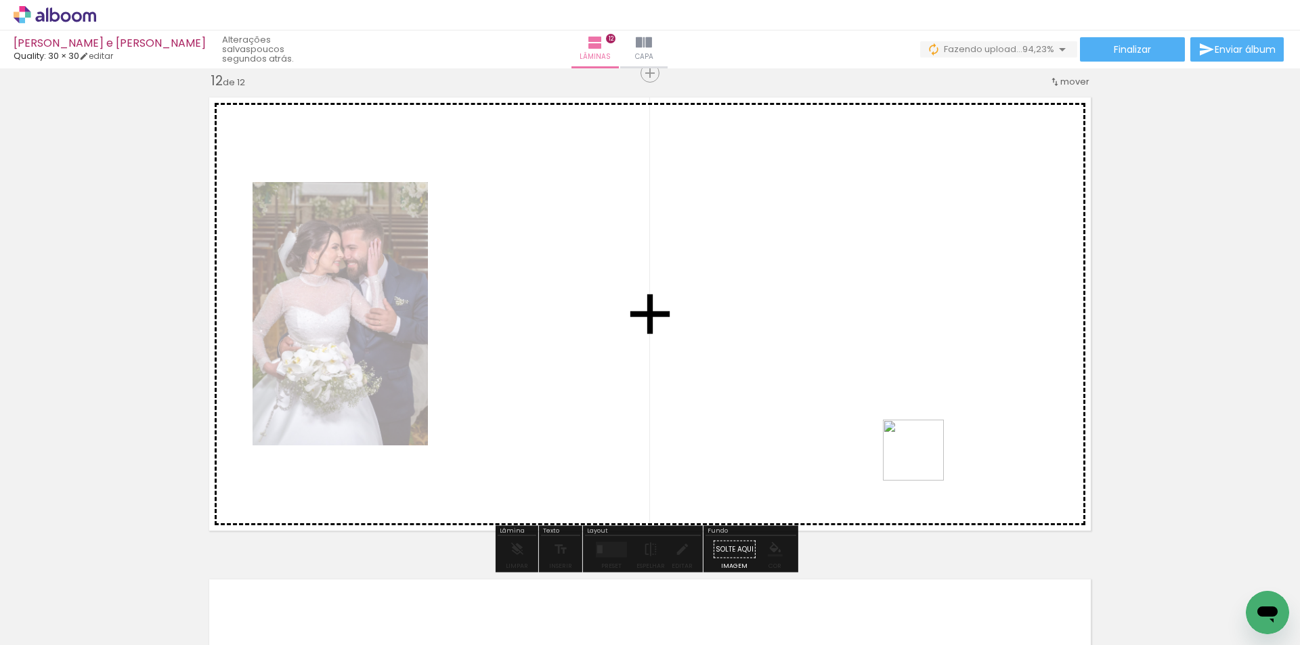
drag, startPoint x: 1159, startPoint y: 597, endPoint x: 1116, endPoint y: 552, distance: 62.3
click at [913, 455] on quentale-workspace at bounding box center [650, 322] width 1300 height 645
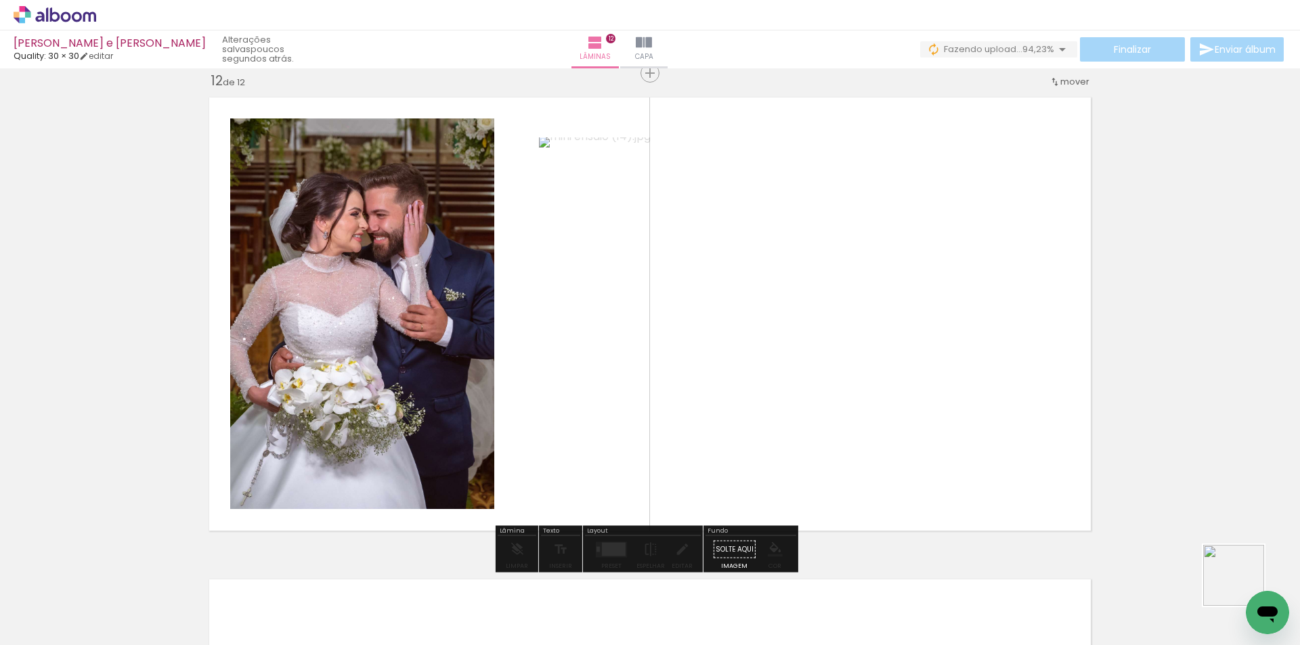
drag, startPoint x: 1252, startPoint y: 590, endPoint x: 902, endPoint y: 461, distance: 373.3
click at [929, 444] on quentale-workspace at bounding box center [650, 322] width 1300 height 645
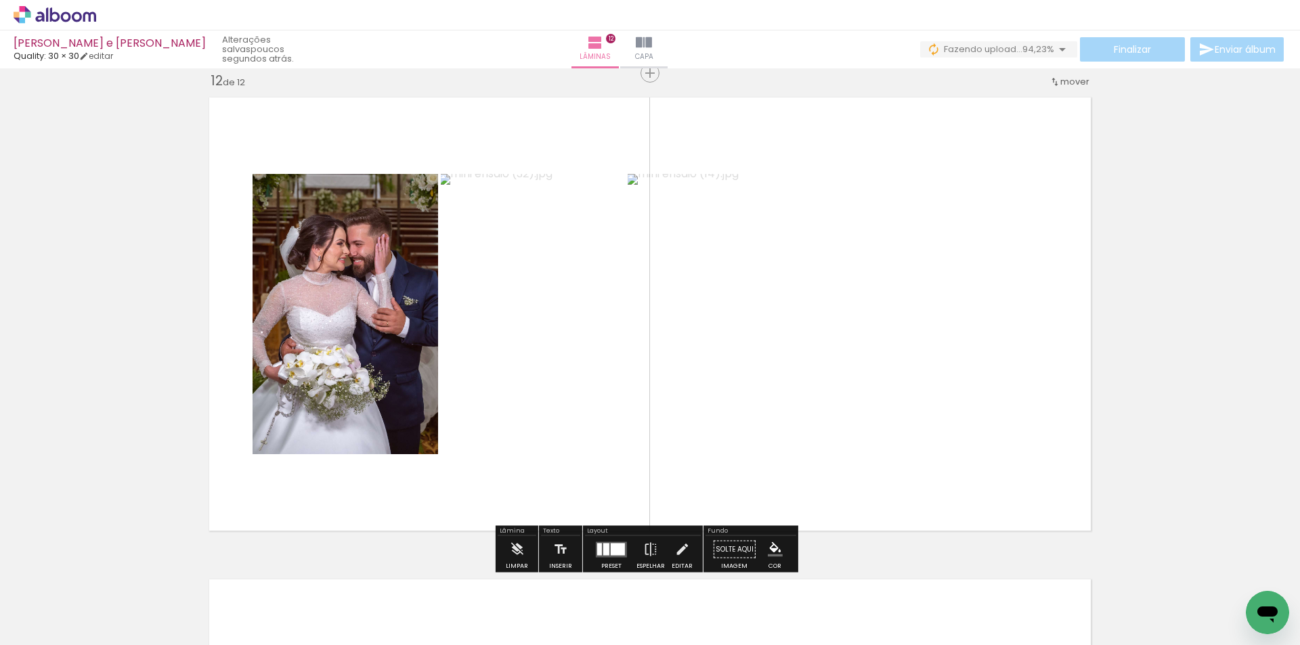
click at [615, 543] on div at bounding box center [618, 549] width 14 height 12
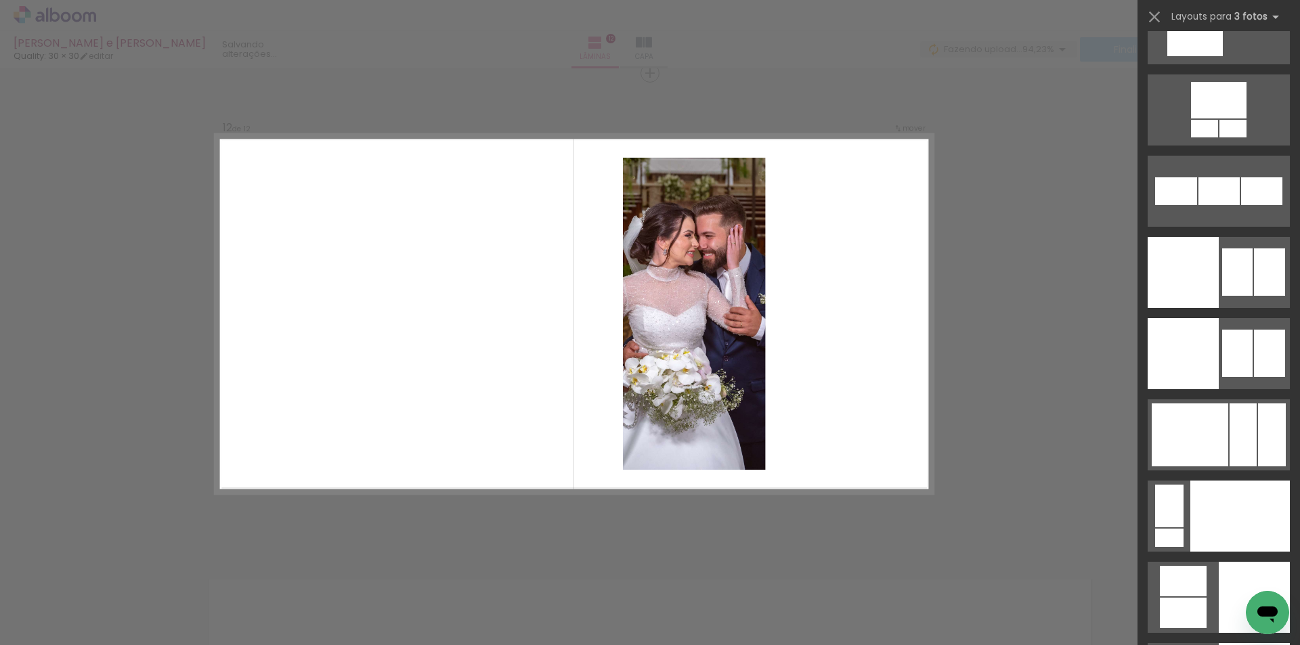
scroll to position [14327, 0]
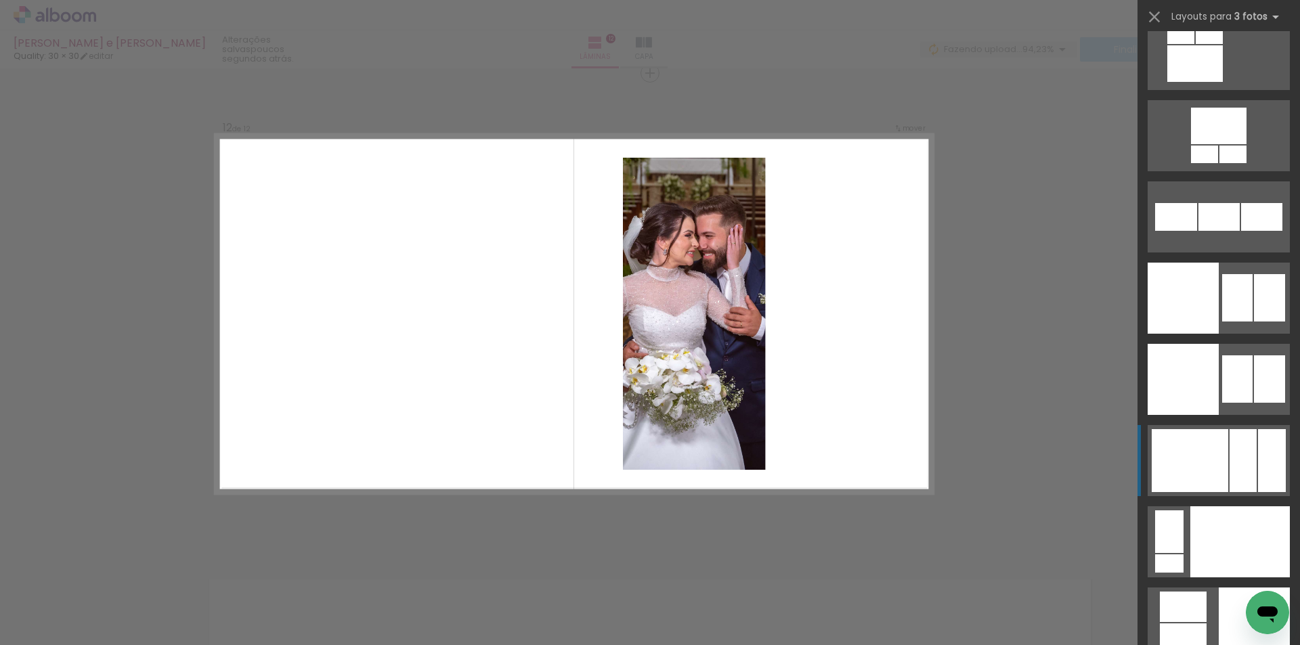
click at [1219, 447] on div at bounding box center [1190, 460] width 77 height 63
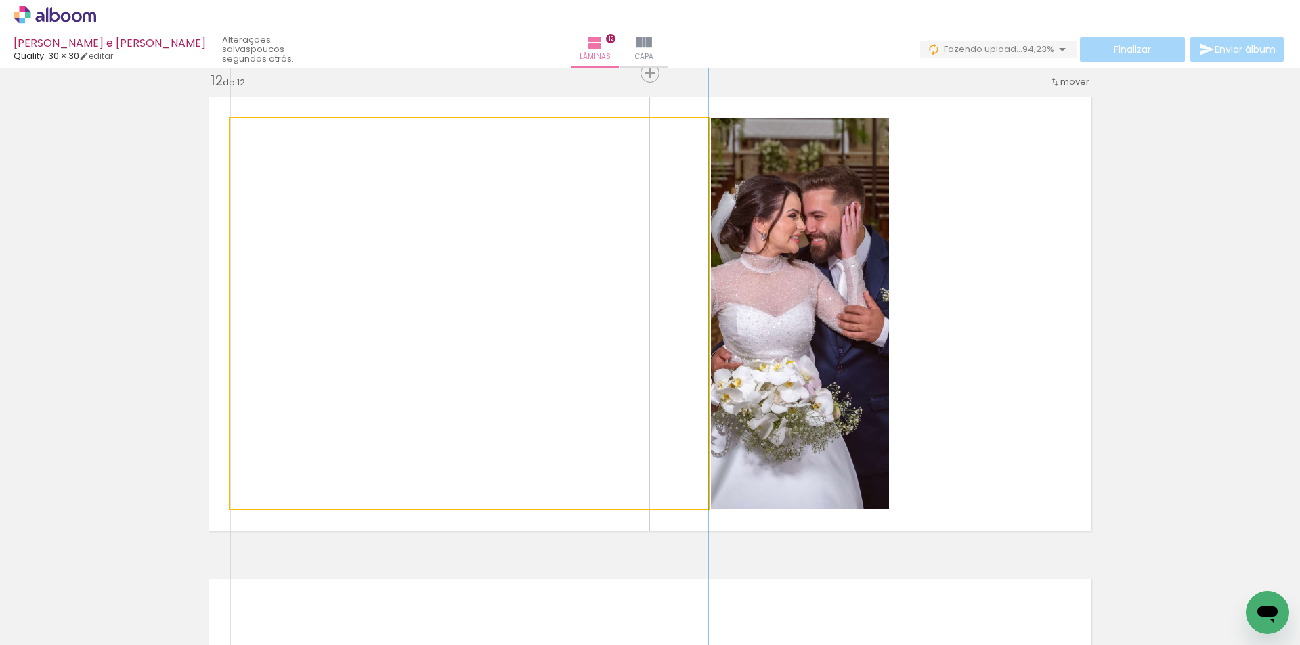
click at [700, 381] on quentale-photo at bounding box center [469, 314] width 478 height 391
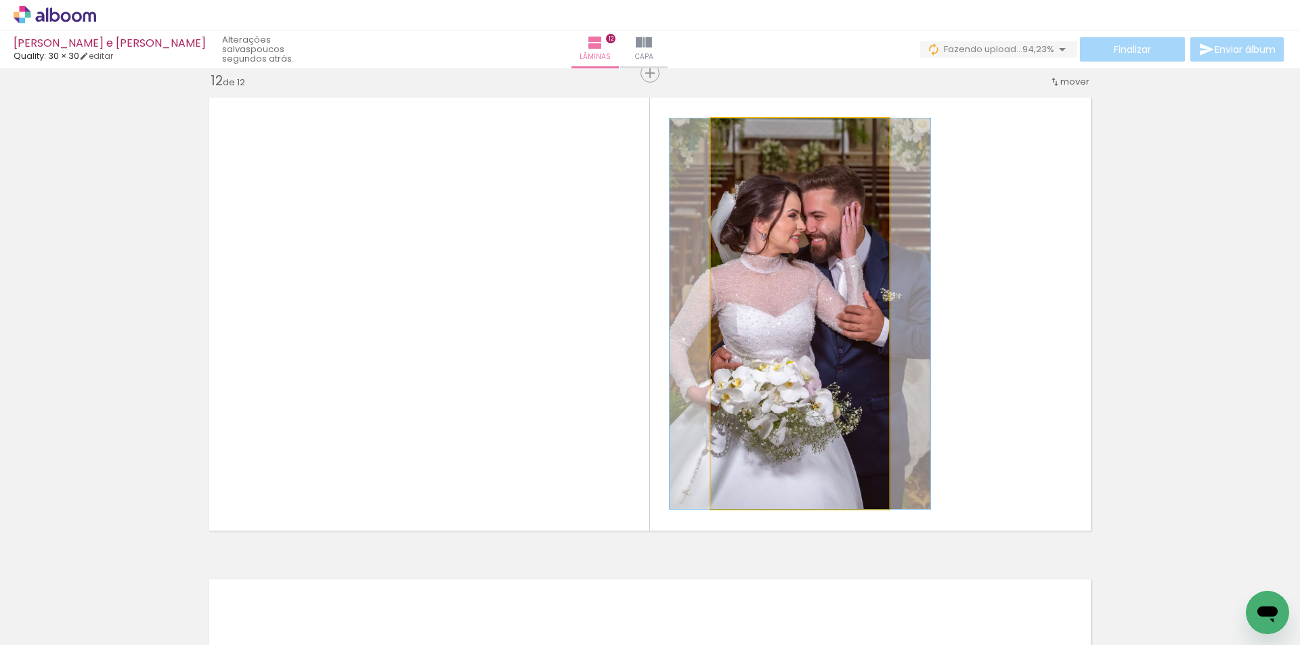
click at [765, 341] on quentale-photo at bounding box center [800, 314] width 178 height 391
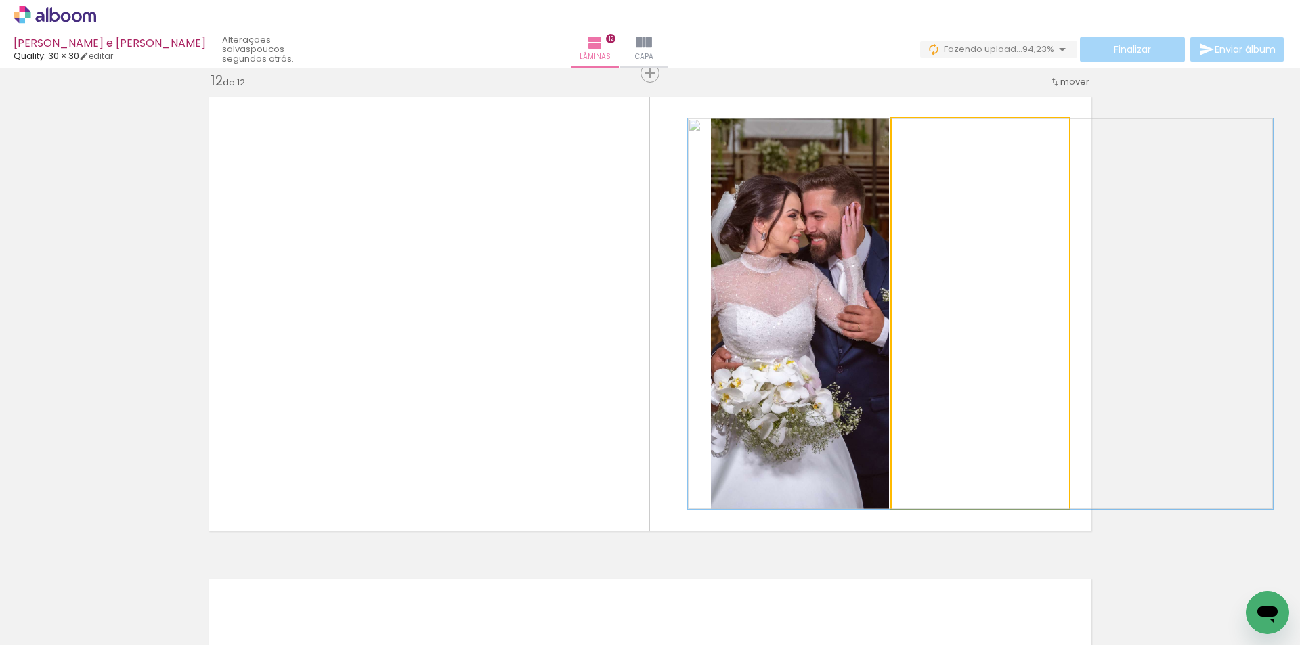
click at [988, 340] on quentale-photo at bounding box center [980, 314] width 177 height 391
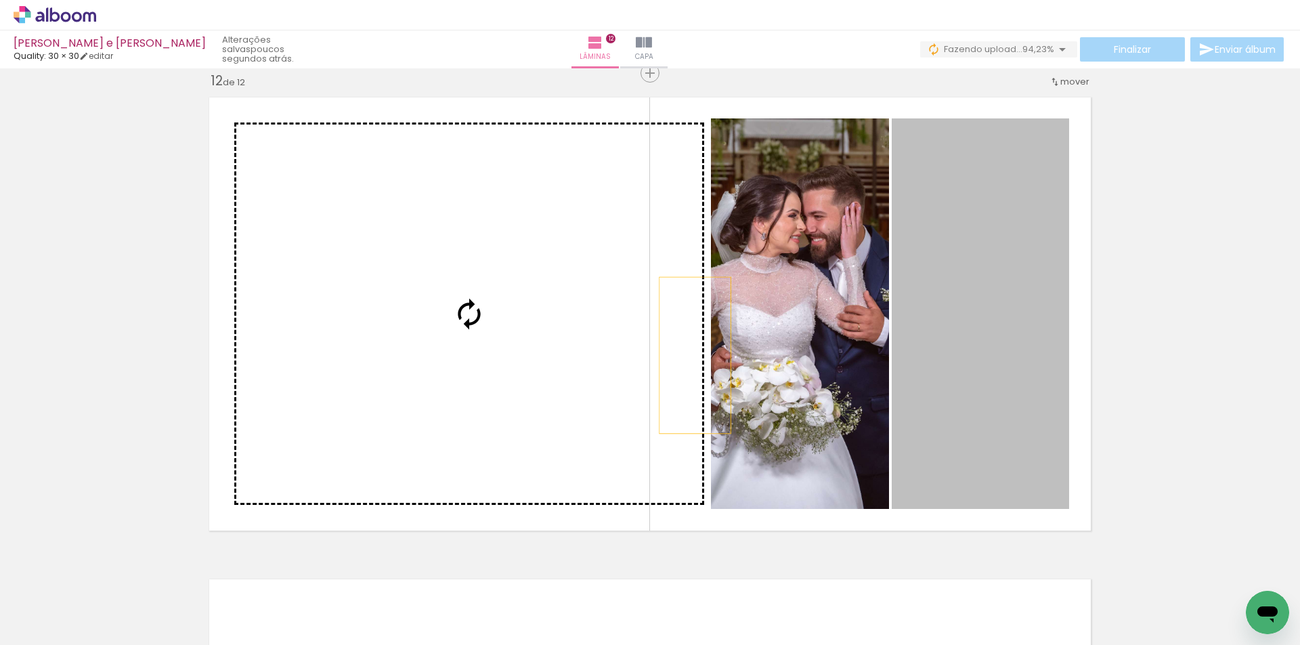
drag, startPoint x: 987, startPoint y: 342, endPoint x: 503, endPoint y: 354, distance: 483.7
click at [0, 0] on slot at bounding box center [0, 0] width 0 height 0
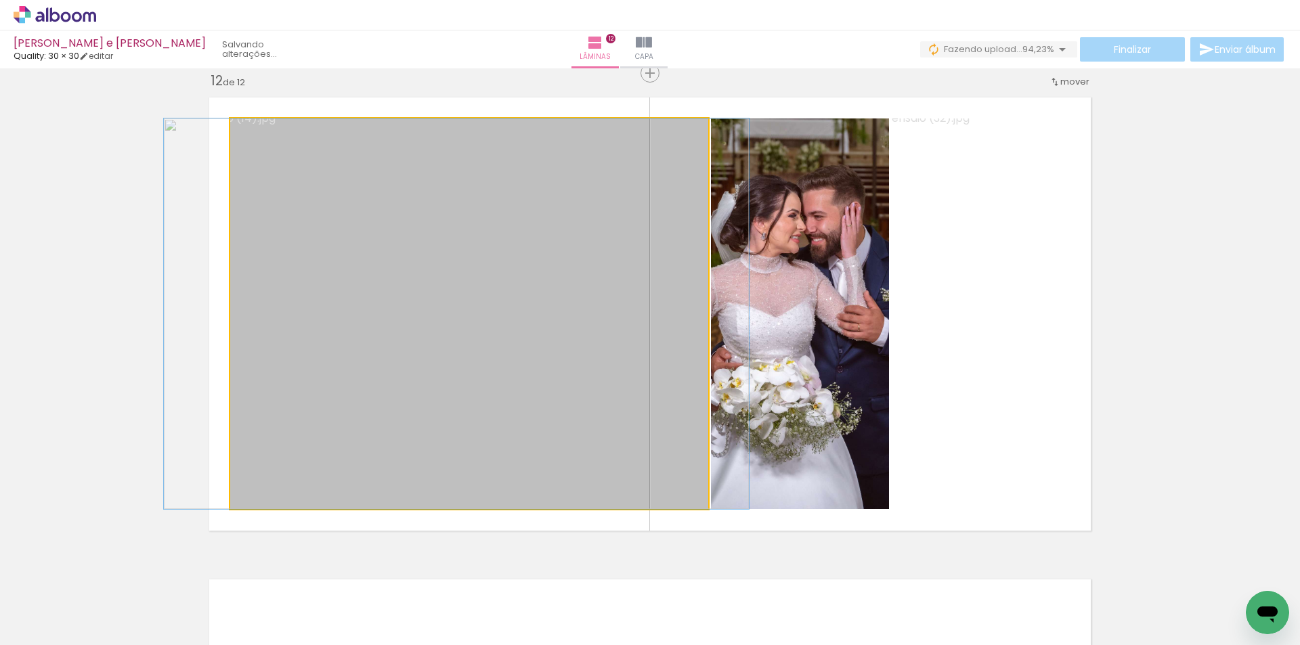
drag, startPoint x: 614, startPoint y: 346, endPoint x: 601, endPoint y: 343, distance: 13.2
drag, startPoint x: 591, startPoint y: 342, endPoint x: 554, endPoint y: 341, distance: 36.6
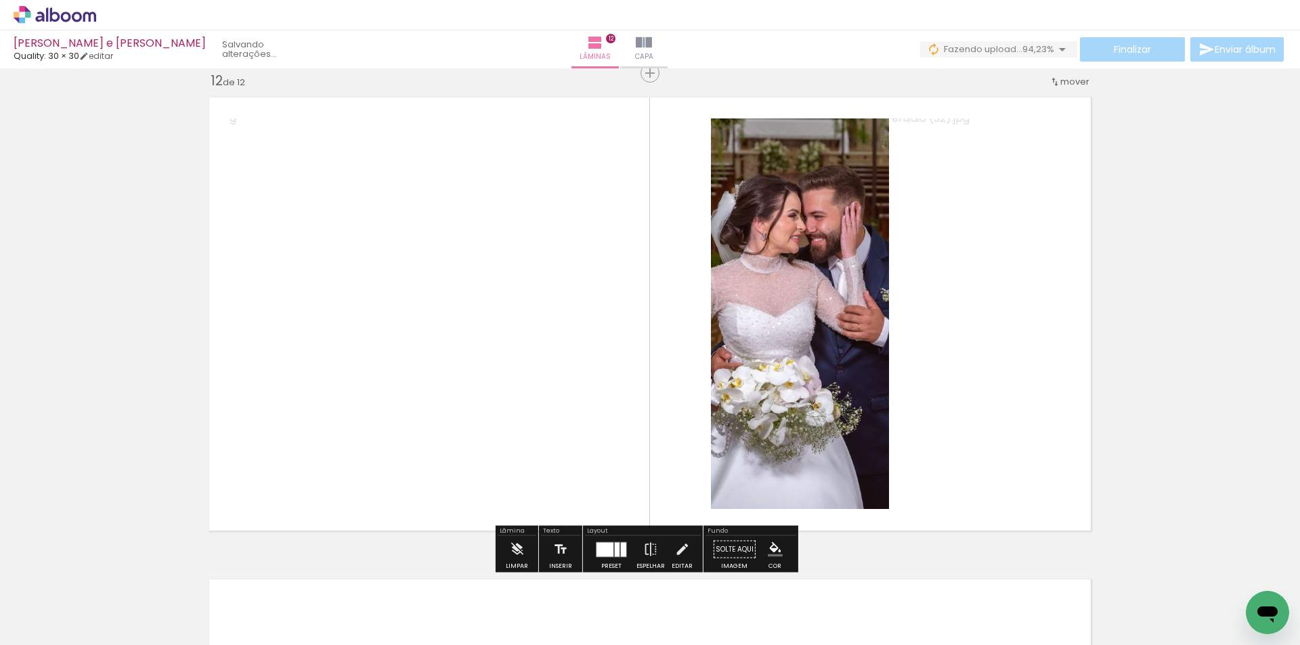
click at [619, 346] on quentale-photo at bounding box center [469, 314] width 478 height 391
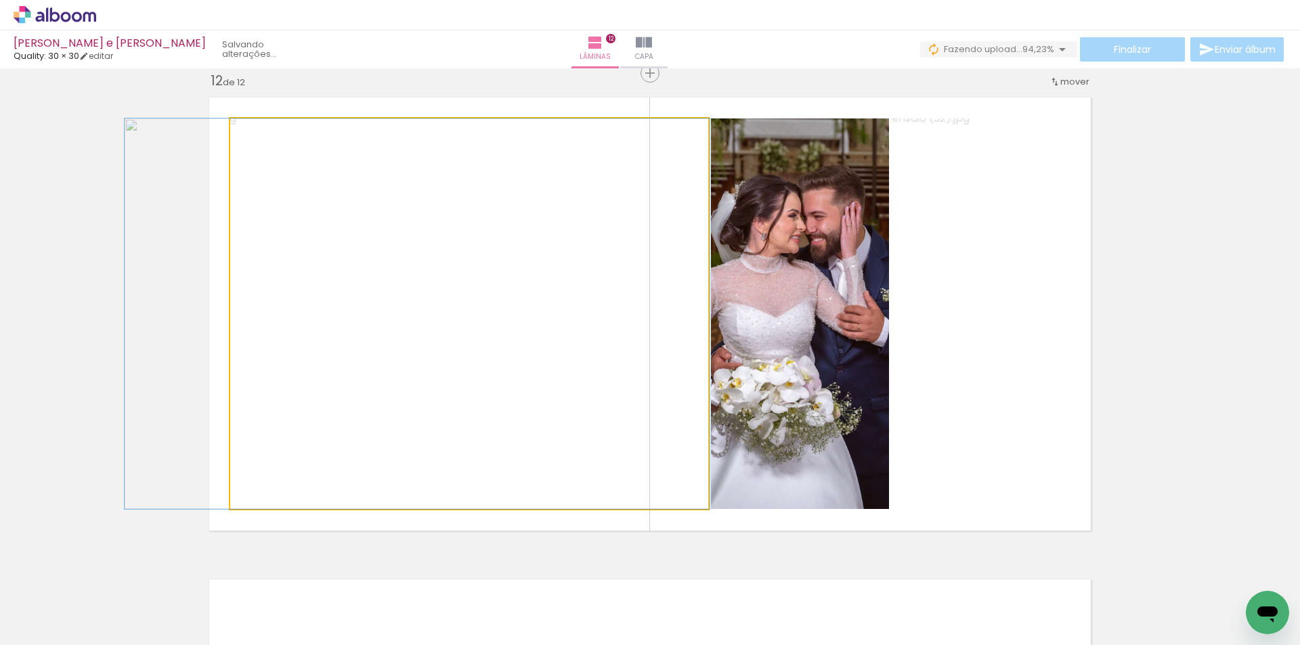
click at [619, 346] on quentale-photo at bounding box center [469, 314] width 478 height 391
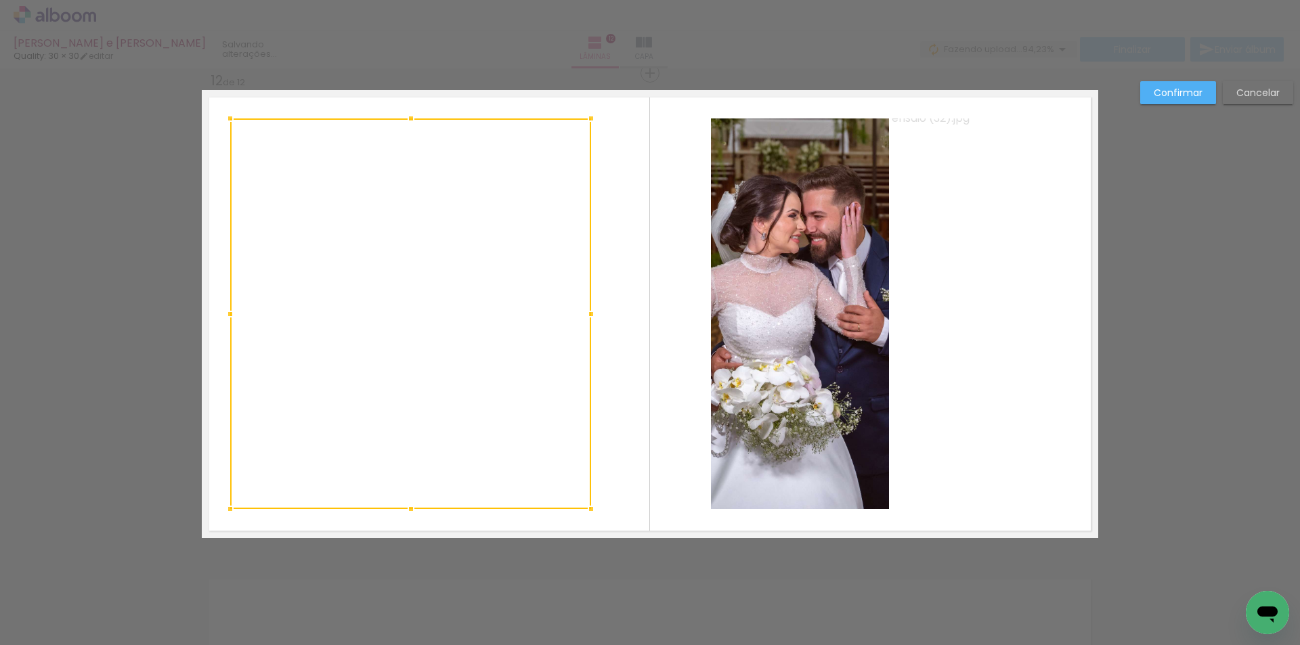
drag, startPoint x: 699, startPoint y: 318, endPoint x: 582, endPoint y: 330, distance: 117.8
click at [582, 330] on div at bounding box center [410, 314] width 361 height 391
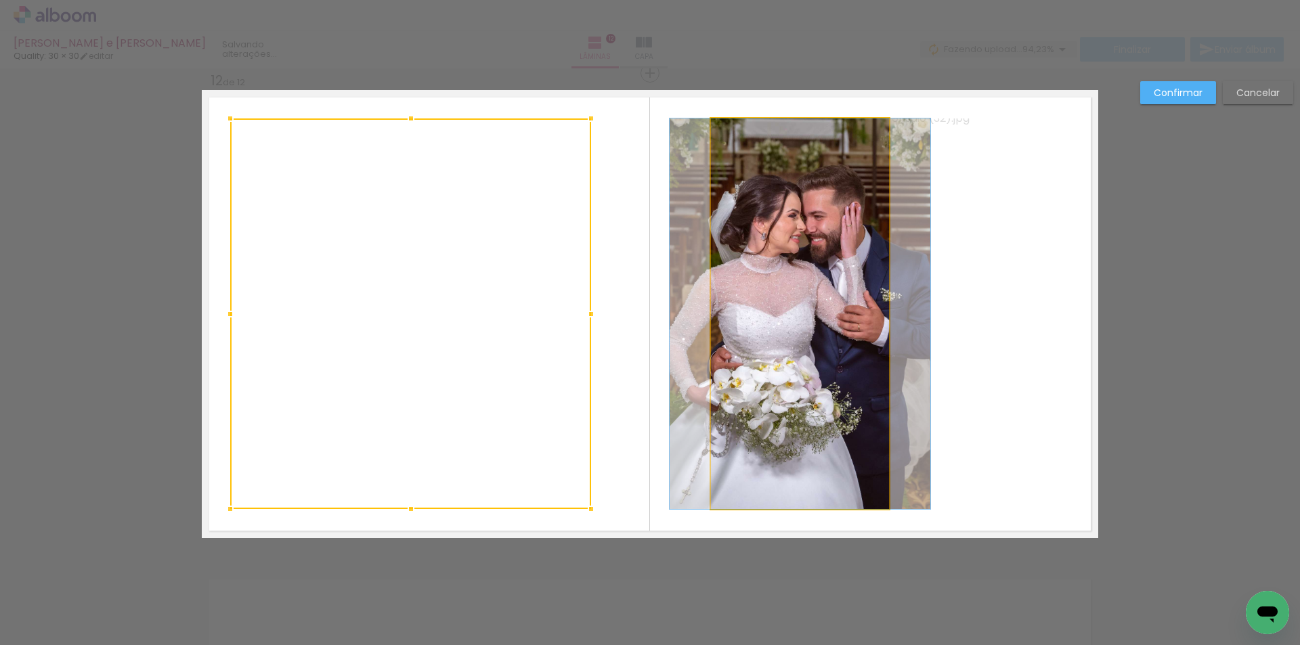
click at [721, 328] on quentale-photo at bounding box center [800, 314] width 178 height 391
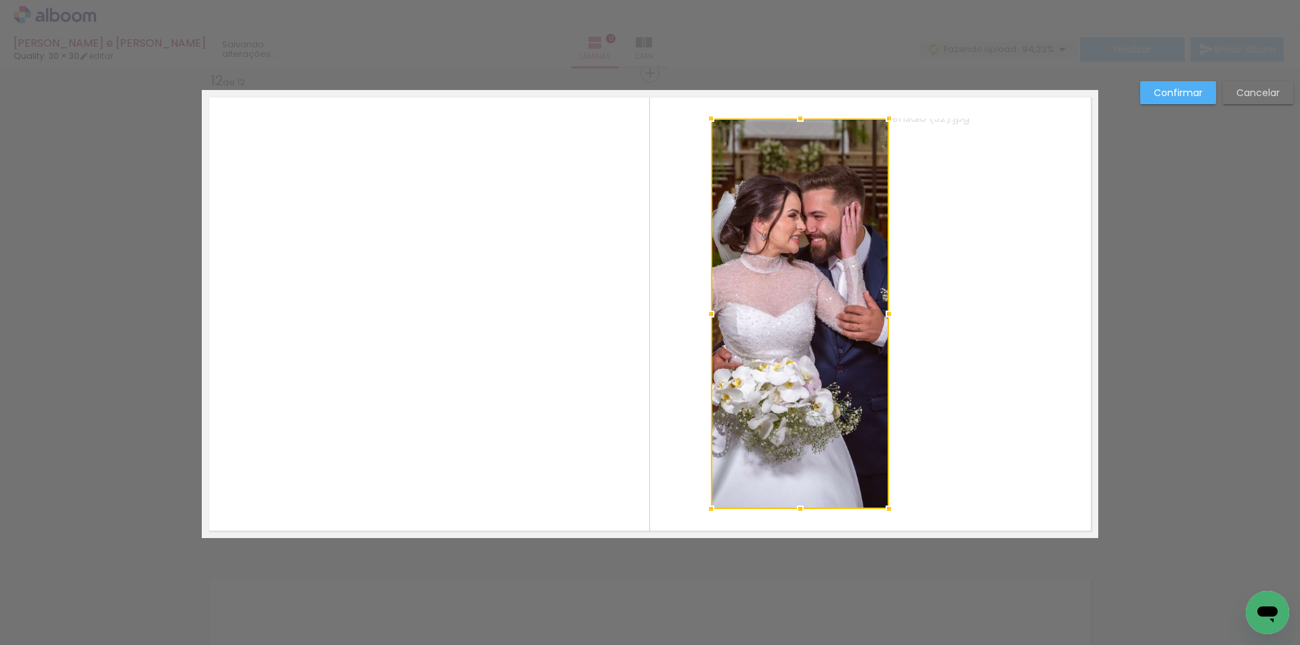
click at [921, 319] on quentale-photo at bounding box center [980, 314] width 177 height 391
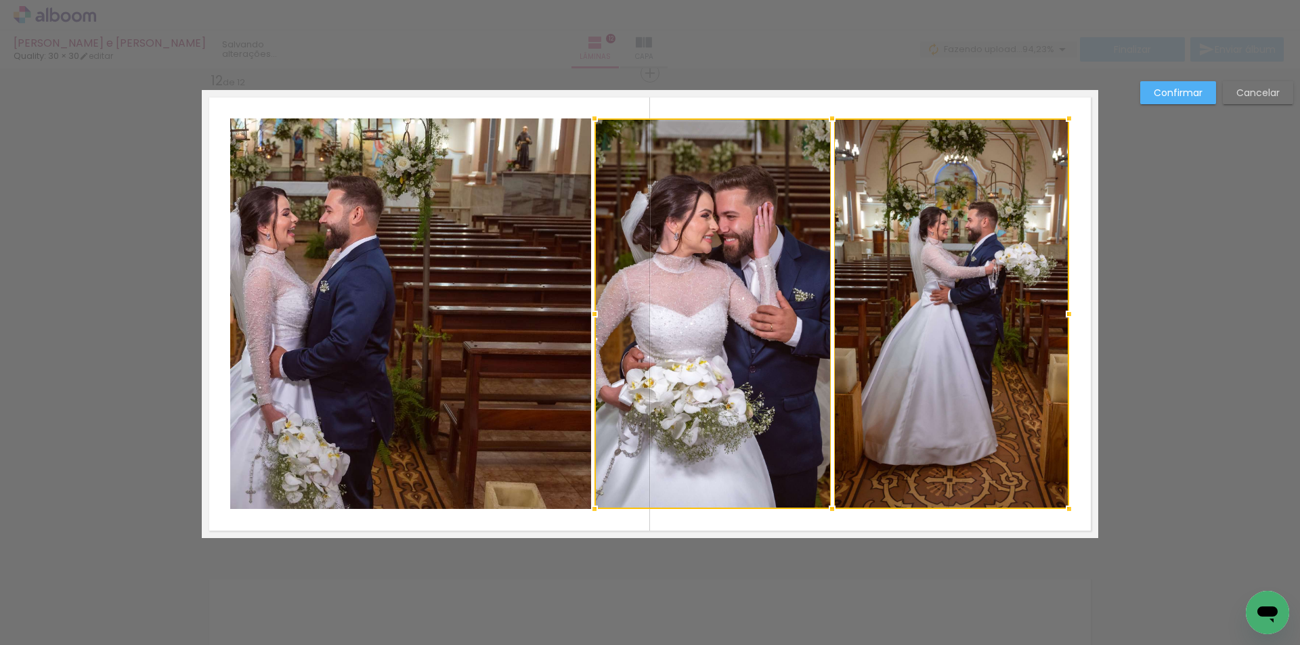
drag, startPoint x: 709, startPoint y: 318, endPoint x: 593, endPoint y: 323, distance: 116.6
click at [593, 323] on div at bounding box center [594, 314] width 27 height 27
click at [0, 0] on slot "Confirmar" at bounding box center [0, 0] width 0 height 0
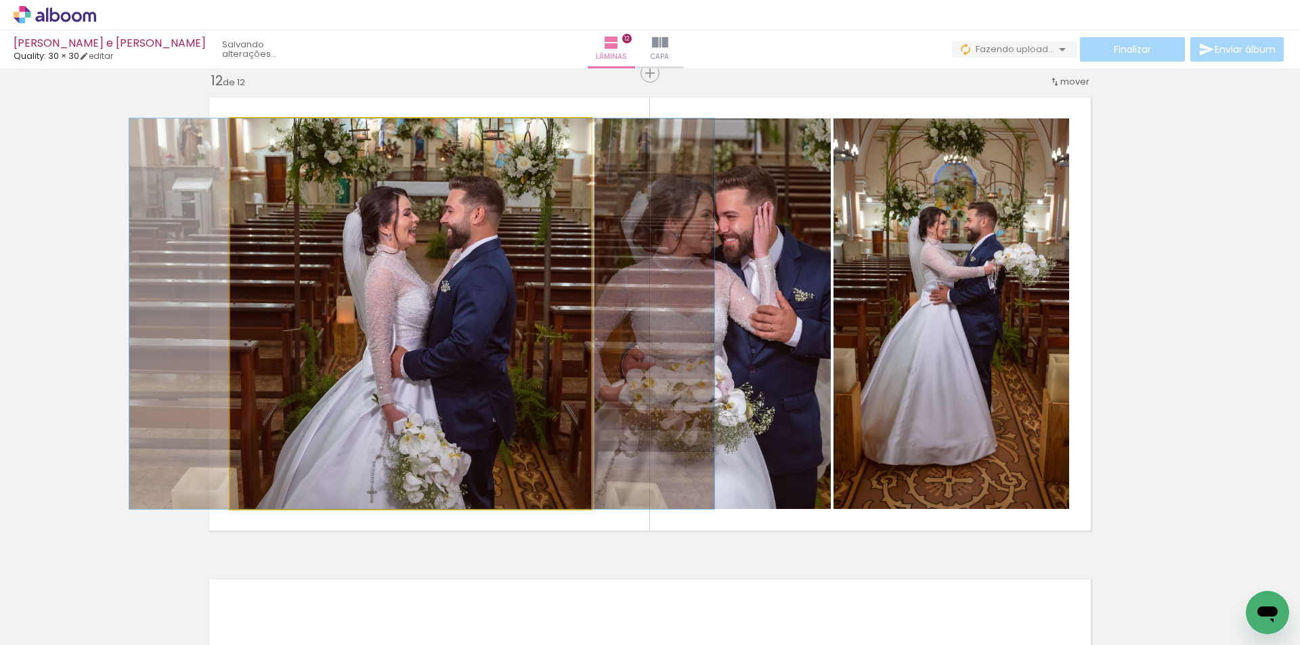
drag, startPoint x: 429, startPoint y: 287, endPoint x: 549, endPoint y: 289, distance: 119.9
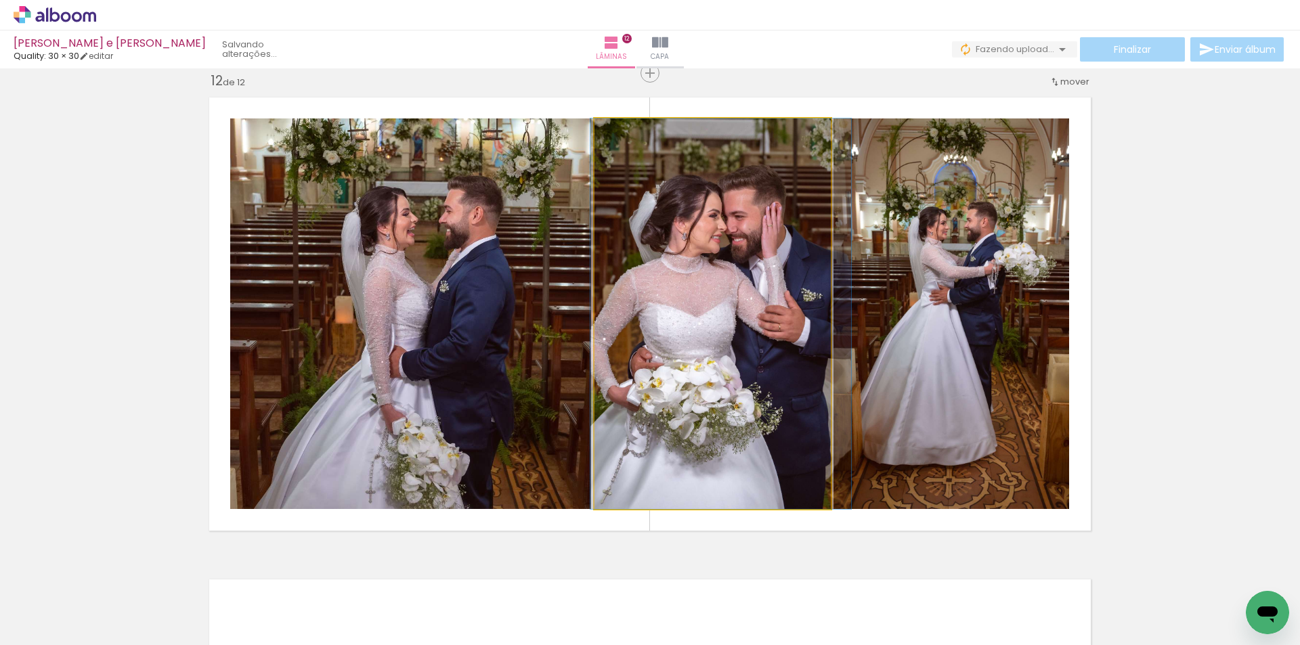
click at [740, 326] on quentale-photo at bounding box center [713, 314] width 236 height 391
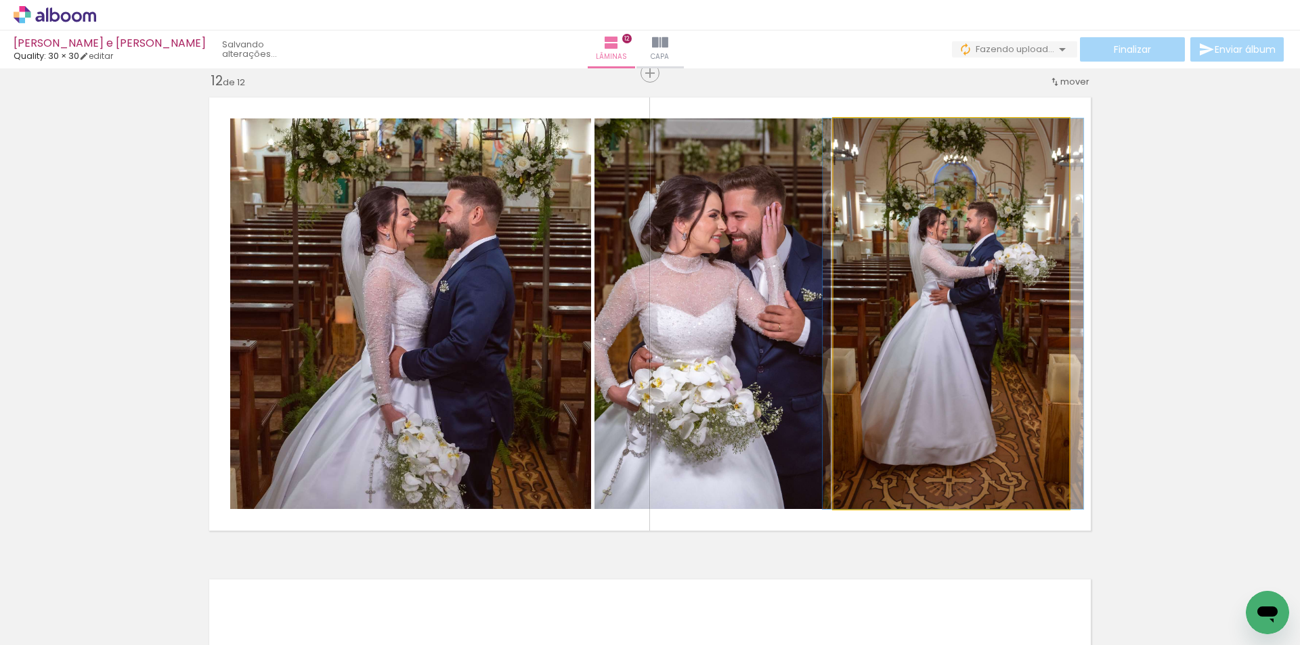
click at [929, 338] on quentale-photo at bounding box center [952, 314] width 236 height 391
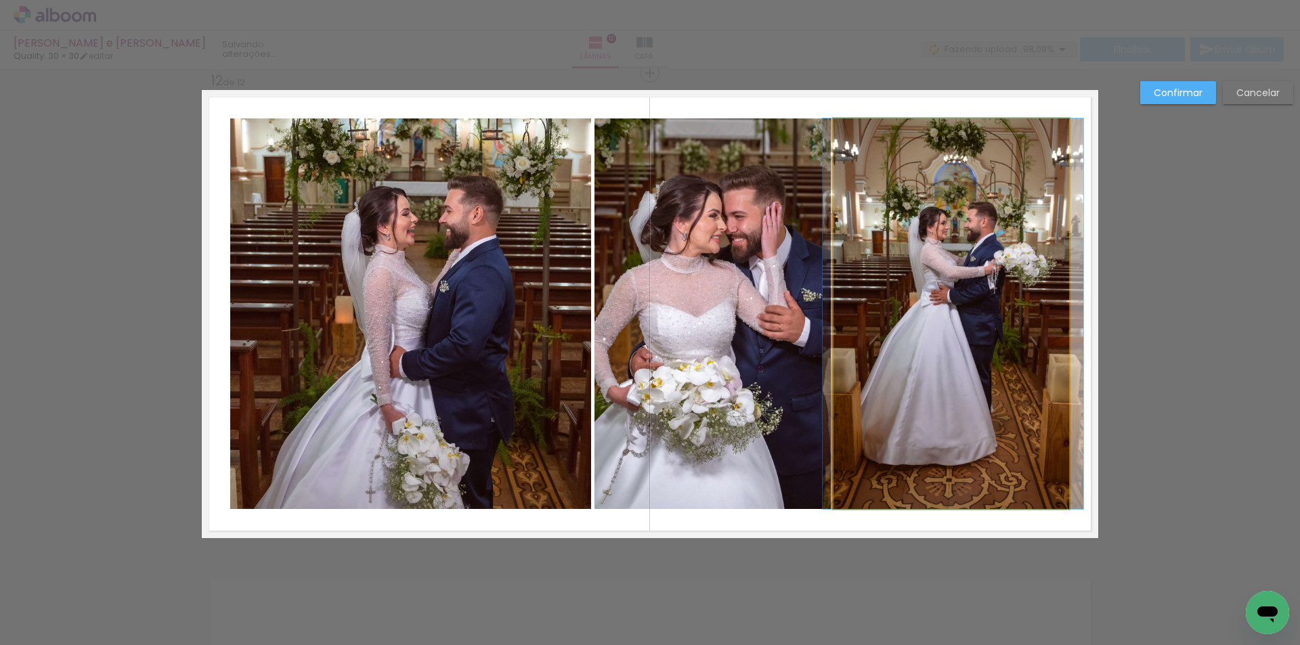
click at [929, 338] on quentale-photo at bounding box center [952, 314] width 236 height 391
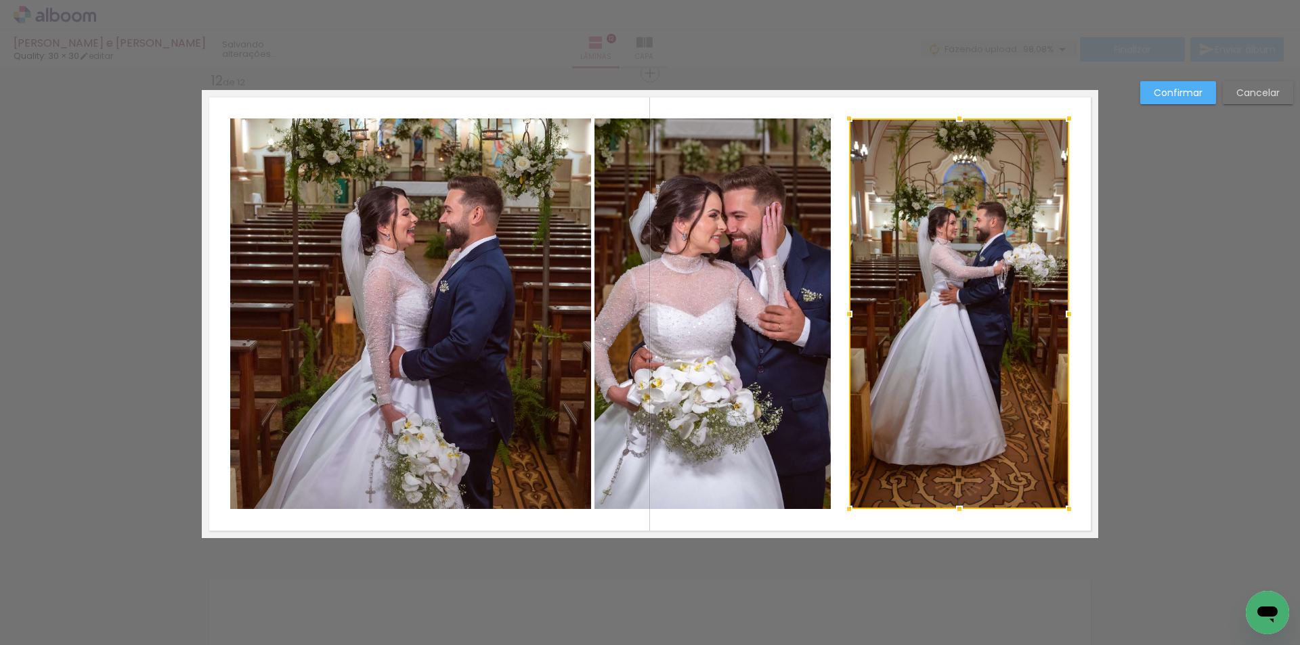
drag, startPoint x: 835, startPoint y: 318, endPoint x: 851, endPoint y: 319, distance: 15.6
click at [851, 319] on div at bounding box center [849, 314] width 27 height 27
click at [794, 325] on quentale-photo at bounding box center [713, 314] width 236 height 391
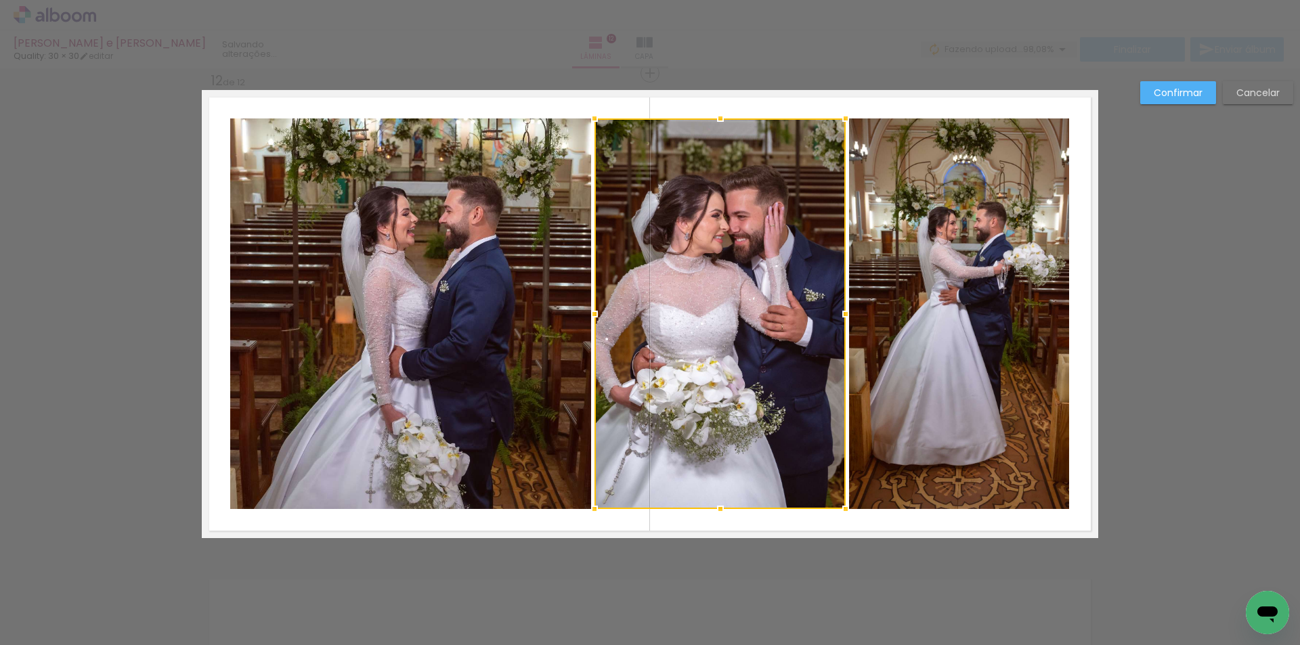
drag, startPoint x: 824, startPoint y: 315, endPoint x: 838, endPoint y: 317, distance: 15.0
click at [838, 317] on div at bounding box center [845, 314] width 27 height 27
click at [0, 0] on slot "Confirmar" at bounding box center [0, 0] width 0 height 0
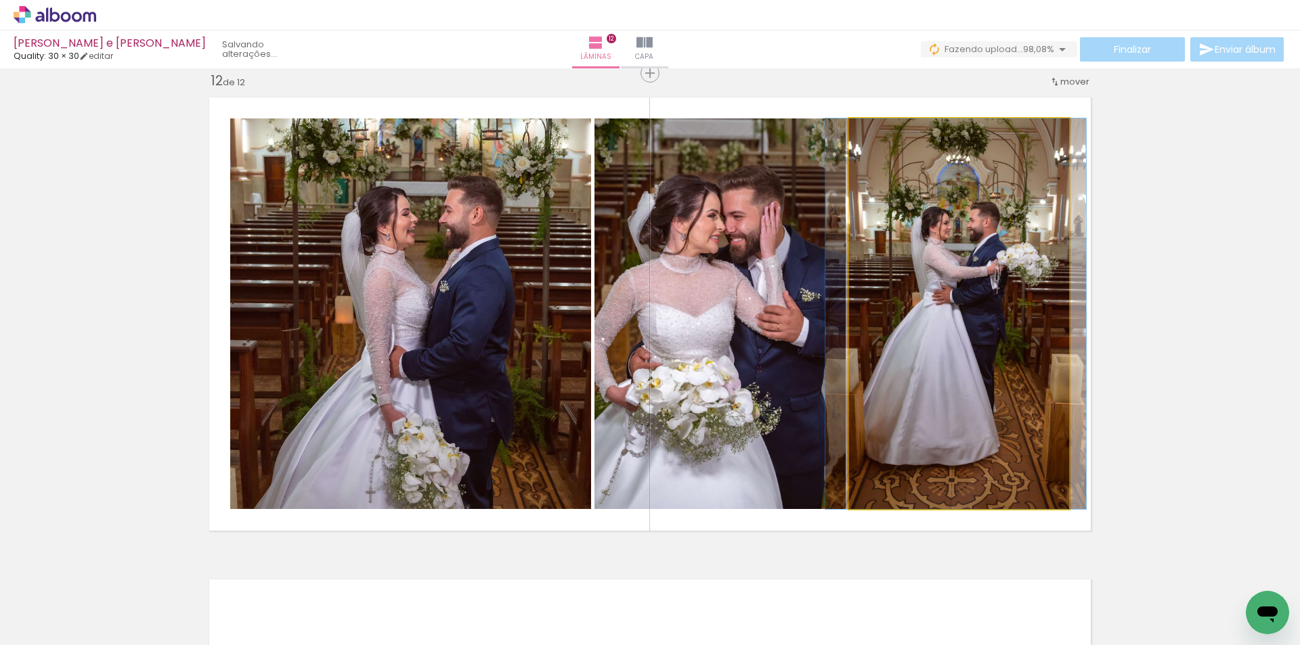
drag, startPoint x: 934, startPoint y: 331, endPoint x: 927, endPoint y: 328, distance: 7.9
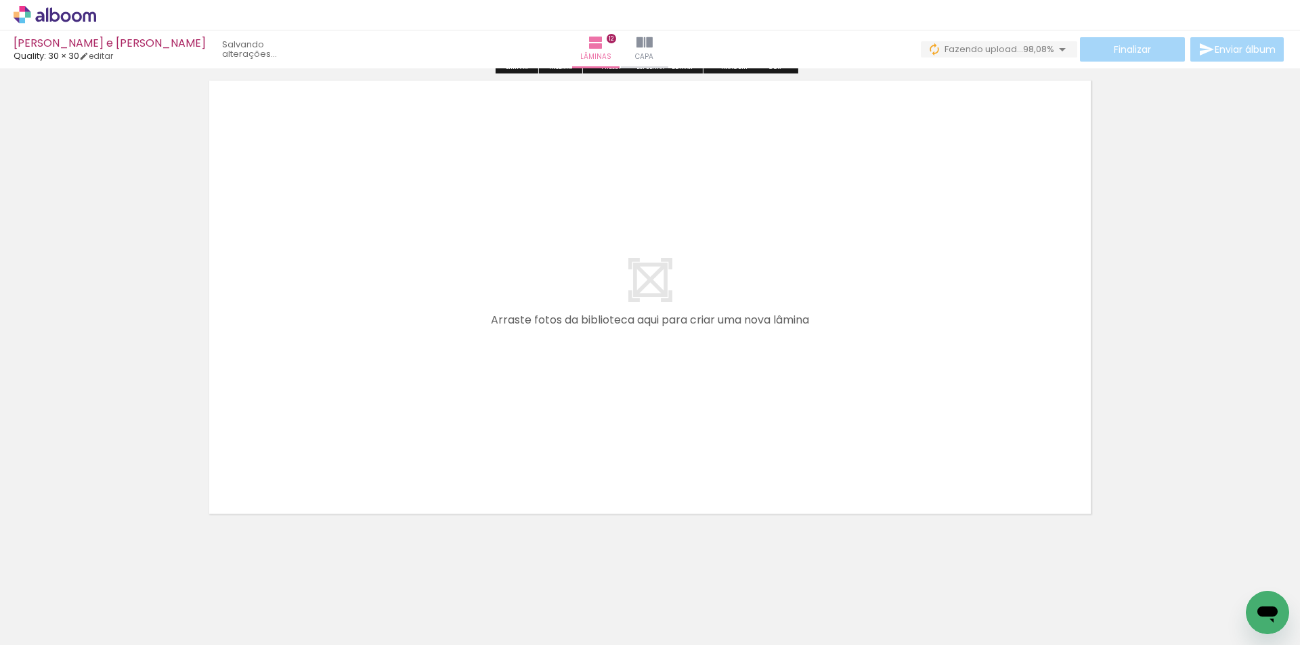
scroll to position [5830, 0]
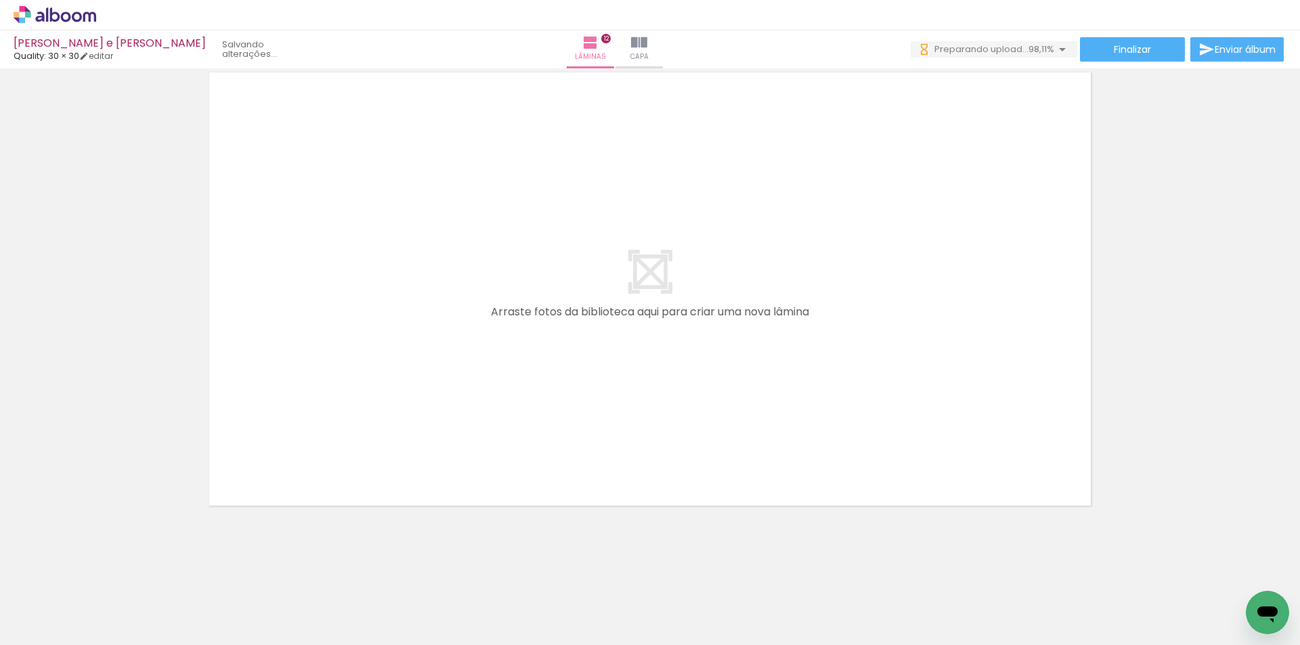
scroll to position [0, 3063]
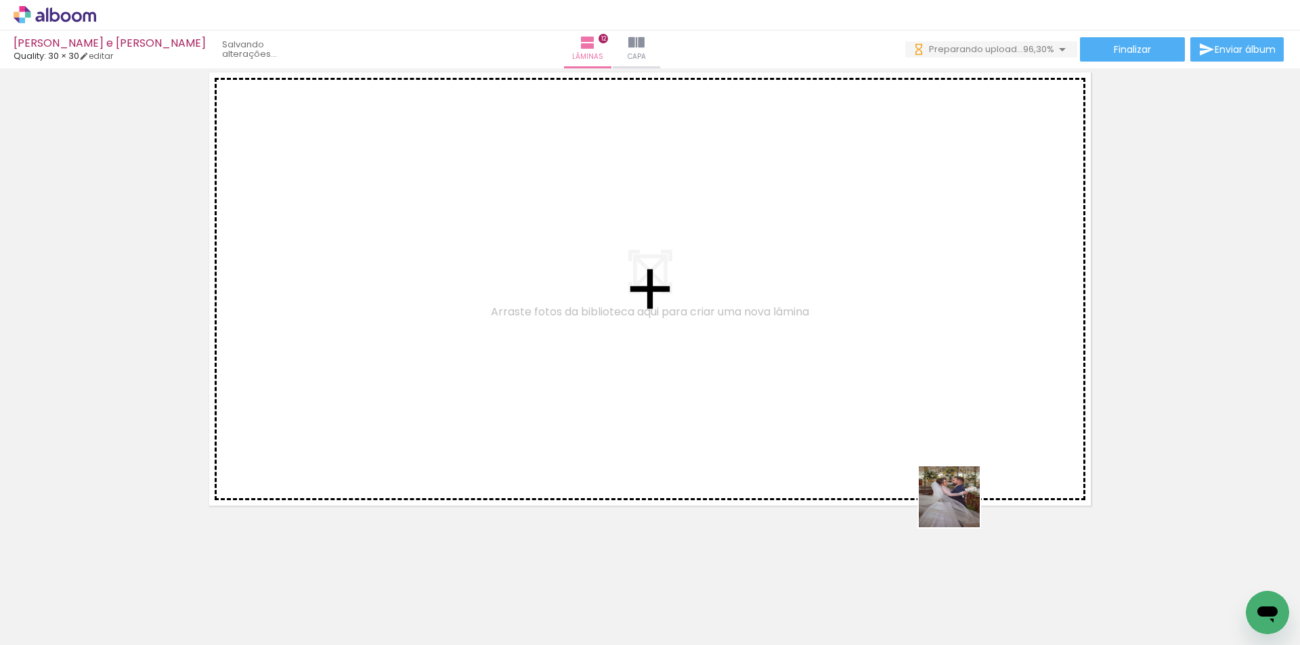
drag, startPoint x: 979, startPoint y: 535, endPoint x: 959, endPoint y: 507, distance: 35.0
click at [959, 507] on quentale-workspace at bounding box center [650, 322] width 1300 height 645
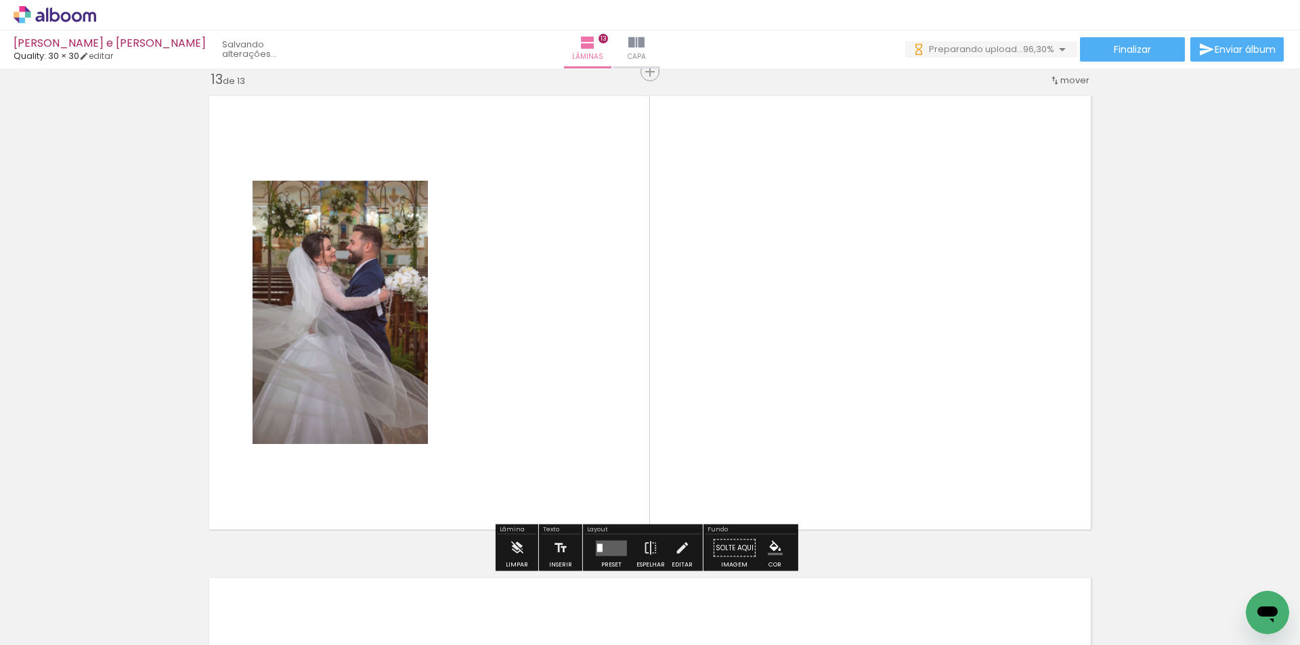
scroll to position [5804, 0]
drag, startPoint x: 1094, startPoint y: 583, endPoint x: 1083, endPoint y: 539, distance: 45.3
click at [895, 429] on quentale-workspace at bounding box center [650, 322] width 1300 height 645
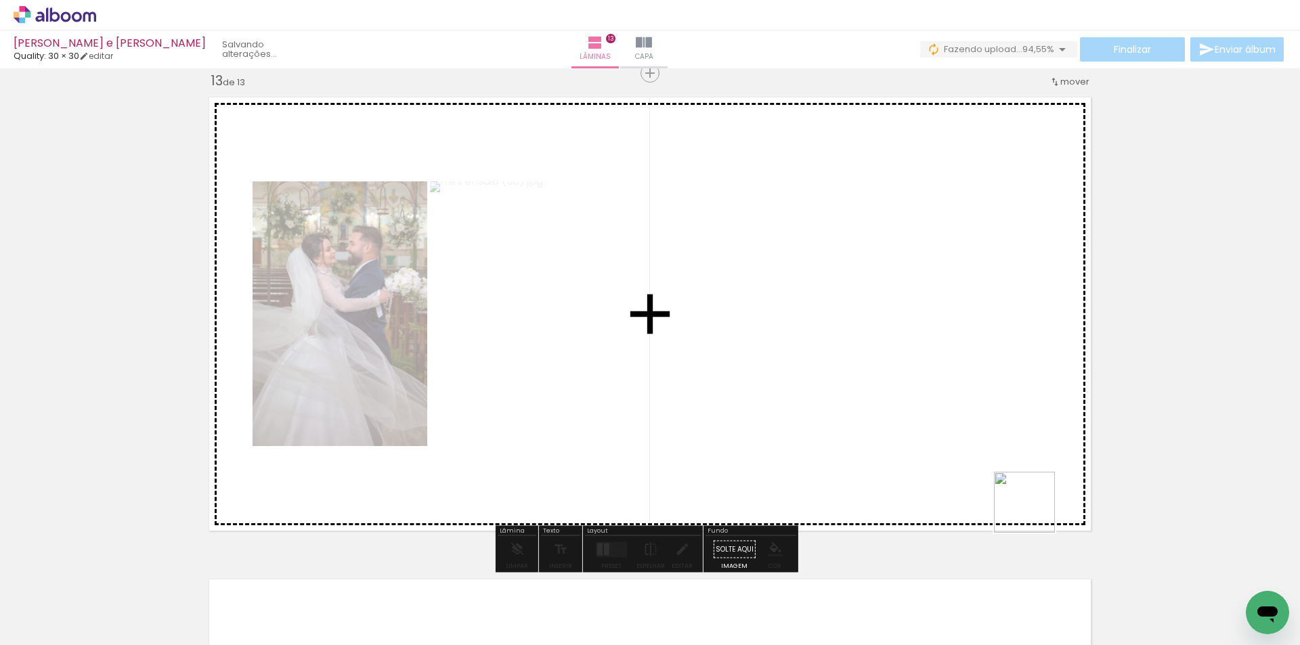
drag, startPoint x: 1149, startPoint y: 584, endPoint x: 1073, endPoint y: 524, distance: 96.5
click at [935, 443] on quentale-workspace at bounding box center [650, 322] width 1300 height 645
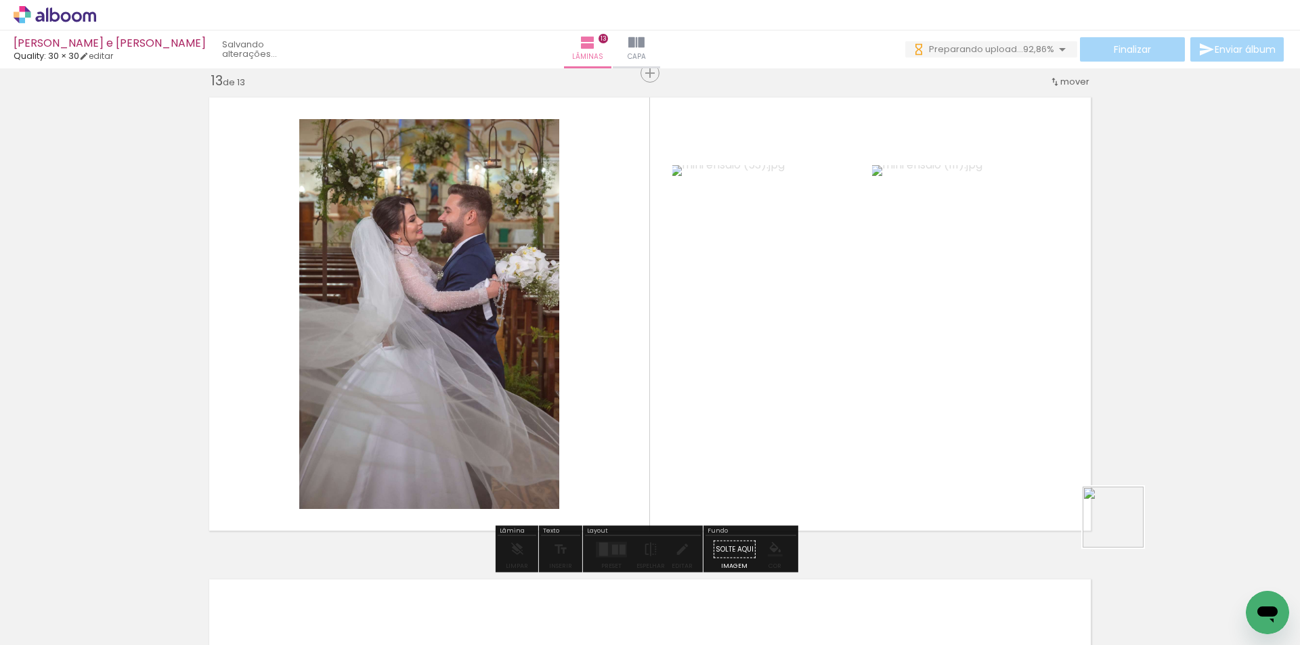
drag, startPoint x: 1245, startPoint y: 578, endPoint x: 936, endPoint y: 420, distance: 347.1
click at [937, 421] on quentale-workspace at bounding box center [650, 322] width 1300 height 645
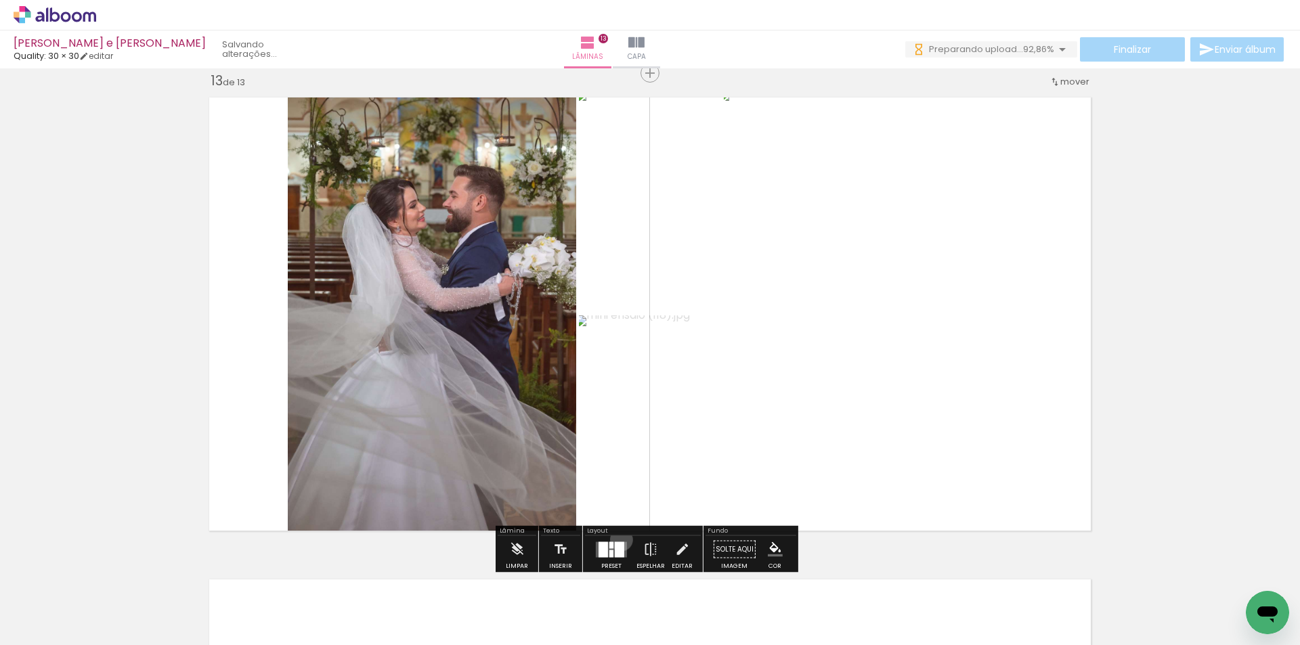
click at [618, 540] on div at bounding box center [611, 549] width 37 height 27
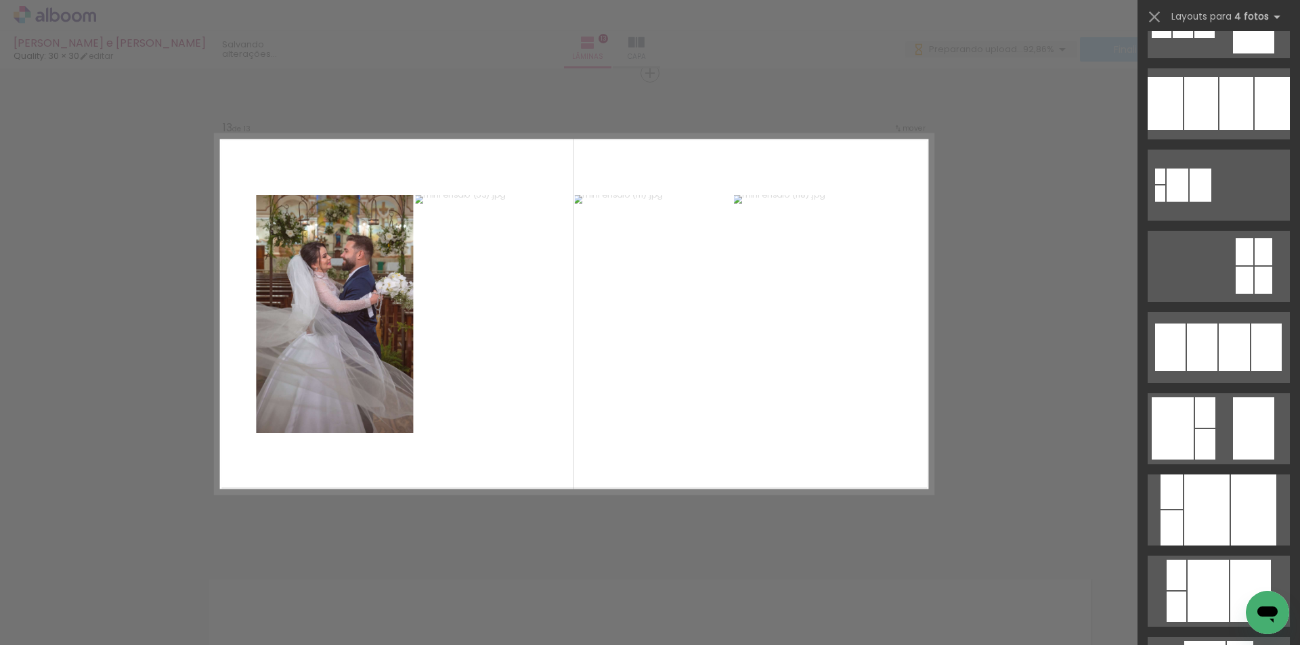
scroll to position [1422, 0]
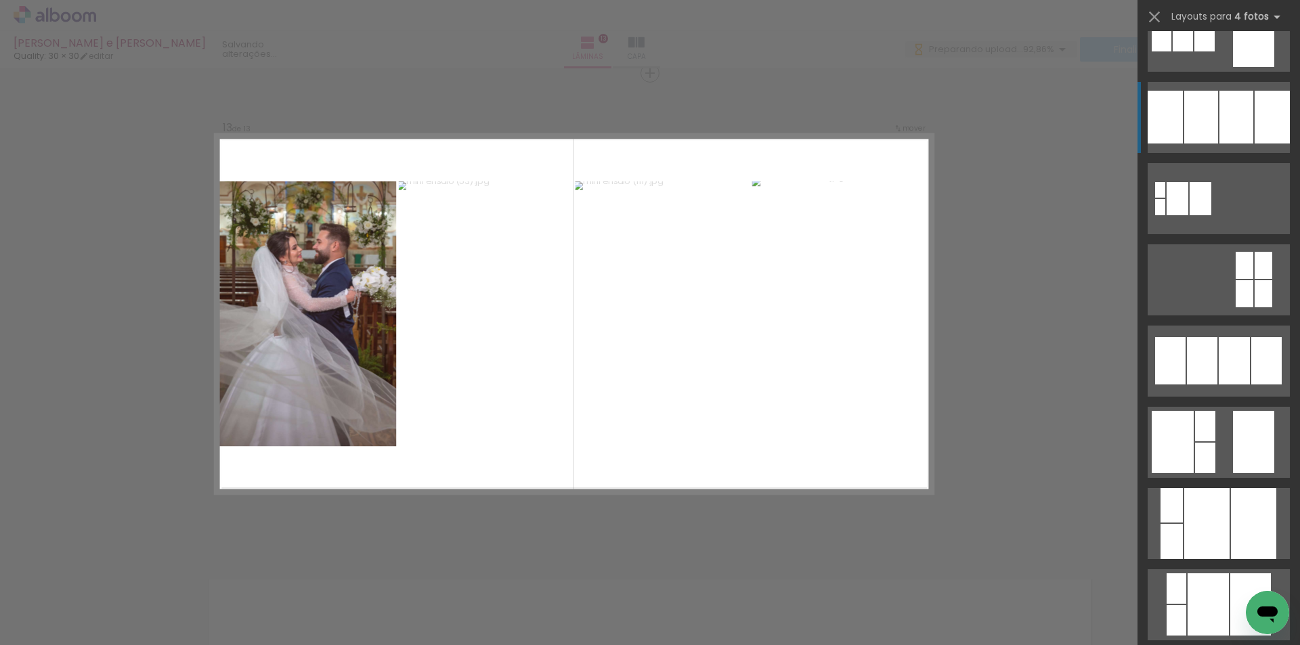
click at [1200, 129] on div at bounding box center [1202, 117] width 34 height 53
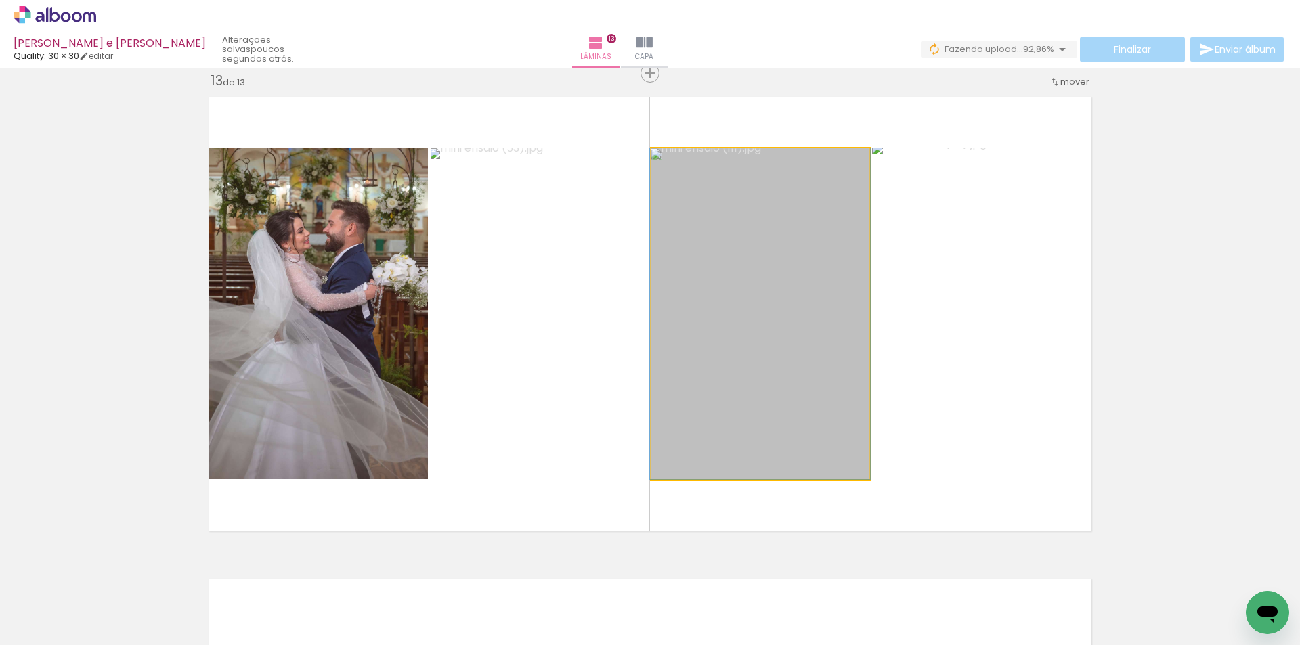
drag, startPoint x: 749, startPoint y: 316, endPoint x: 961, endPoint y: 331, distance: 212.5
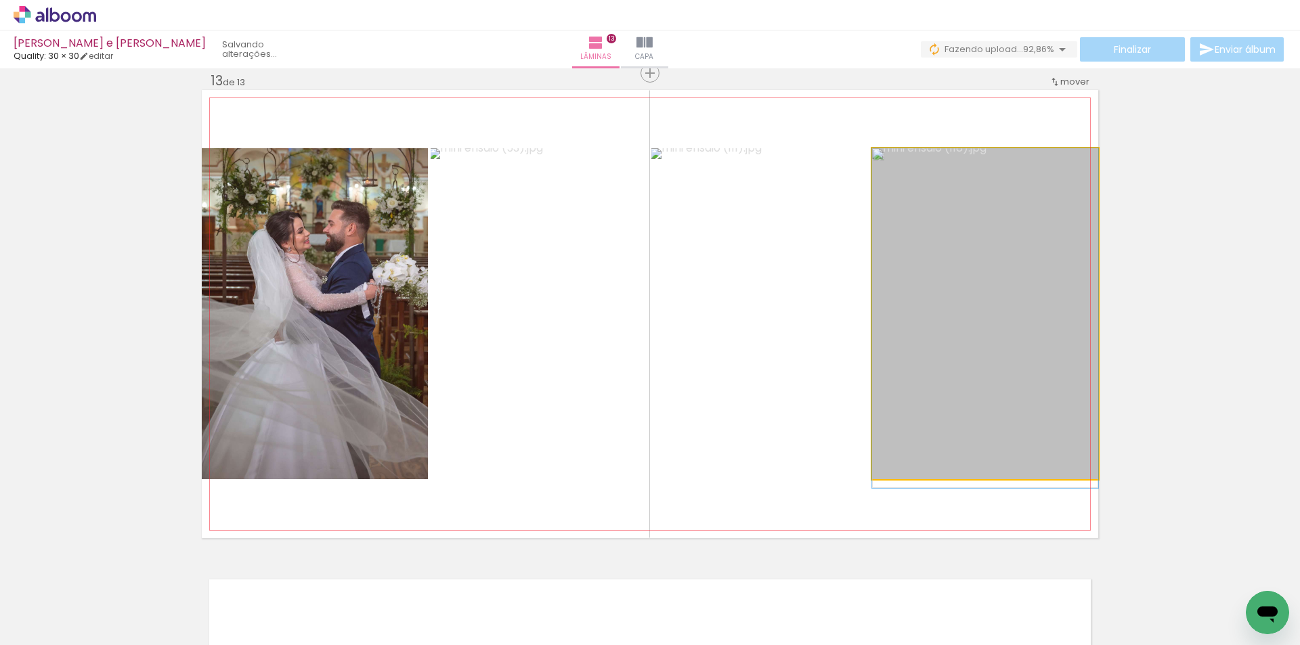
drag, startPoint x: 975, startPoint y: 328, endPoint x: 935, endPoint y: 337, distance: 40.9
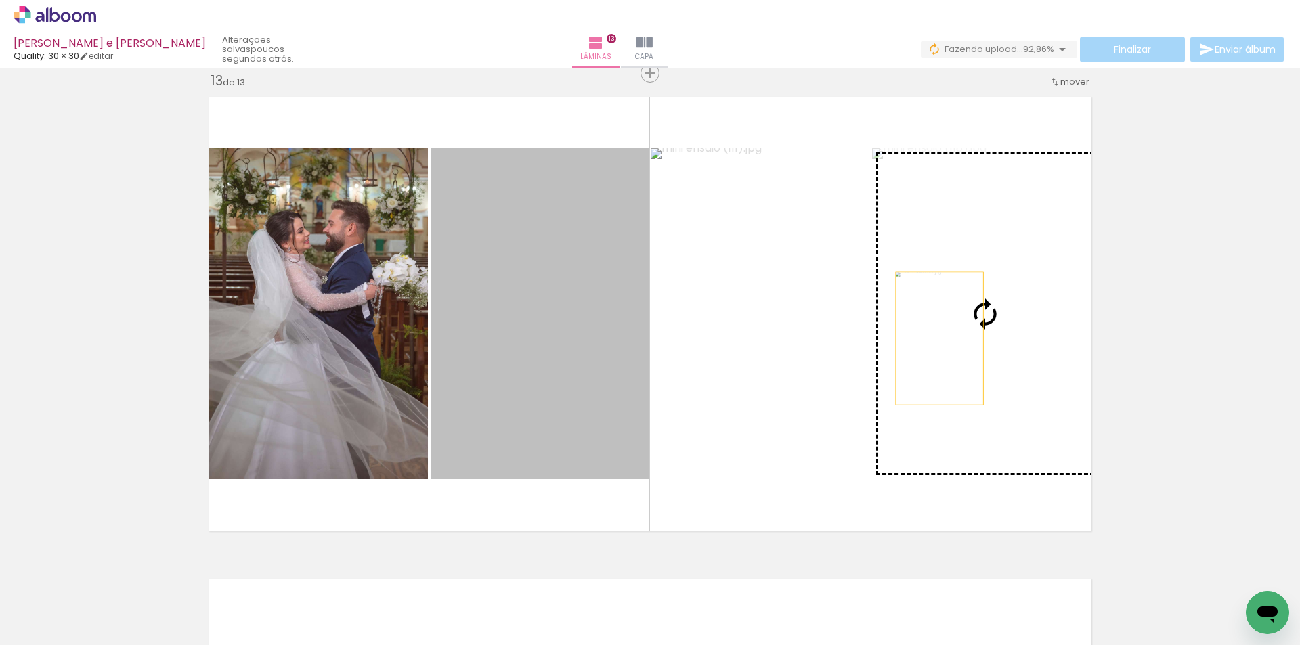
drag, startPoint x: 571, startPoint y: 345, endPoint x: 952, endPoint y: 338, distance: 381.4
click at [0, 0] on slot at bounding box center [0, 0] width 0 height 0
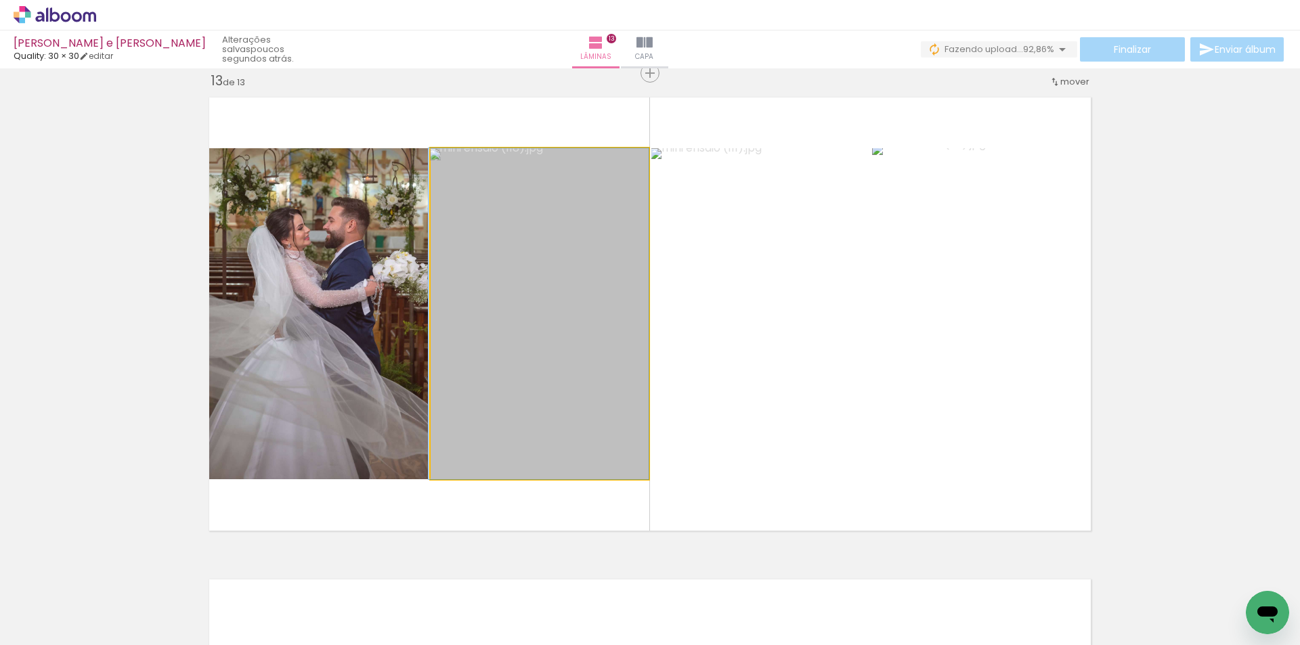
drag, startPoint x: 596, startPoint y: 333, endPoint x: 567, endPoint y: 320, distance: 31.8
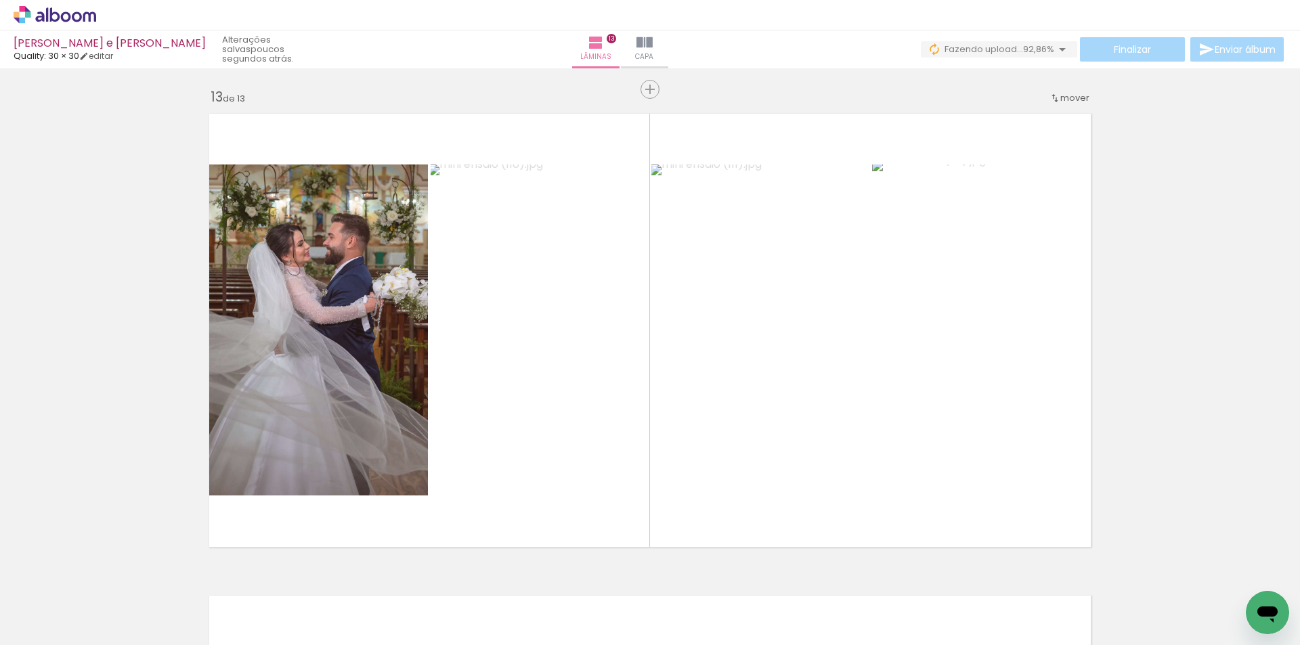
scroll to position [5804, 0]
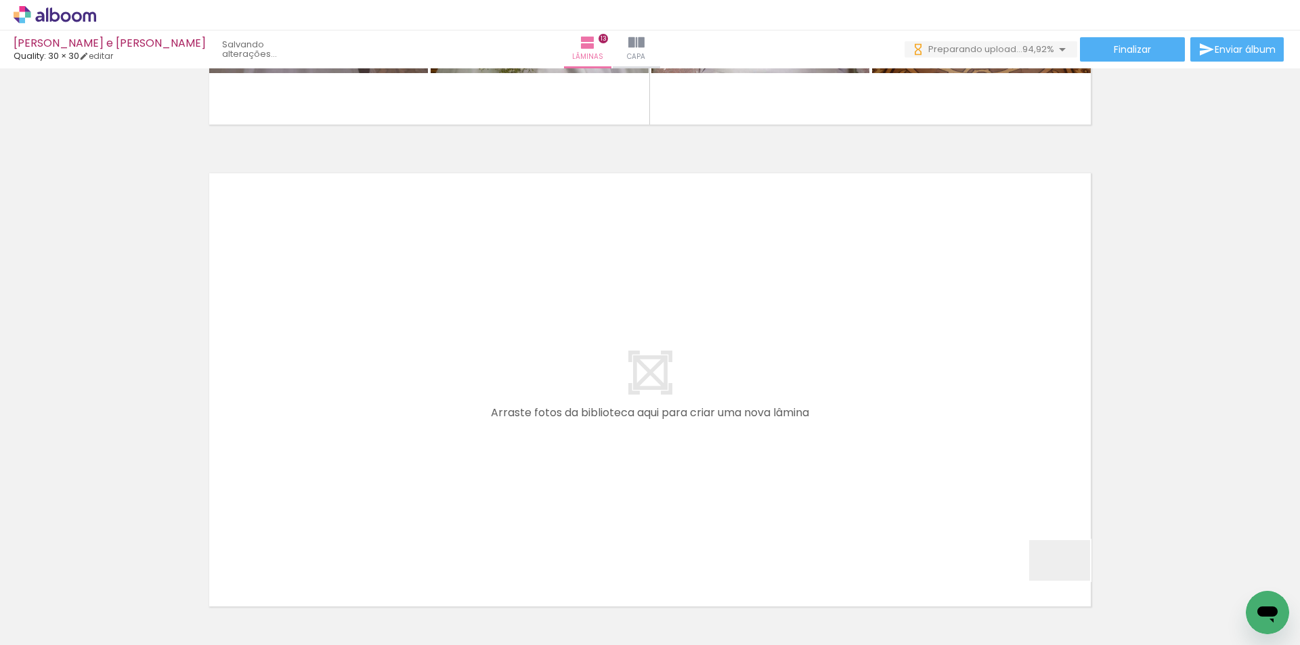
drag, startPoint x: 1070, startPoint y: 581, endPoint x: 1126, endPoint y: 597, distance: 57.9
click at [917, 482] on quentale-workspace at bounding box center [650, 322] width 1300 height 645
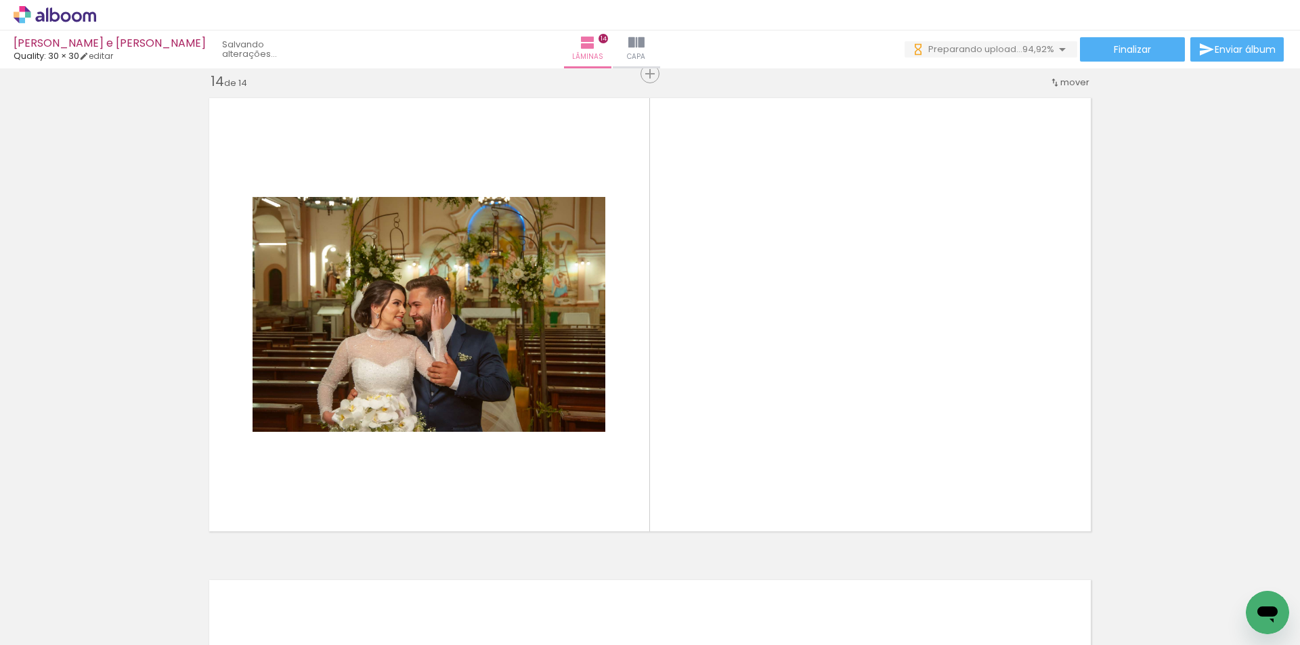
scroll to position [6287, 0]
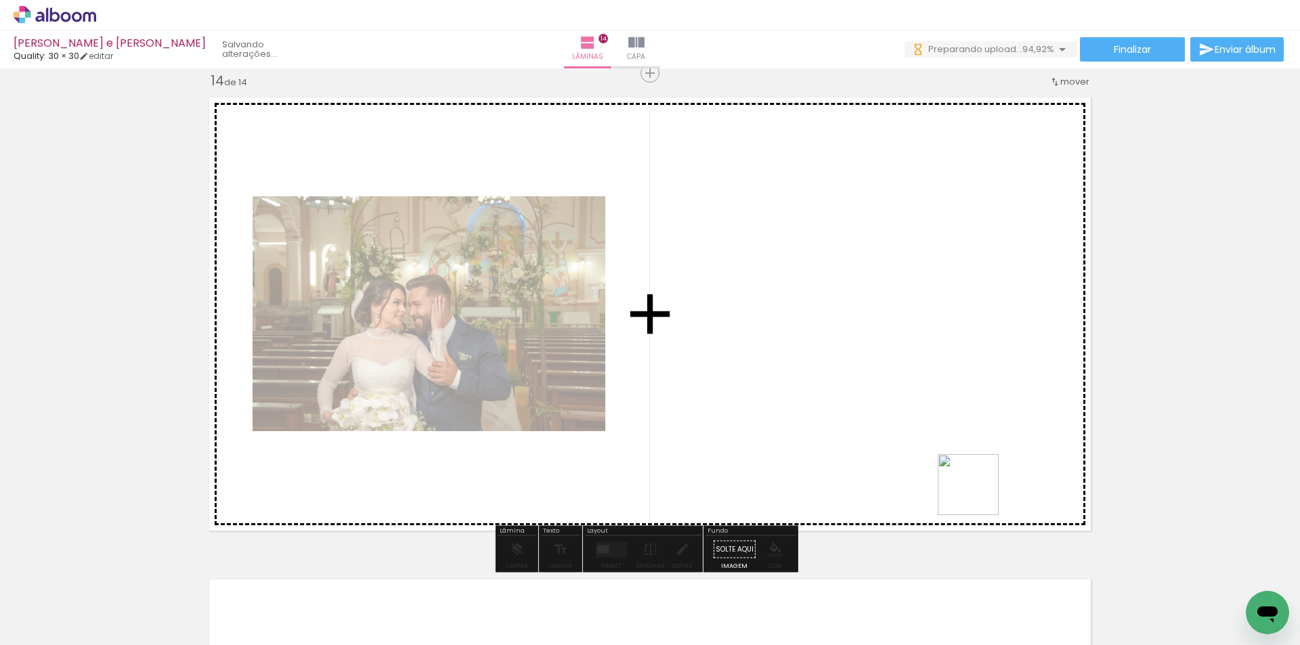
drag, startPoint x: 1163, startPoint y: 607, endPoint x: 964, endPoint y: 475, distance: 238.4
click at [863, 423] on quentale-workspace at bounding box center [650, 322] width 1300 height 645
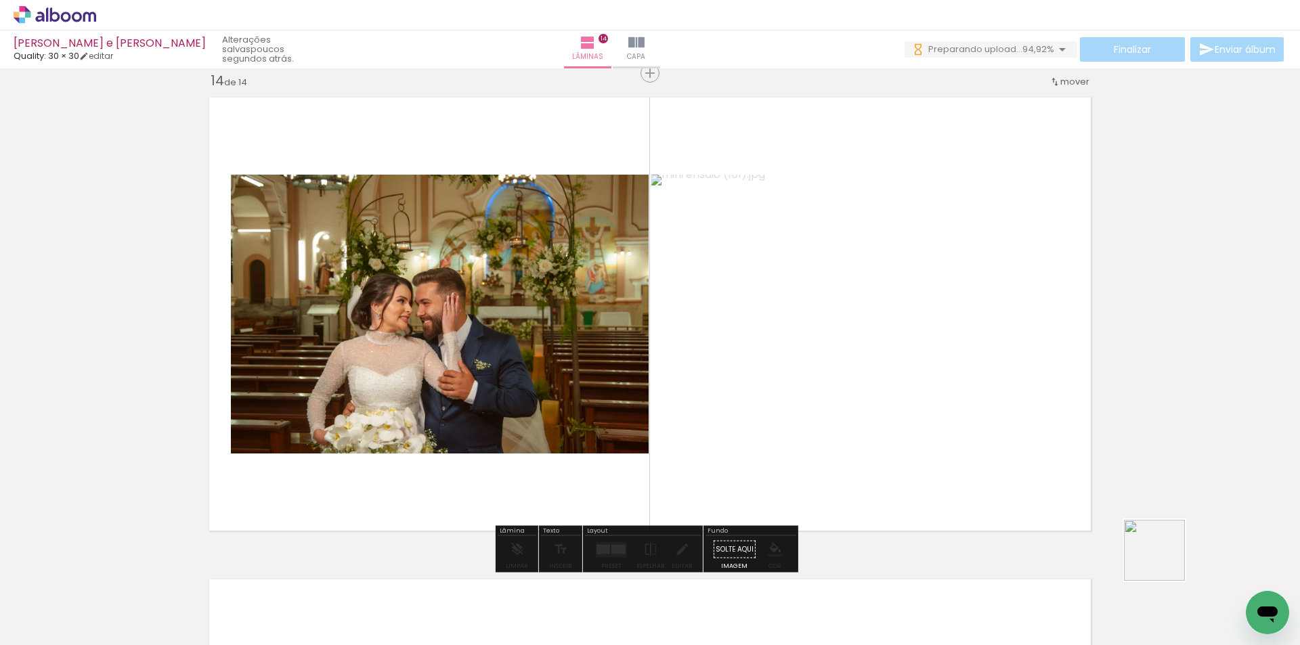
drag, startPoint x: 1235, startPoint y: 593, endPoint x: 769, endPoint y: 452, distance: 487.0
click at [848, 407] on quentale-workspace at bounding box center [650, 322] width 1300 height 645
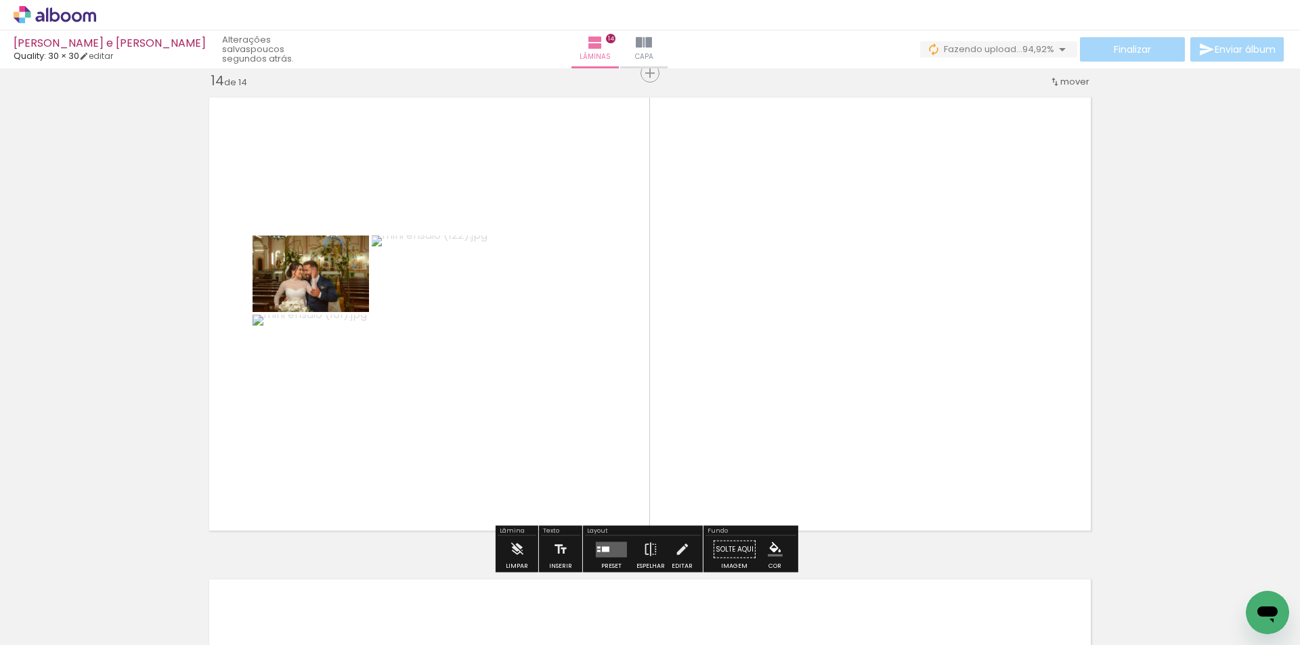
click at [612, 540] on div at bounding box center [611, 549] width 37 height 27
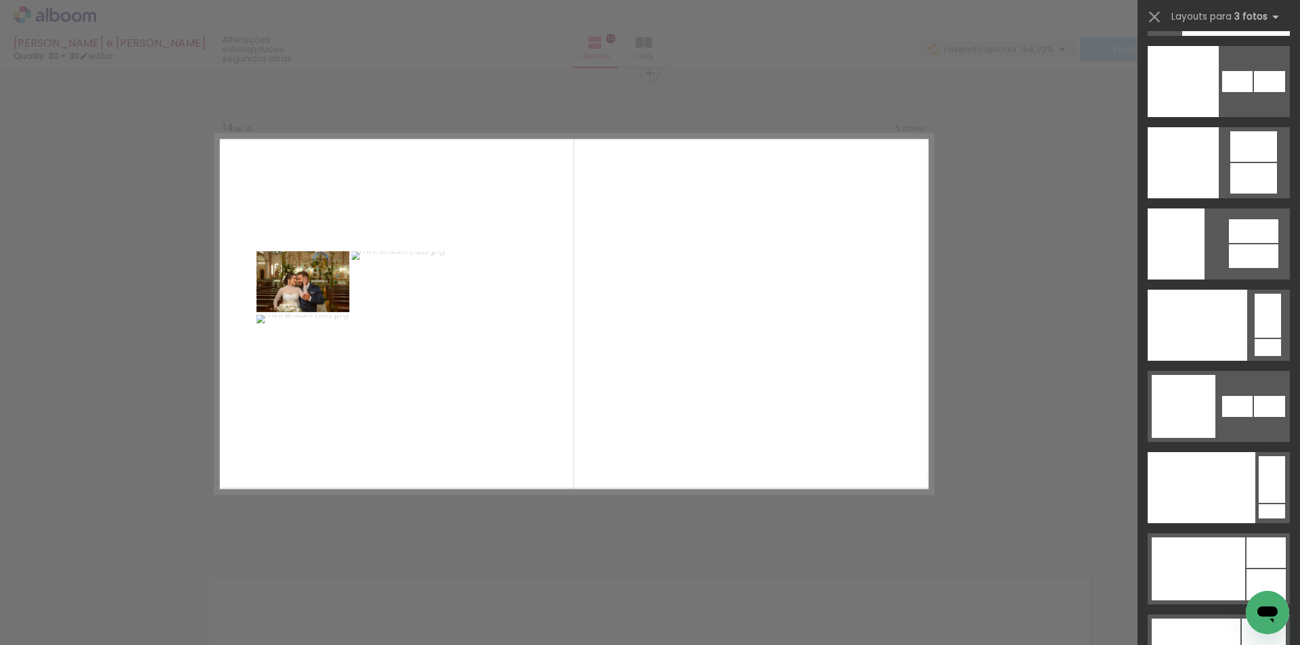
scroll to position [17104, 0]
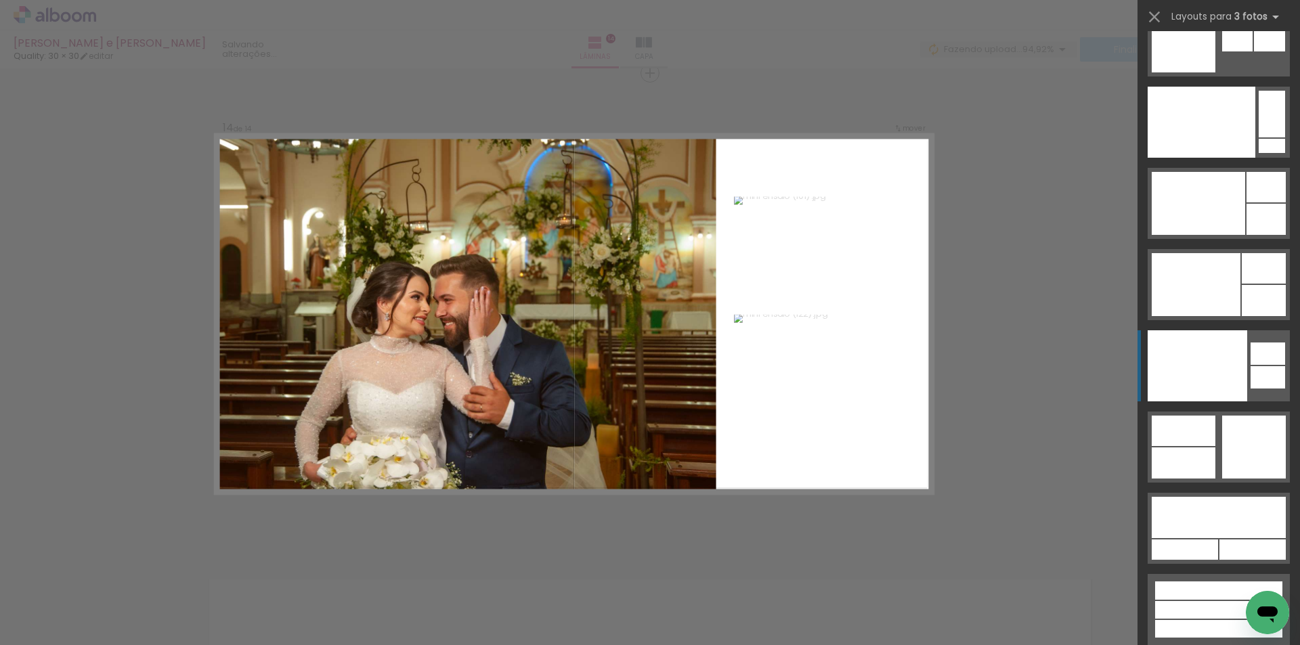
click at [1216, 364] on div at bounding box center [1198, 366] width 100 height 71
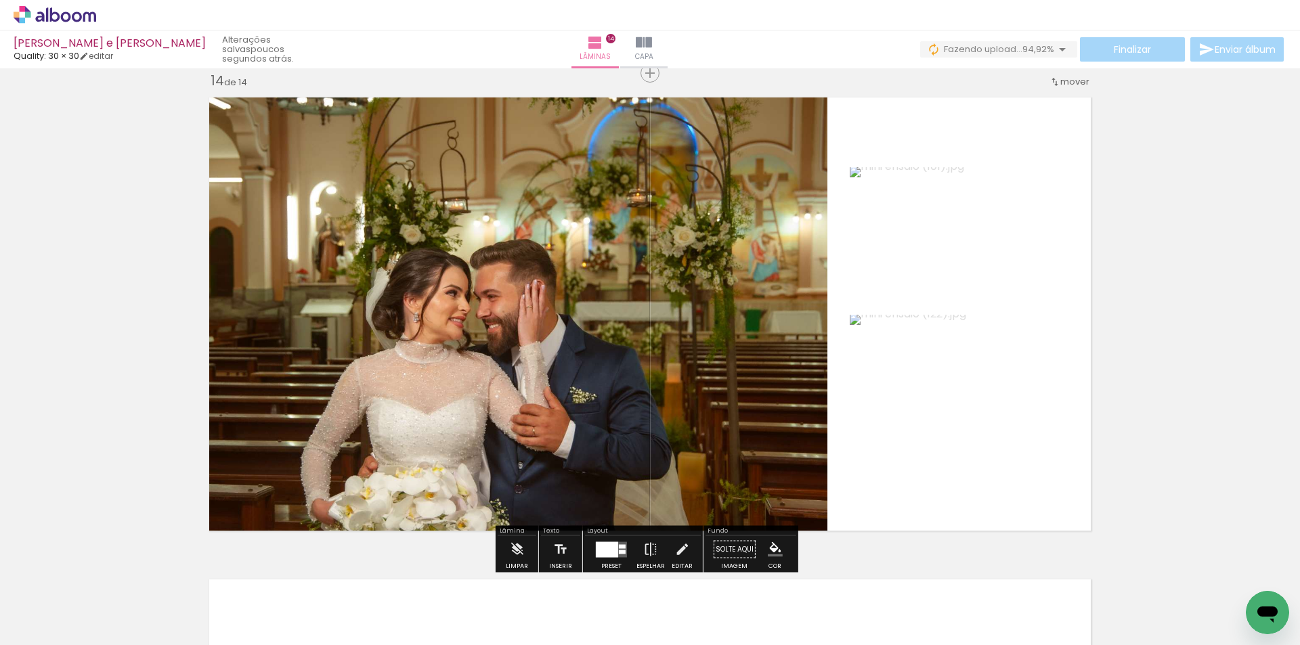
click at [614, 545] on div at bounding box center [607, 550] width 22 height 16
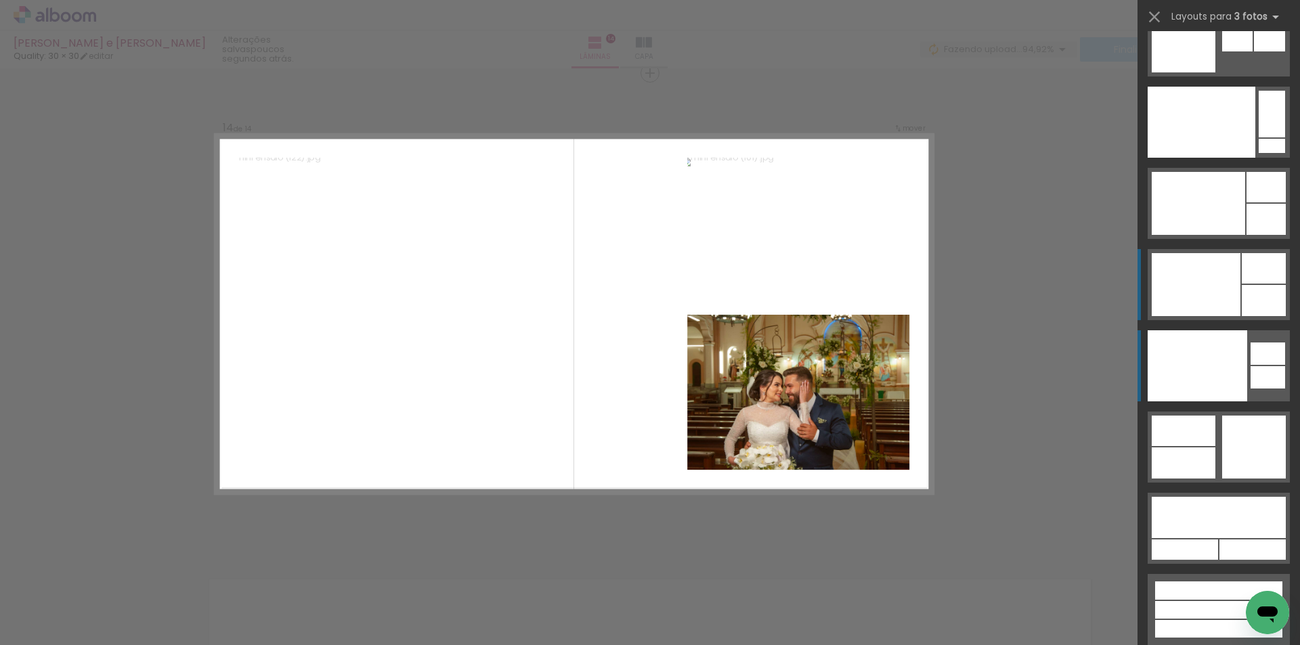
click at [1229, 291] on div at bounding box center [1196, 284] width 89 height 63
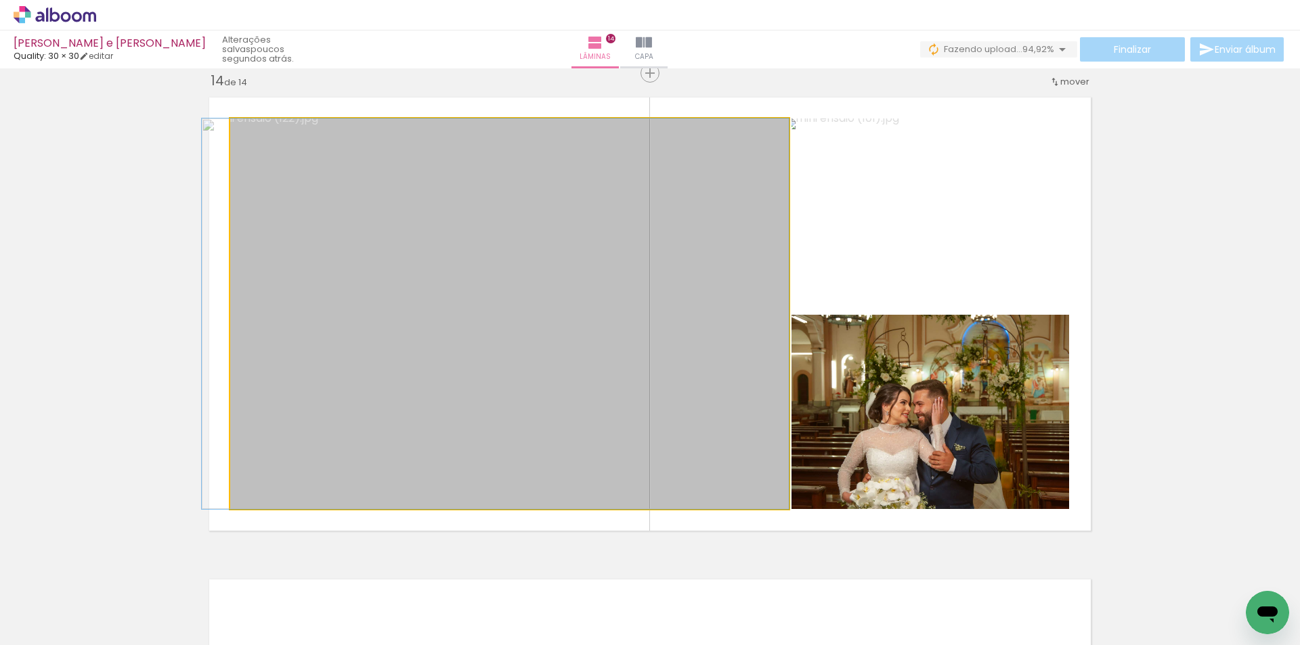
drag, startPoint x: 541, startPoint y: 338, endPoint x: 522, endPoint y: 325, distance: 23.5
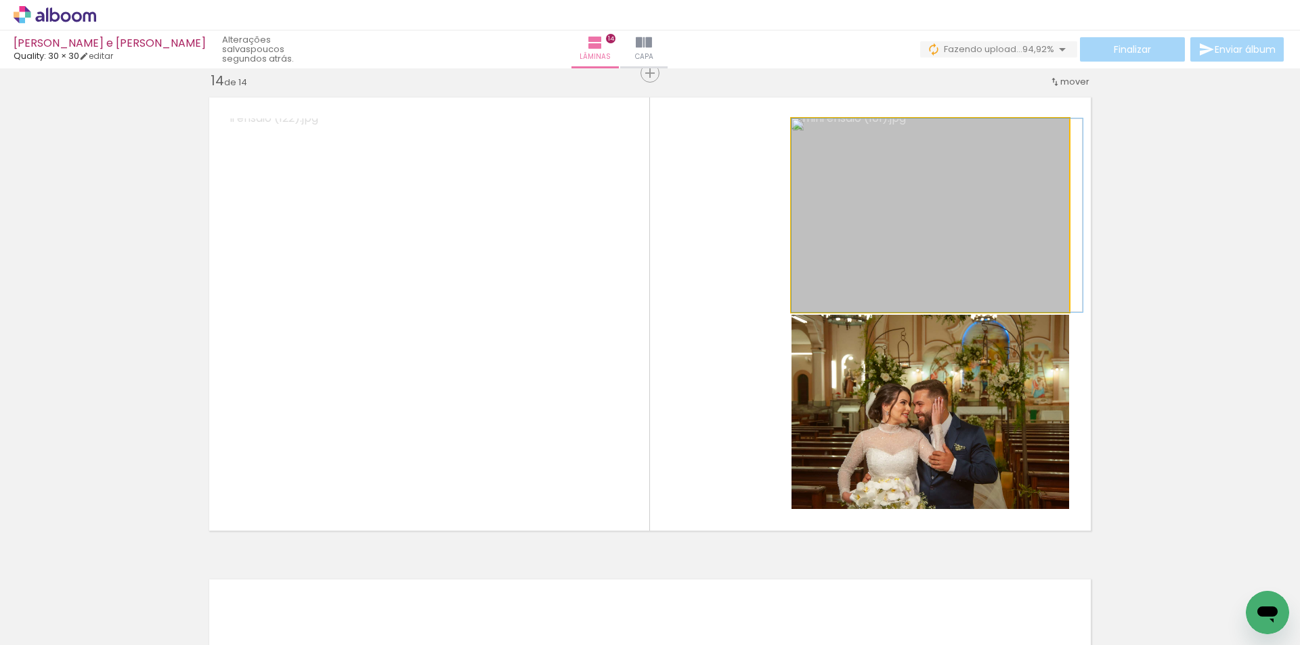
drag, startPoint x: 910, startPoint y: 228, endPoint x: 953, endPoint y: 218, distance: 43.9
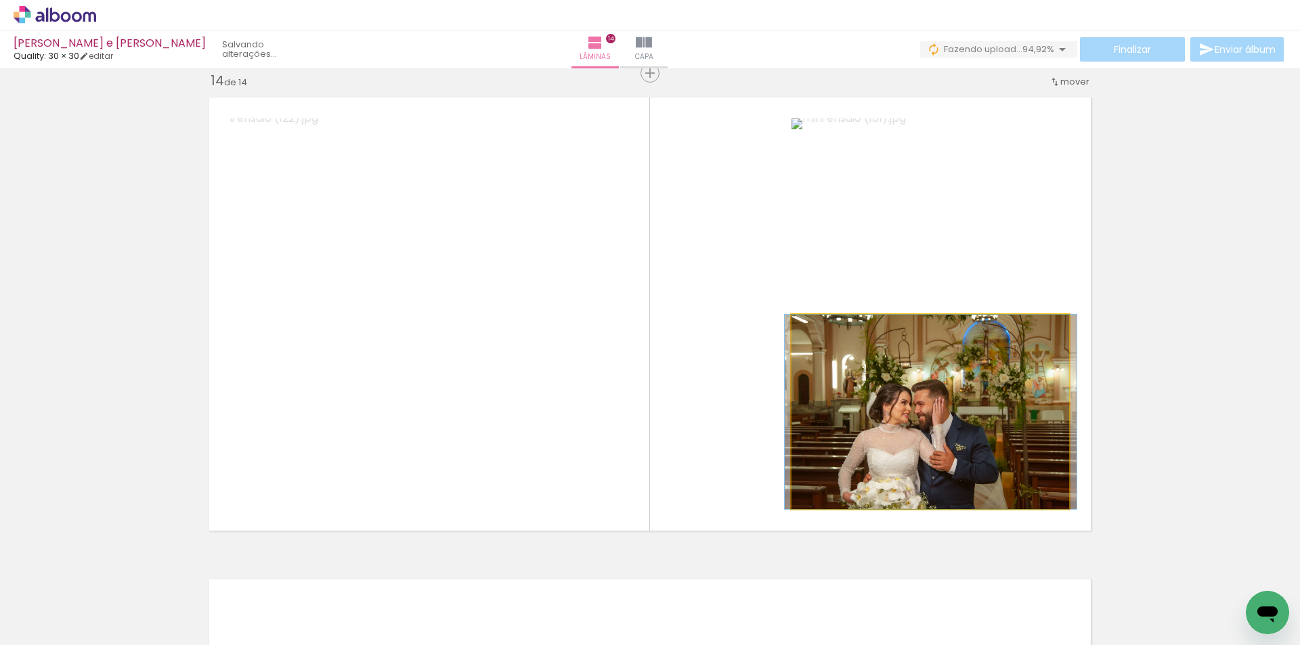
drag, startPoint x: 940, startPoint y: 409, endPoint x: 941, endPoint y: 383, distance: 26.4
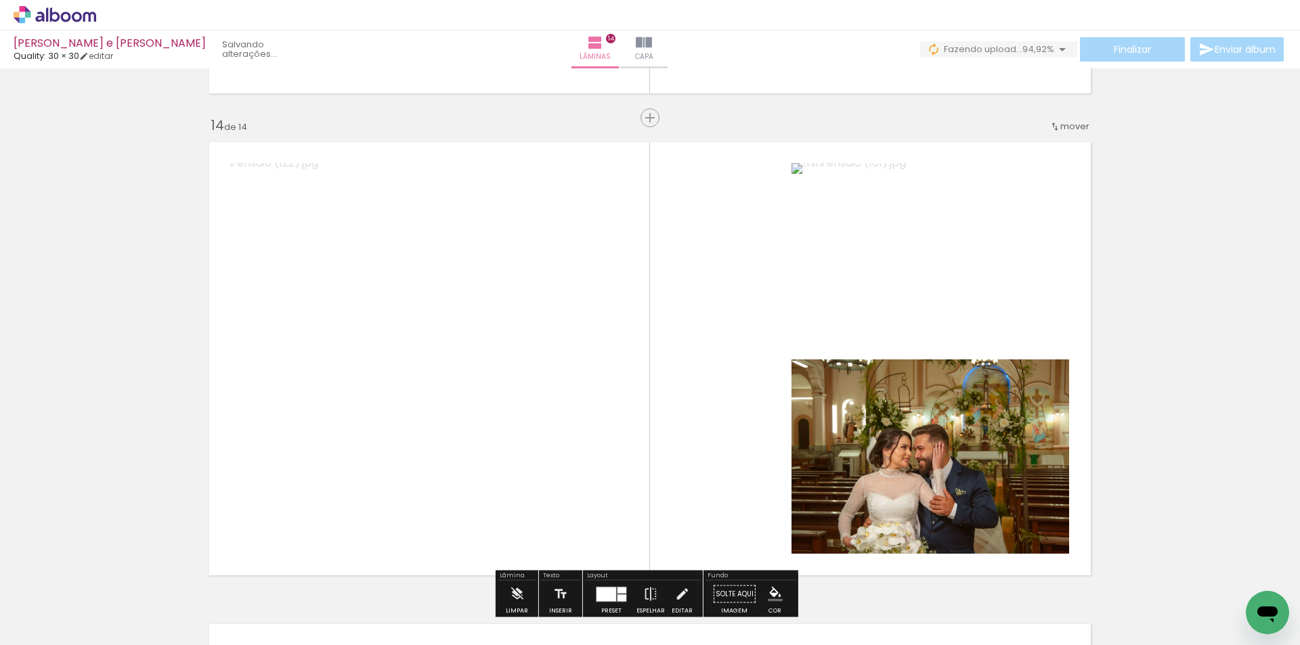
scroll to position [6287, 0]
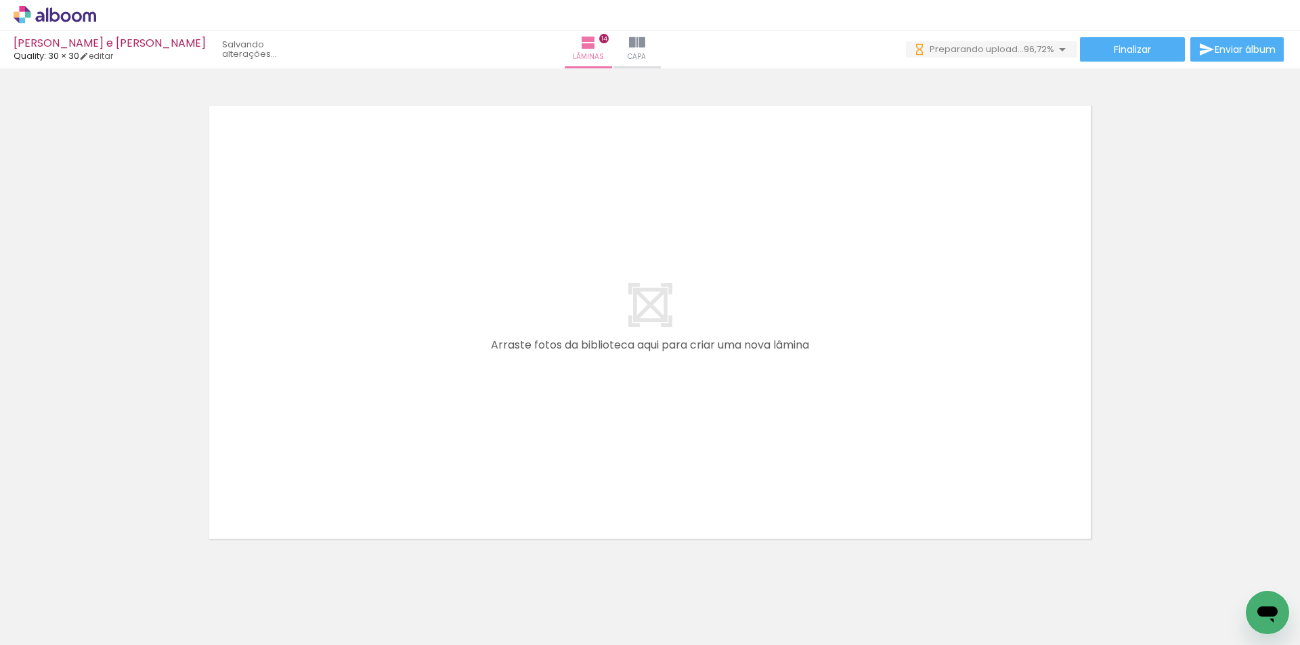
scroll to position [0, 3745]
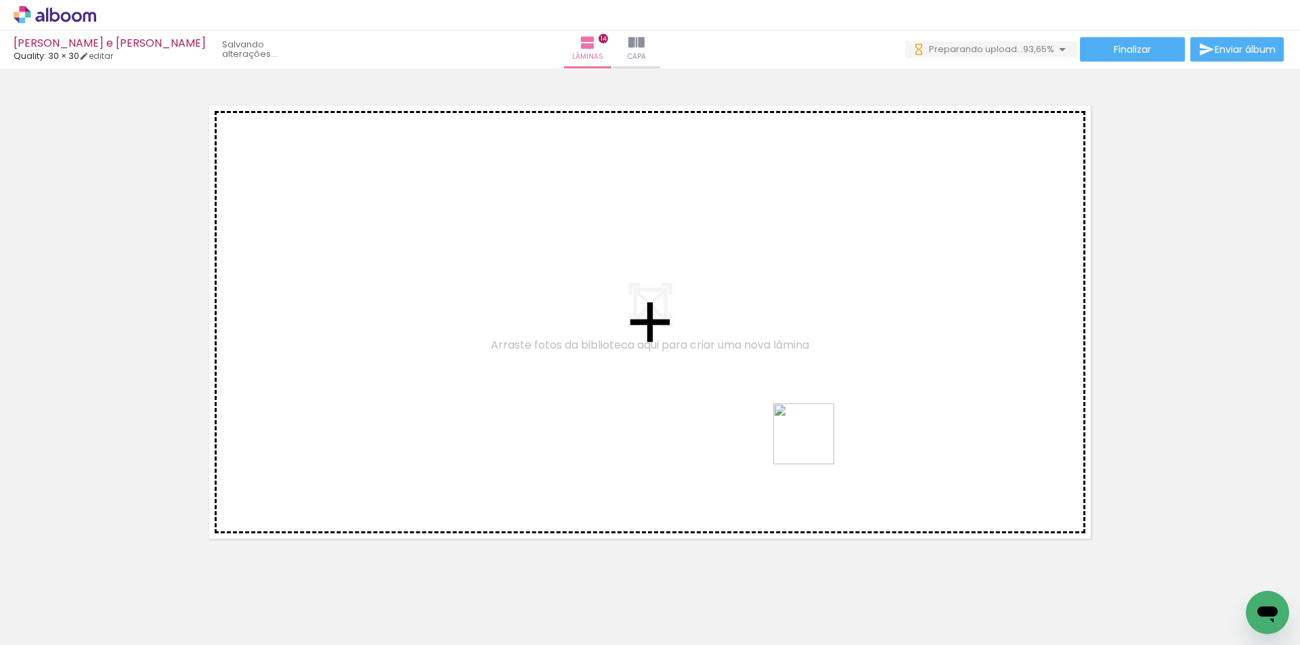
drag, startPoint x: 832, startPoint y: 480, endPoint x: 941, endPoint y: 582, distance: 149.0
click at [812, 440] on quentale-workspace at bounding box center [650, 322] width 1300 height 645
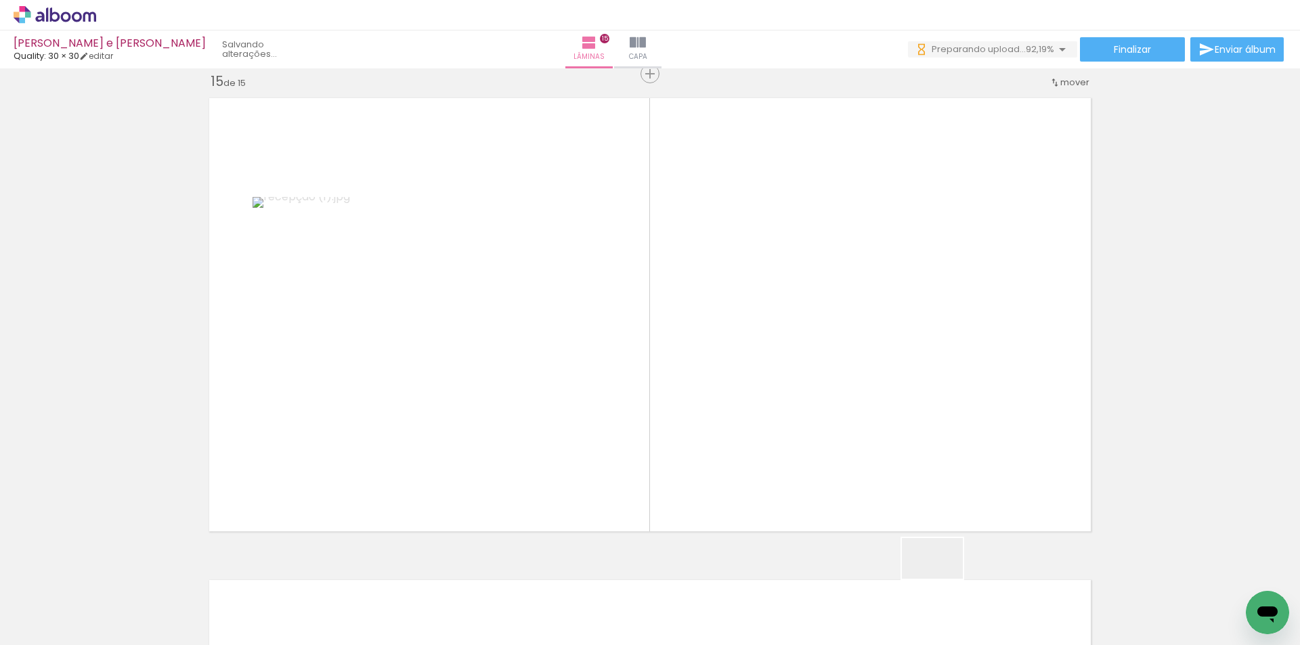
scroll to position [6769, 0]
drag, startPoint x: 943, startPoint y: 579, endPoint x: 953, endPoint y: 551, distance: 29.6
click at [839, 402] on quentale-workspace at bounding box center [650, 322] width 1300 height 645
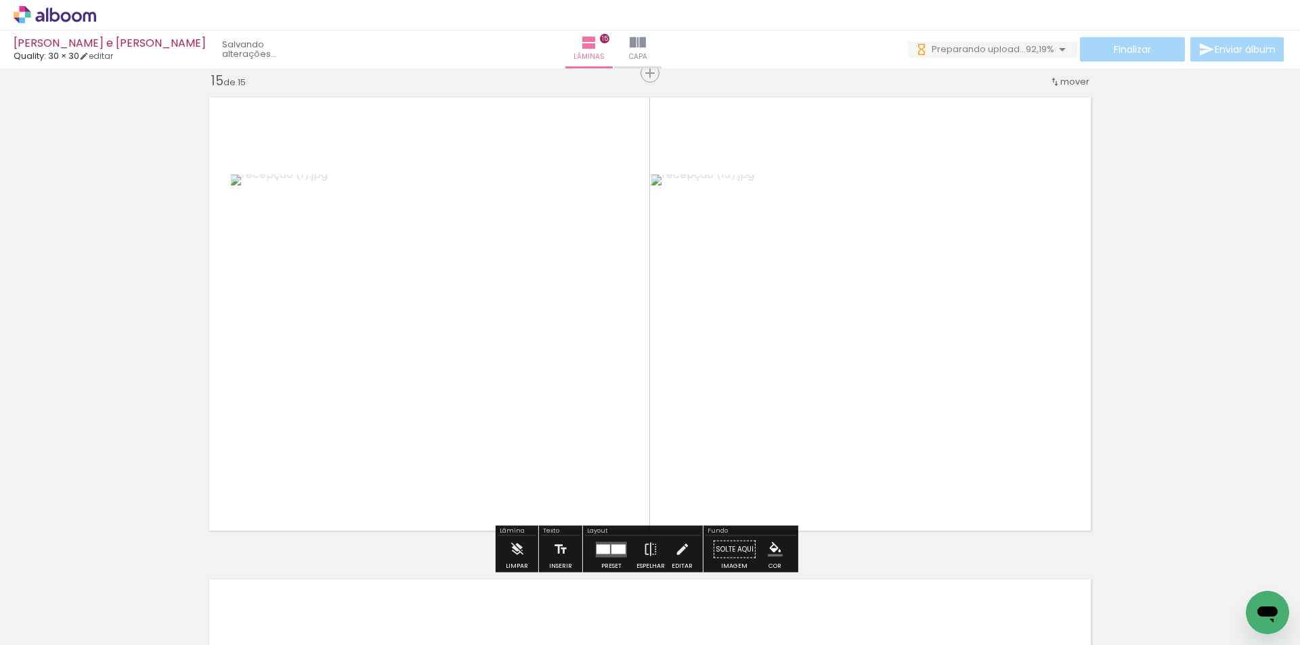
drag, startPoint x: 1006, startPoint y: 592, endPoint x: 929, endPoint y: 471, distance: 143.2
click at [899, 446] on quentale-workspace at bounding box center [650, 322] width 1300 height 645
drag, startPoint x: 1092, startPoint y: 593, endPoint x: 1034, endPoint y: 526, distance: 88.9
click at [918, 431] on quentale-workspace at bounding box center [650, 322] width 1300 height 645
drag, startPoint x: 1183, startPoint y: 596, endPoint x: 1099, endPoint y: 522, distance: 111.8
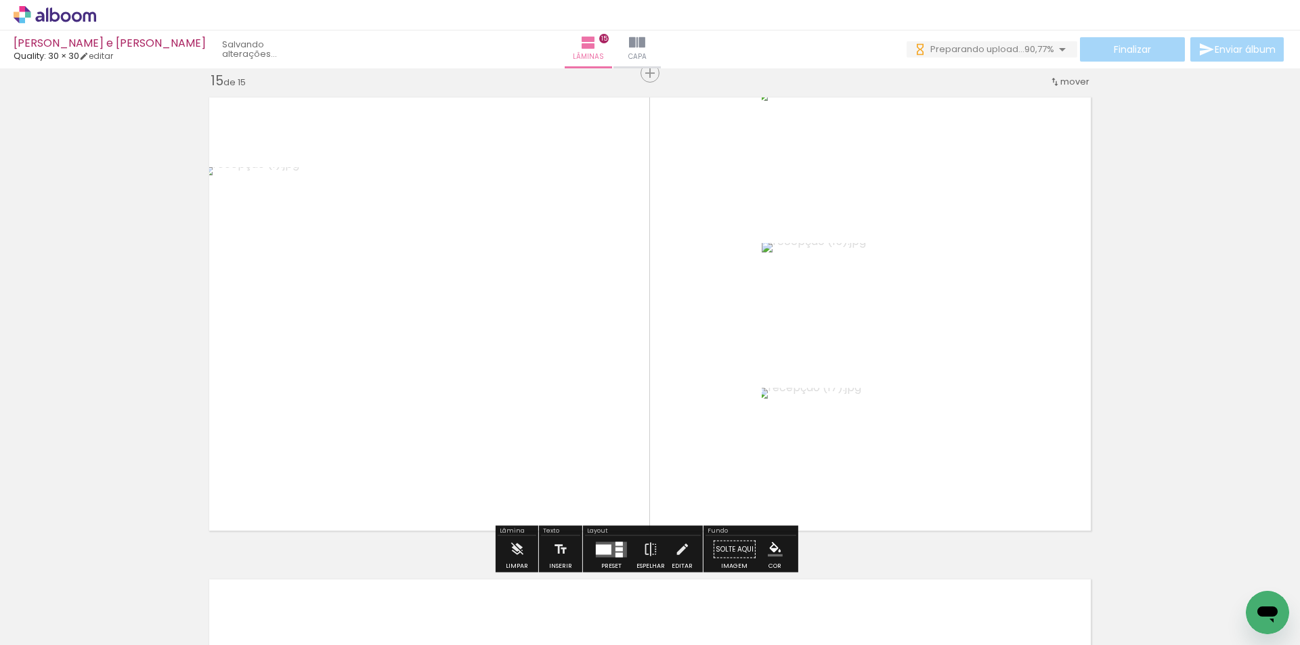
click at [969, 449] on quentale-workspace at bounding box center [650, 322] width 1300 height 645
drag, startPoint x: 1226, startPoint y: 588, endPoint x: 812, endPoint y: 494, distance: 424.4
click at [969, 456] on quentale-workspace at bounding box center [650, 322] width 1300 height 645
click at [616, 540] on div at bounding box center [611, 549] width 37 height 27
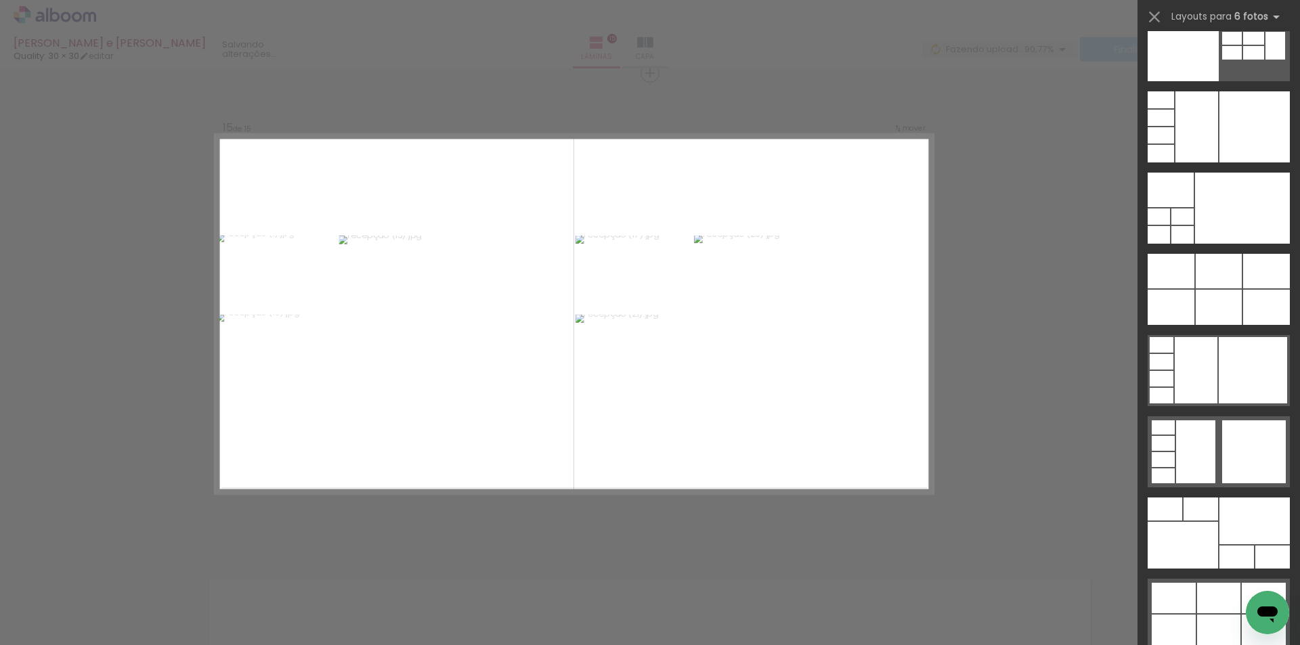
scroll to position [42412, 0]
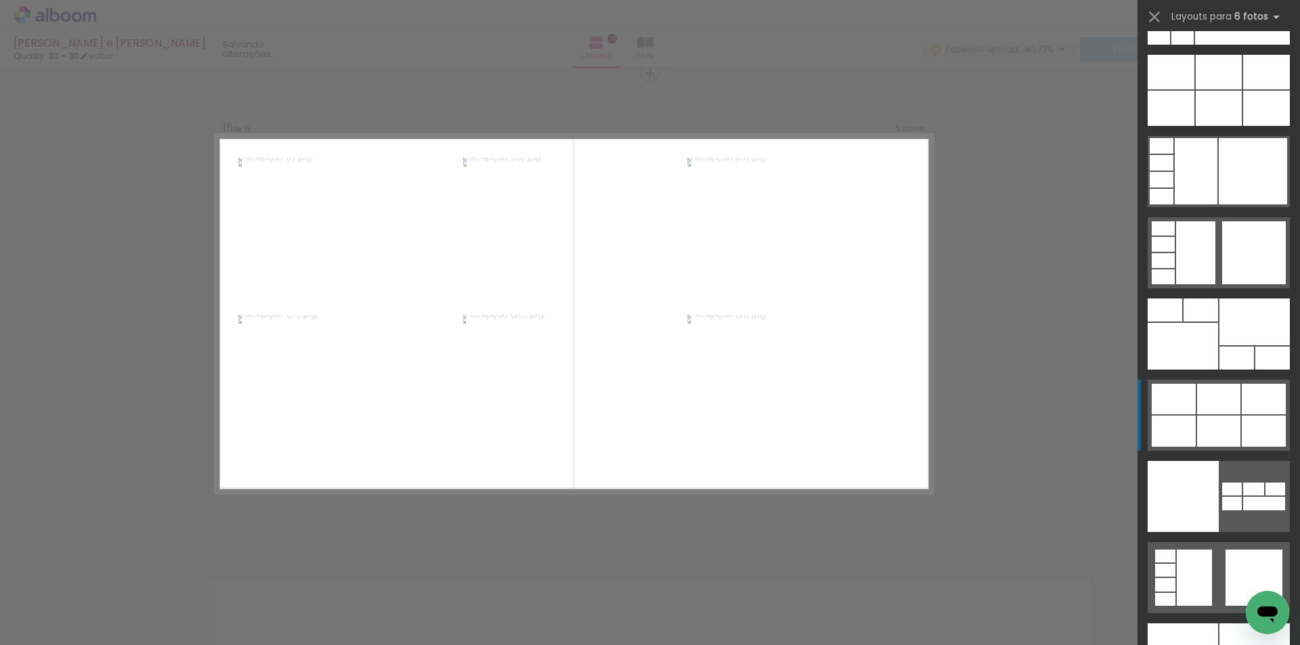
click at [1225, 412] on div at bounding box center [1218, 399] width 43 height 30
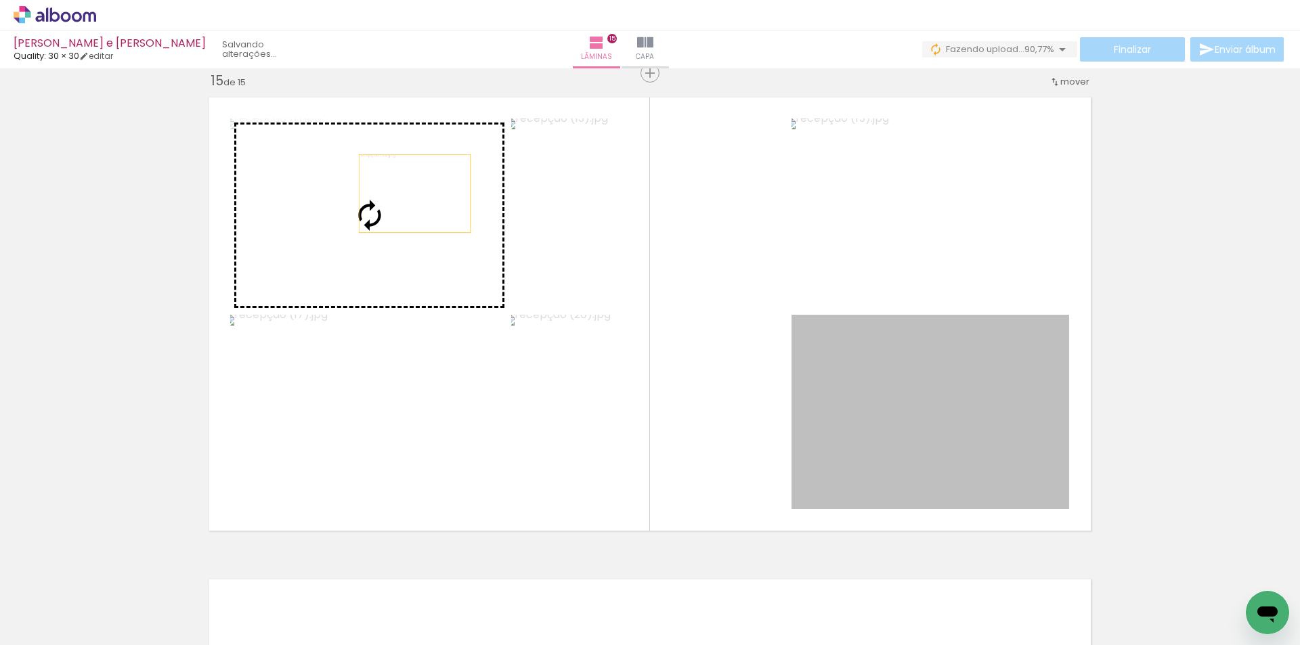
drag, startPoint x: 749, startPoint y: 331, endPoint x: 410, endPoint y: 194, distance: 366.1
click at [0, 0] on slot at bounding box center [0, 0] width 0 height 0
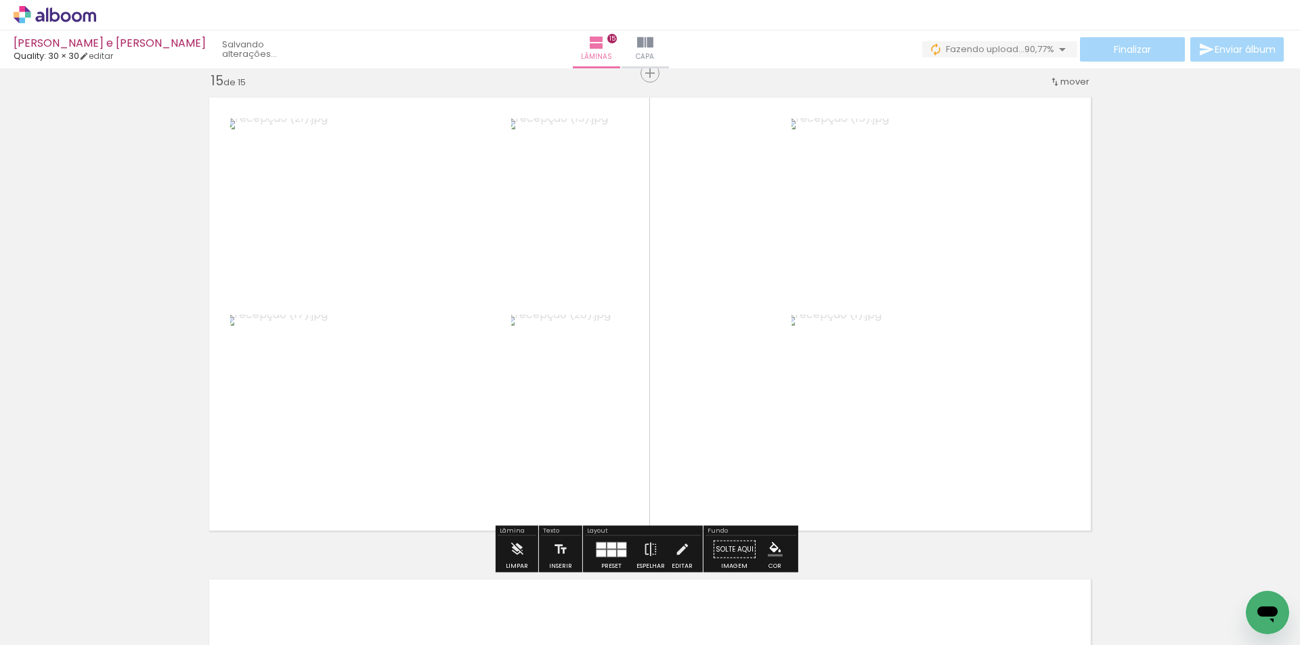
drag, startPoint x: 704, startPoint y: 271, endPoint x: 673, endPoint y: 238, distance: 45.0
click at [0, 0] on slot at bounding box center [0, 0] width 0 height 0
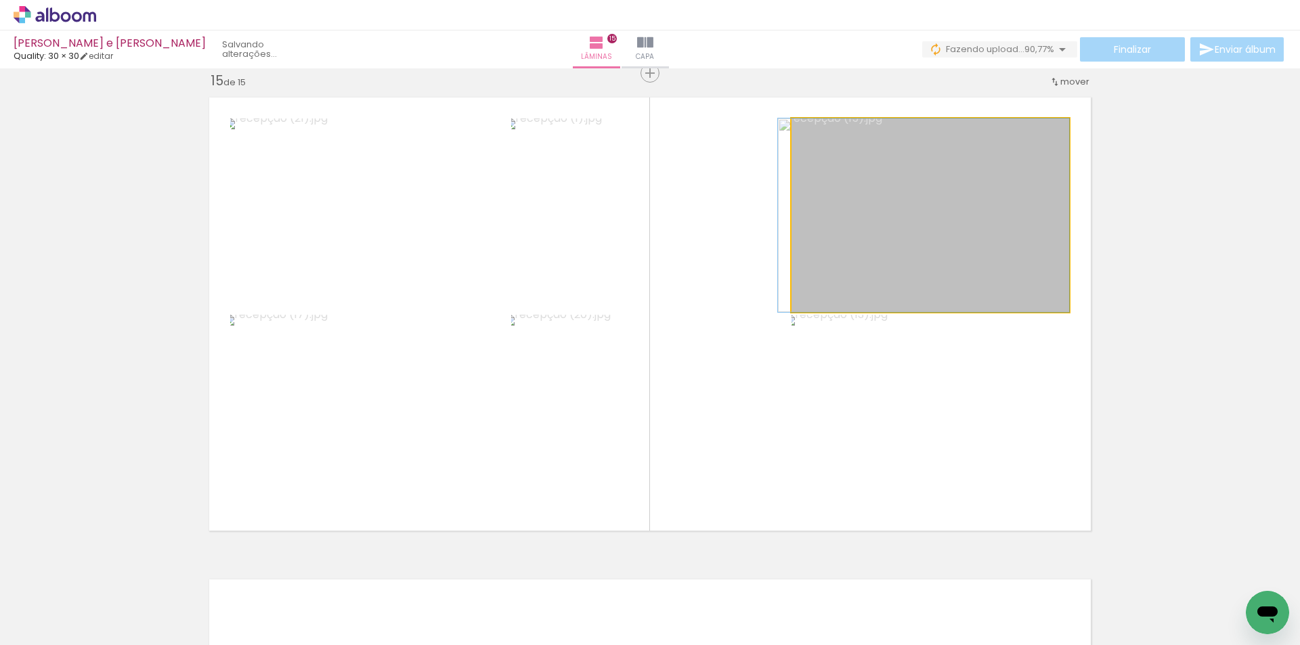
drag, startPoint x: 854, startPoint y: 241, endPoint x: 685, endPoint y: 205, distance: 172.6
click at [0, 0] on slot at bounding box center [0, 0] width 0 height 0
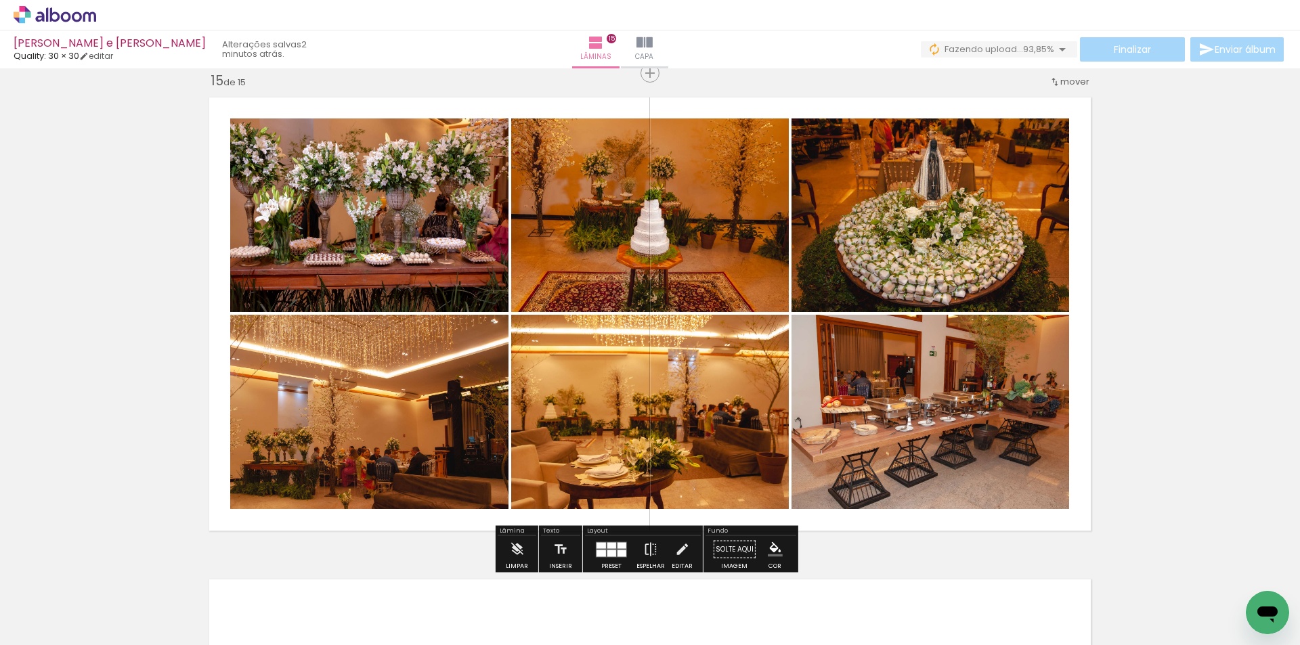
click at [0, 0] on slot at bounding box center [0, 0] width 0 height 0
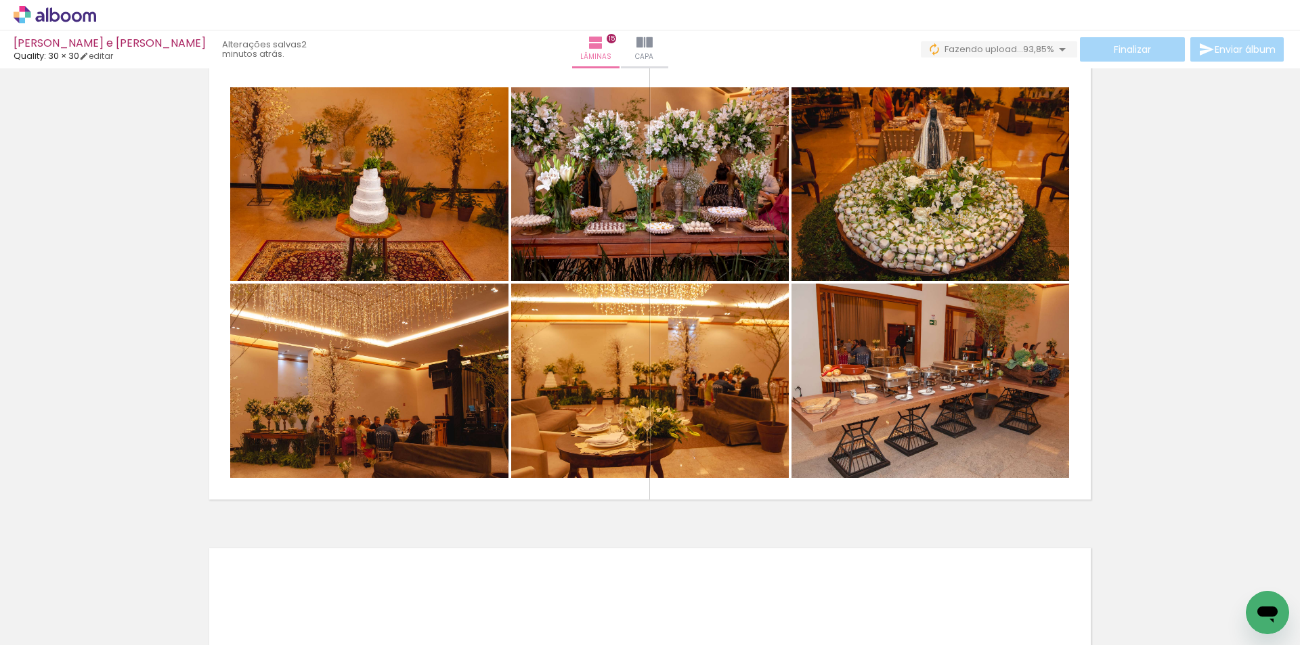
scroll to position [6769, 0]
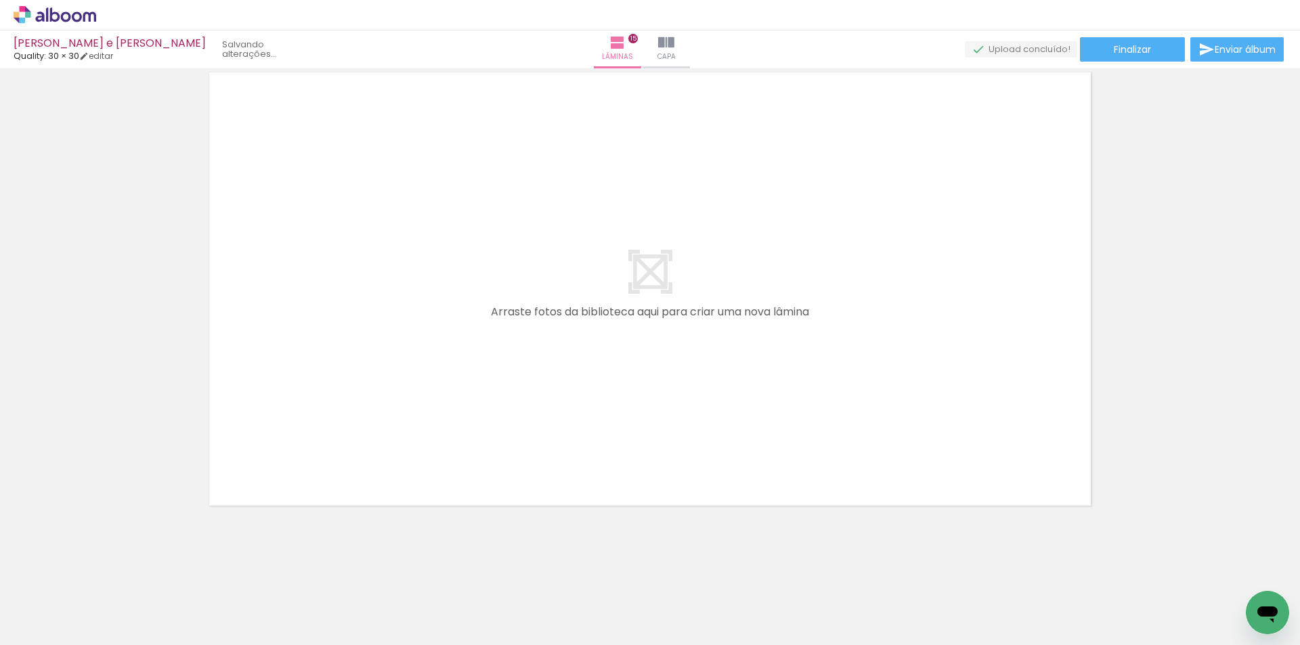
scroll to position [0, 4201]
drag, startPoint x: 895, startPoint y: 602, endPoint x: 841, endPoint y: 469, distance: 144.0
click at [893, 601] on div at bounding box center [865, 600] width 61 height 41
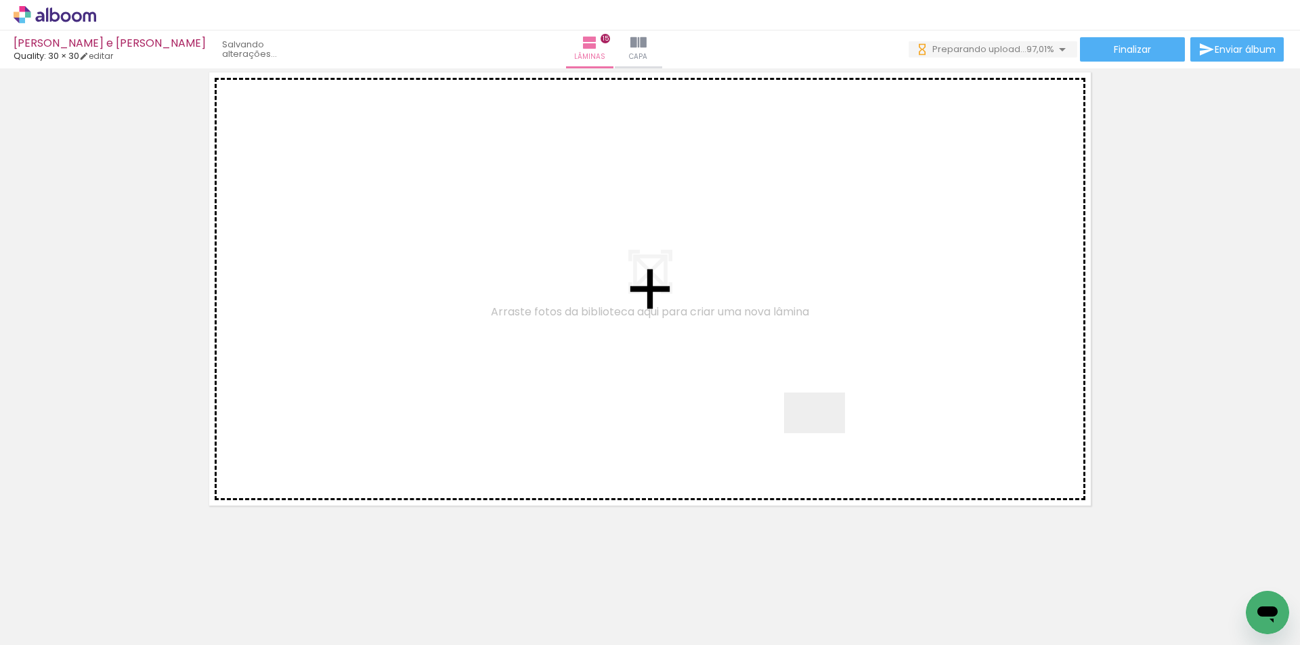
scroll to position [0, 0]
drag, startPoint x: 841, startPoint y: 469, endPoint x: 822, endPoint y: 431, distance: 42.1
click at [821, 427] on quentale-workspace at bounding box center [650, 322] width 1300 height 645
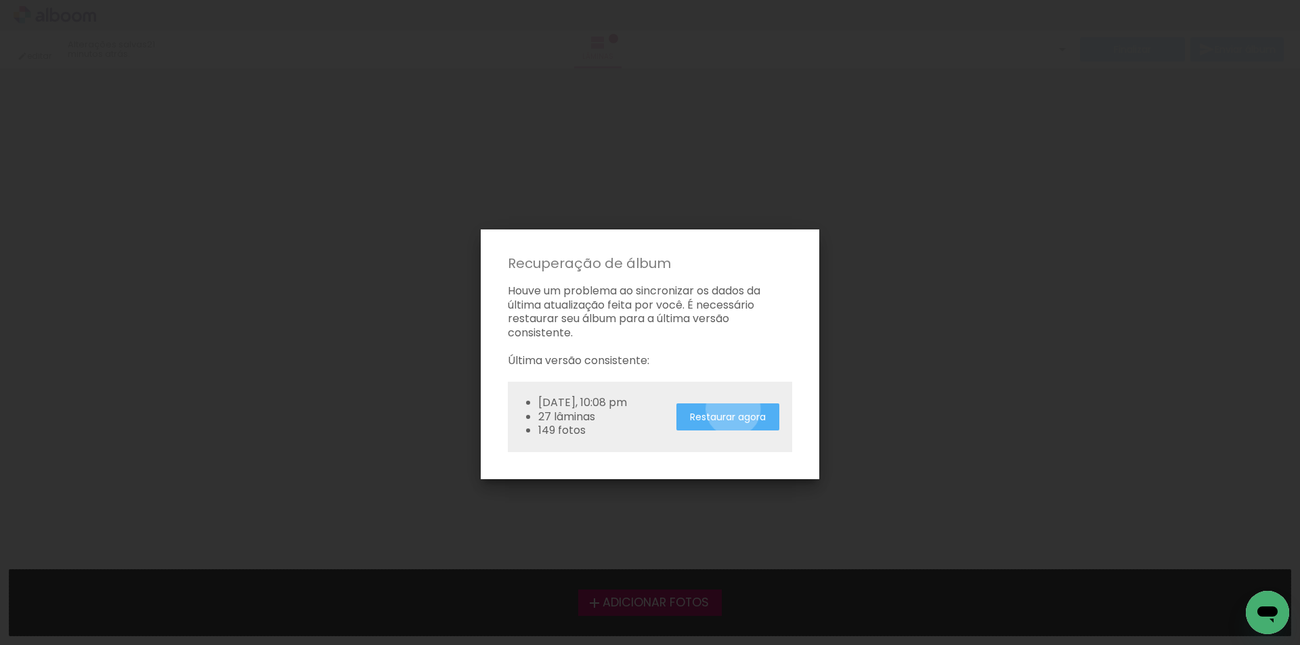
click at [734, 408] on paper-button "Restaurar agora" at bounding box center [728, 418] width 103 height 28
